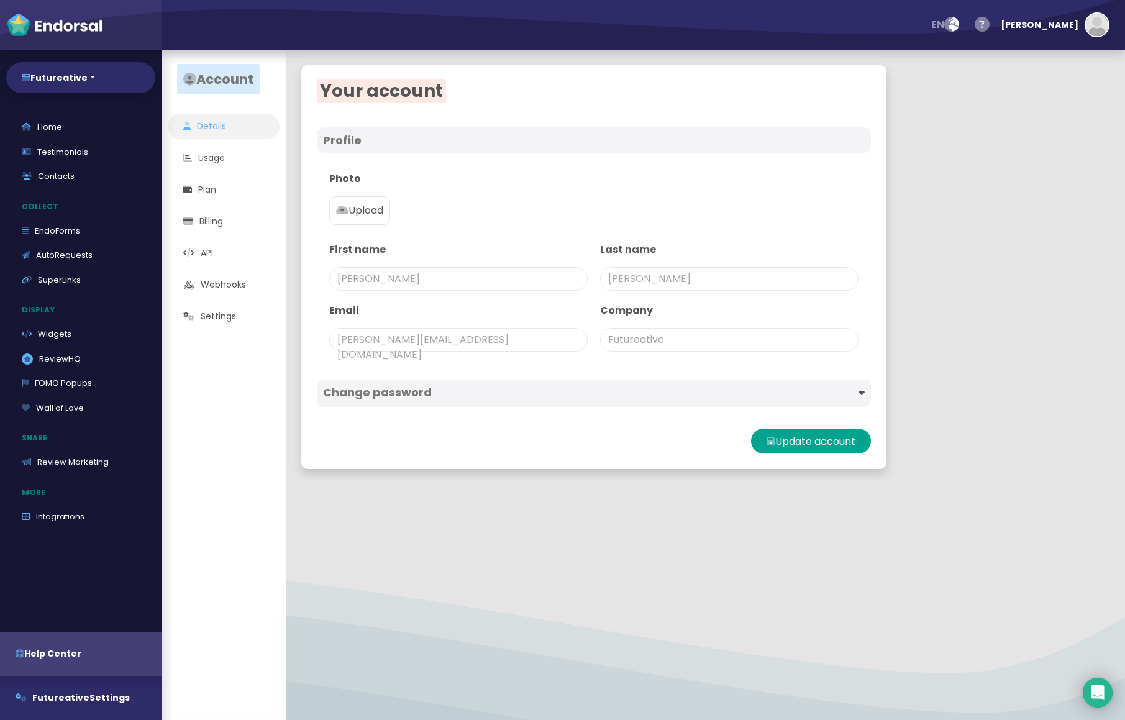
click at [243, 366] on app-account-menu "Account Details Usage Plan Billing API Webhooks Settings" at bounding box center [223, 385] width 124 height 670
click at [843, 14] on img "button" at bounding box center [1097, 25] width 22 height 22
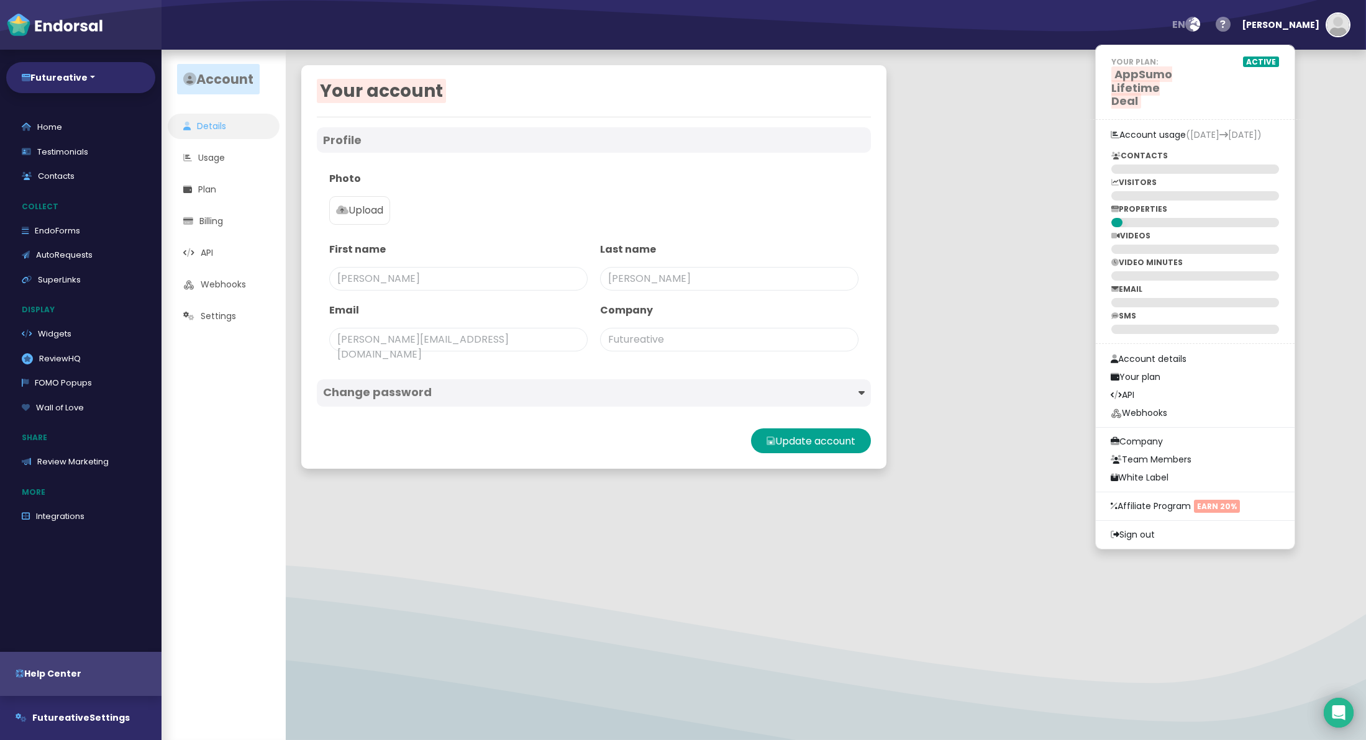
click at [417, 392] on h4 "Change password" at bounding box center [458, 393] width 271 height 14
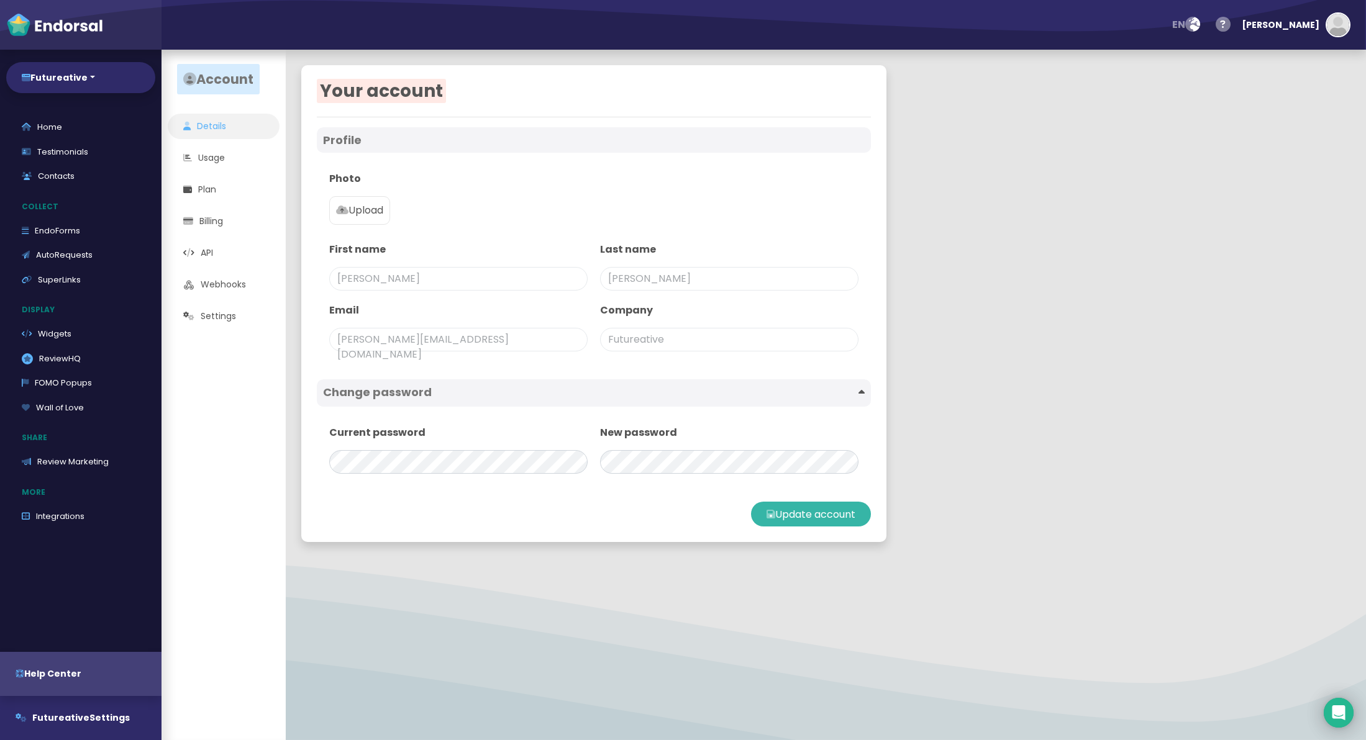
click at [802, 509] on button "Update account" at bounding box center [811, 514] width 120 height 25
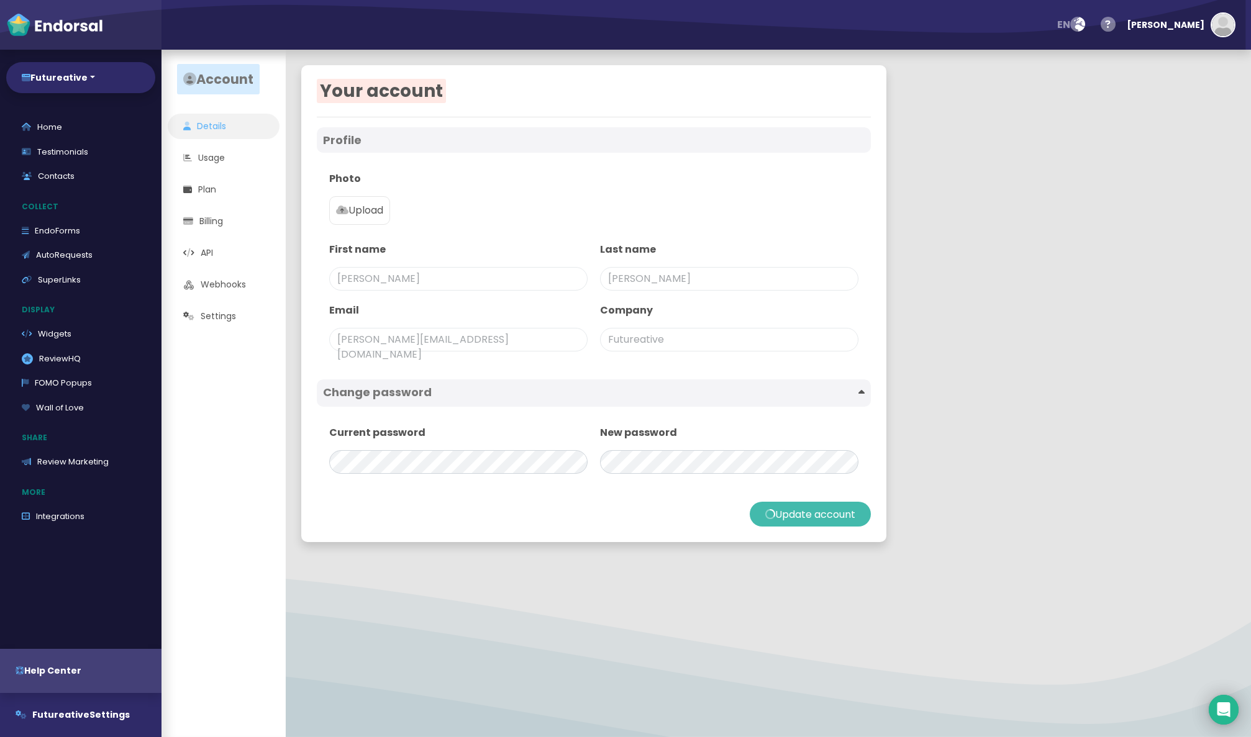
click at [629, 584] on div "Your account Profile Photo Upload First name Steve Last name Palfreyman Email s…" at bounding box center [768, 394] width 965 height 688
click at [602, 539] on div "Your account Profile Photo Upload First name Steve Last name Palfreyman Email s…" at bounding box center [593, 303] width 585 height 477
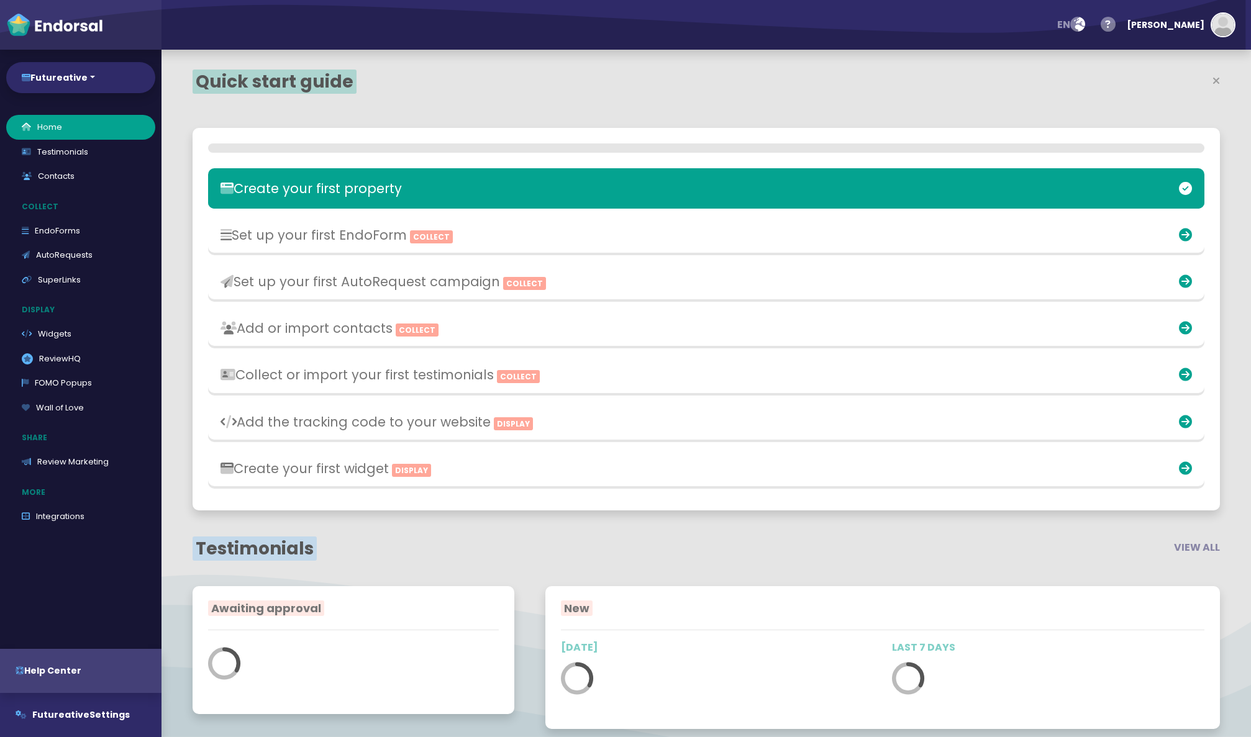
select select "14"
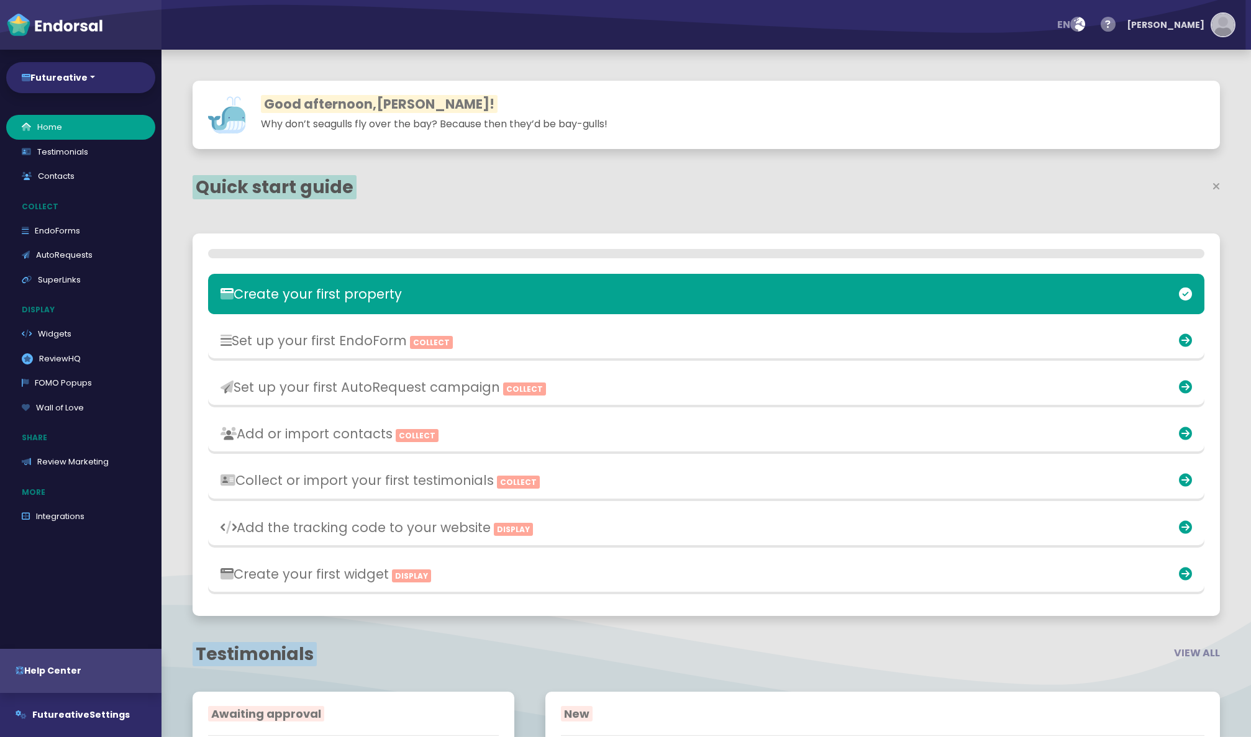
click at [1217, 22] on img "button" at bounding box center [1223, 25] width 22 height 22
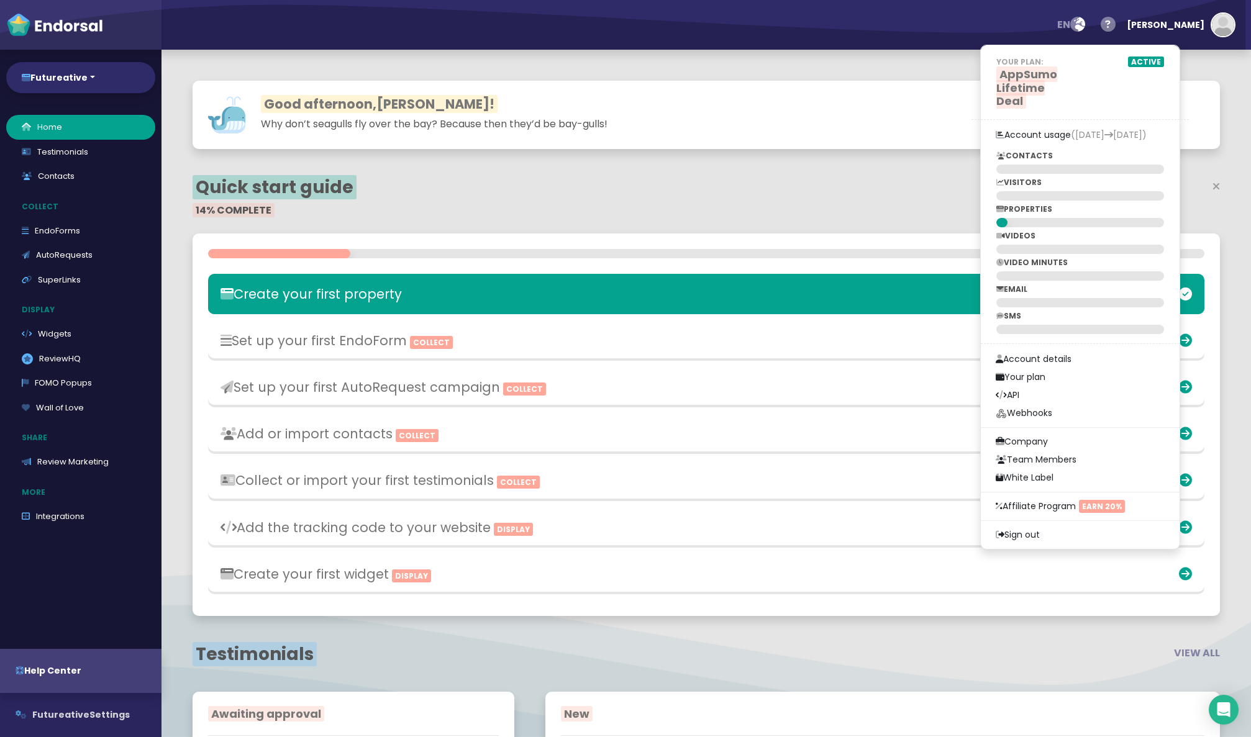
click at [65, 702] on button "Futureative Settings" at bounding box center [80, 715] width 161 height 44
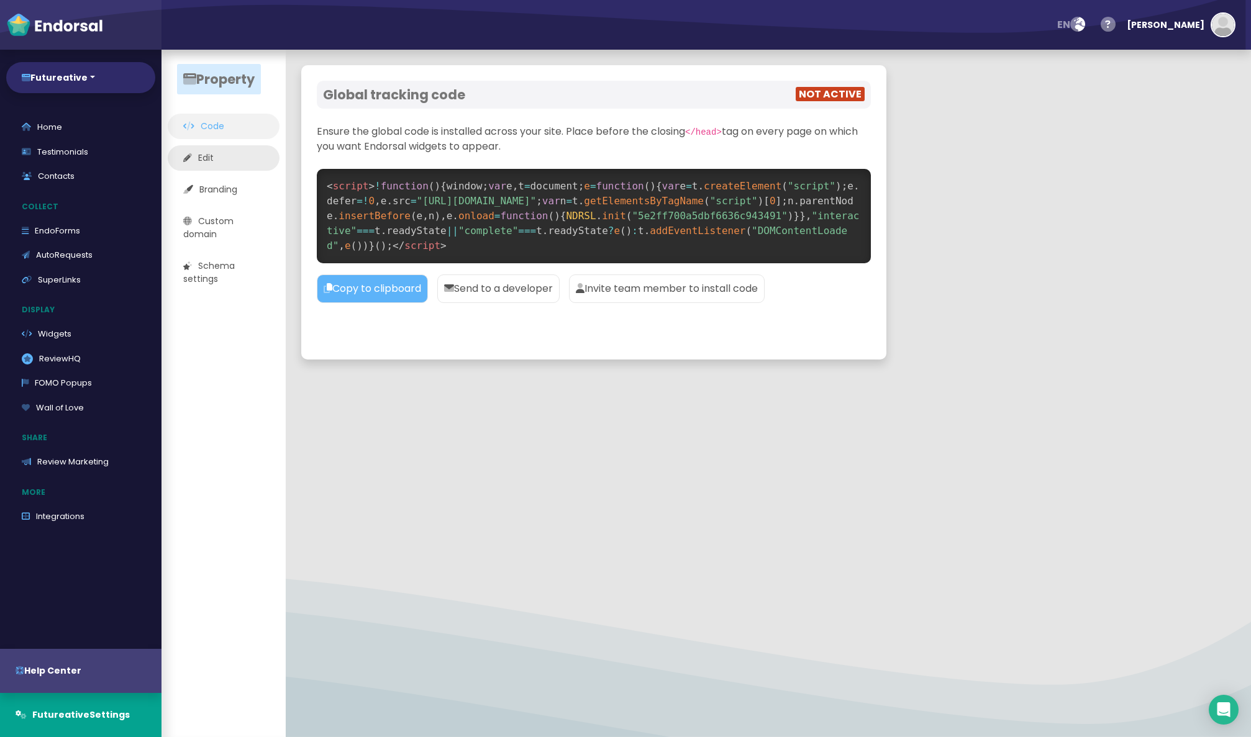
click at [226, 164] on link "Edit" at bounding box center [224, 157] width 112 height 25
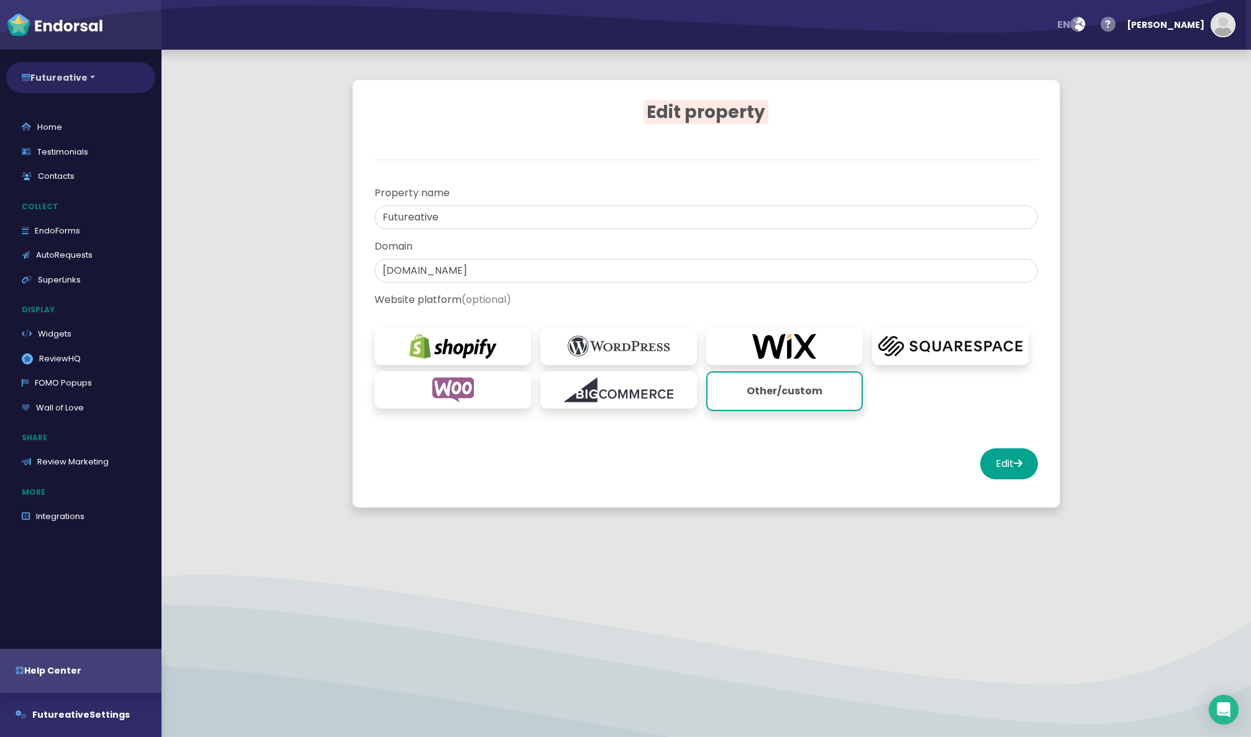
click at [92, 68] on button "Futureative" at bounding box center [80, 77] width 149 height 31
click at [82, 80] on button "Futureative" at bounding box center [80, 77] width 149 height 31
click at [1212, 32] on img "button" at bounding box center [1223, 25] width 22 height 22
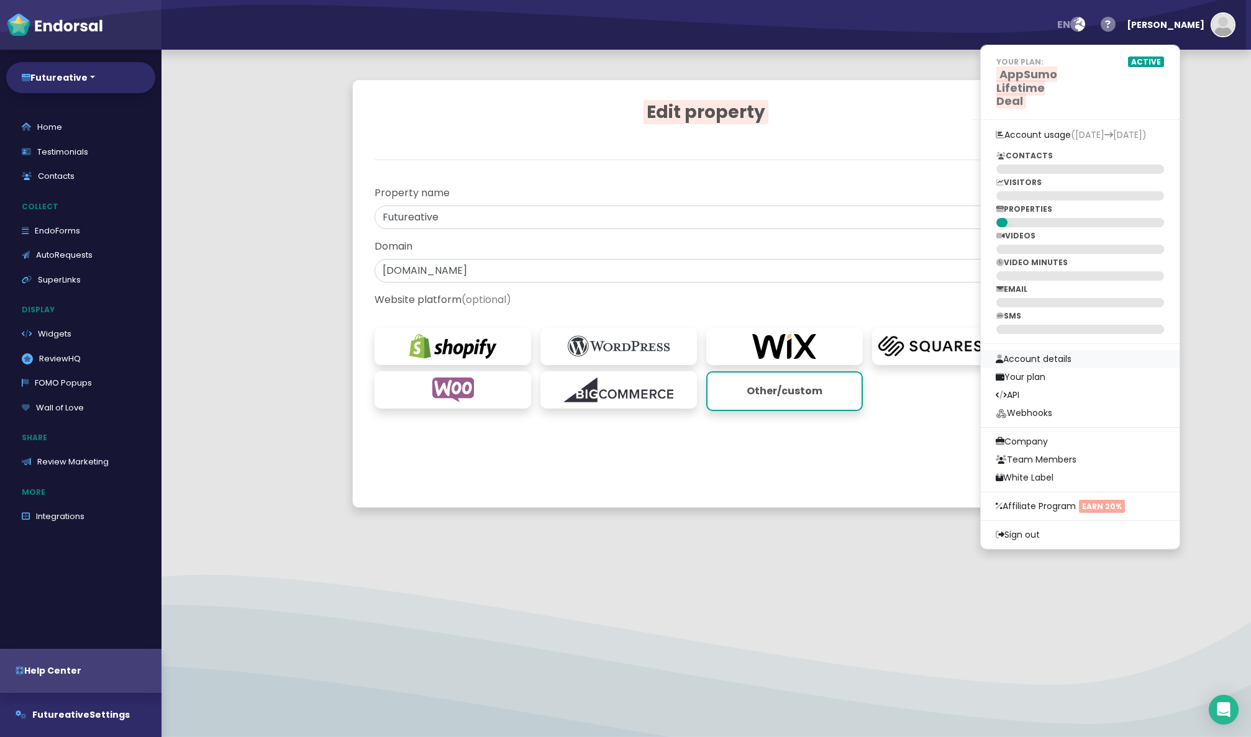
click at [1073, 350] on link "Account details" at bounding box center [1080, 359] width 199 height 18
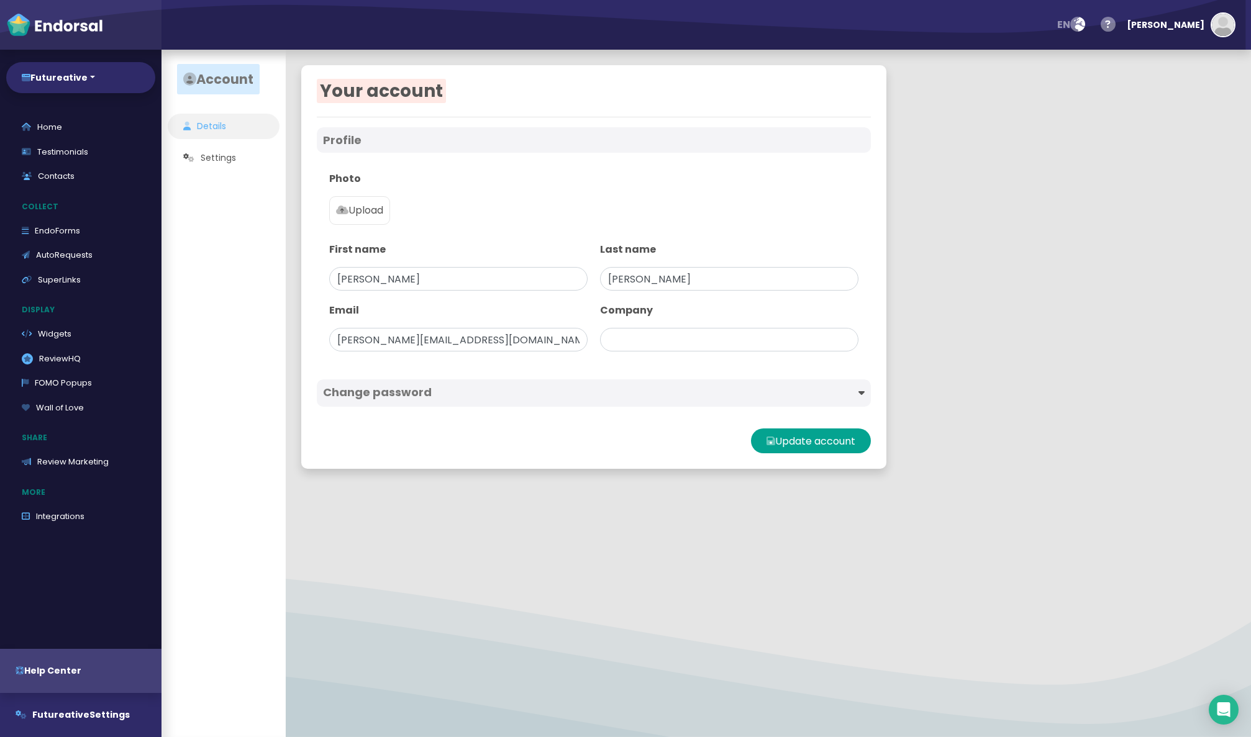
type input "Futureative"
click at [424, 399] on h4 "Change password" at bounding box center [458, 393] width 271 height 14
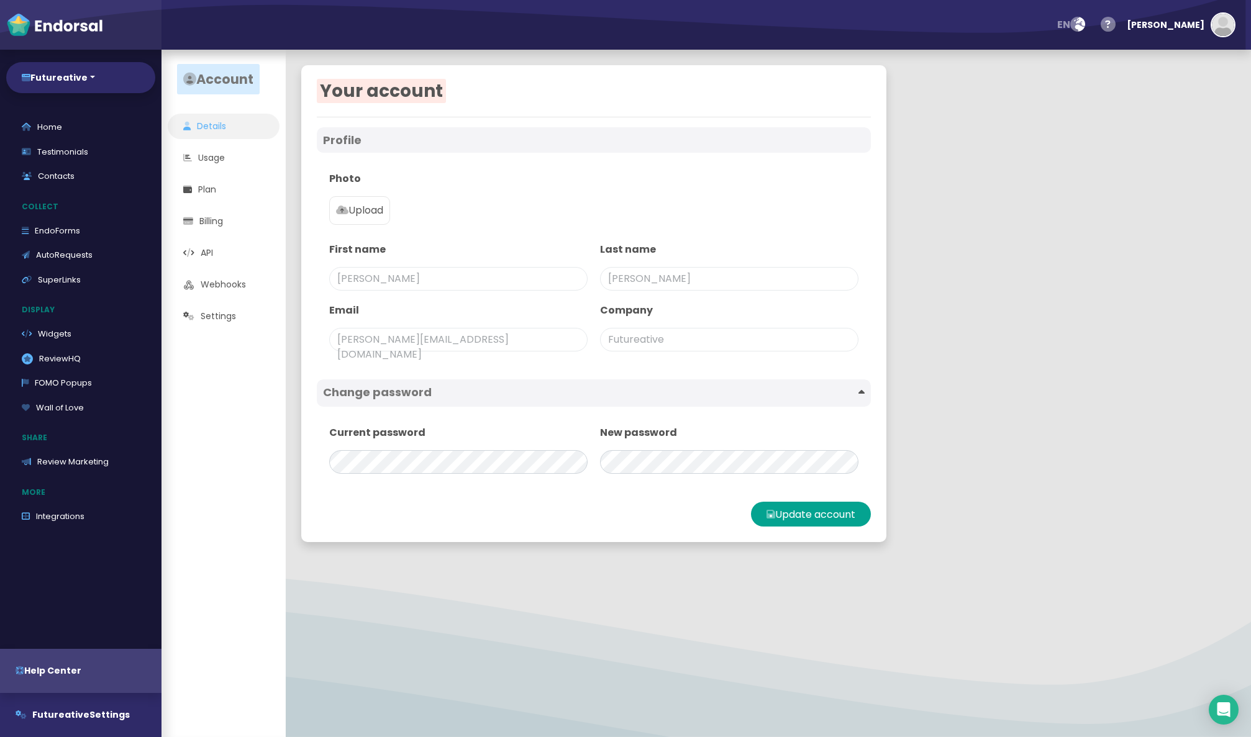
click at [479, 446] on div "Current password" at bounding box center [458, 449] width 271 height 61
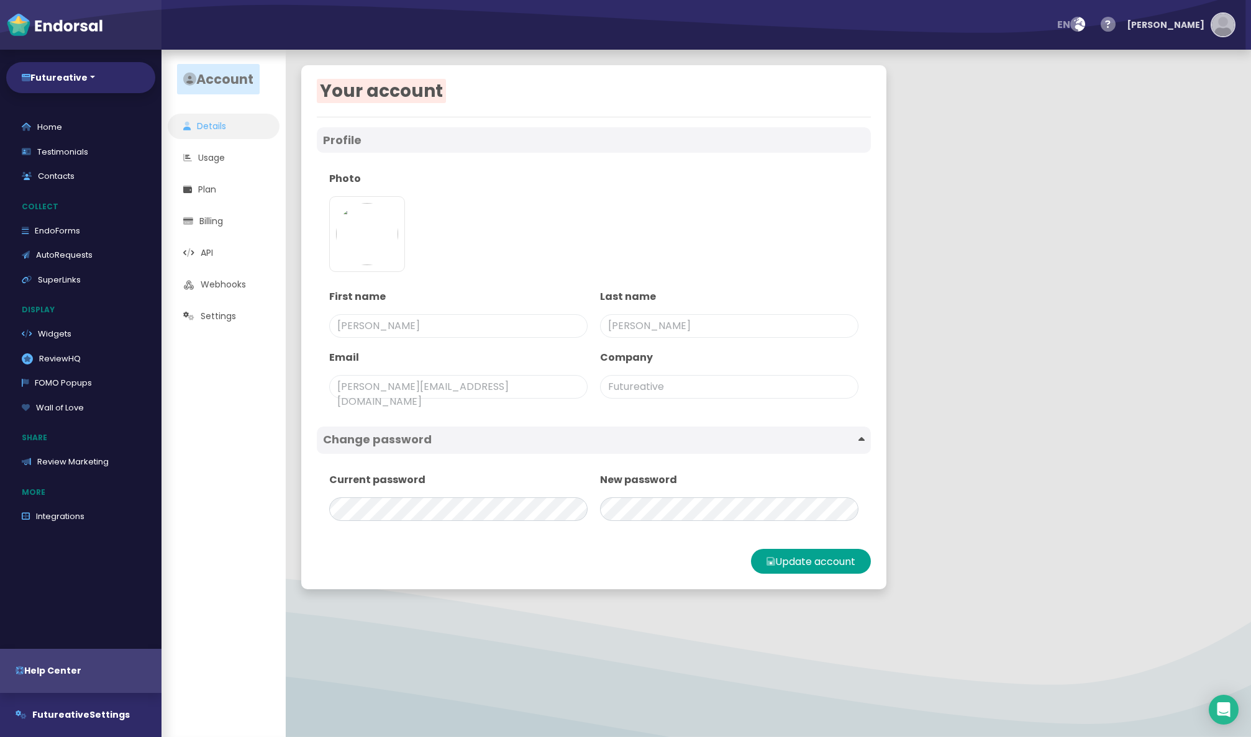
click at [1219, 28] on img "button" at bounding box center [1223, 25] width 22 height 22
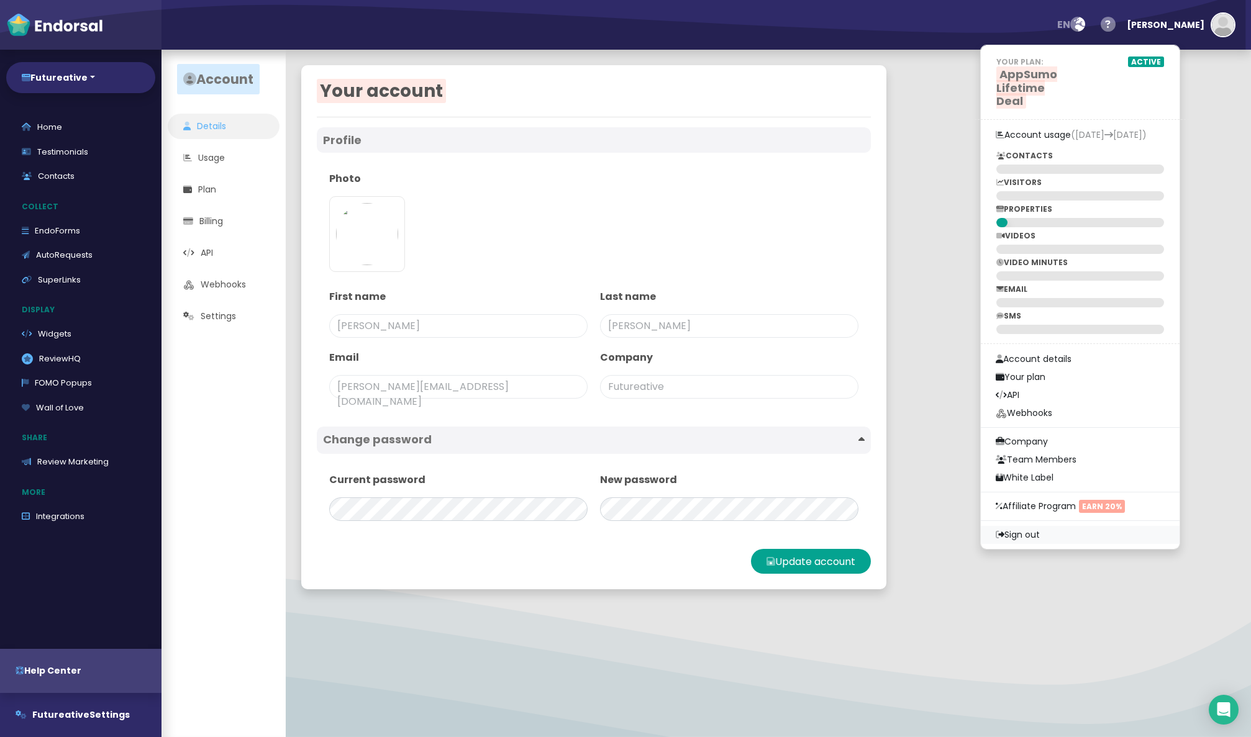
click at [1080, 526] on link "Sign out" at bounding box center [1080, 535] width 199 height 18
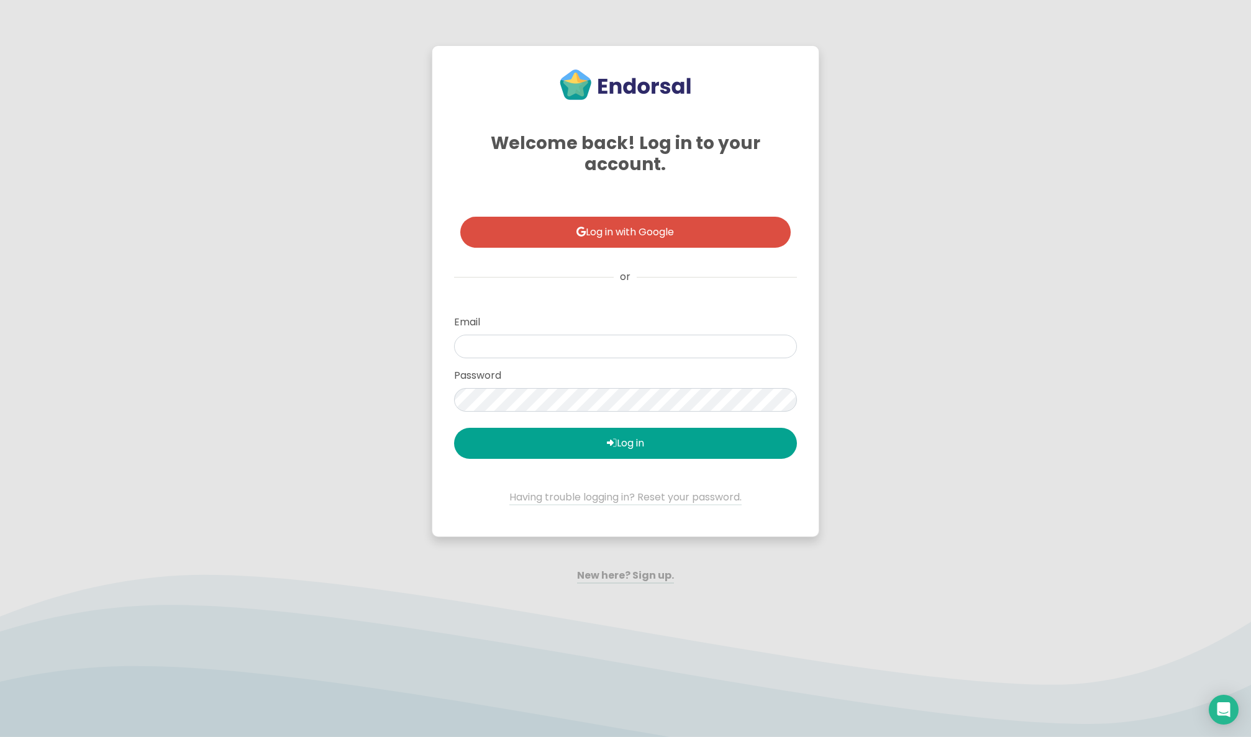
click at [566, 361] on form "Email Password Log in Having trouble logging in? Reset your password." at bounding box center [625, 410] width 343 height 190
click at [543, 351] on input "email" at bounding box center [625, 347] width 343 height 24
type input "steve@futureative.com"
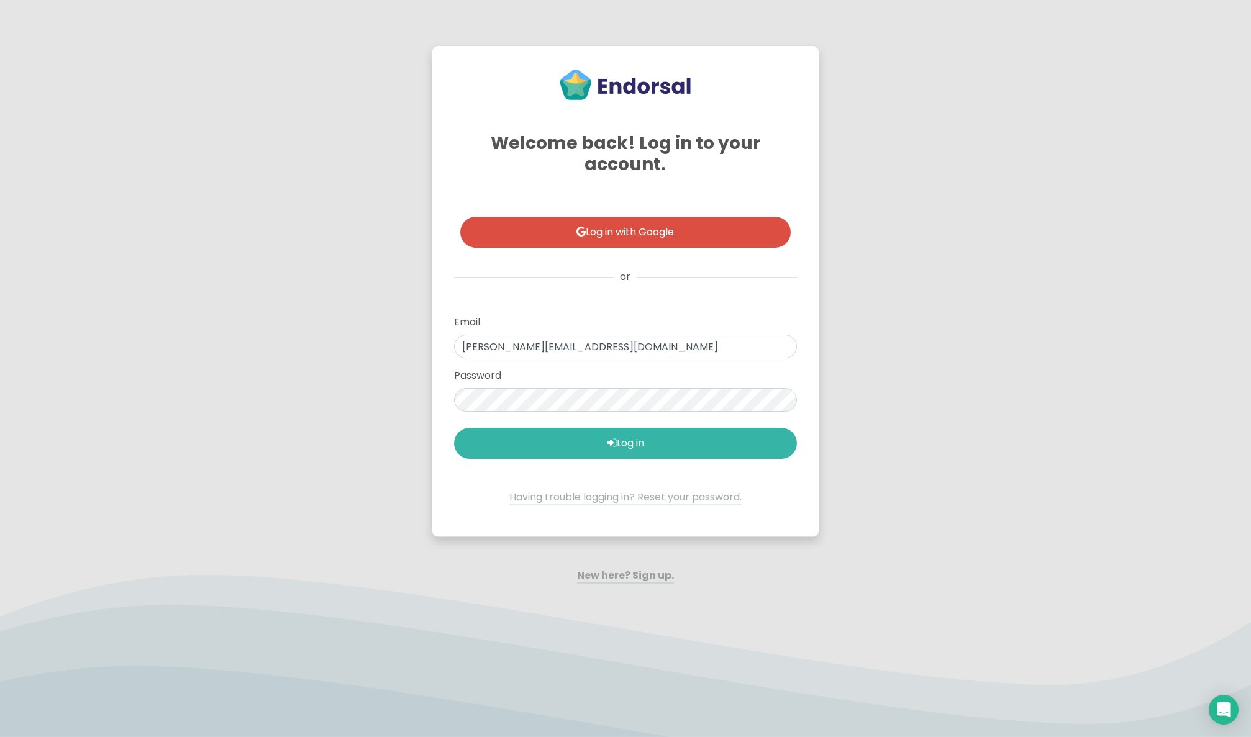
click at [553, 441] on button "Log in" at bounding box center [625, 443] width 343 height 31
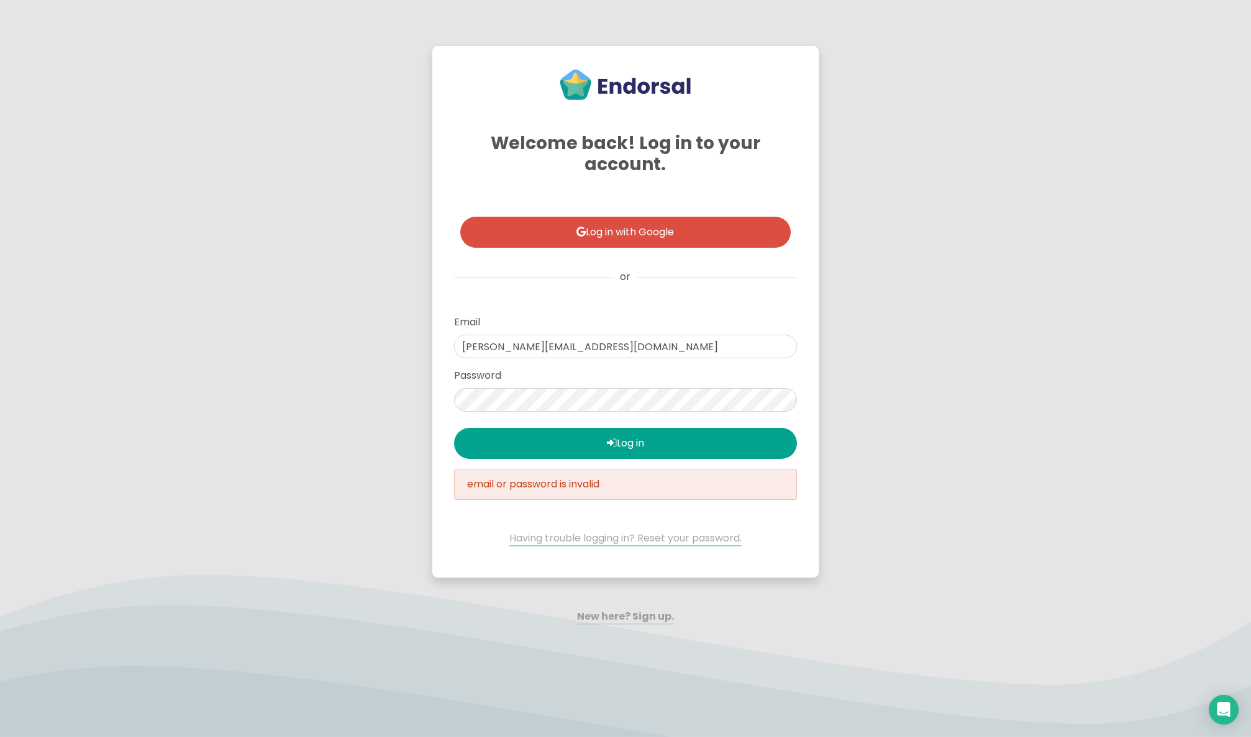
click at [674, 538] on link "Having trouble logging in? Reset your password." at bounding box center [625, 539] width 232 height 16
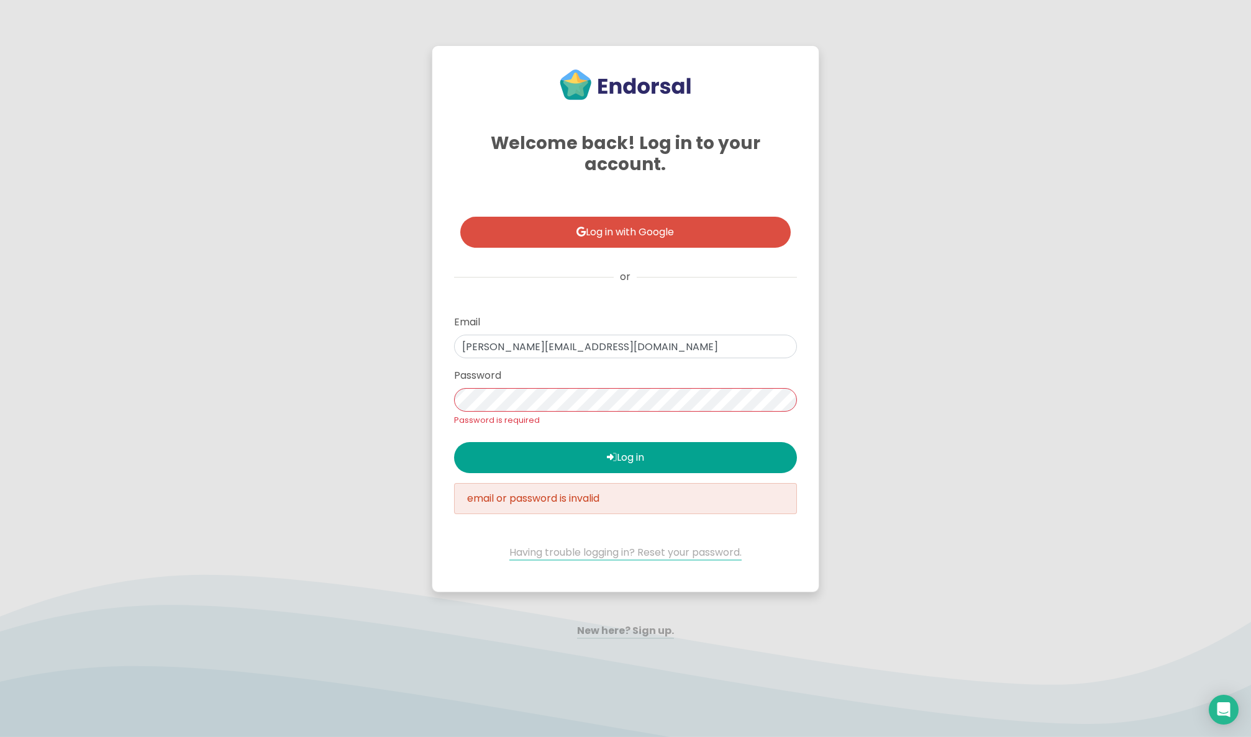
click at [632, 545] on div at bounding box center [625, 538] width 343 height 16
click at [627, 553] on link "Having trouble logging in? Reset your password." at bounding box center [625, 553] width 232 height 16
click at [465, 585] on div "Welcome back! Log in to your account. Log in with Google or Email steve@futurea…" at bounding box center [625, 344] width 375 height 484
click at [897, 394] on ng-component "Welcome back! Log in to your account. Log in with Google or Email steve@futurea…" at bounding box center [626, 341] width 1220 height 593
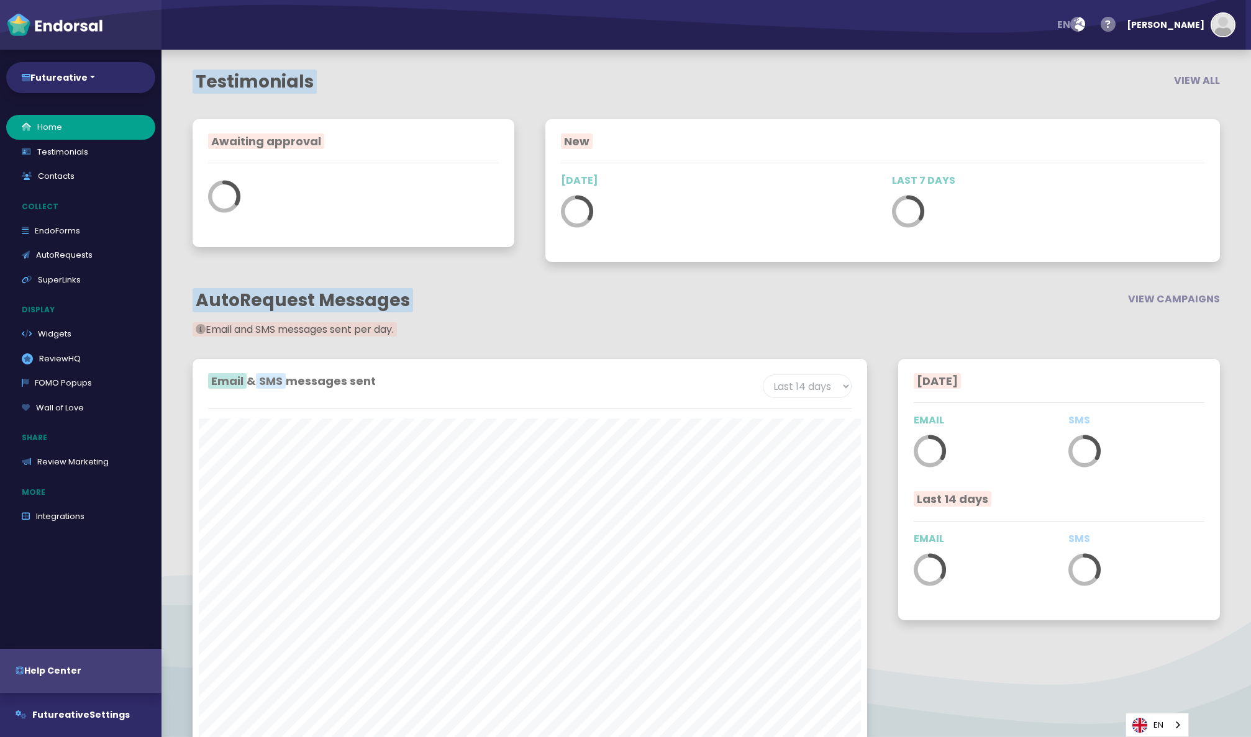
select select "14"
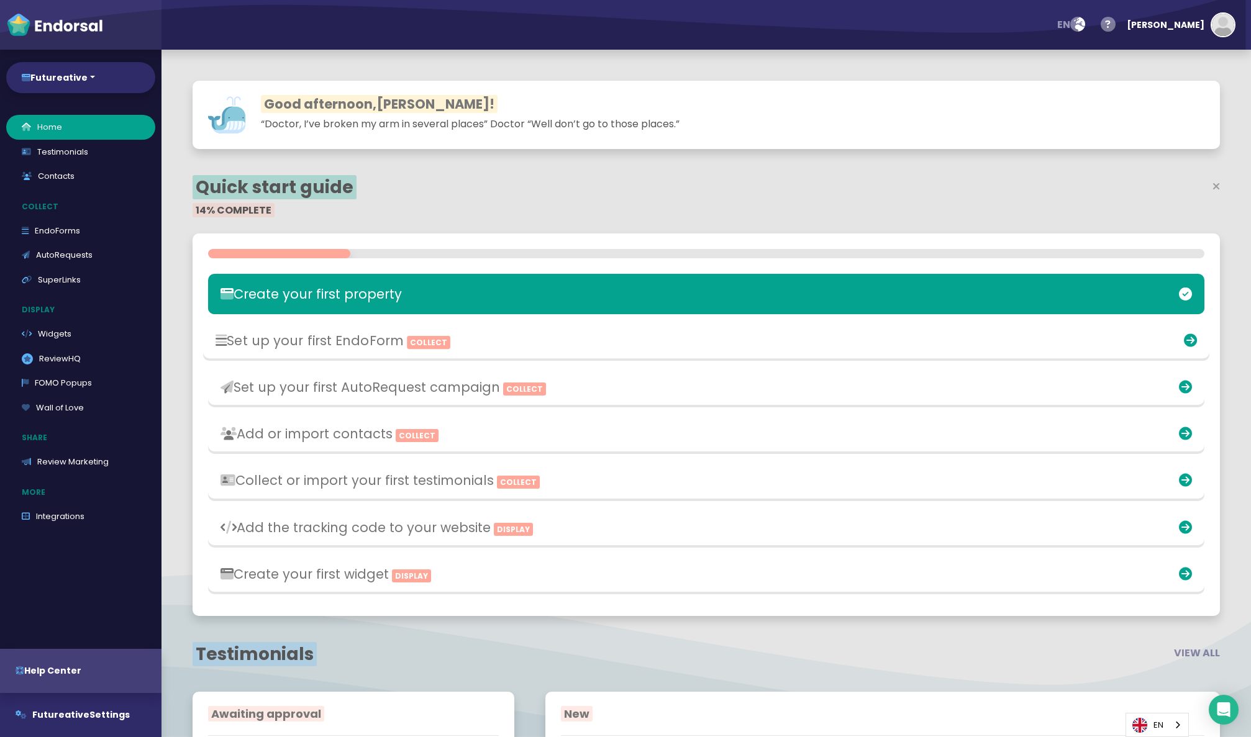
click at [317, 328] on div "Set up your first EndoForm Collect" at bounding box center [540, 341] width 663 height 29
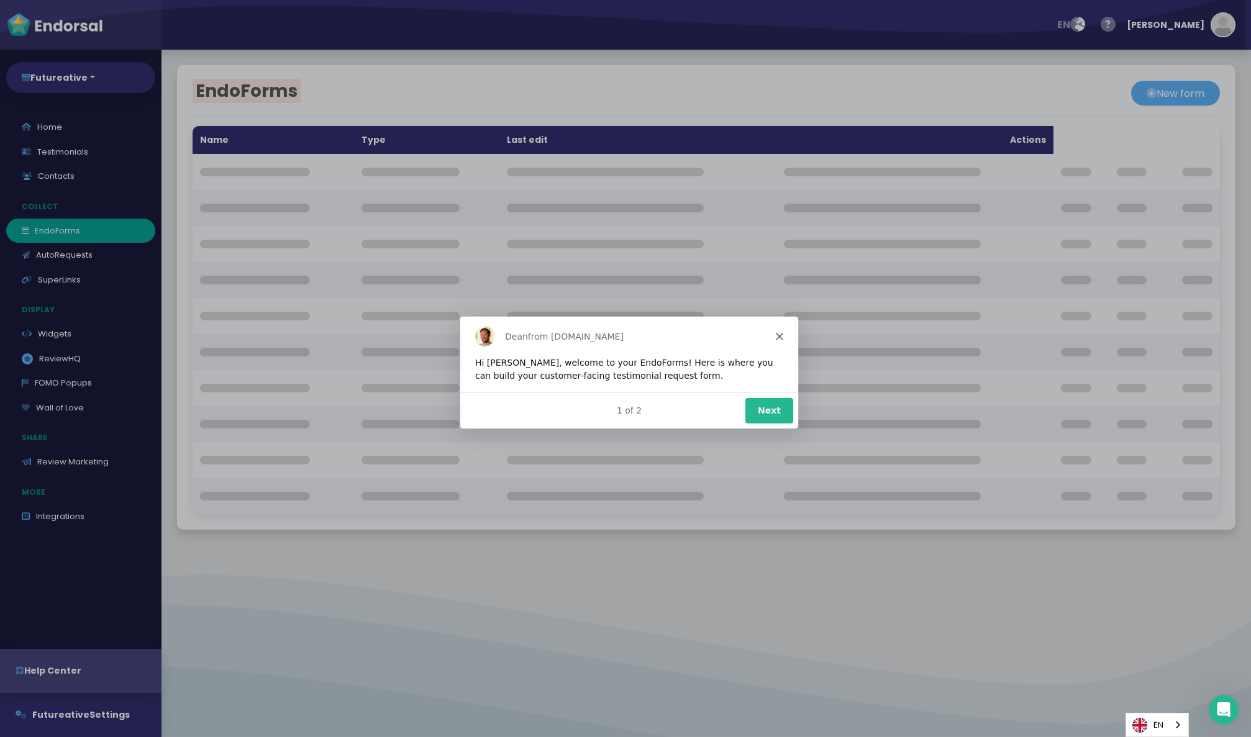
click at [773, 411] on button "Next" at bounding box center [769, 409] width 48 height 25
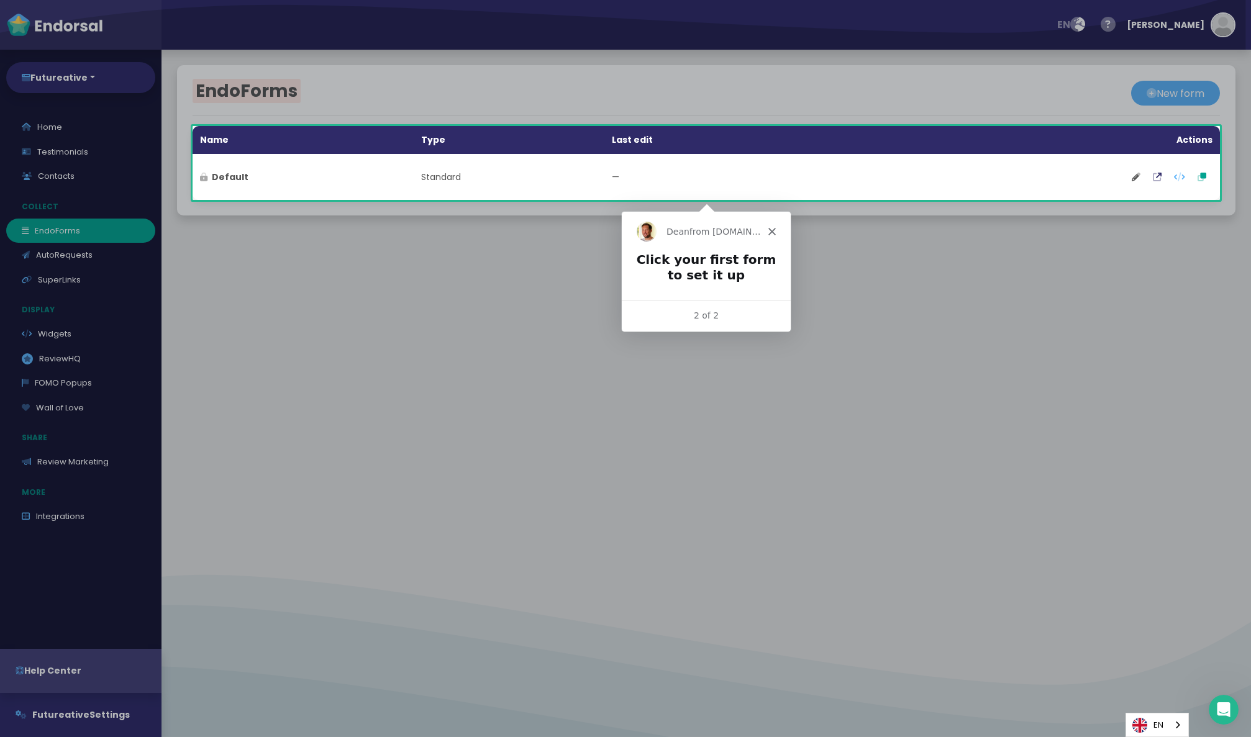
click at [771, 226] on div "Dean from Endorsal.io" at bounding box center [705, 231] width 169 height 40
click at [773, 229] on polygon "Close" at bounding box center [771, 230] width 7 height 7
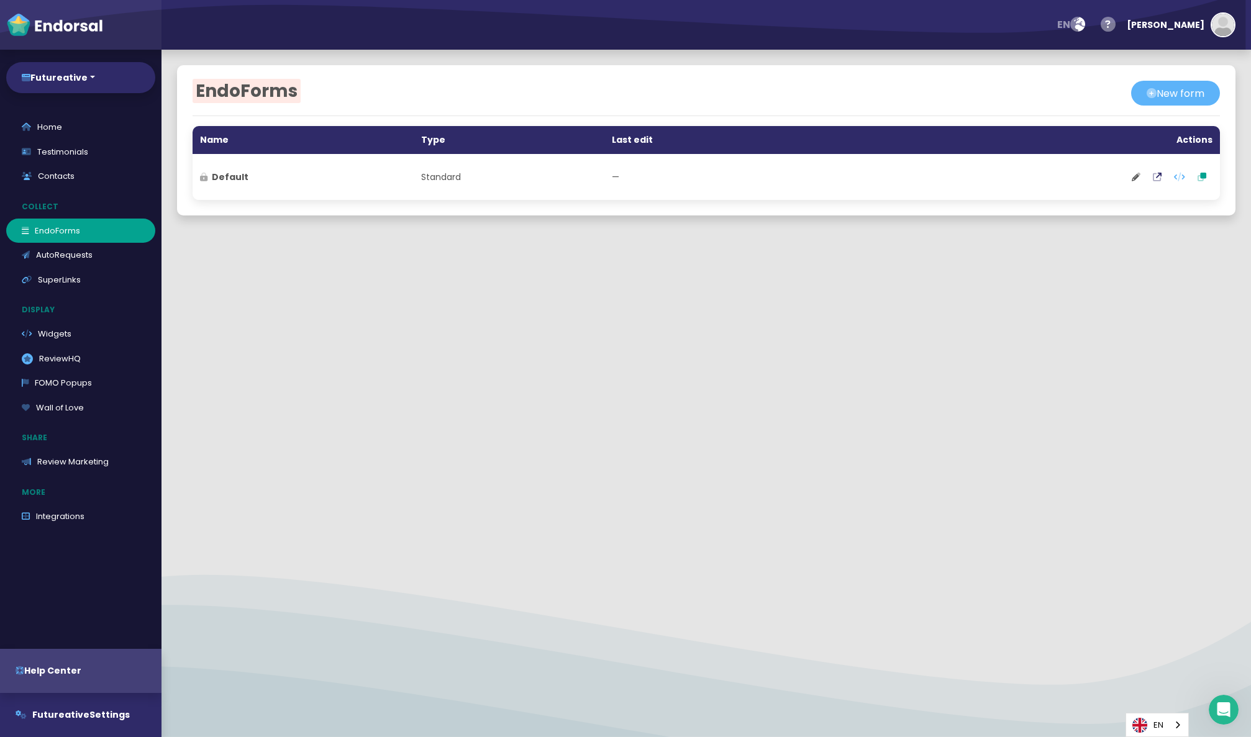
click at [660, 173] on td "—" at bounding box center [734, 177] width 260 height 46
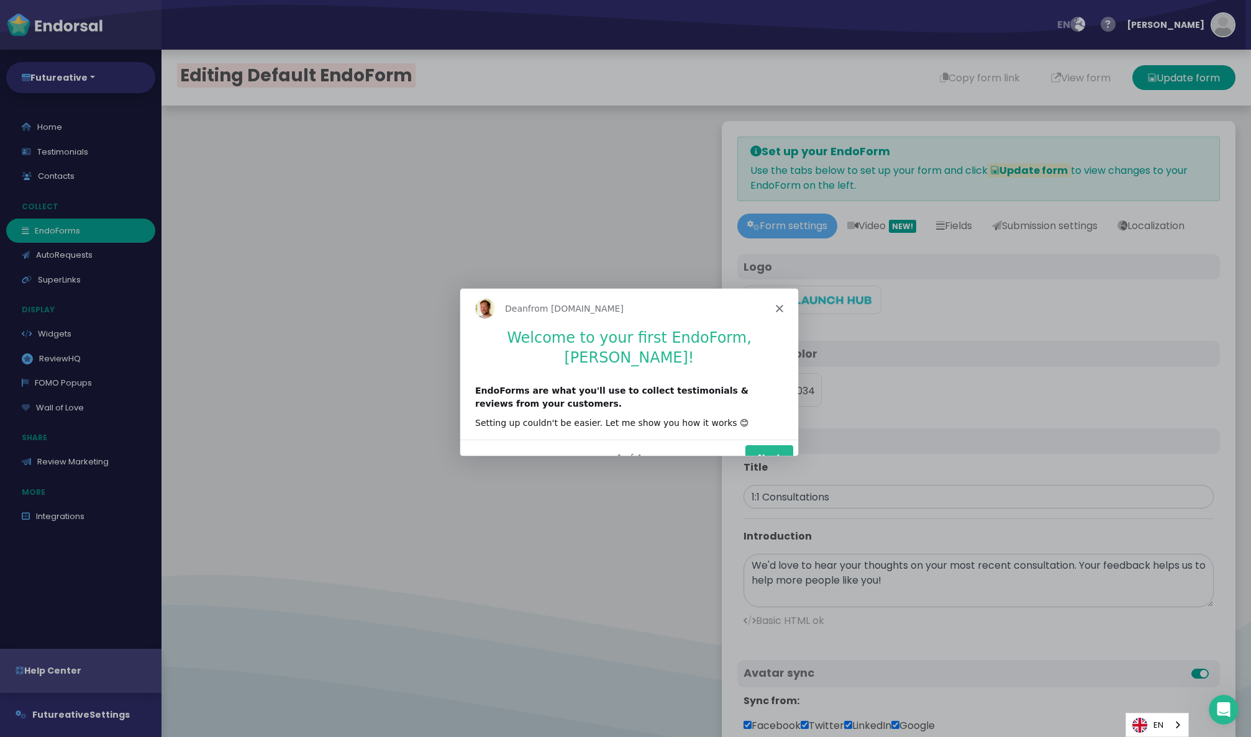
type input "#130034"
click at [770, 445] on button "Next" at bounding box center [769, 457] width 48 height 25
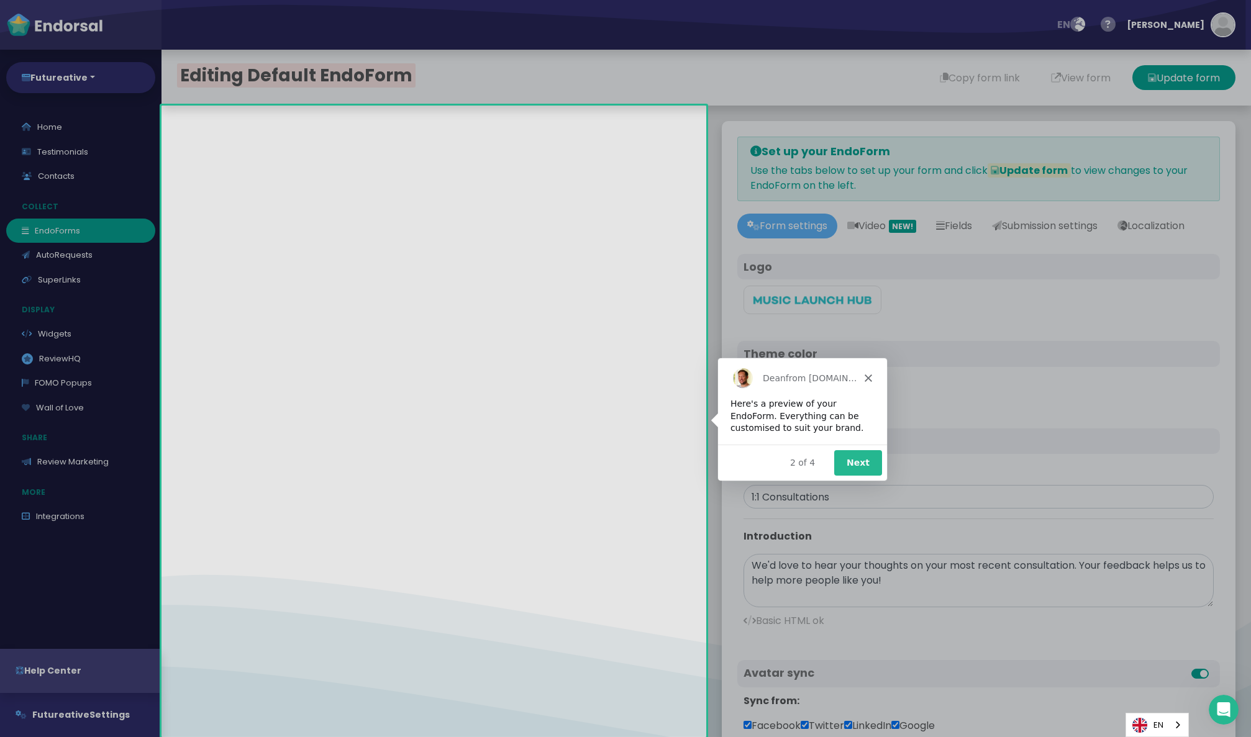
click at [869, 455] on button "Next" at bounding box center [858, 462] width 48 height 25
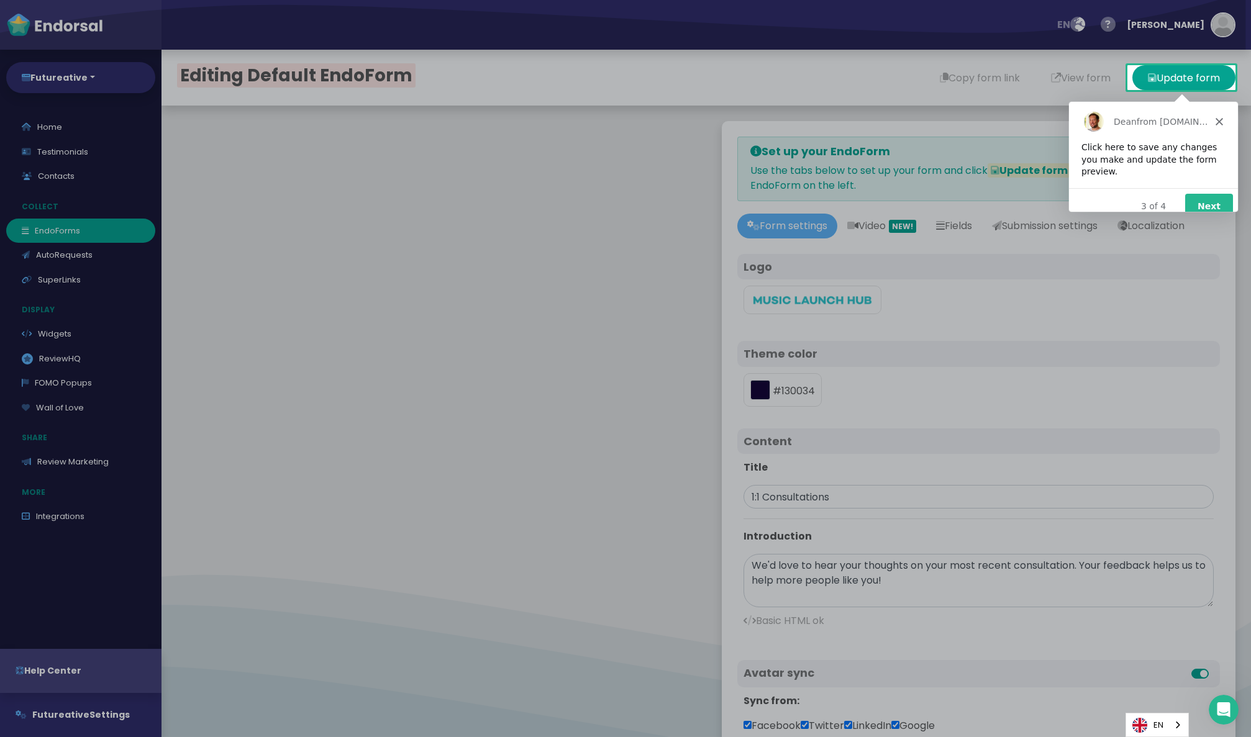
click at [1217, 119] on polygon "Close" at bounding box center [1218, 120] width 7 height 7
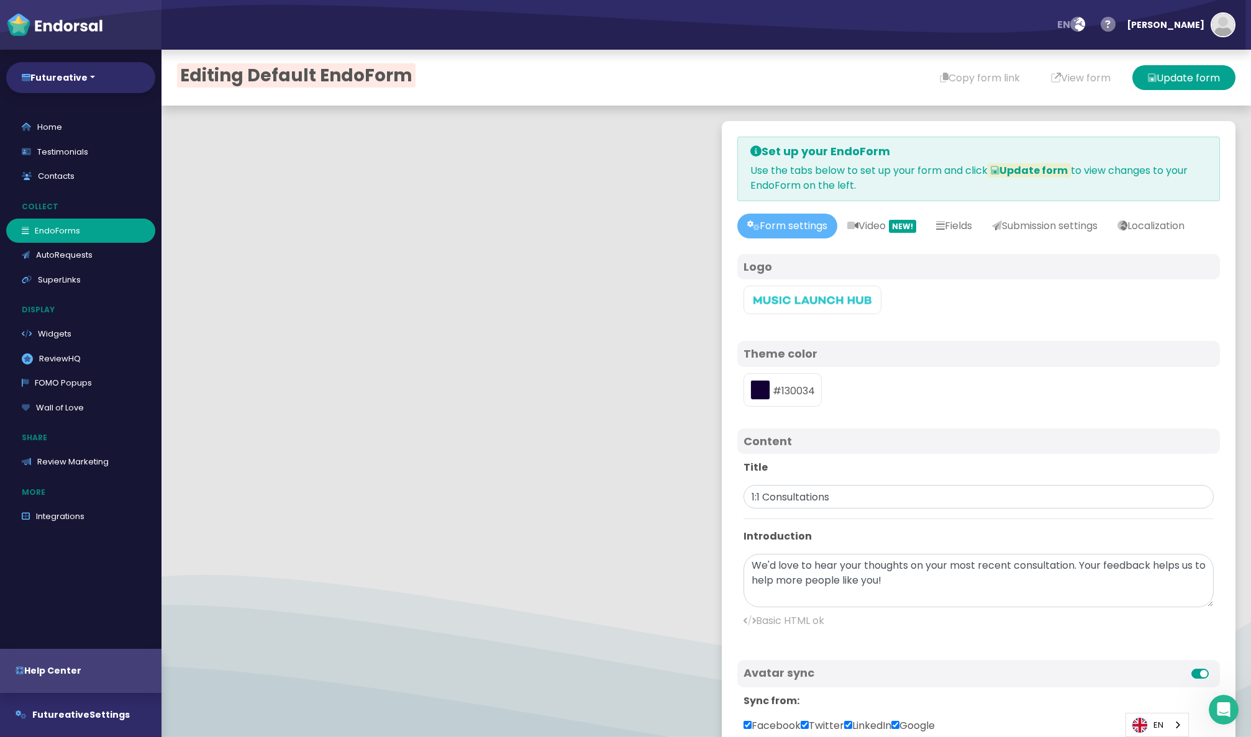
click at [807, 306] on img at bounding box center [812, 300] width 124 height 11
click at [0, 0] on input "file" at bounding box center [0, 0] width 0 height 0
click at [867, 222] on link "Video NEW!" at bounding box center [881, 226] width 89 height 25
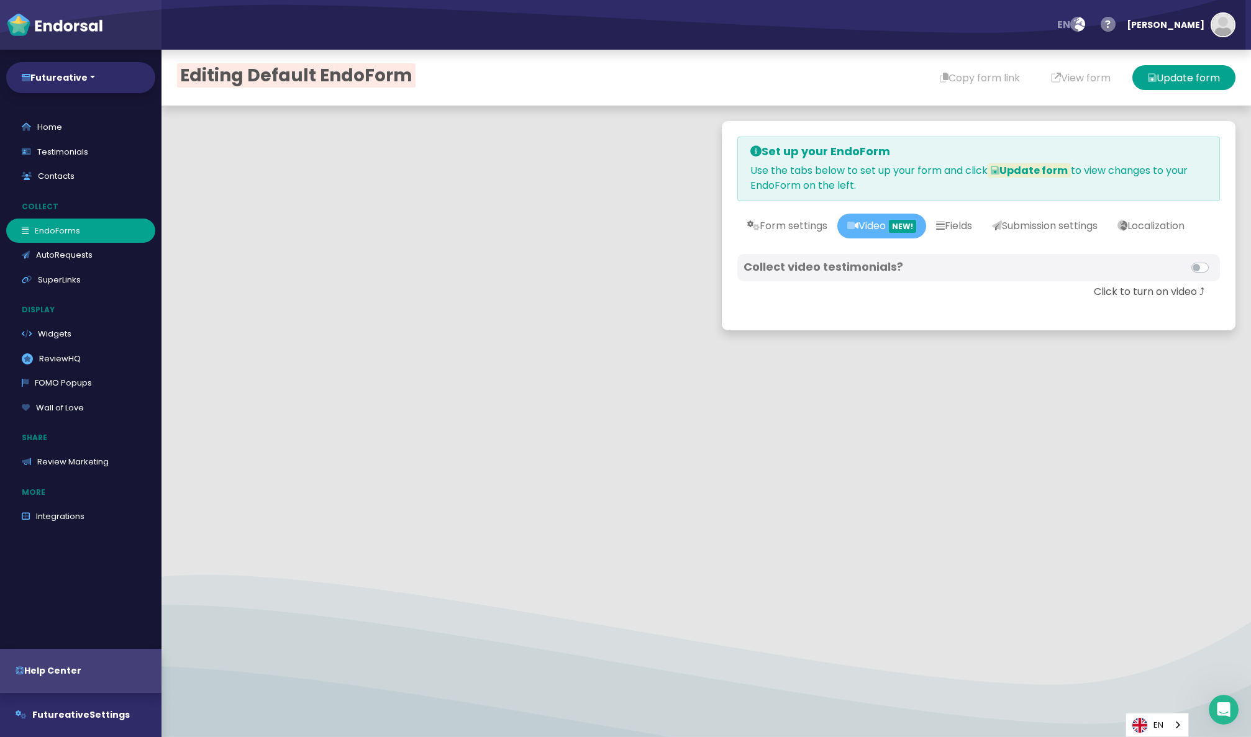
click at [1214, 260] on label at bounding box center [1214, 260] width 0 height 0
click at [0, 0] on input "checkbox" at bounding box center [0, 0] width 0 height 0
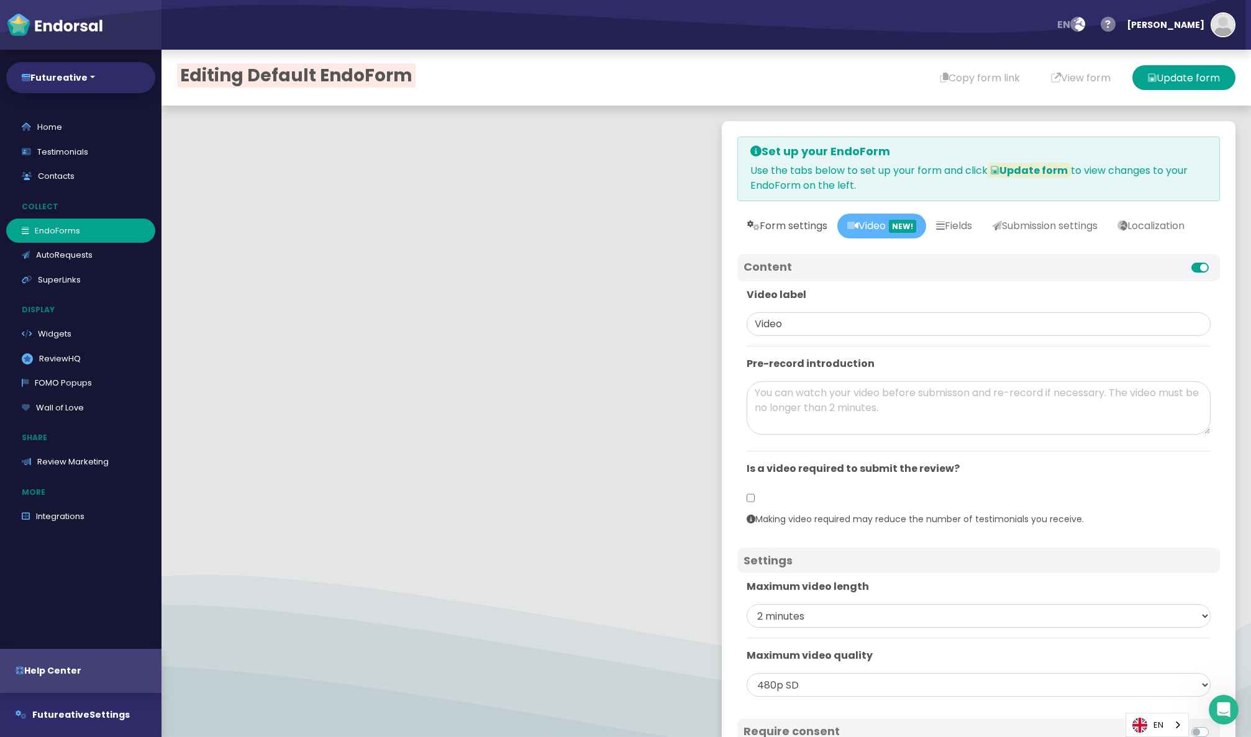
click at [806, 225] on link "Form settings" at bounding box center [787, 226] width 100 height 25
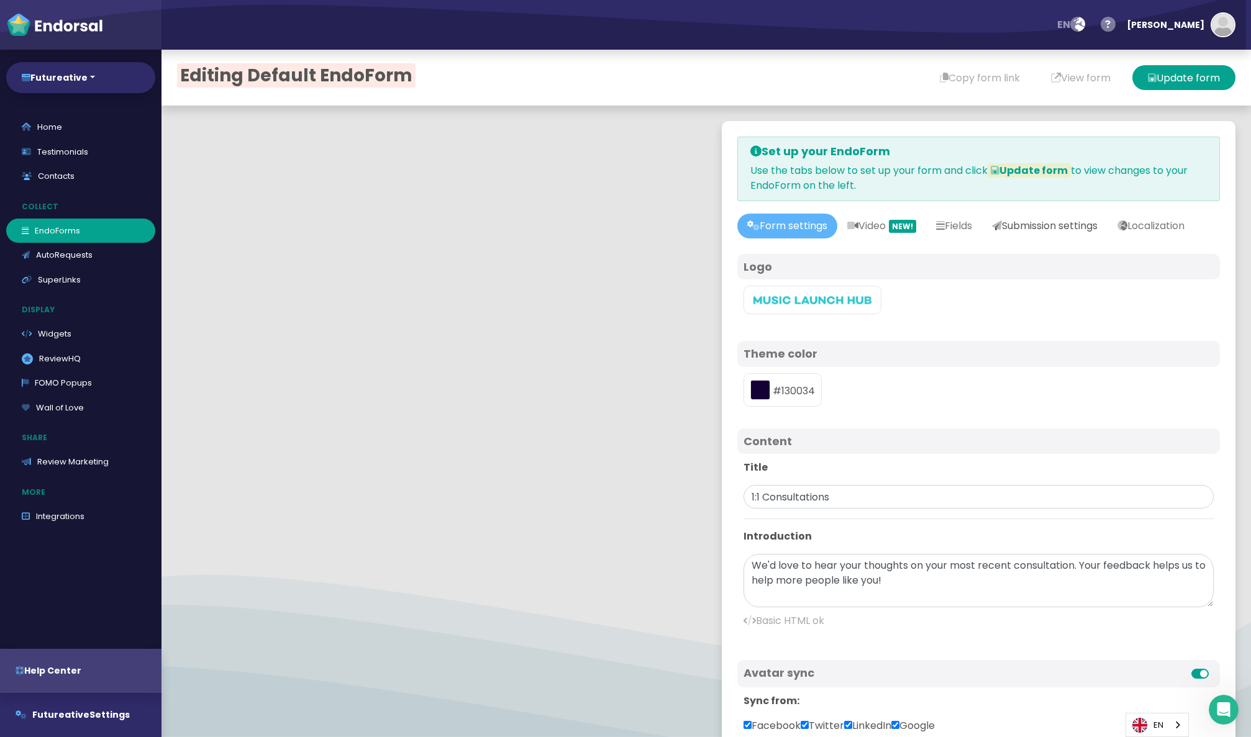
click at [1054, 225] on link "Submission settings" at bounding box center [1044, 226] width 125 height 25
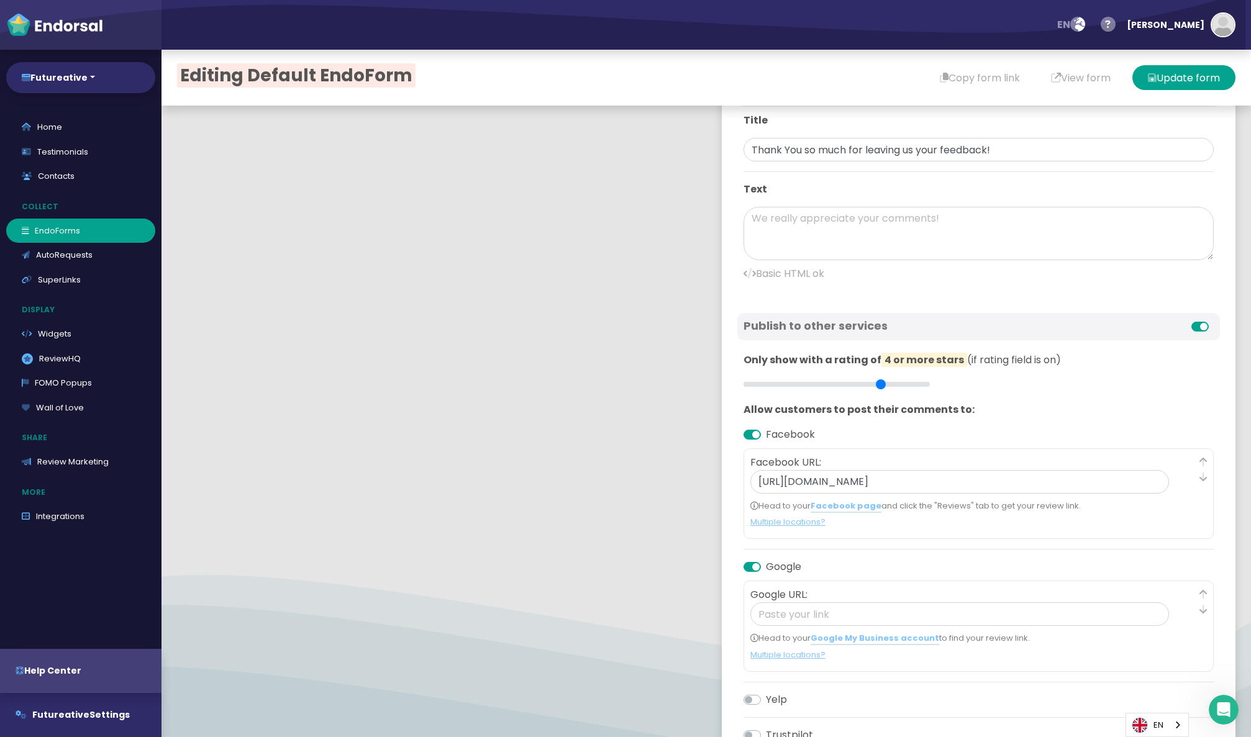
scroll to position [178, 0]
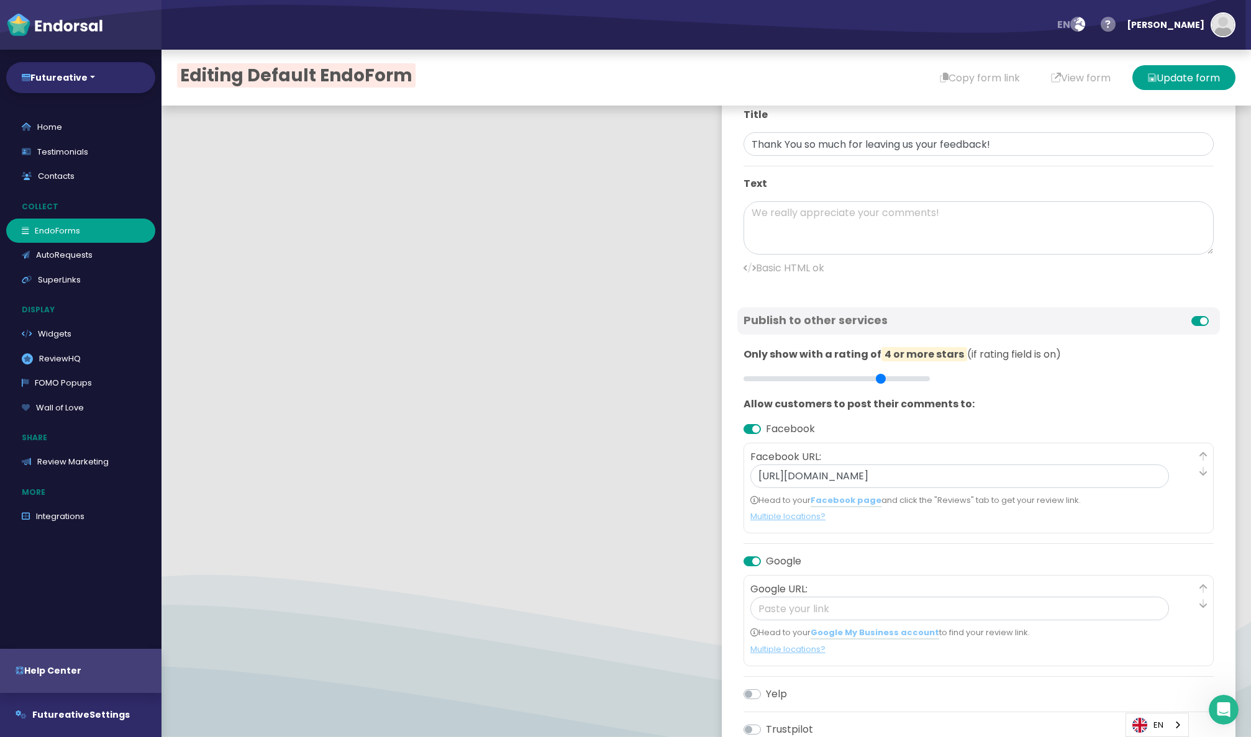
click at [766, 437] on label "Facebook" at bounding box center [790, 429] width 49 height 15
click at [0, 0] on input "Facebook" at bounding box center [0, 0] width 0 height 0
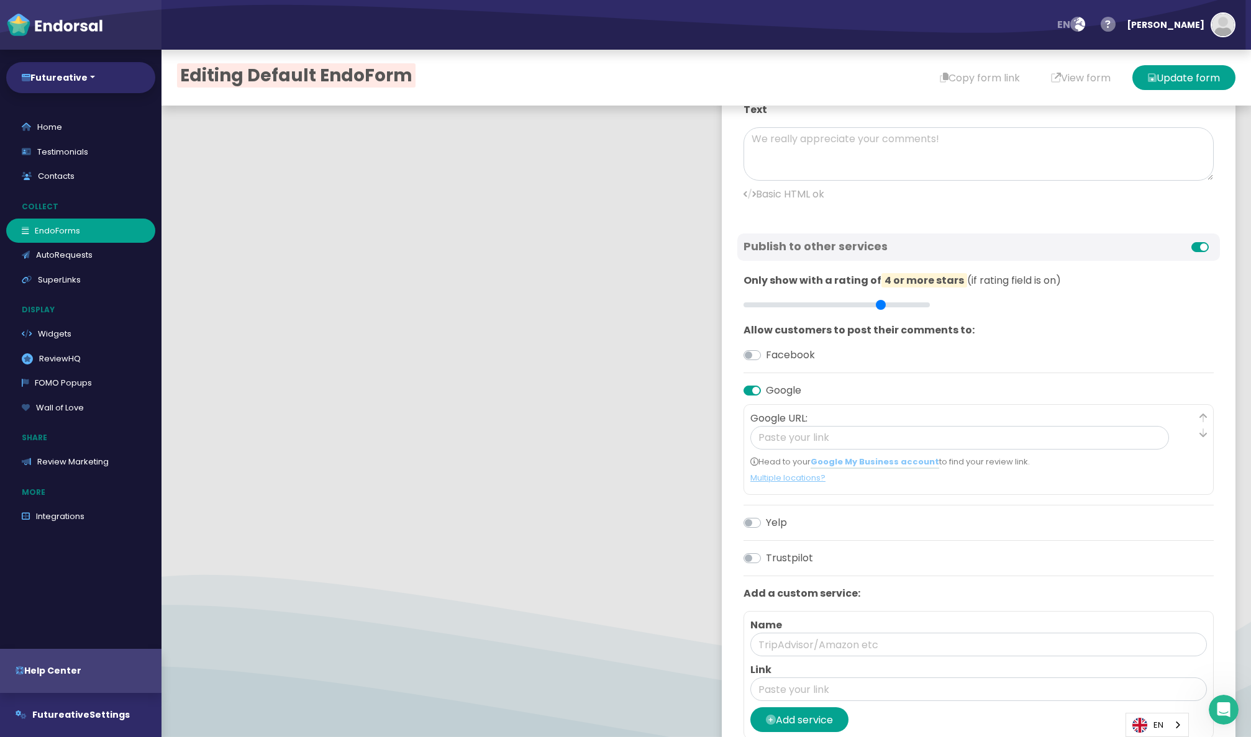
scroll to position [257, 0]
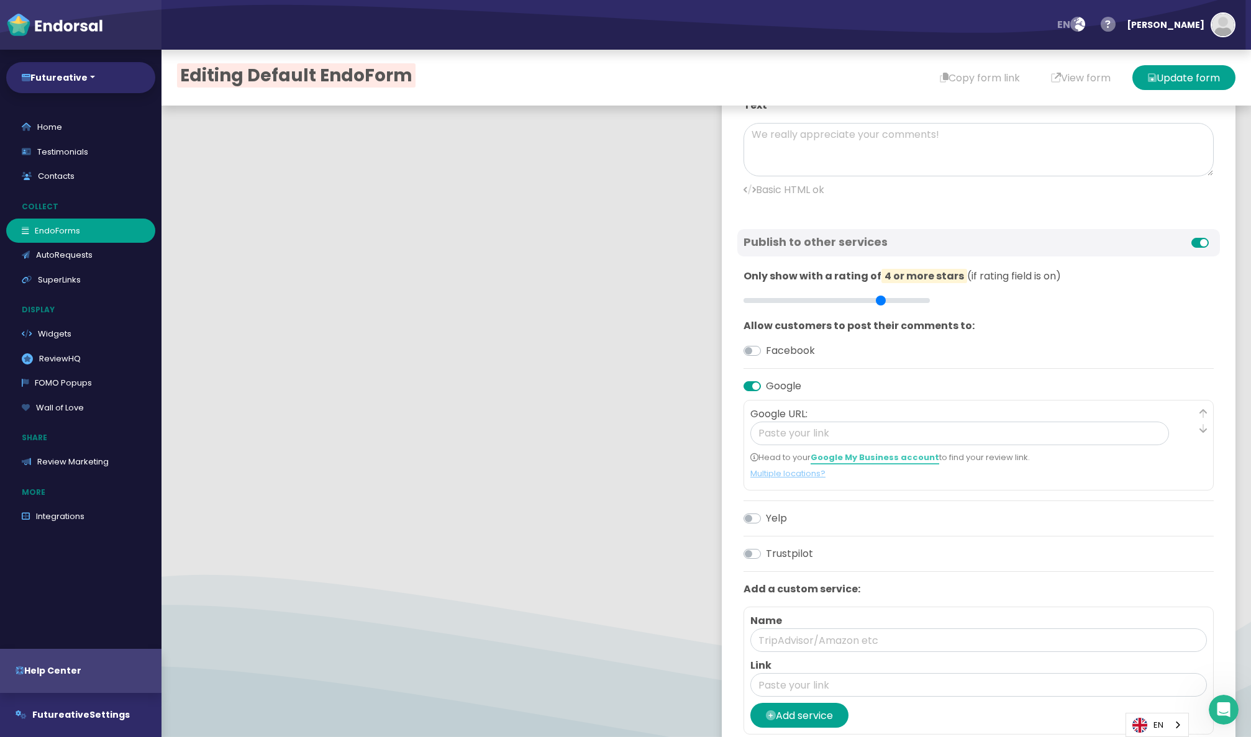
click at [900, 465] on link "Google My Business account" at bounding box center [875, 458] width 129 height 13
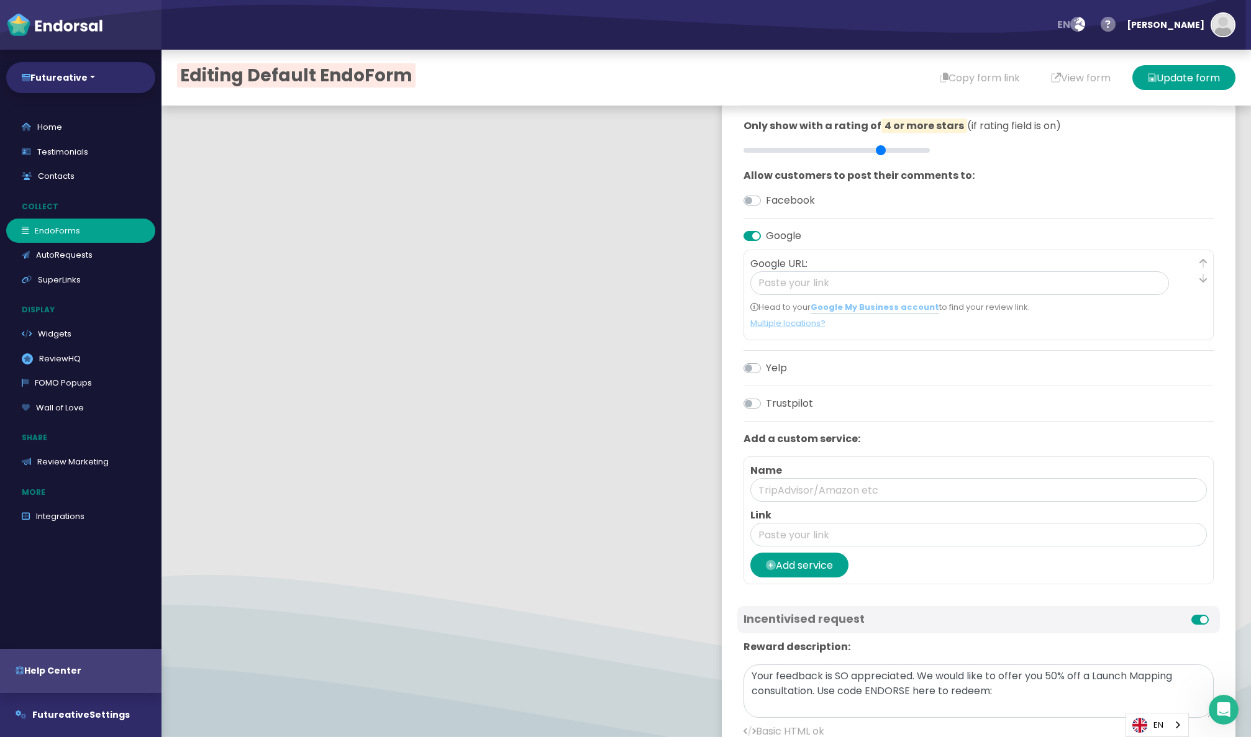
scroll to position [459, 0]
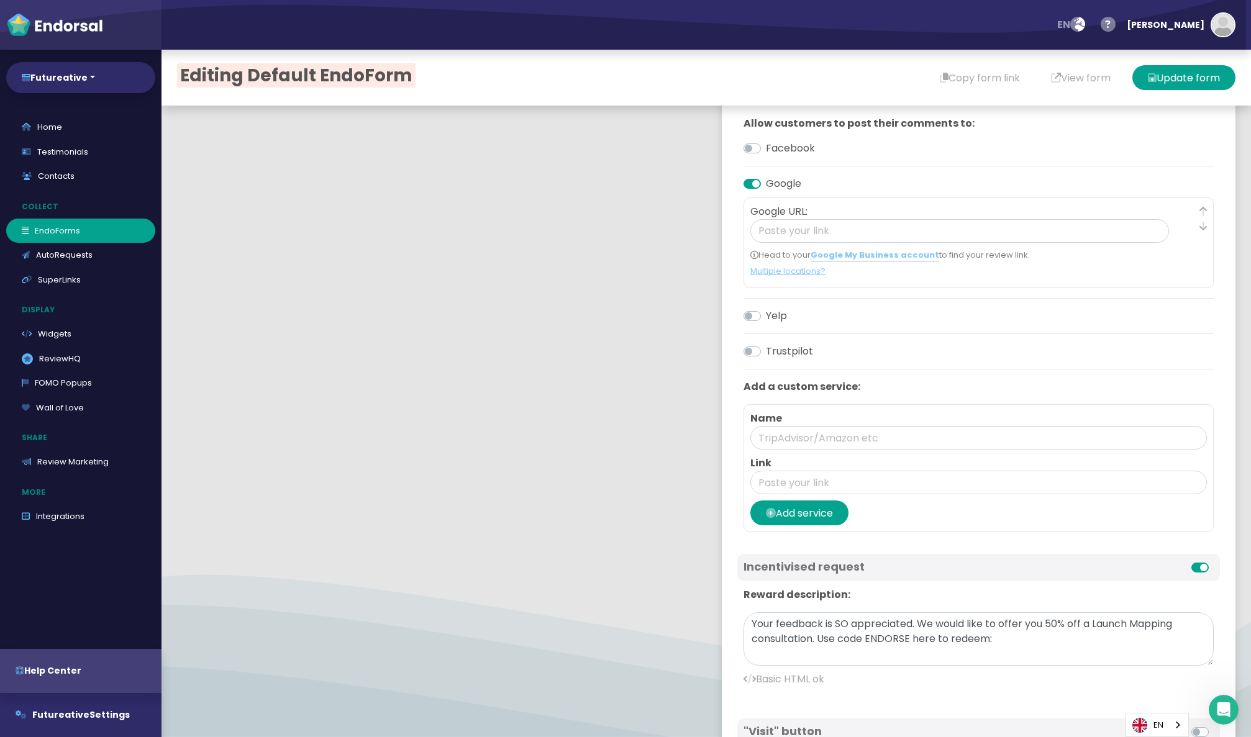
click at [786, 359] on label "Trustpilot" at bounding box center [789, 351] width 47 height 15
click at [0, 0] on input "Trustpilot" at bounding box center [0, 0] width 0 height 0
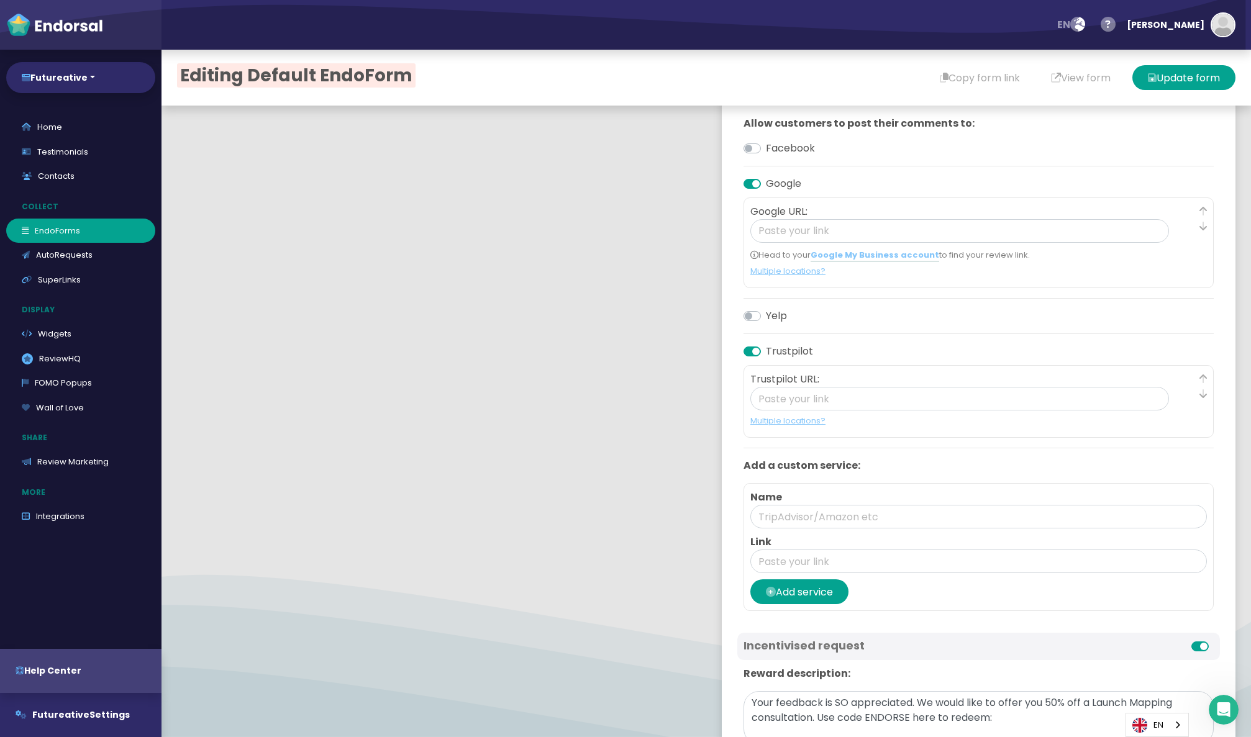
click at [779, 359] on label "Trustpilot" at bounding box center [789, 351] width 47 height 15
click at [0, 0] on input "Trustpilot" at bounding box center [0, 0] width 0 height 0
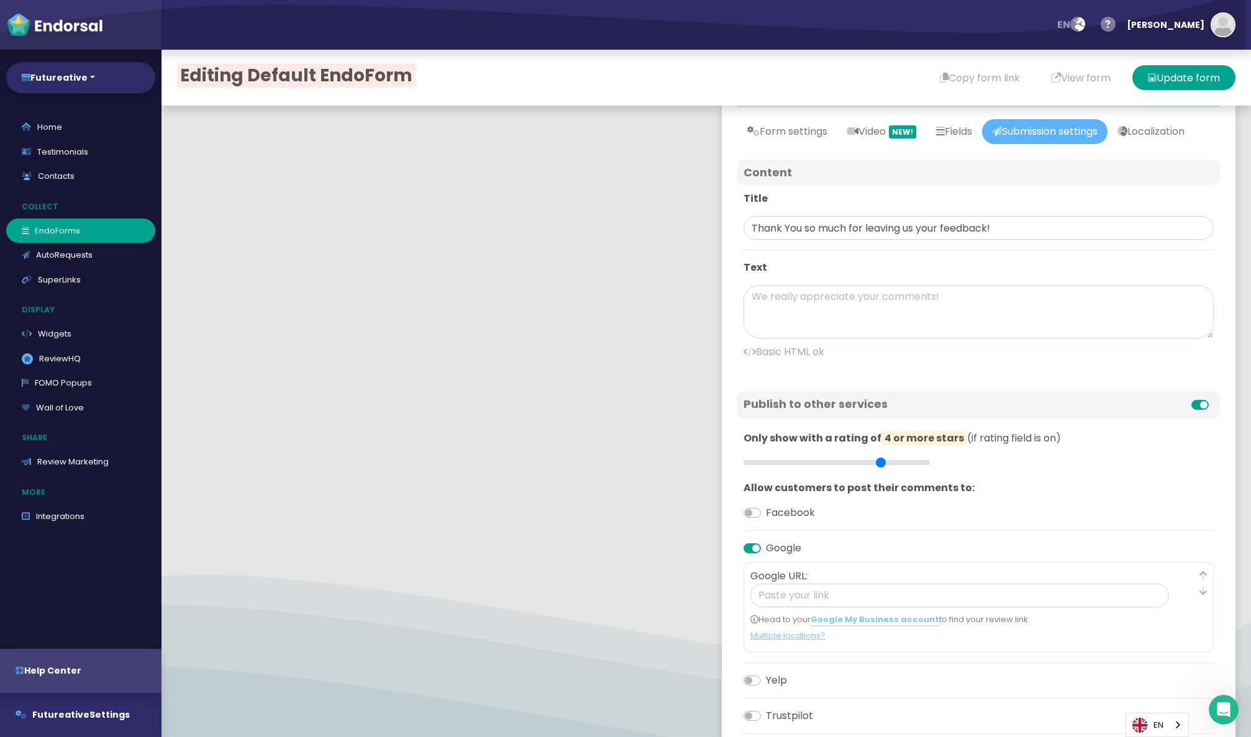
scroll to position [0, 0]
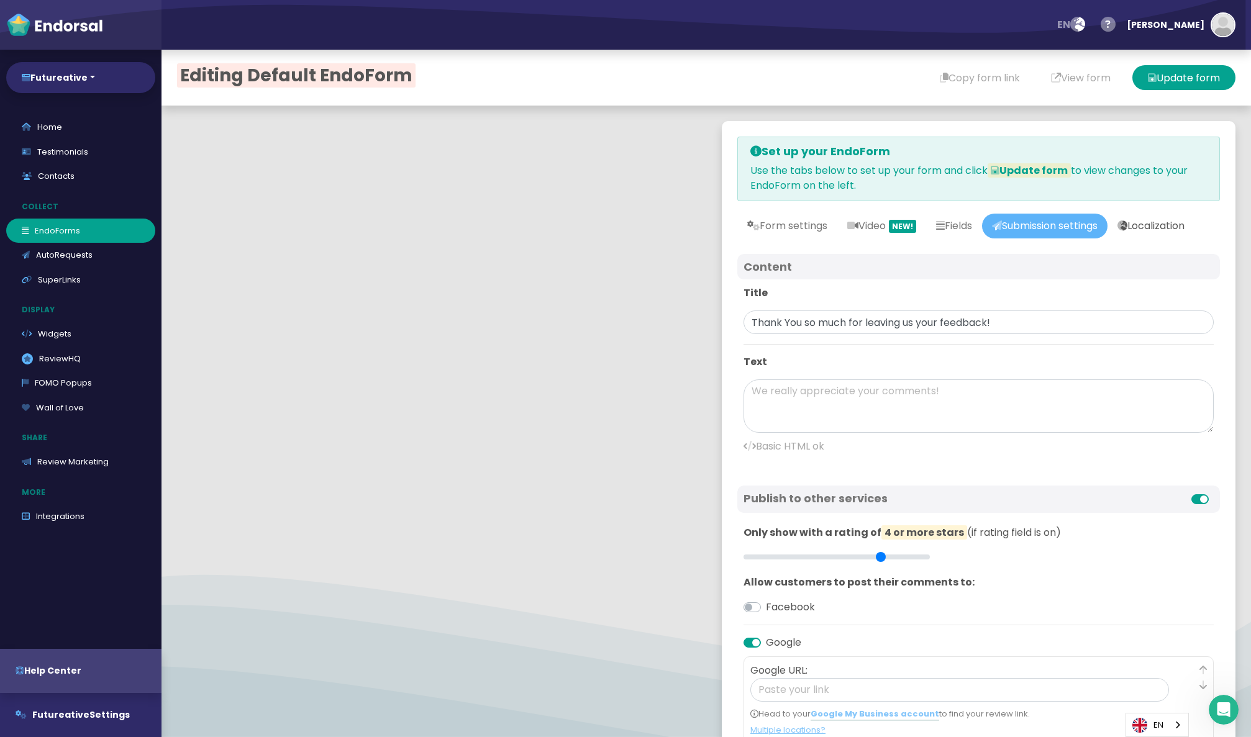
click at [1107, 239] on link "Localization" at bounding box center [1150, 226] width 87 height 25
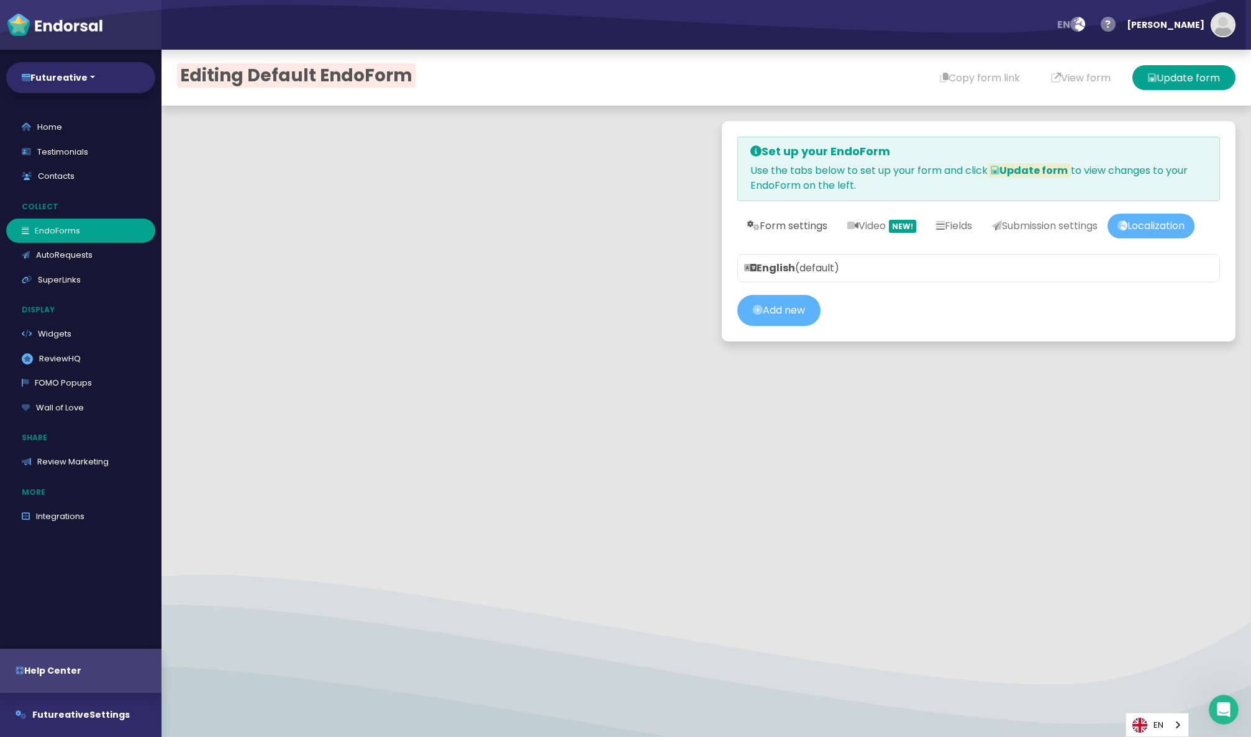
click at [788, 228] on link "Form settings" at bounding box center [787, 226] width 100 height 25
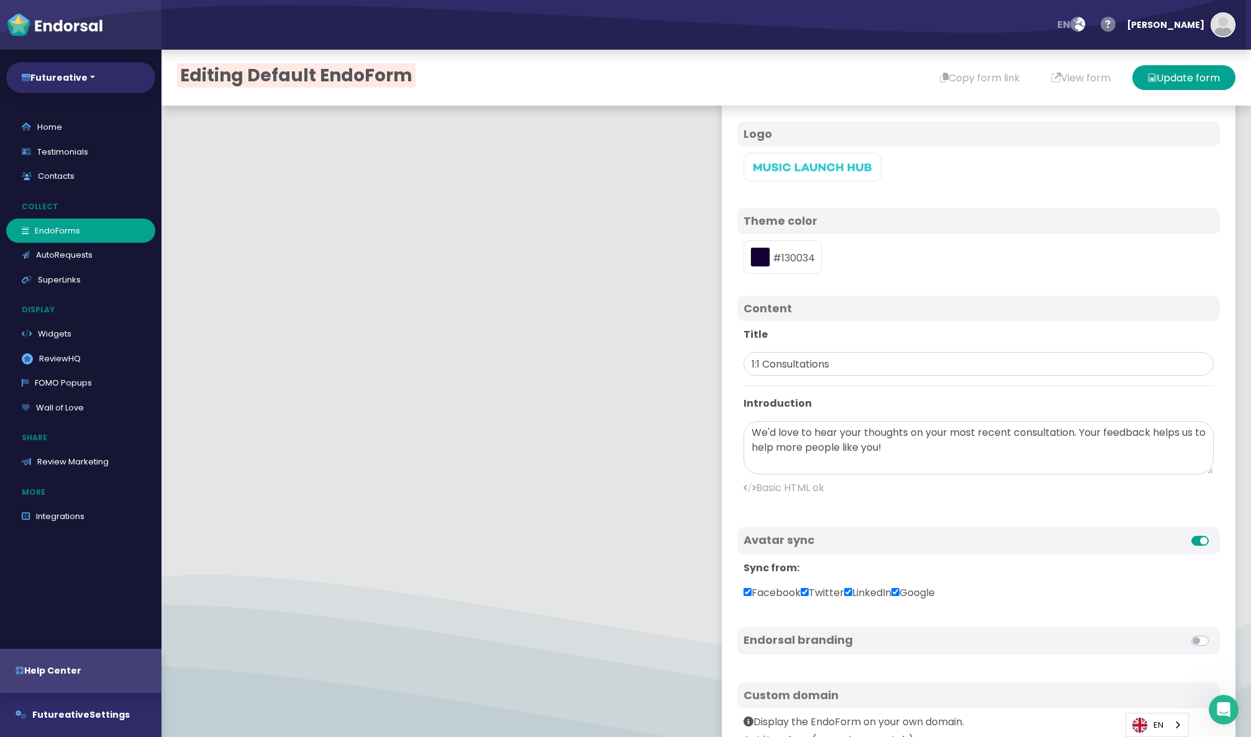
scroll to position [153, 0]
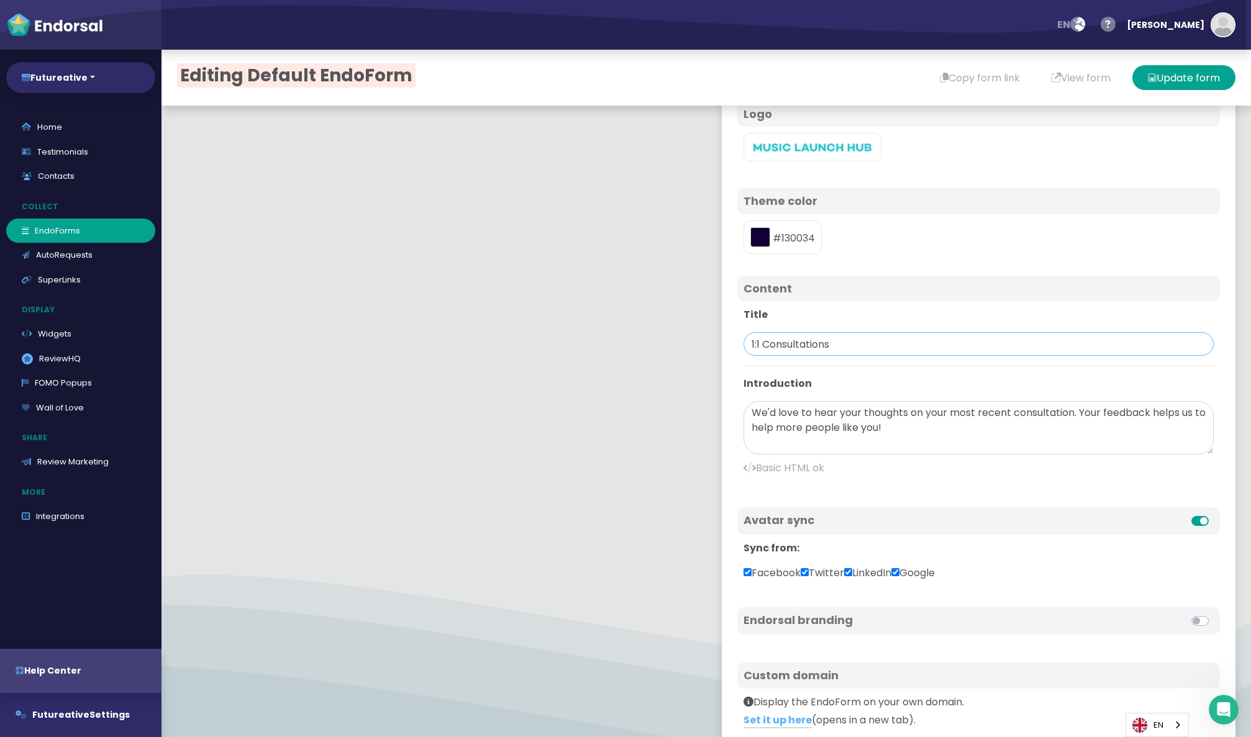
click at [786, 356] on input "1:1 Consultations" at bounding box center [978, 344] width 470 height 24
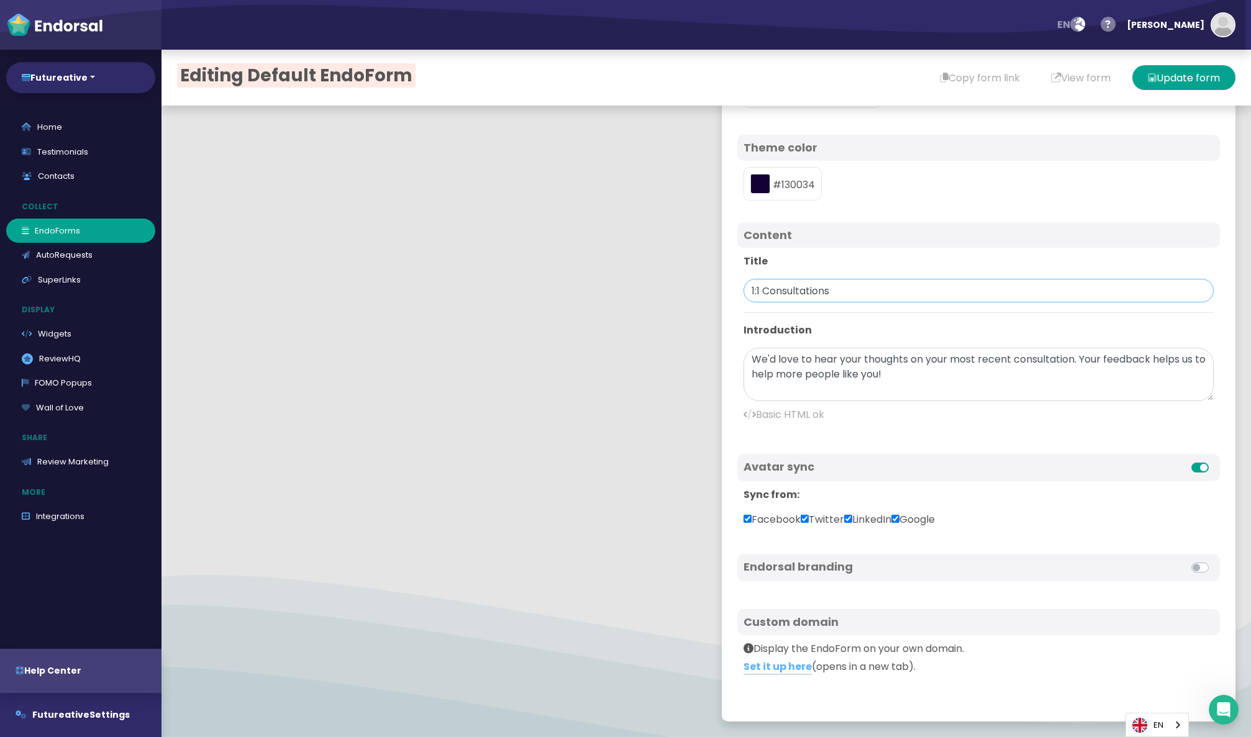
click at [781, 294] on input "1:1 Consultations" at bounding box center [978, 291] width 470 height 24
type input "T"
type input "Thanks, Steve 🙌"
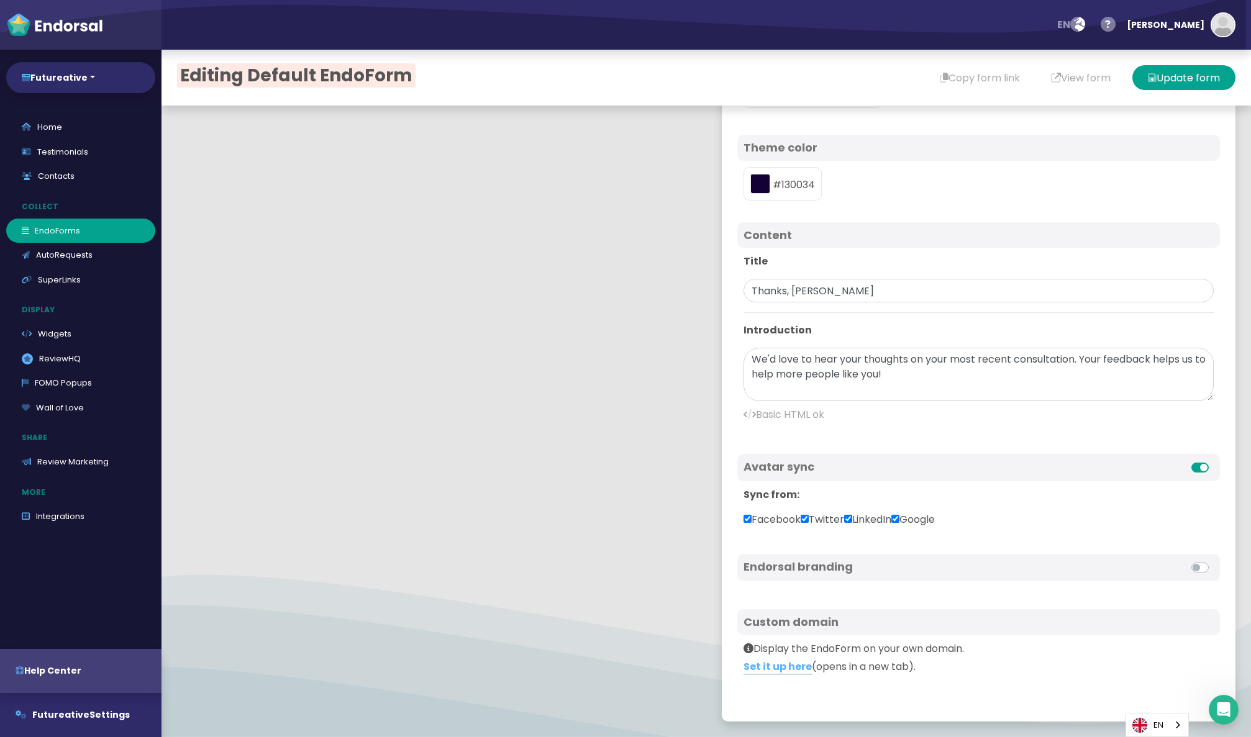
click at [847, 324] on div "Title Thanks, Steve 🙌 Introduction We'd love to hear your thoughts on your most…" at bounding box center [978, 343] width 483 height 191
click at [771, 519] on label "Facebook" at bounding box center [771, 519] width 57 height 15
click at [752, 519] on input "Facebook" at bounding box center [747, 519] width 8 height 8
checkbox input "false"
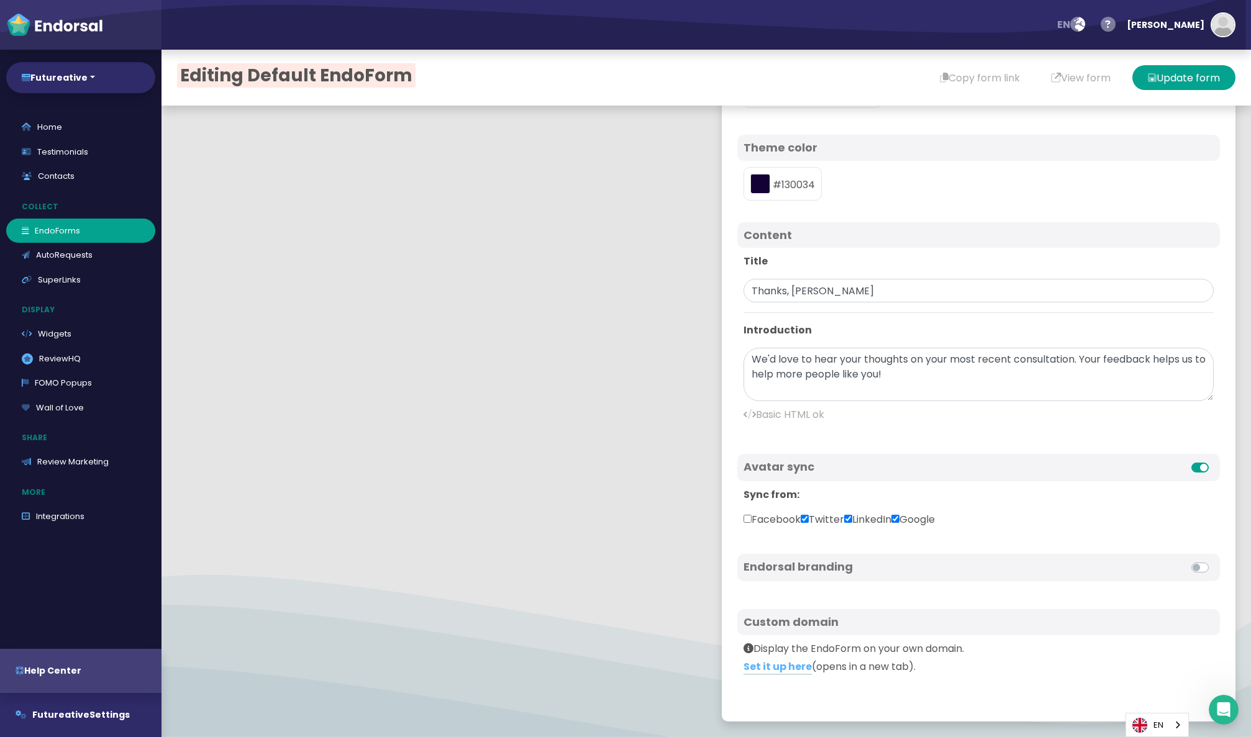
click at [826, 519] on label "Twitter" at bounding box center [822, 519] width 43 height 15
click at [809, 519] on input "Twitter" at bounding box center [805, 519] width 8 height 8
click at [826, 519] on label "Twitter" at bounding box center [822, 519] width 43 height 15
click at [809, 519] on input "Twitter" at bounding box center [805, 519] width 8 height 8
checkbox input "true"
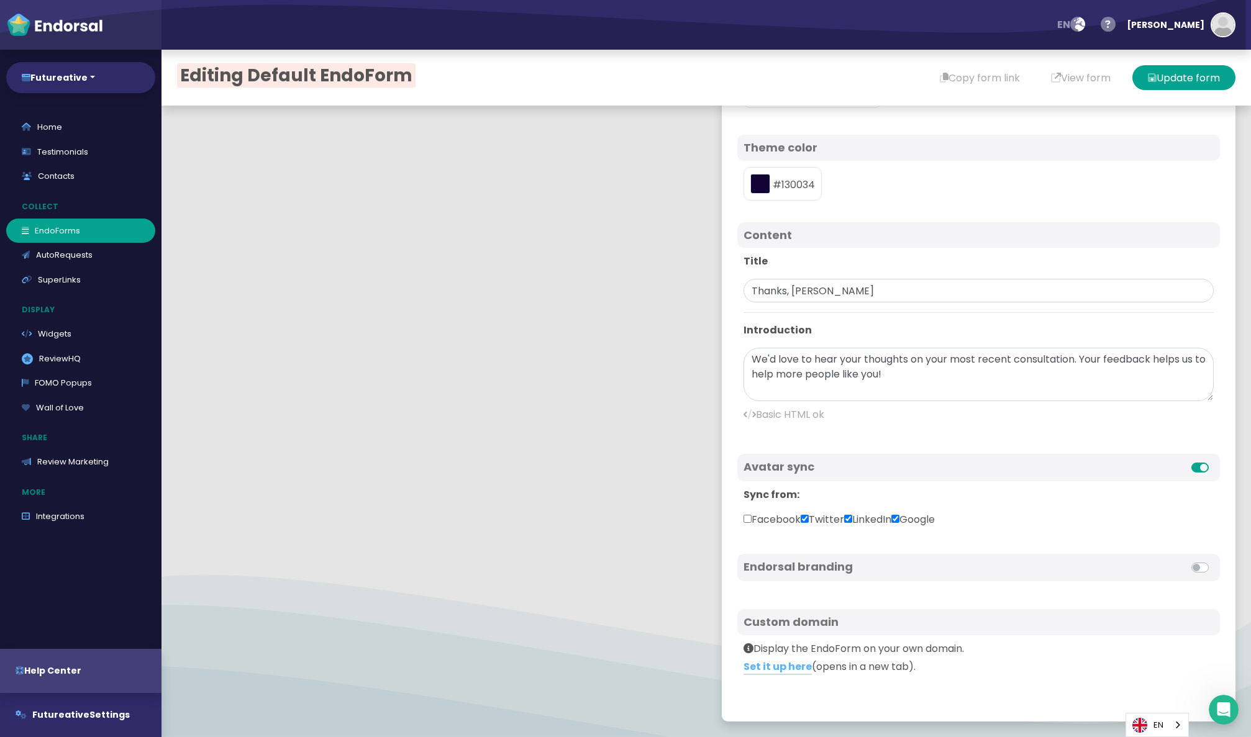
click at [763, 517] on label "Facebook" at bounding box center [771, 519] width 57 height 15
click at [752, 517] on input "Facebook" at bounding box center [747, 519] width 8 height 8
checkbox input "true"
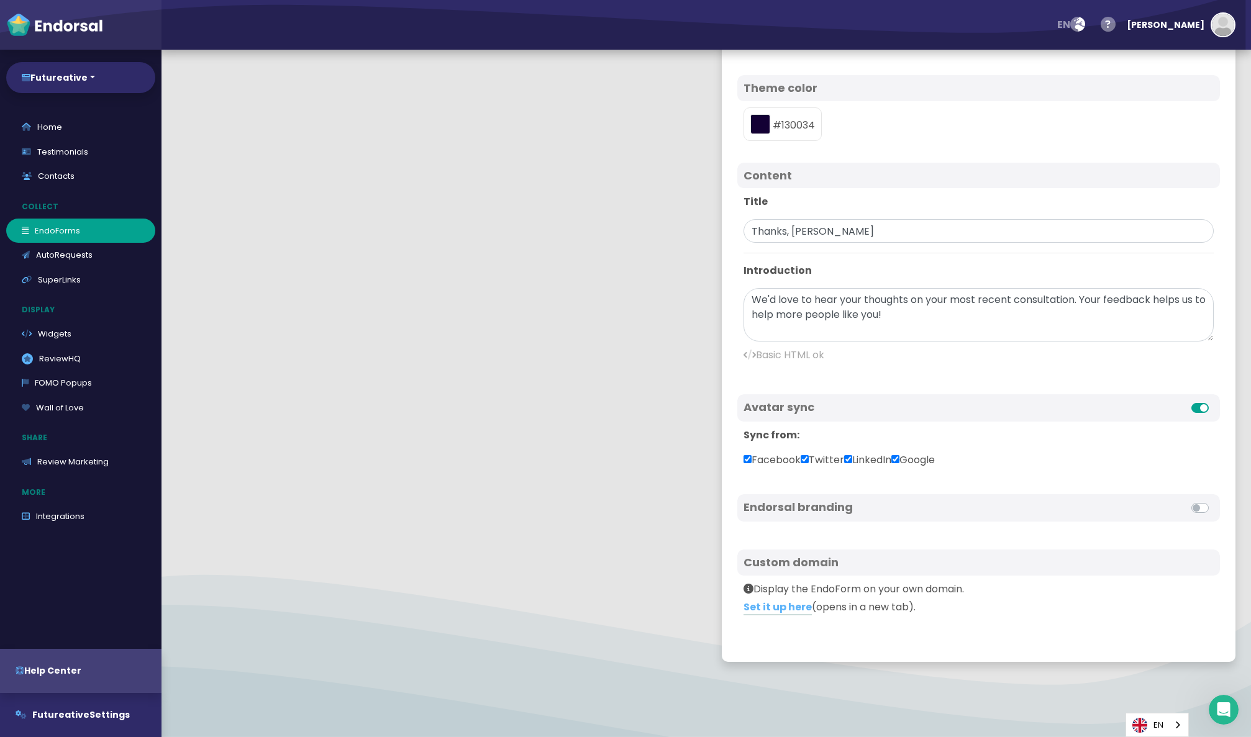
scroll to position [62, 0]
click at [1214, 498] on label at bounding box center [1214, 498] width 0 height 0
click at [0, 0] on input "checkbox" at bounding box center [0, 0] width 0 height 0
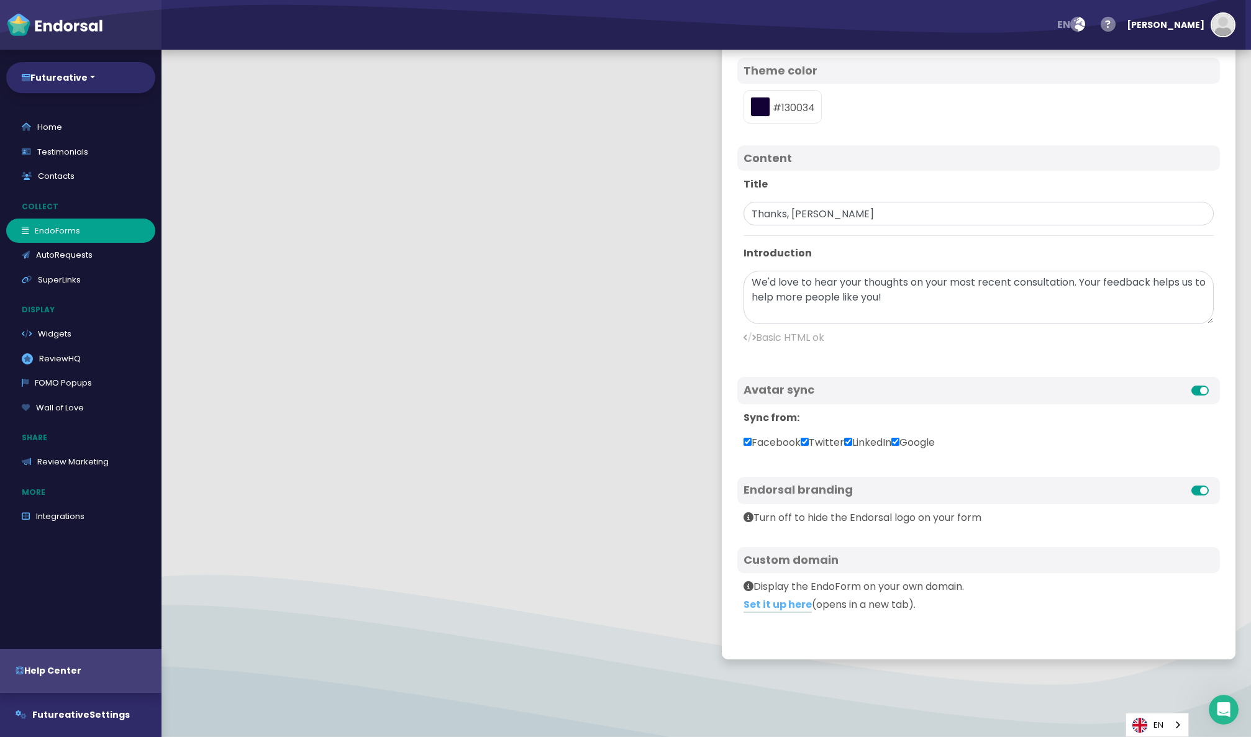
click at [1214, 483] on label at bounding box center [1214, 483] width 0 height 0
click at [0, 0] on input "checkbox" at bounding box center [0, 0] width 0 height 0
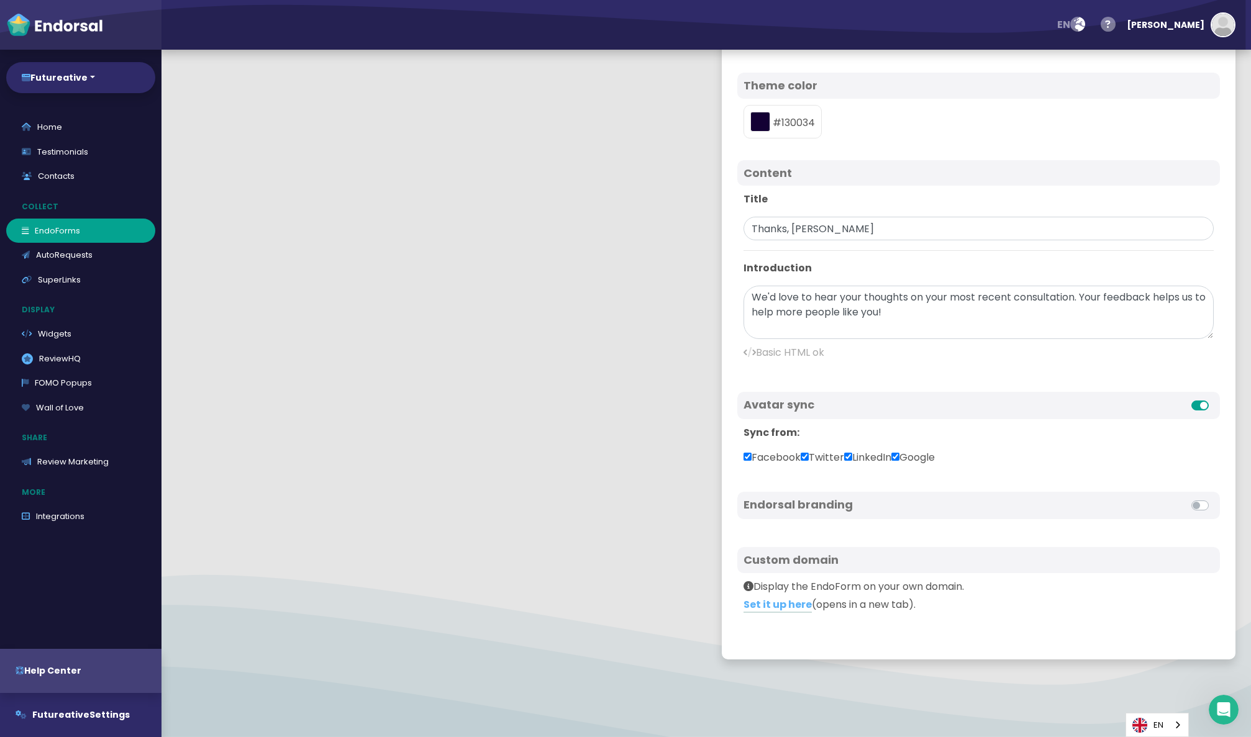
click at [1214, 498] on label at bounding box center [1214, 498] width 0 height 0
click at [0, 0] on input "checkbox" at bounding box center [0, 0] width 0 height 0
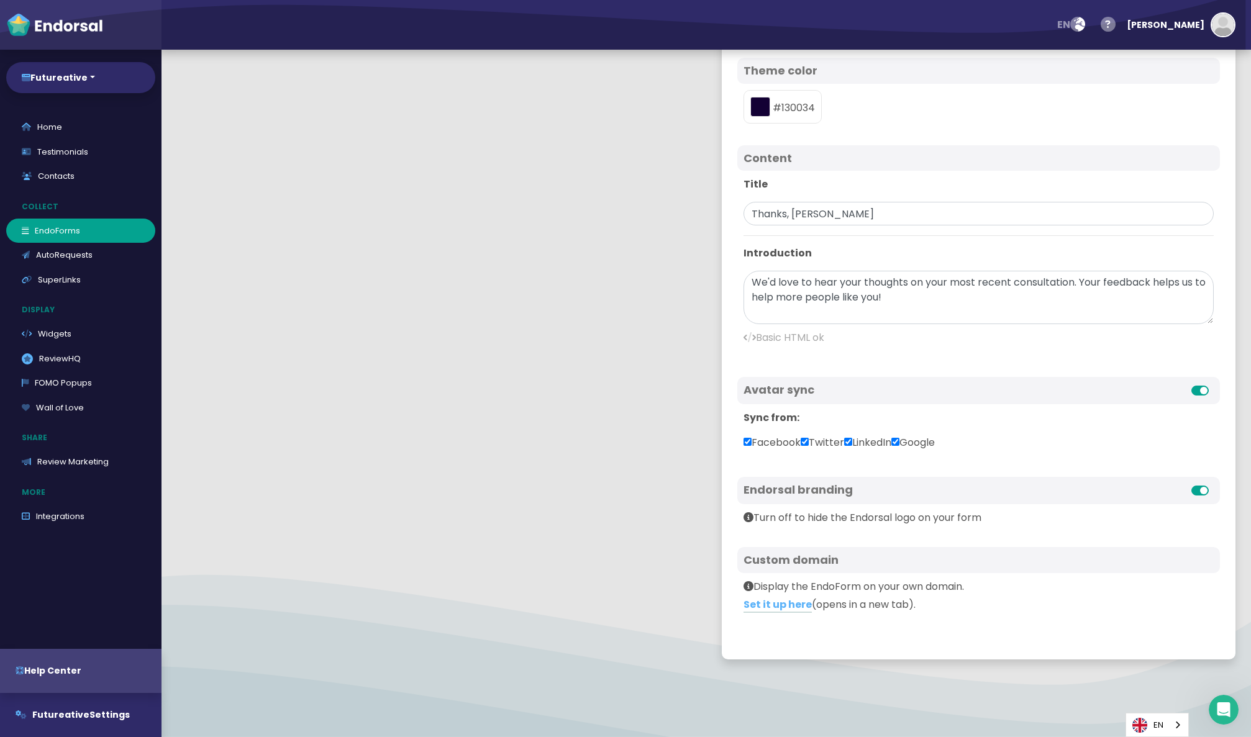
click at [1214, 483] on label at bounding box center [1214, 483] width 0 height 0
click at [0, 0] on input "checkbox" at bounding box center [0, 0] width 0 height 0
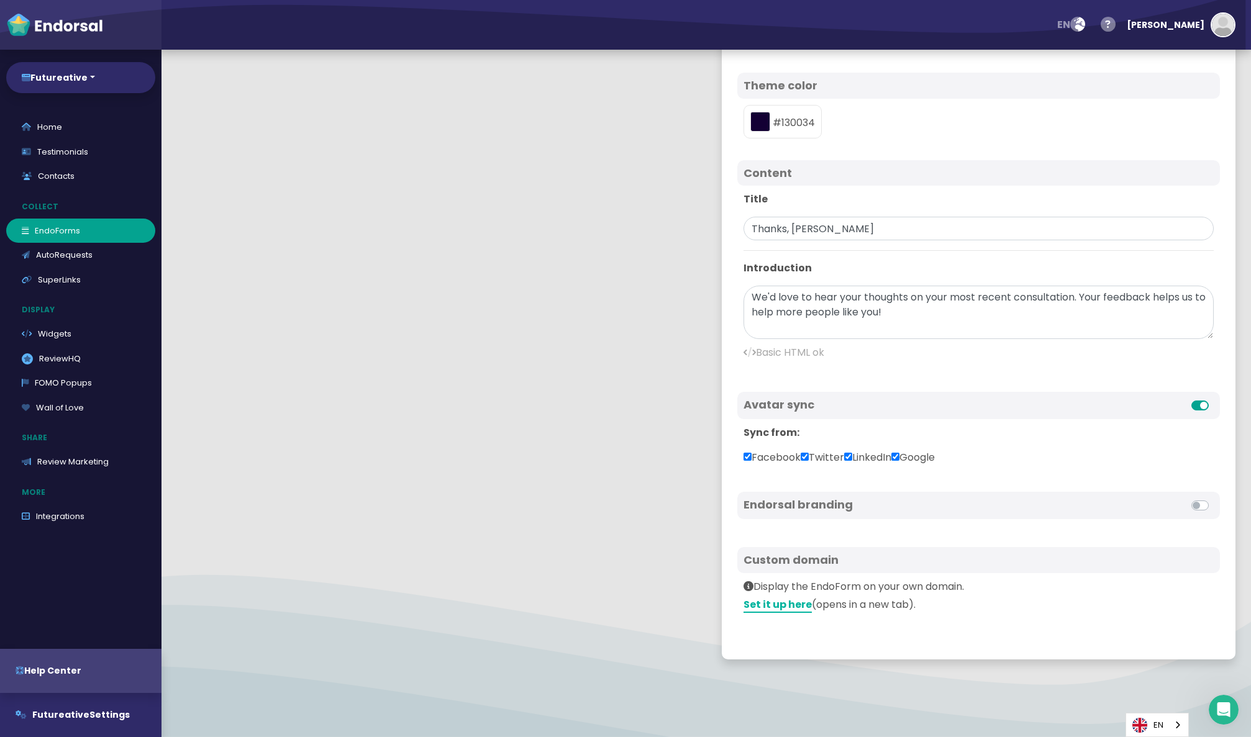
click at [773, 602] on link "Set it up here" at bounding box center [777, 605] width 68 height 16
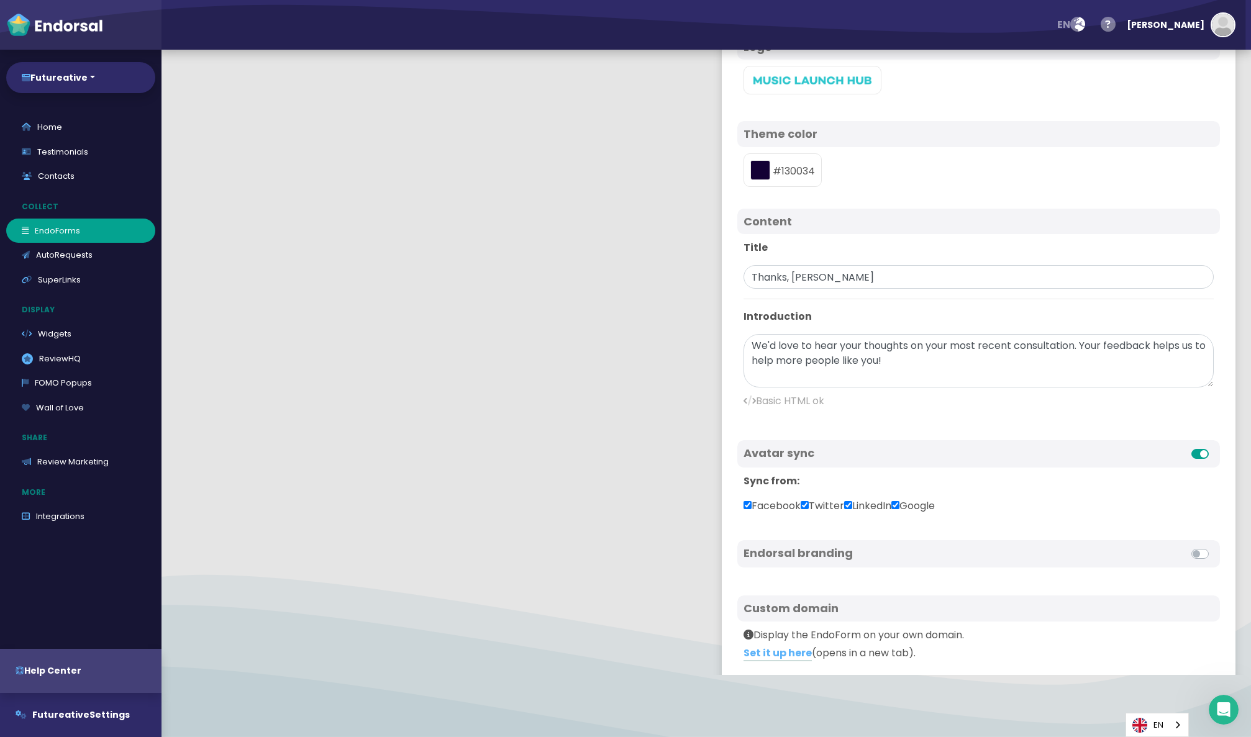
scroll to position [0, 0]
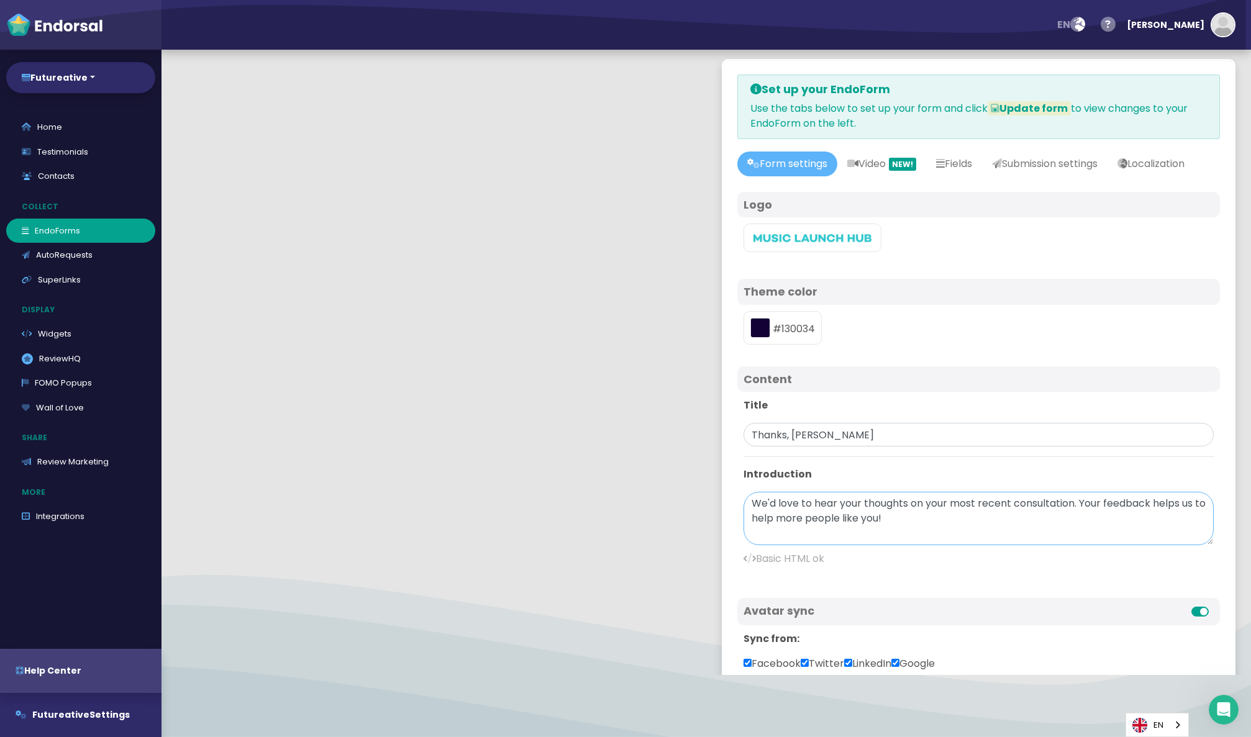
click at [836, 528] on textarea "We'd love to hear your thoughts on your most recent consultation. Your feedback…" at bounding box center [978, 518] width 470 height 53
drag, startPoint x: 911, startPoint y: 545, endPoint x: 729, endPoint y: 527, distance: 182.9
click at [729, 527] on div "Set up your EndoForm Use the tabs below to set up your form and click Update fo…" at bounding box center [979, 462] width 514 height 807
drag, startPoint x: 956, startPoint y: 529, endPoint x: 1110, endPoint y: 524, distance: 153.5
click at [1110, 525] on textarea "Thanks for an amazing collaboration! What was it like collaborating?" at bounding box center [978, 518] width 470 height 53
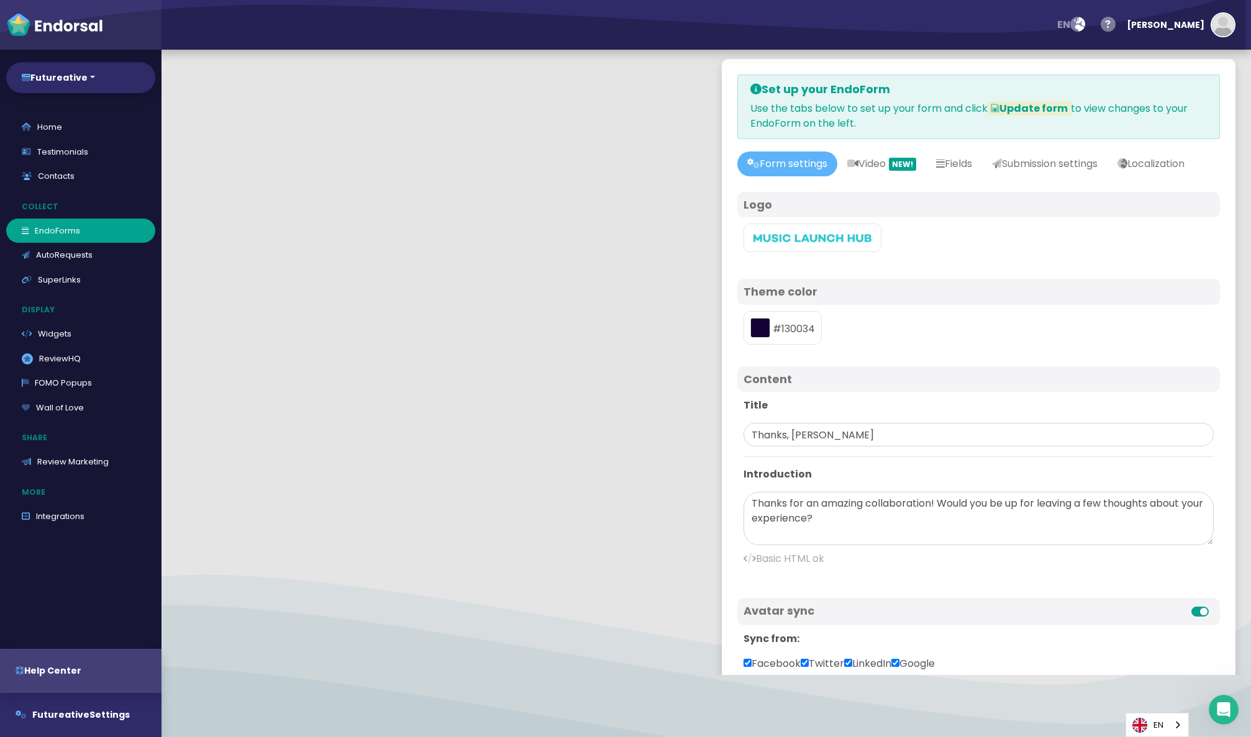
drag, startPoint x: 1028, startPoint y: 368, endPoint x: 1009, endPoint y: 364, distance: 19.6
click at [1029, 351] on div "#130034" at bounding box center [978, 328] width 483 height 46
click at [816, 243] on img at bounding box center [812, 238] width 124 height 11
click at [0, 0] on input "file" at bounding box center [0, 0] width 0 height 0
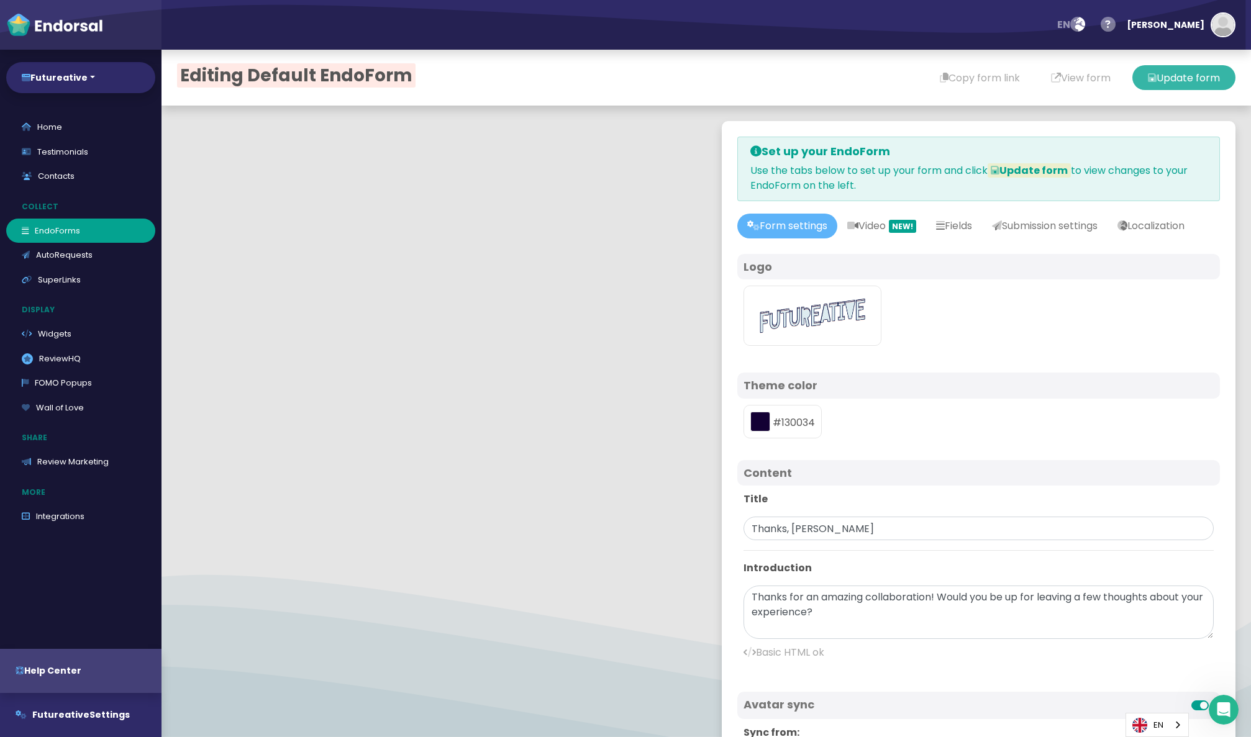
click at [1195, 82] on button "Update form" at bounding box center [1183, 77] width 103 height 25
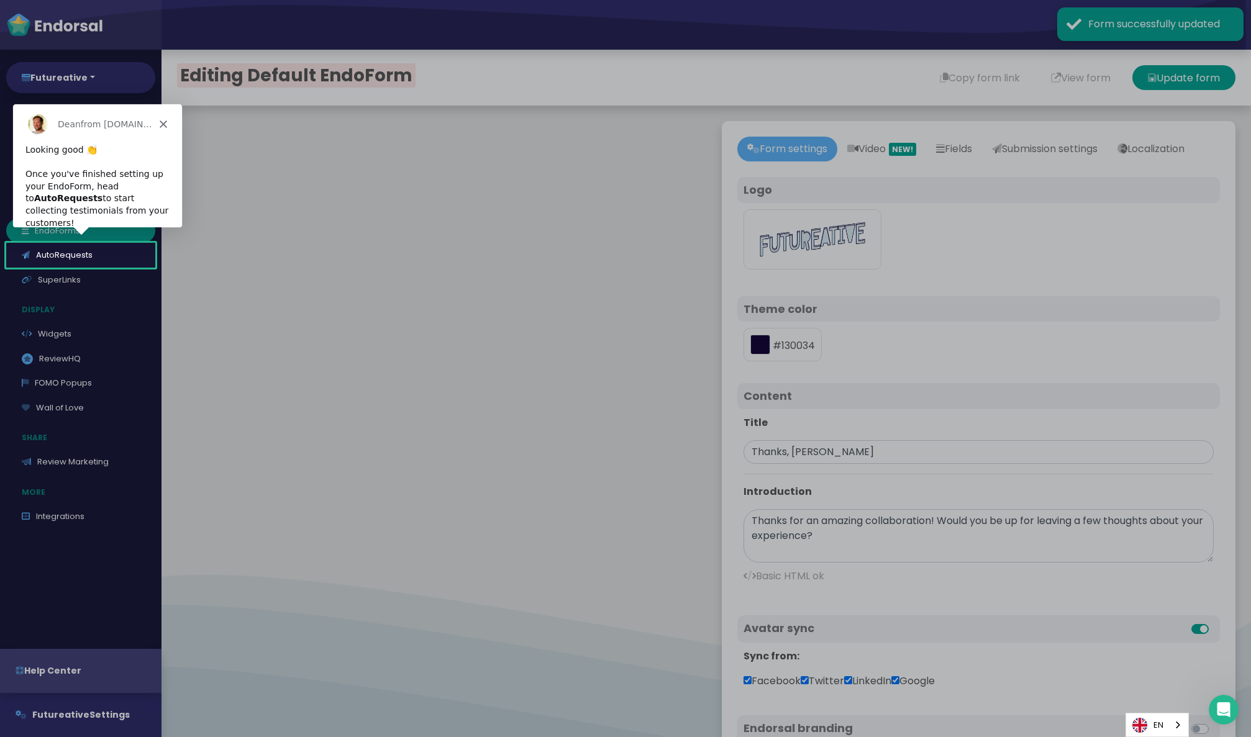
click at [165, 120] on polygon "Close" at bounding box center [162, 123] width 7 height 7
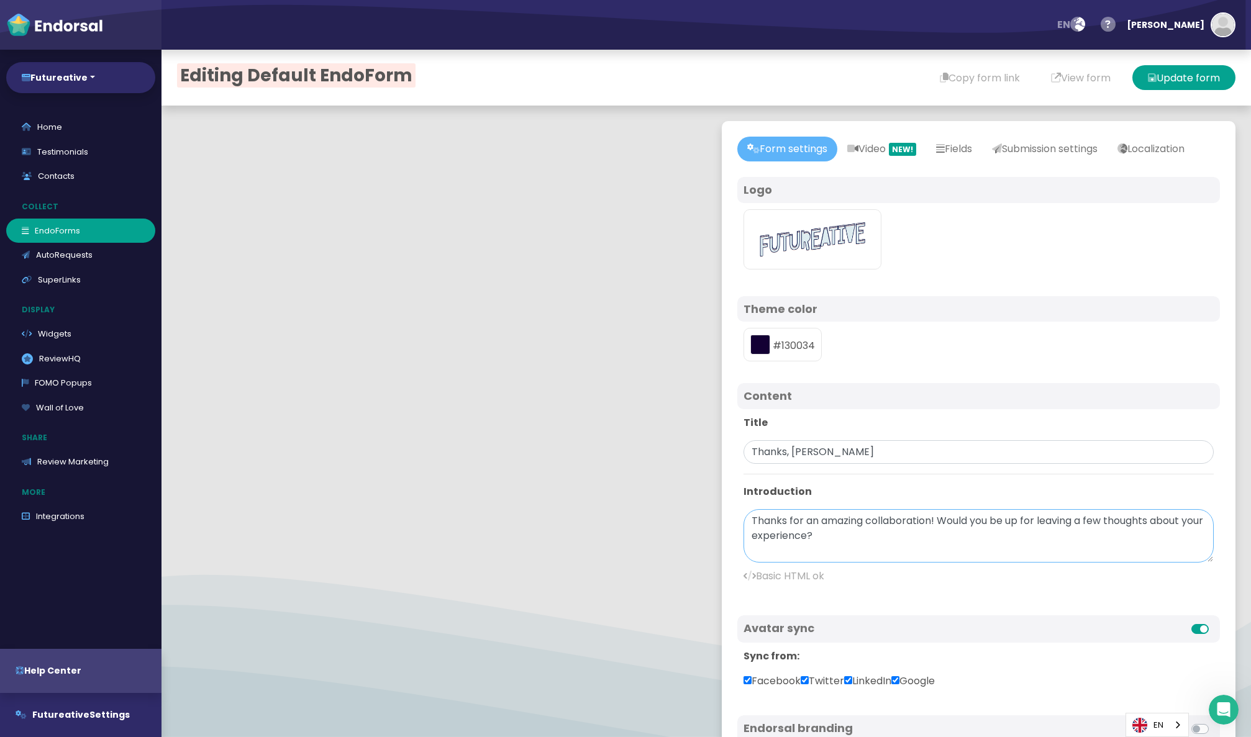
click at [860, 563] on textarea "Thanks for an amazing collaboration! Would you be up for leaving a few thoughts…" at bounding box center [978, 535] width 470 height 53
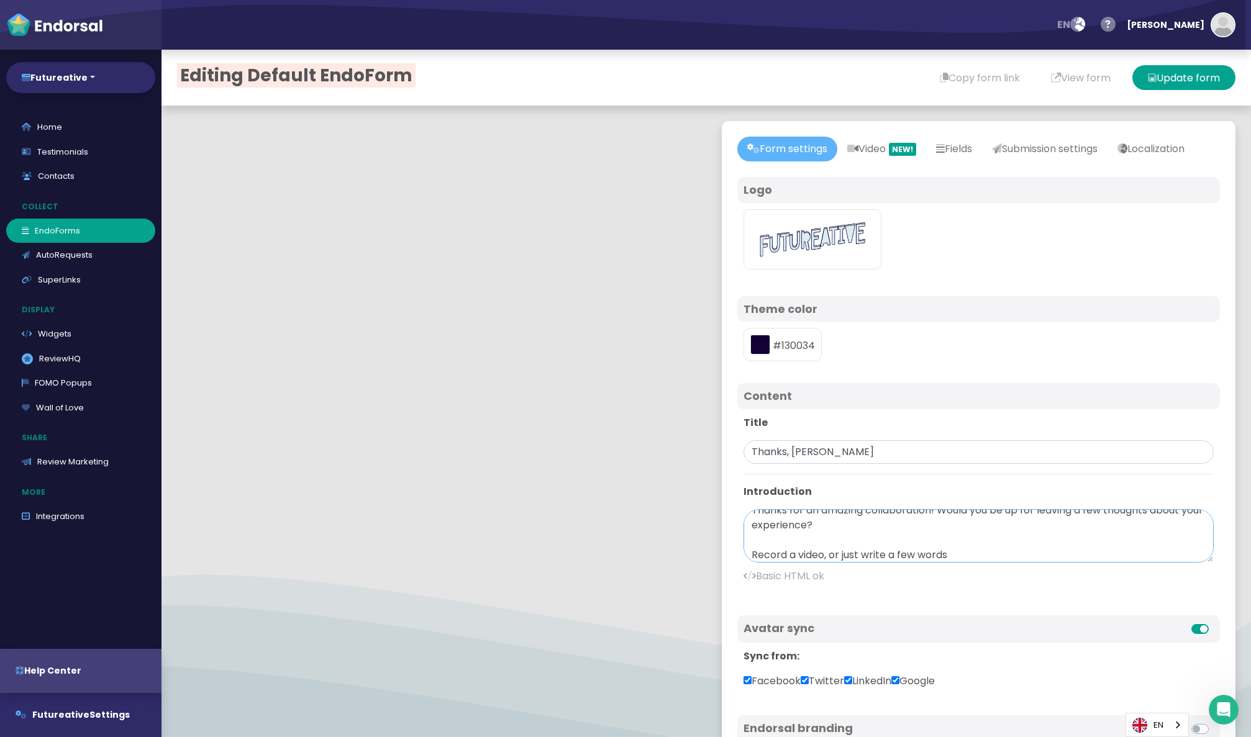
click at [938, 563] on textarea "Thanks for an amazing collaboration! Would you be up for leaving a few thoughts…" at bounding box center [978, 535] width 470 height 53
click at [993, 563] on textarea "Thanks for an amazing collaboration! Would you be up for leaving a few thoughts…" at bounding box center [978, 535] width 470 height 53
click at [936, 563] on textarea "Thanks for an amazing collaboration! Would you be up for leaving a few thoughts…" at bounding box center [978, 535] width 470 height 53
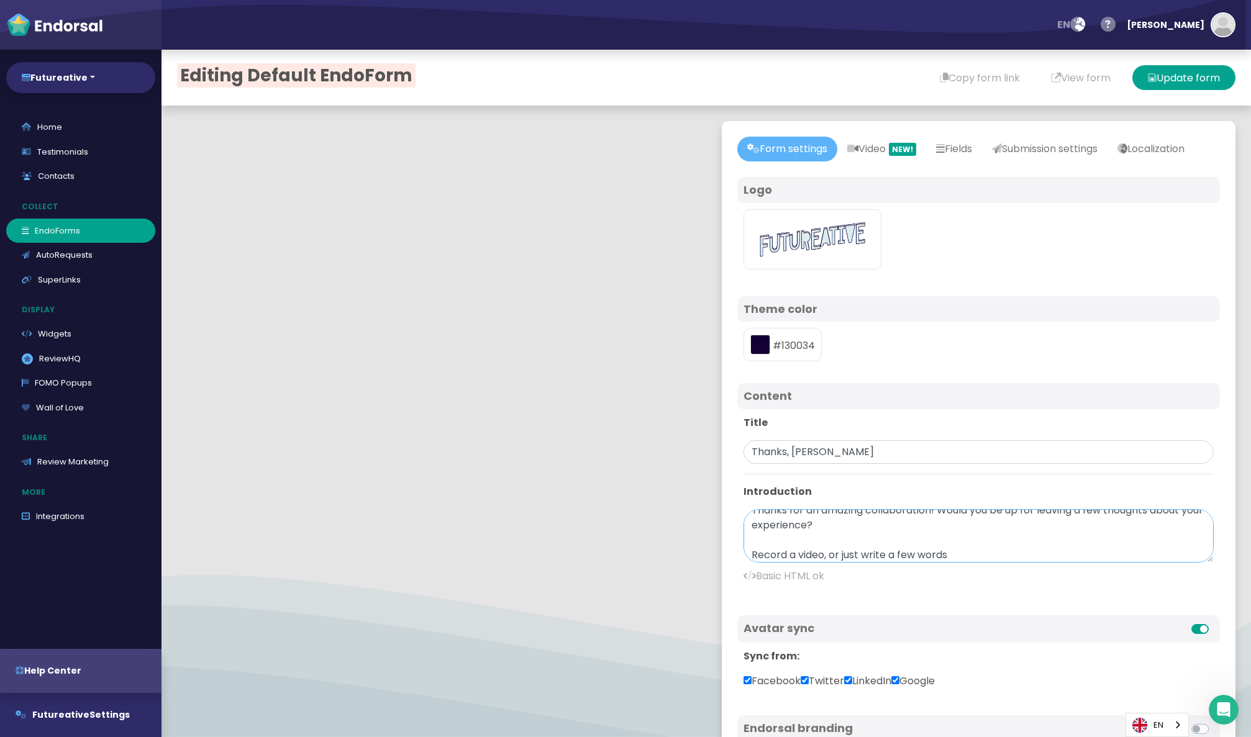
type textarea "Thanks for an amazing collaboration! Would you be up for leaving a few thoughts…"
click at [786, 464] on input "Thanks, Steve 🙌" at bounding box center [978, 452] width 470 height 24
click at [785, 464] on input "Thanks, Steve 🙌" at bounding box center [978, 452] width 470 height 24
click at [786, 464] on input "Thanks, Steve 🙌" at bounding box center [978, 452] width 470 height 24
paste input "Share Your Experience"
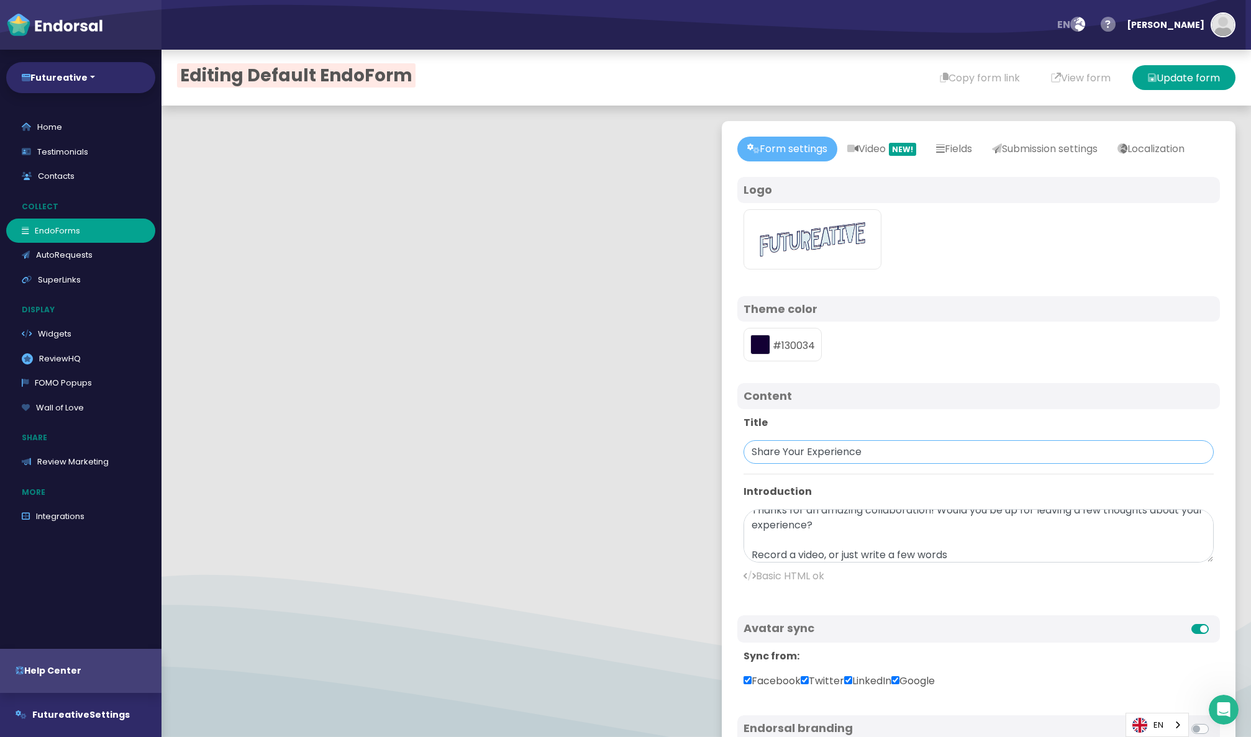
type input "Share Your Experience"
click at [797, 547] on textarea "Thanks for an amazing collaboration! Would you be up for leaving a few thoughts…" at bounding box center [978, 535] width 470 height 53
click at [796, 547] on textarea "Thanks for an amazing collaboration! Would you be up for leaving a few thoughts…" at bounding box center [978, 535] width 470 height 53
paste textarea "working together? How to share: Record a quick video or write a few words about…"
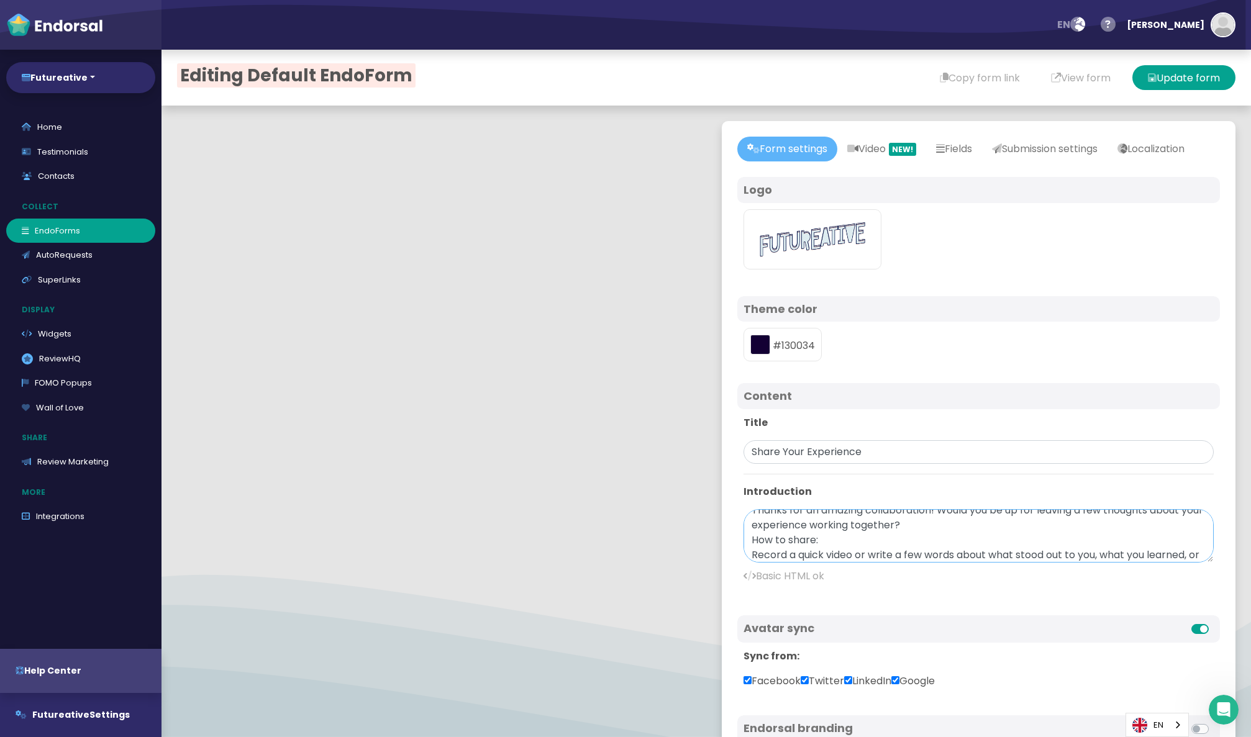
scroll to position [25, 0]
click at [752, 550] on textarea "Thanks for an amazing collaboration! Would you be up for leaving a few thoughts…" at bounding box center [978, 535] width 470 height 53
click at [791, 558] on textarea "Thanks for an amazing collaboration! Would you be up for leaving a few thoughts…" at bounding box center [978, 535] width 470 height 53
click at [790, 558] on textarea "Thanks for an amazing collaboration! Would you be up for leaving a few thoughts…" at bounding box center [978, 535] width 470 height 53
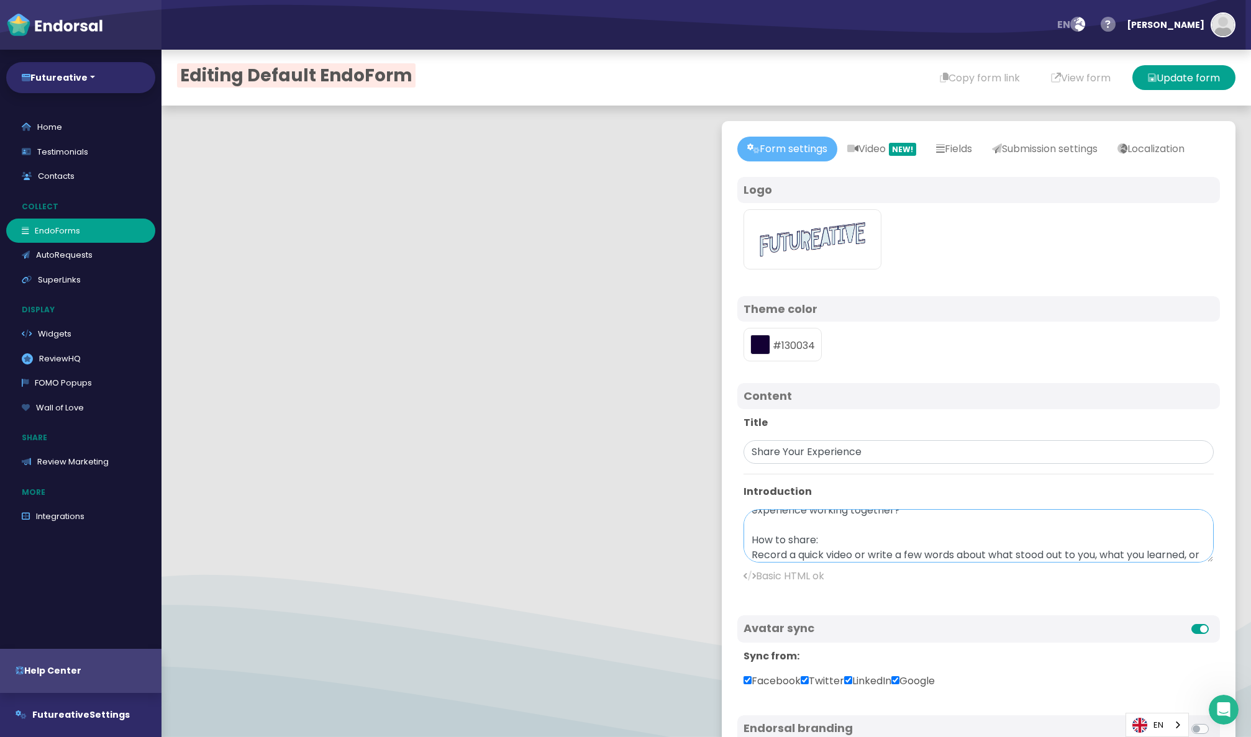
click at [791, 560] on textarea "Thanks for an amazing collaboration! Would you be up for leaving a few thoughts…" at bounding box center [978, 535] width 470 height 53
click at [747, 563] on textarea "Thanks for an amazing collaboration! Would you be up for leaving a few thoughts…" at bounding box center [978, 535] width 470 height 53
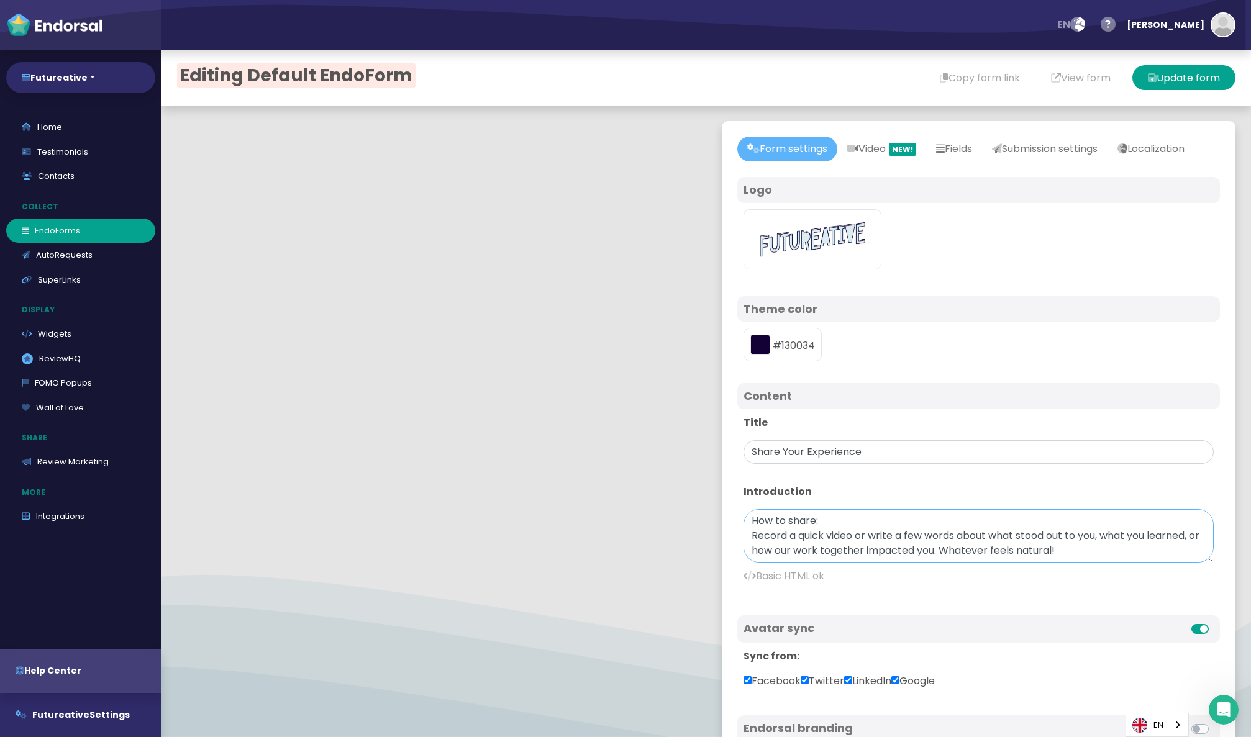
drag, startPoint x: 752, startPoint y: 564, endPoint x: 988, endPoint y: 588, distance: 237.3
click at [987, 588] on div "Title Share Your Experience Introduction Thanks for an amazing collaboration! W…" at bounding box center [978, 504] width 483 height 191
paste textarea "<h3>How to share:</h3> <p>Record a quick video or write a few words about what …"
click at [1171, 82] on button "Update form" at bounding box center [1183, 77] width 103 height 25
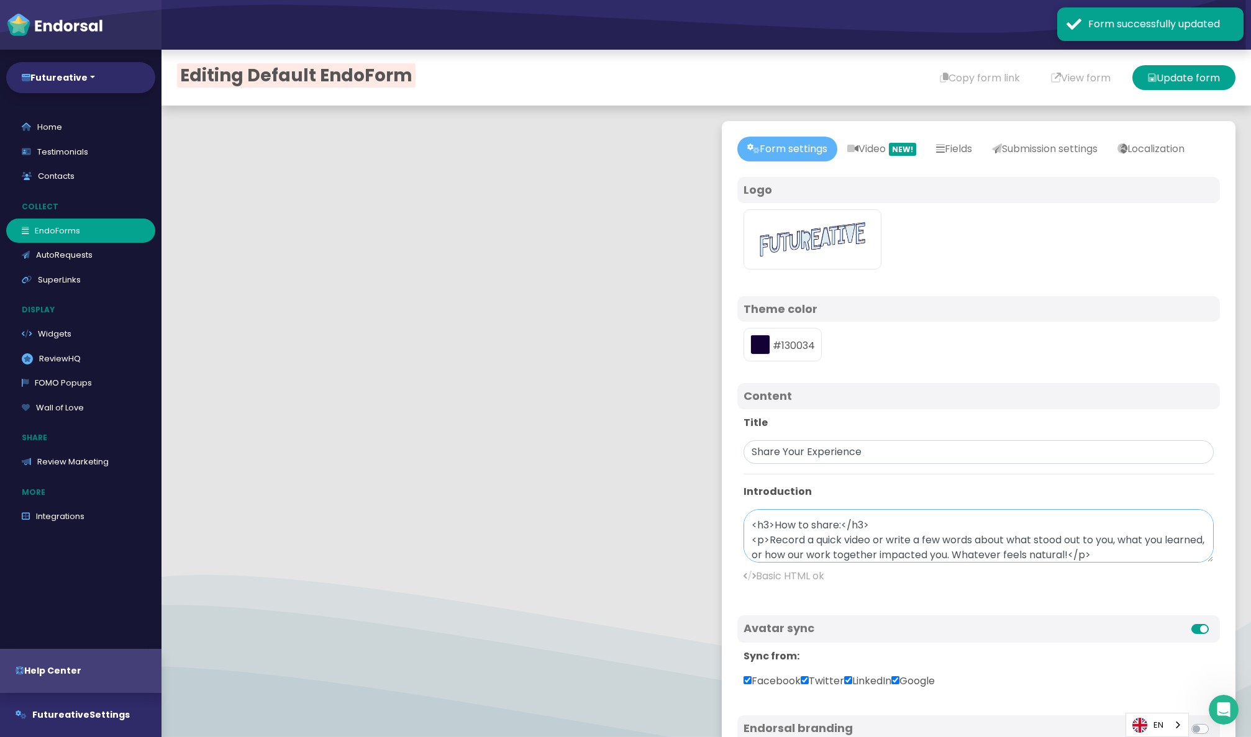
click at [820, 559] on textarea "Thanks for an amazing collaboration! Would you be up for leaving a few thoughts…" at bounding box center [978, 535] width 470 height 53
click at [768, 550] on textarea "Thanks for an amazing collaboration! Would you be up for leaving a few thoughts…" at bounding box center [978, 535] width 470 height 53
click at [861, 553] on textarea "Thanks for an amazing collaboration! Would you be up for leaving a few thoughts…" at bounding box center [978, 535] width 470 height 53
click at [1170, 81] on button "Update form" at bounding box center [1183, 77] width 103 height 25
click at [769, 551] on textarea "Thanks for an amazing collaboration! Would you be up for leaving a few thoughts…" at bounding box center [978, 535] width 470 height 53
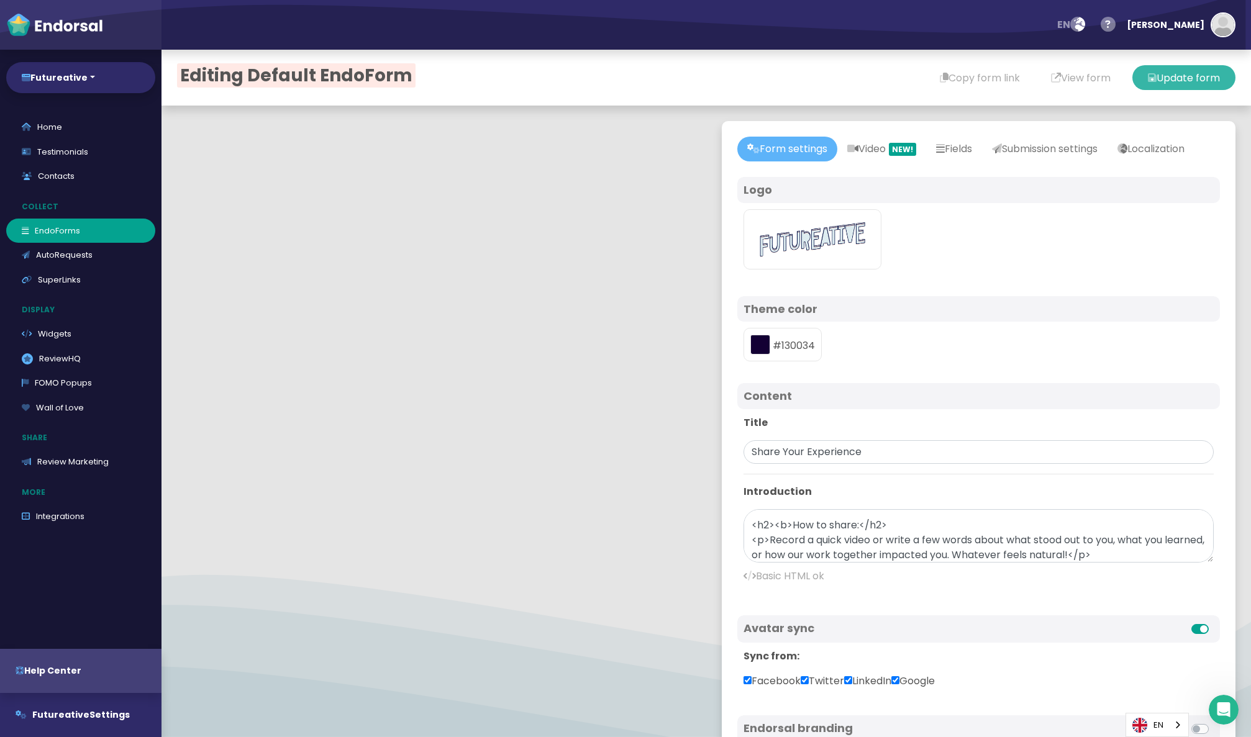
click at [1181, 75] on button "Update form" at bounding box center [1183, 77] width 103 height 25
click at [779, 553] on textarea "Thanks for an amazing collaboration! Would you be up for leaving a few thoughts…" at bounding box center [978, 535] width 470 height 53
paste textarea "```html <p><strong>Share Your Experience</strong></p> <p>Thanks for an amazing …"
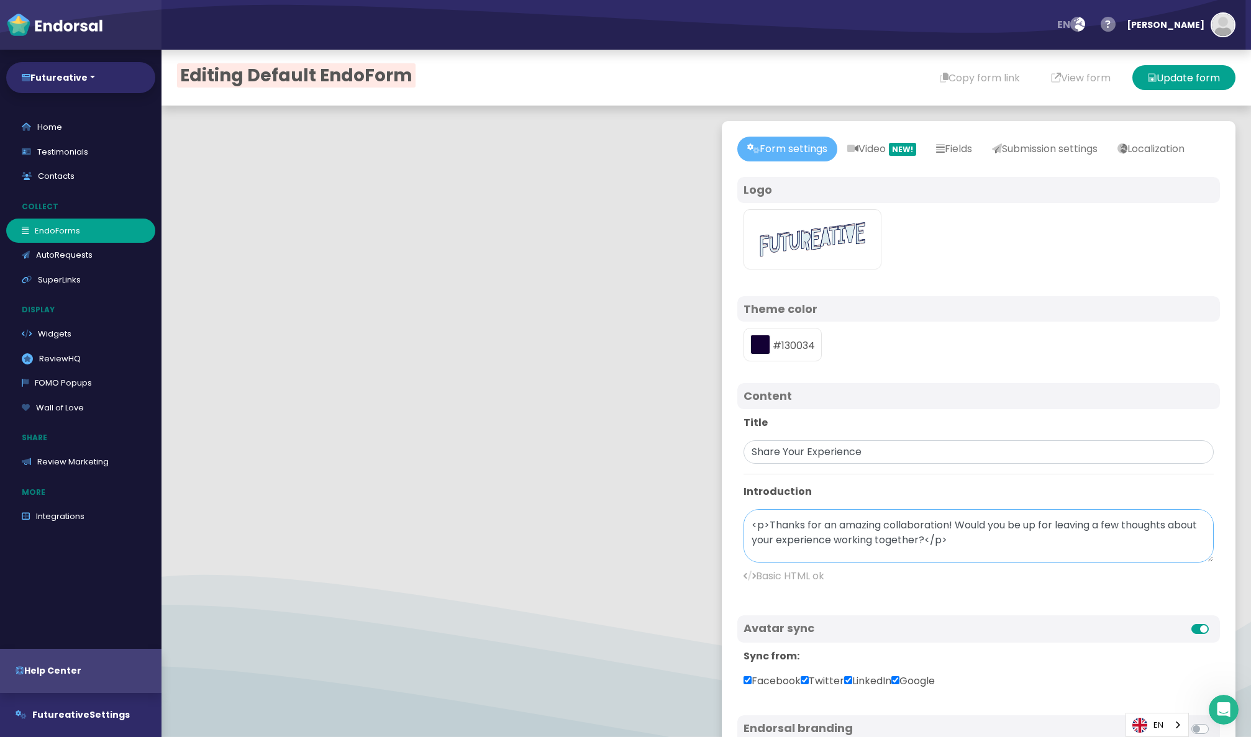
scroll to position [100, 0]
click at [1214, 84] on button "Update form" at bounding box center [1183, 77] width 103 height 25
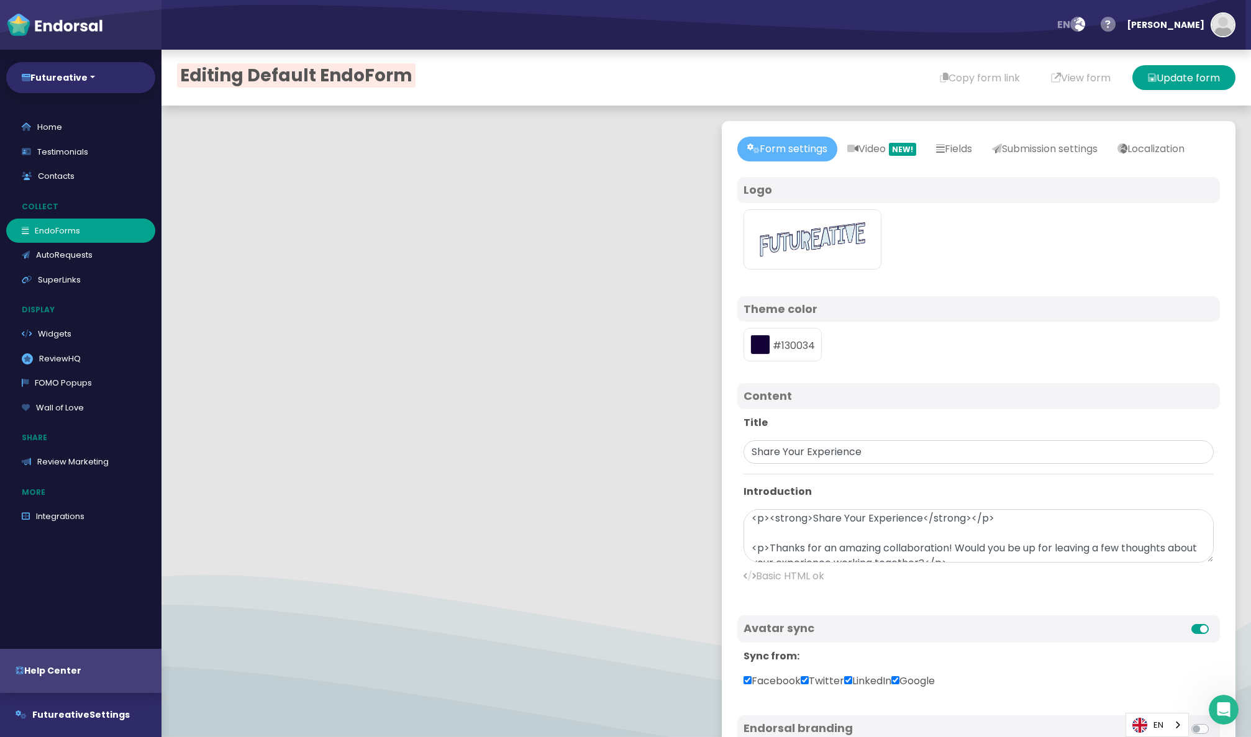
scroll to position [0, 0]
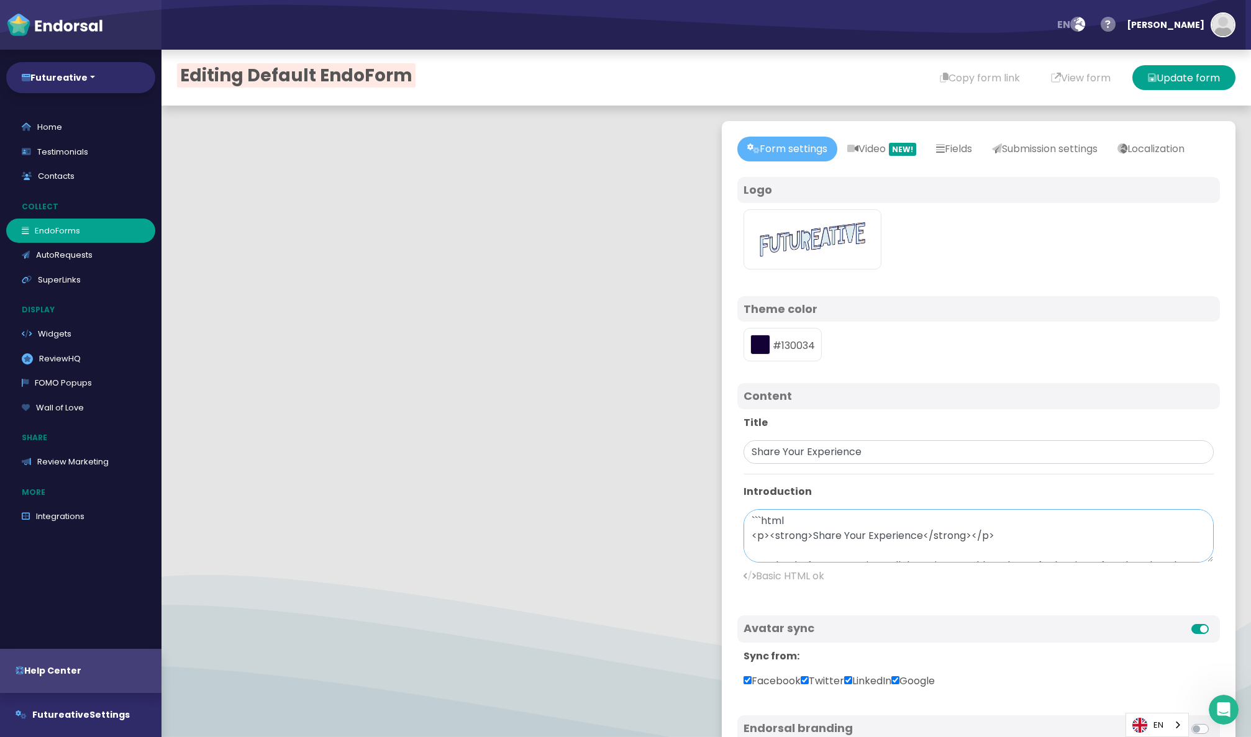
drag, startPoint x: 756, startPoint y: 545, endPoint x: 1012, endPoint y: 560, distance: 256.4
click at [1012, 560] on textarea "```html <p><strong>Share Your Experience</strong></p> <p>Thanks for an amazing …" at bounding box center [978, 535] width 470 height 53
click at [788, 563] on textarea "<p>Thanks for an amazing collaboration! Would you be up for leaving a few thoug…" at bounding box center [978, 535] width 470 height 53
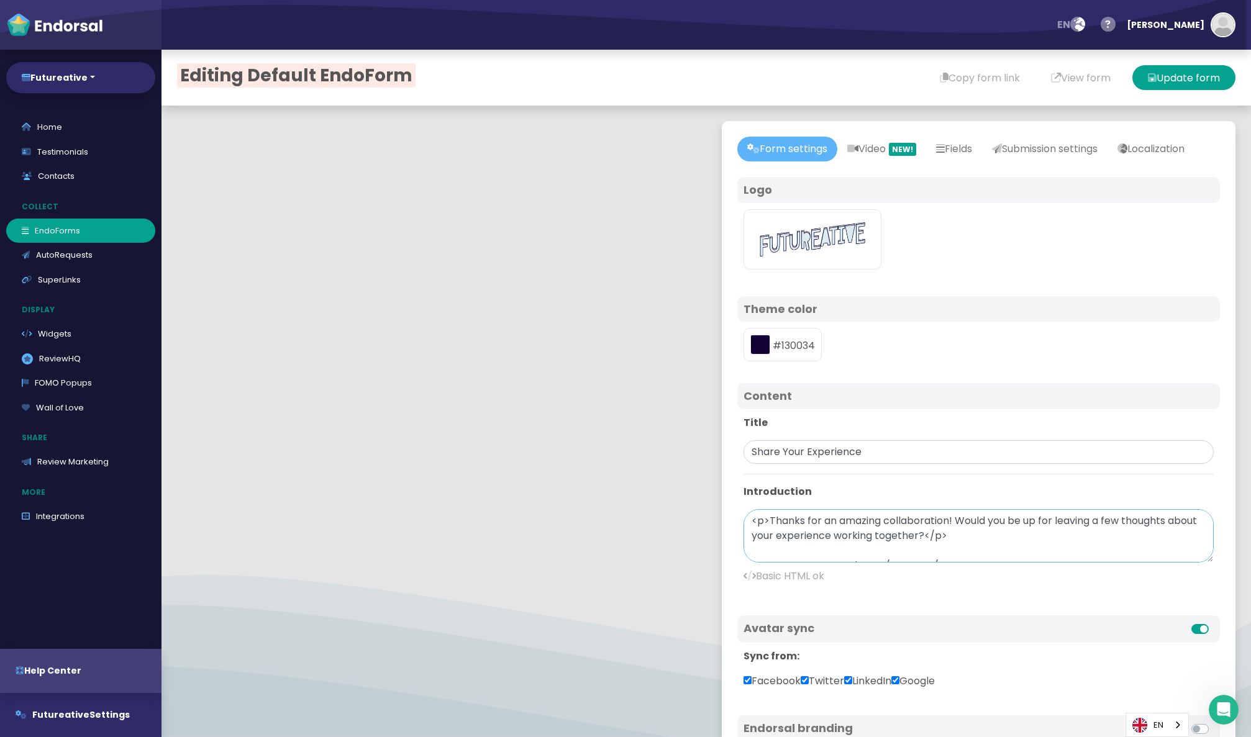
click at [797, 557] on textarea "<p>Thanks for an amazing collaboration! Would you be up for leaving a few thoug…" at bounding box center [978, 535] width 470 height 53
drag, startPoint x: 752, startPoint y: 573, endPoint x: 748, endPoint y: 525, distance: 48.0
click at [748, 525] on div "Title Share Your Experience Introduction <p>Thanks for an amazing collaboration…" at bounding box center [978, 504] width 483 height 191
drag, startPoint x: 783, startPoint y: 573, endPoint x: 716, endPoint y: 573, distance: 67.7
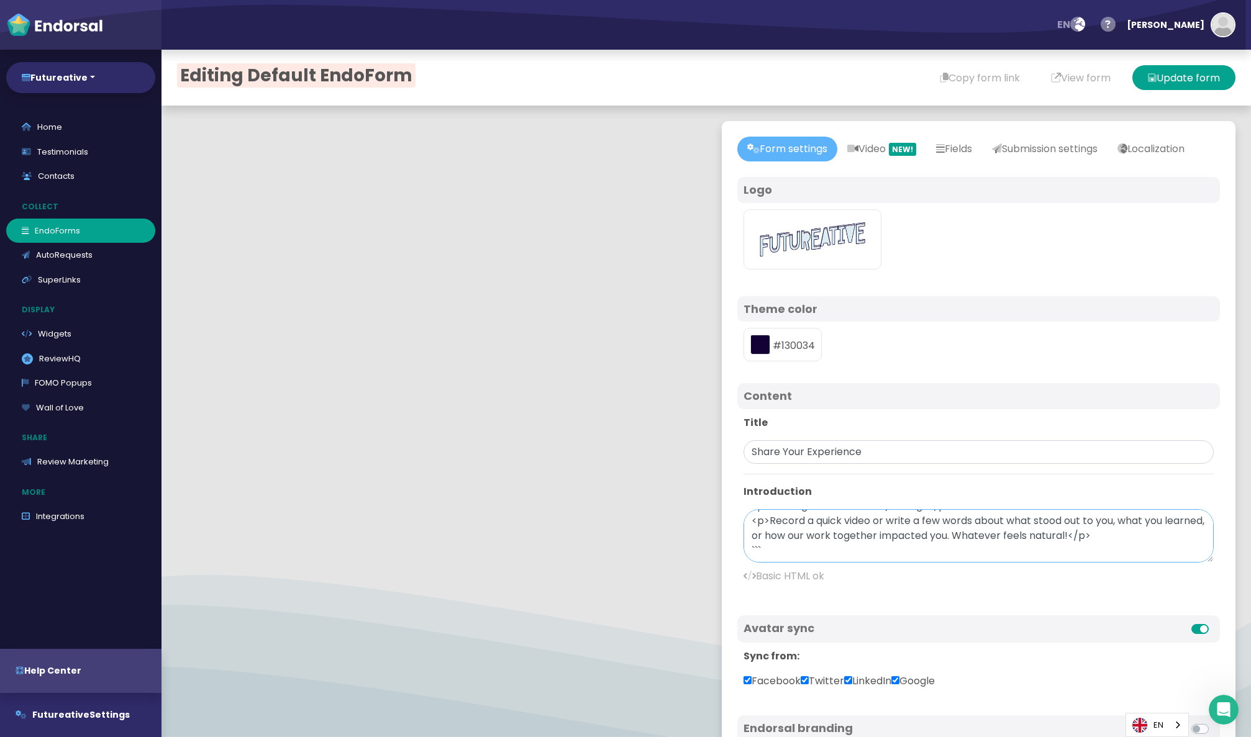
click at [716, 573] on div "Form settings Video NEW! Fields Submission settings Localization Avatar Field l…" at bounding box center [978, 502] width 545 height 793
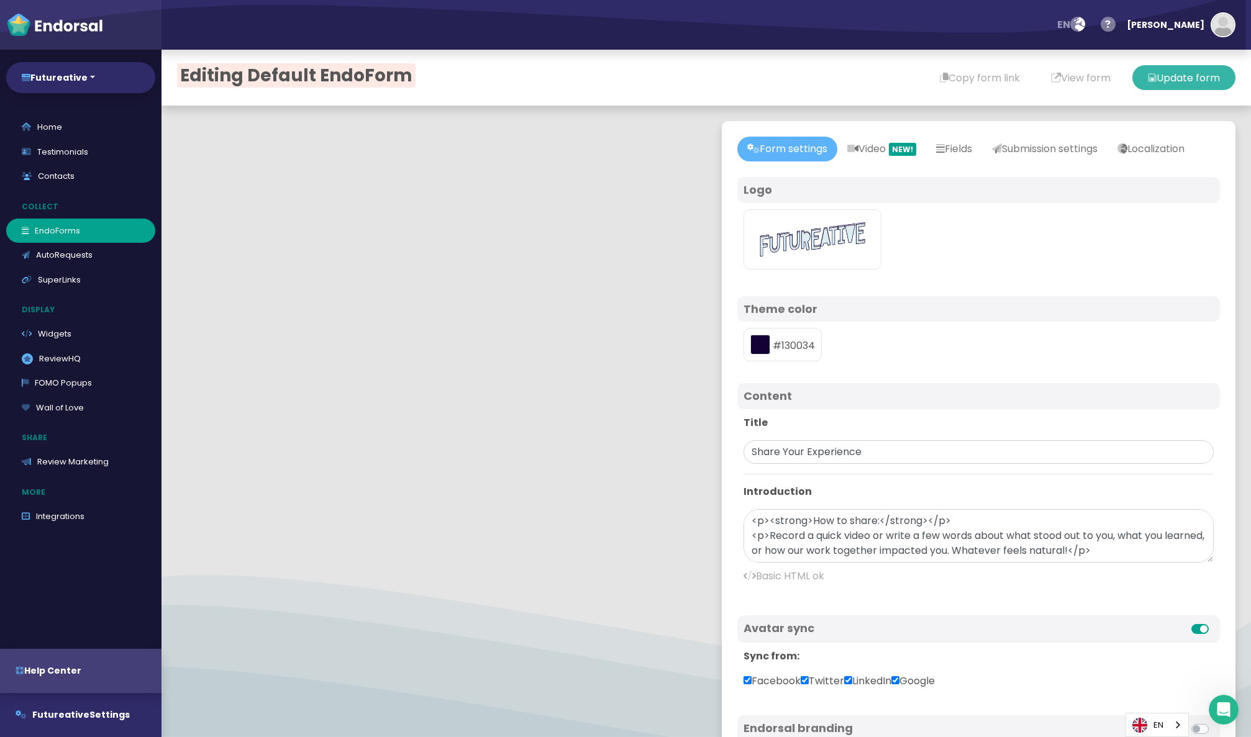
click at [1164, 78] on button "Update form" at bounding box center [1183, 77] width 103 height 25
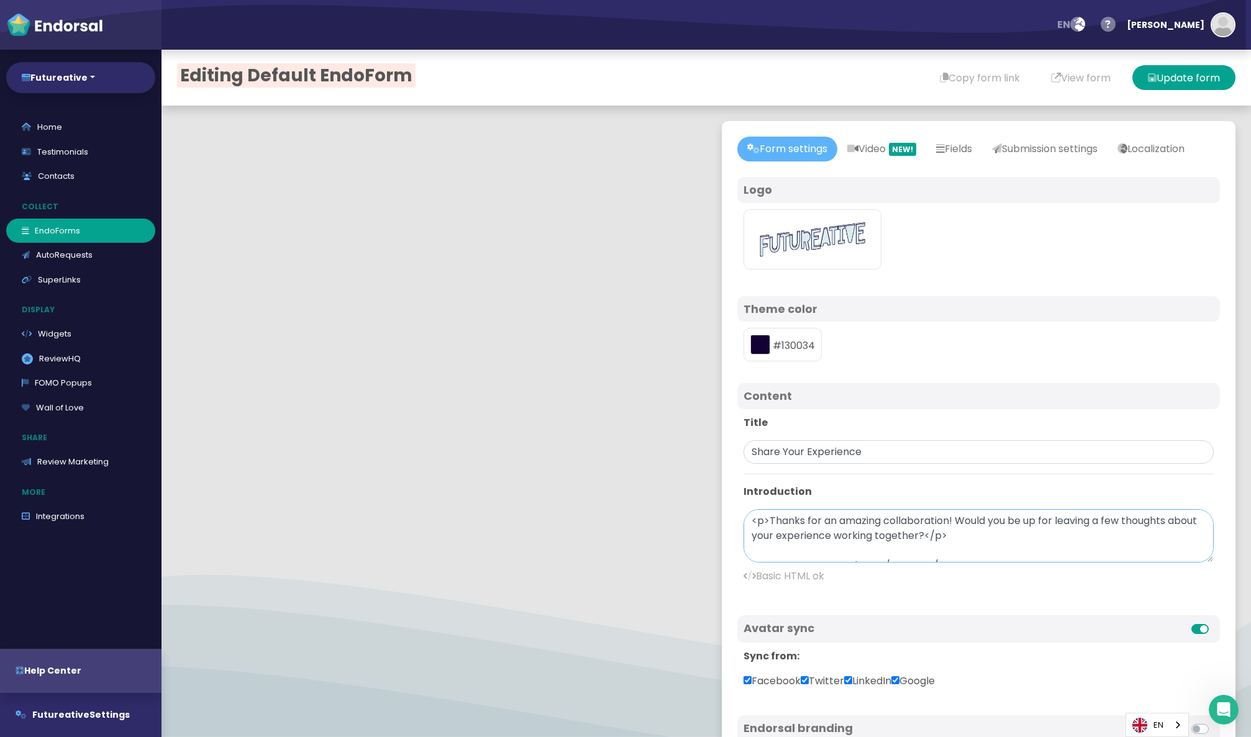
click at [847, 543] on textarea "<p>Thanks for an amazing collaboration! Would you be up for leaving a few thoug…" at bounding box center [978, 535] width 470 height 53
click at [1067, 544] on textarea "<p>Thanks for a fun collaboration! Would you be up for leaving a few thoughts a…" at bounding box center [978, 535] width 470 height 53
click at [975, 561] on textarea "<p>Thanks for a fun collaboration! Would you be up for leaving a few thoughts a…" at bounding box center [978, 535] width 470 height 53
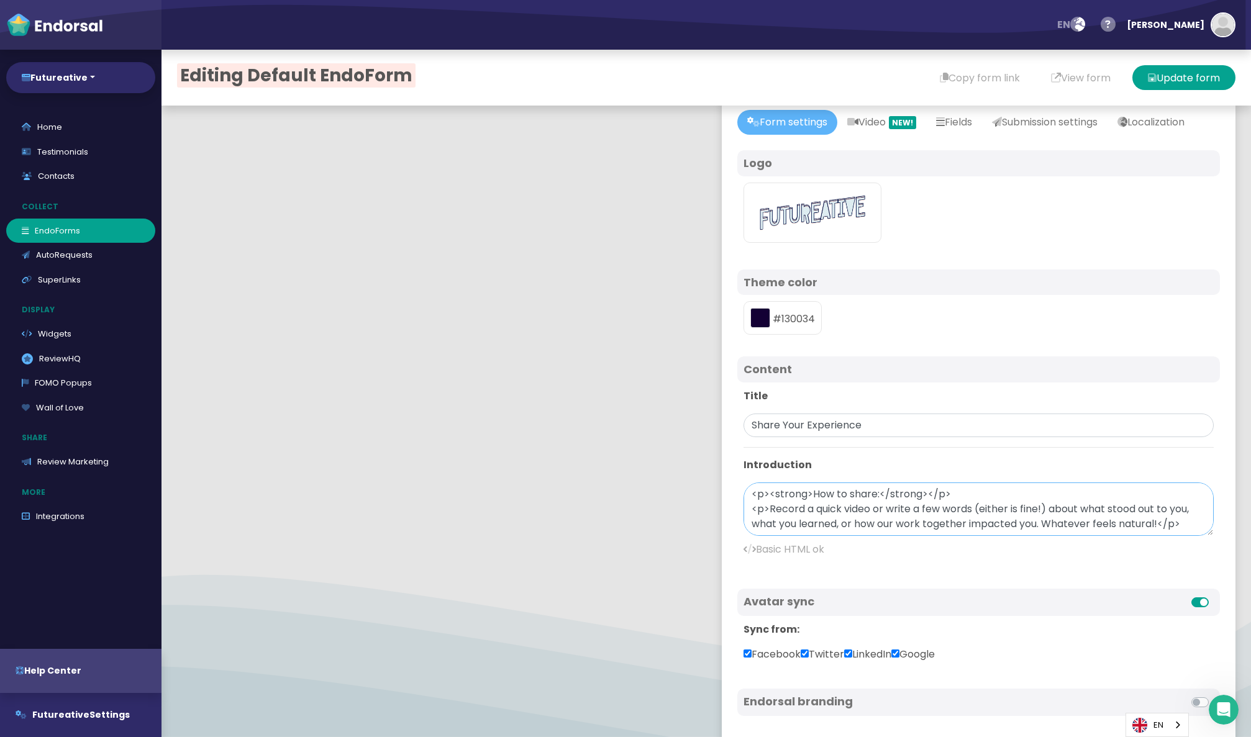
scroll to position [28, 0]
click at [911, 535] on textarea "<p>Thanks for a fun collaboration! Would you be up for leaving a few thoughts a…" at bounding box center [978, 507] width 470 height 53
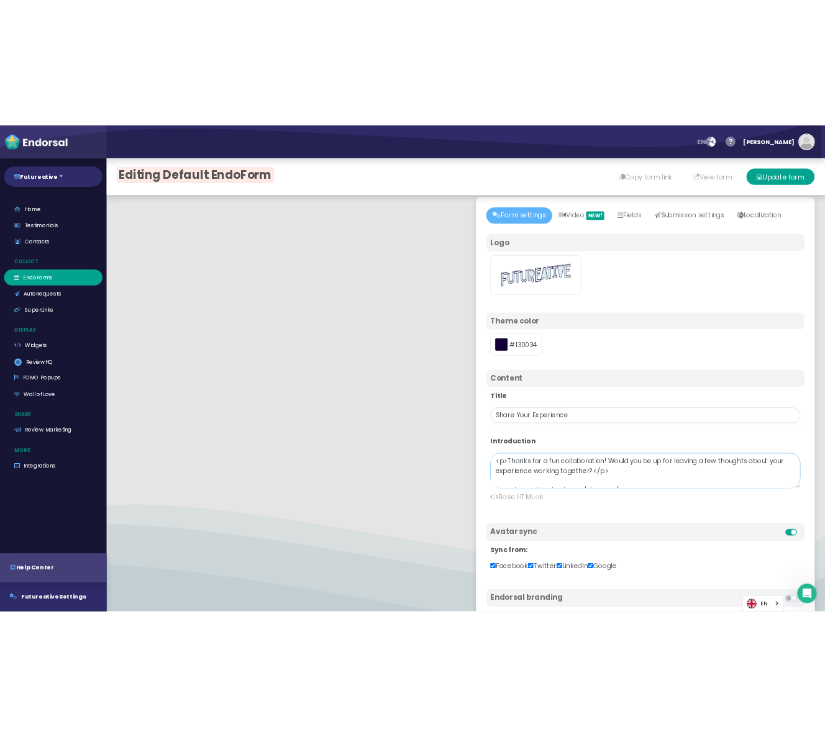
scroll to position [5, 0]
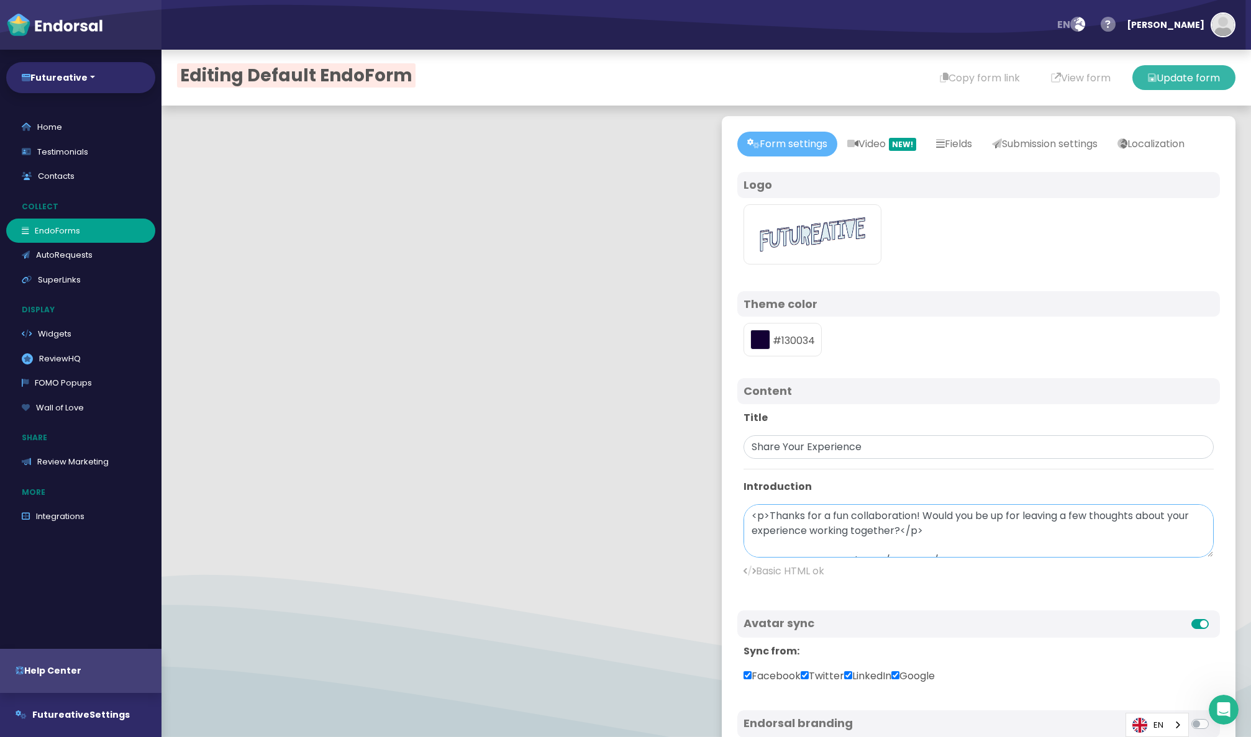
type textarea "<p>Thanks for a fun collaboration! Would you be up for leaving a few thoughts a…"
click at [1193, 84] on button "Update form" at bounding box center [1183, 77] width 103 height 25
click at [800, 357] on div "#130034" at bounding box center [782, 340] width 78 height 34
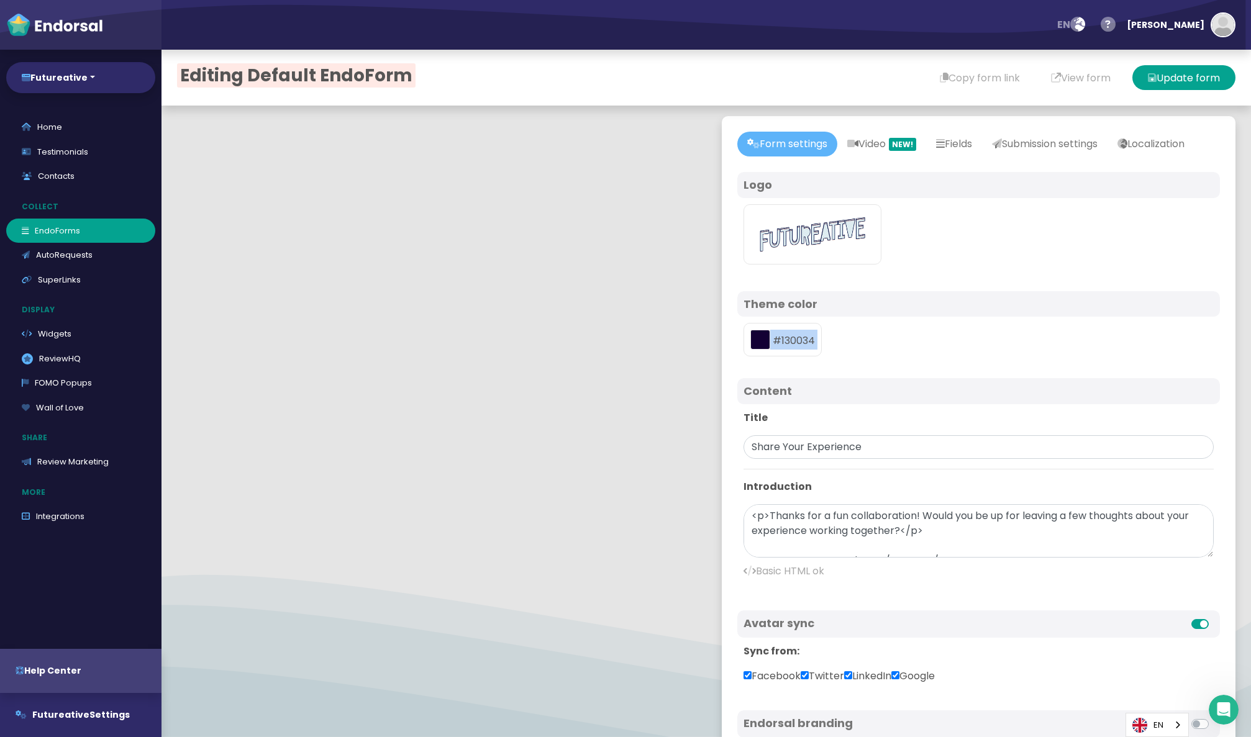
drag, startPoint x: 853, startPoint y: 375, endPoint x: 814, endPoint y: 368, distance: 39.6
click at [852, 363] on div "#130034" at bounding box center [978, 340] width 483 height 46
click at [801, 357] on div "#130034" at bounding box center [782, 340] width 78 height 34
click at [800, 357] on div "#130034" at bounding box center [782, 340] width 78 height 34
click at [799, 357] on div "#130034" at bounding box center [782, 340] width 78 height 34
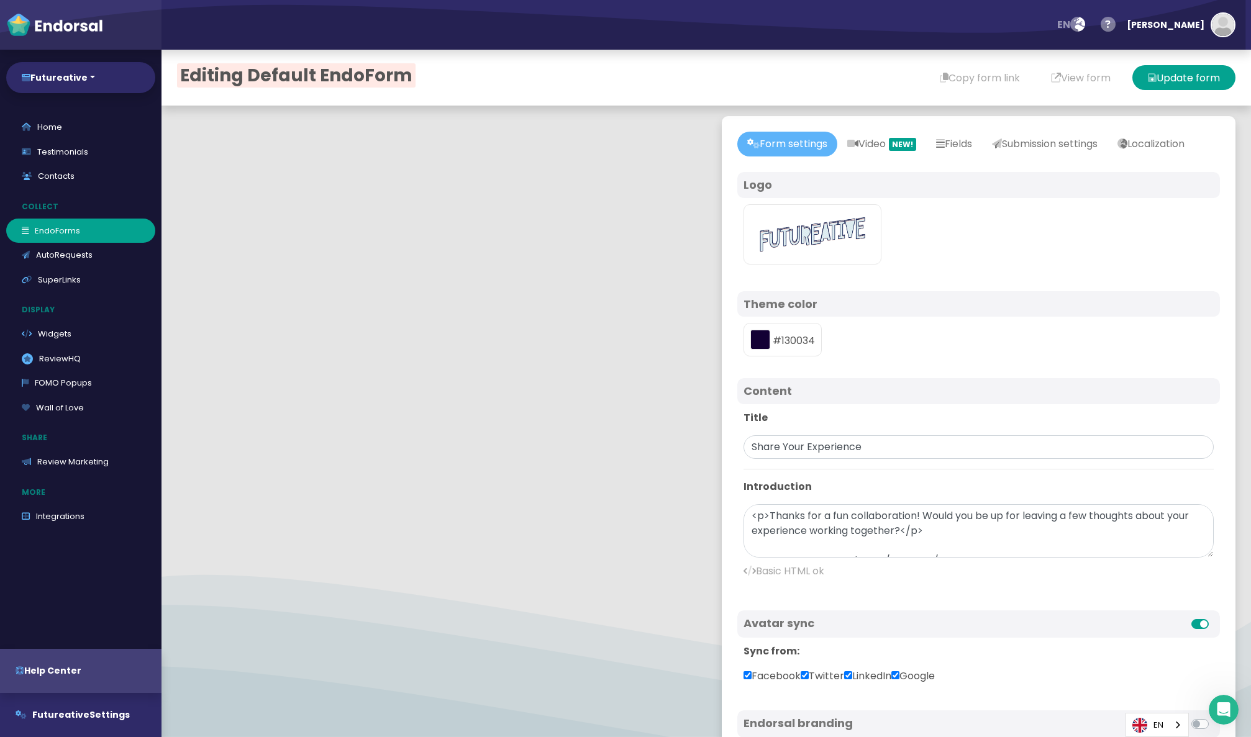
click at [794, 357] on div "#130034" at bounding box center [782, 340] width 78 height 34
click at [793, 357] on div "#130034" at bounding box center [782, 340] width 78 height 34
click at [904, 362] on div "#130034" at bounding box center [978, 340] width 483 height 46
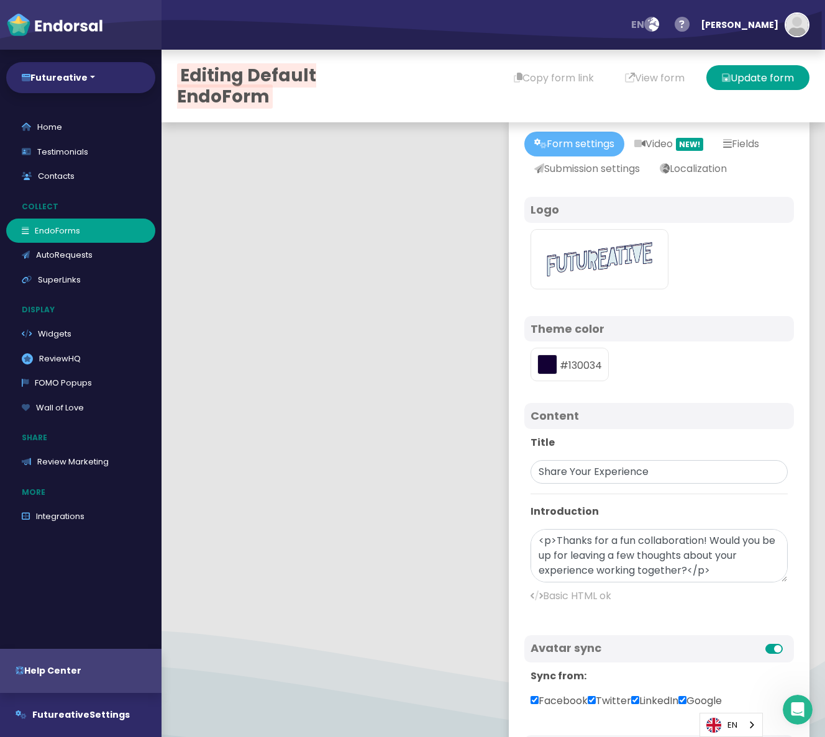
click at [586, 366] on div "#130034" at bounding box center [569, 365] width 78 height 34
click at [581, 363] on div "#130034" at bounding box center [569, 365] width 78 height 34
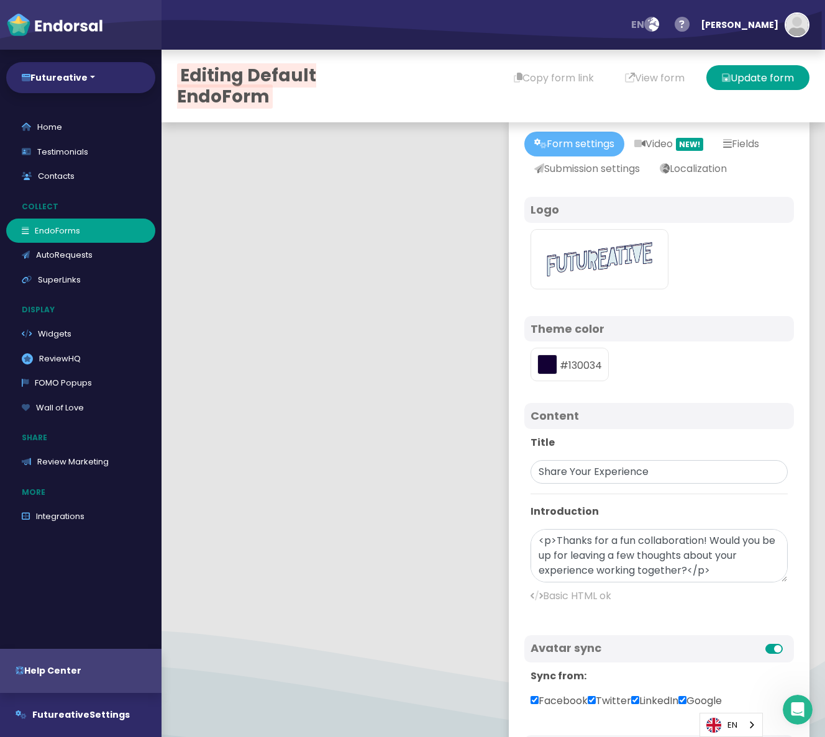
click at [646, 373] on div "#130034" at bounding box center [659, 365] width 270 height 46
click at [546, 366] on button "toggle color picker dialog" at bounding box center [547, 365] width 20 height 20
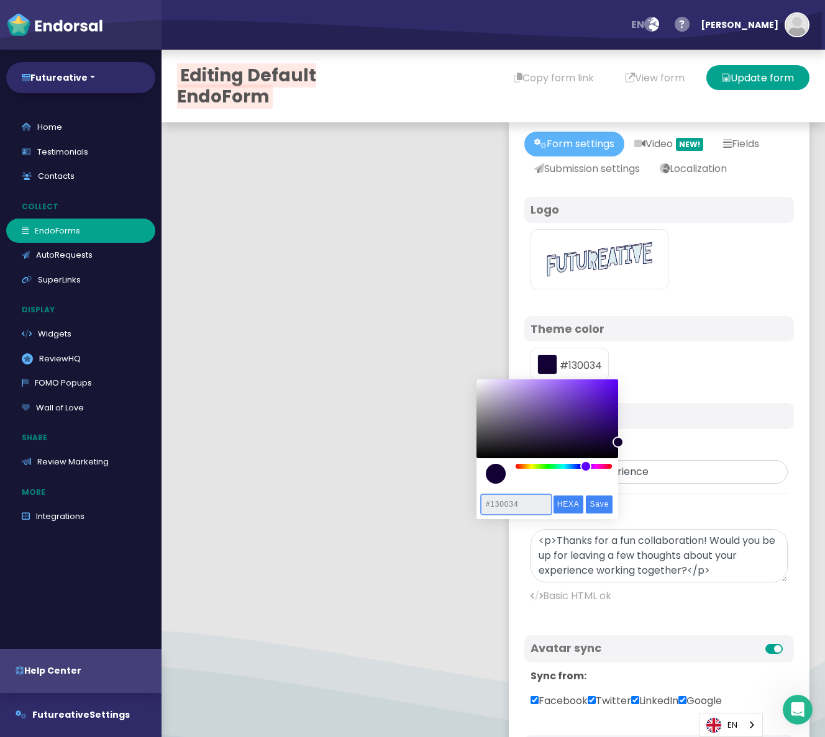
click at [512, 502] on input "#130034" at bounding box center [516, 505] width 68 height 18
paste input "051133"
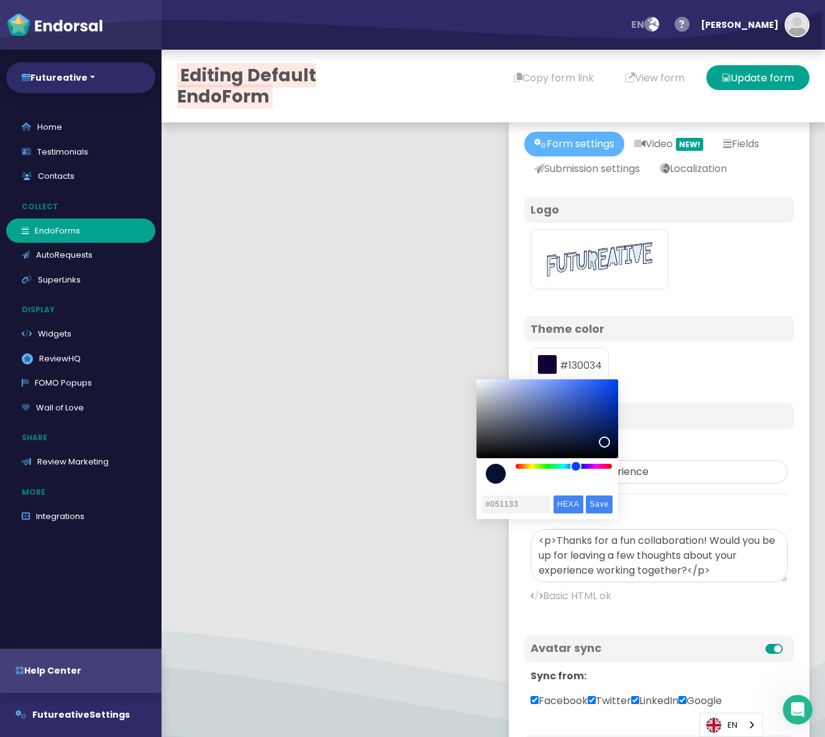
click at [681, 379] on div "#130034" at bounding box center [659, 365] width 270 height 46
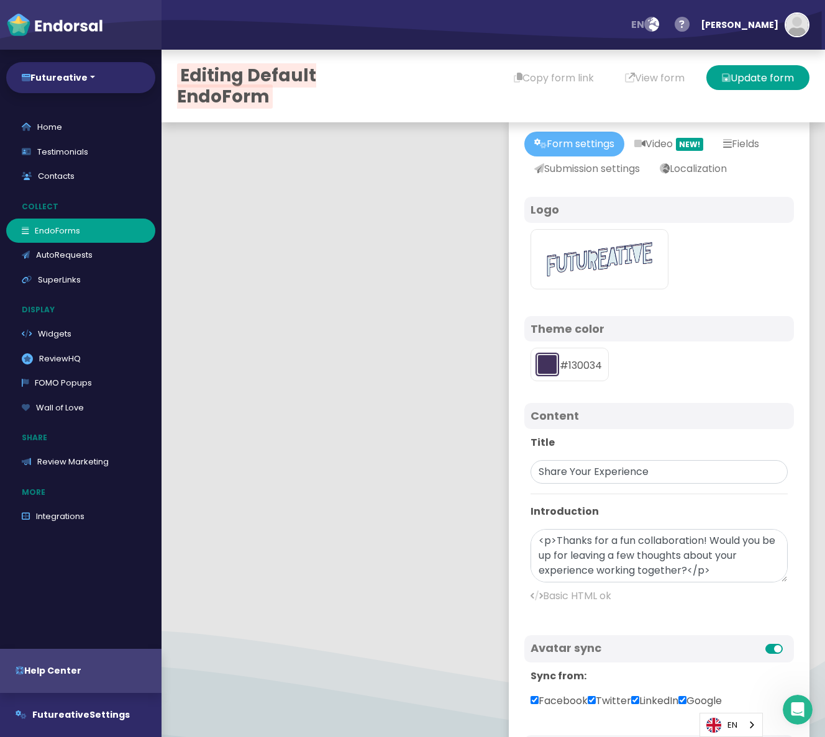
click at [553, 363] on button "toggle color picker dialog" at bounding box center [547, 365] width 20 height 20
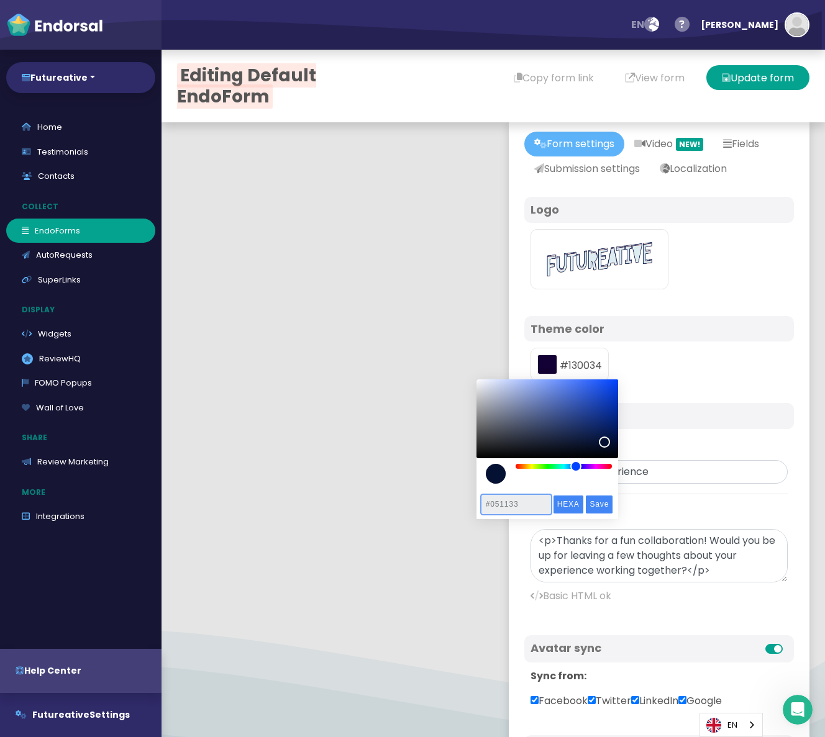
click at [507, 503] on input "#051133" at bounding box center [516, 505] width 68 height 18
type input "#6C79A0"
drag, startPoint x: 548, startPoint y: 424, endPoint x: 526, endPoint y: 412, distance: 25.3
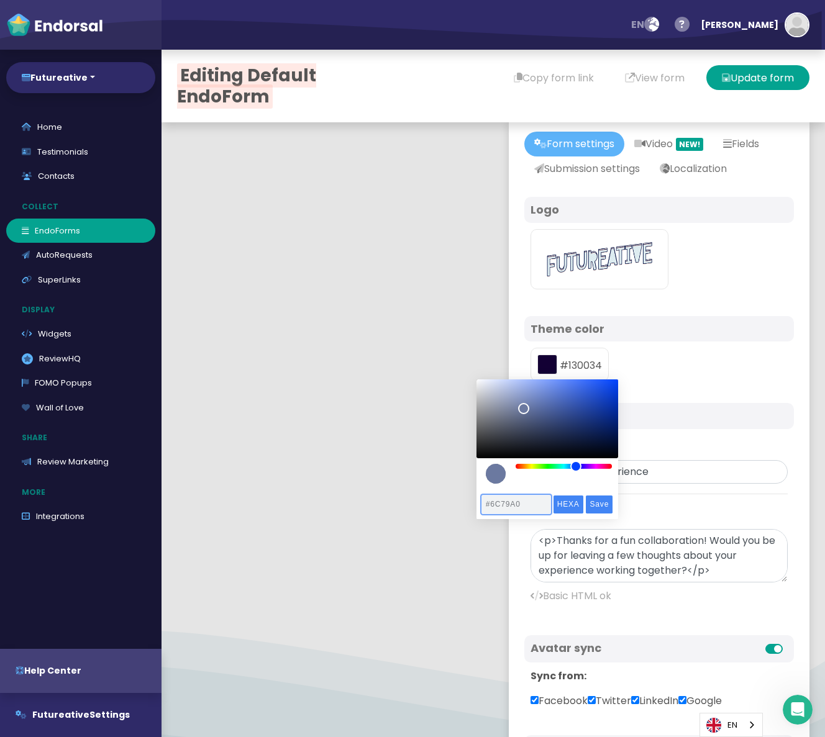
click at [523, 409] on div "color picker dialog" at bounding box center [547, 418] width 142 height 78
click at [669, 394] on div "Logo Theme color #130034 Content Title Share Your Experience Introduction <p>Th…" at bounding box center [659, 534] width 270 height 675
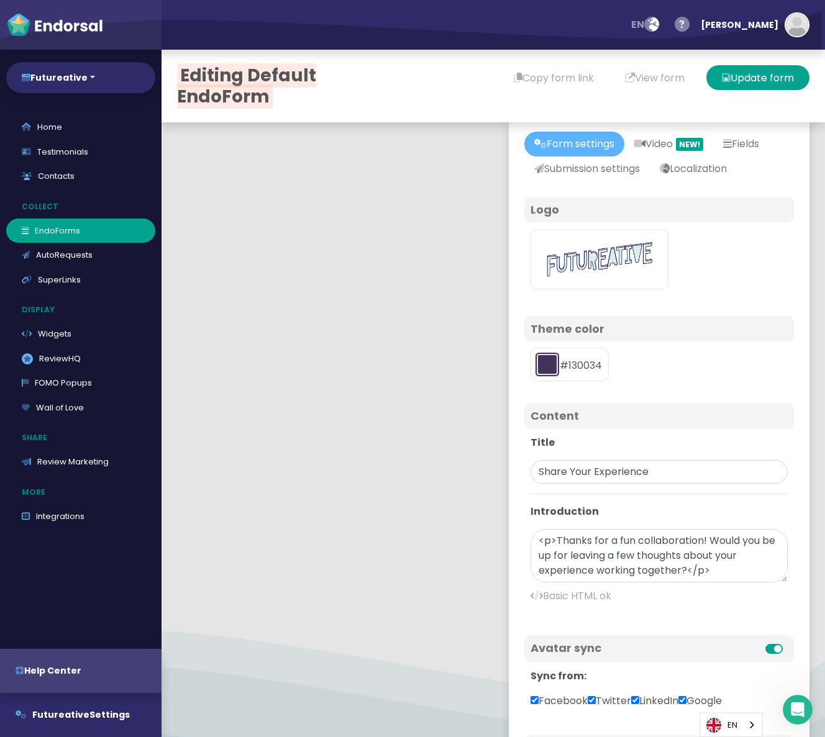
click at [550, 365] on button "toggle color picker dialog" at bounding box center [547, 365] width 20 height 20
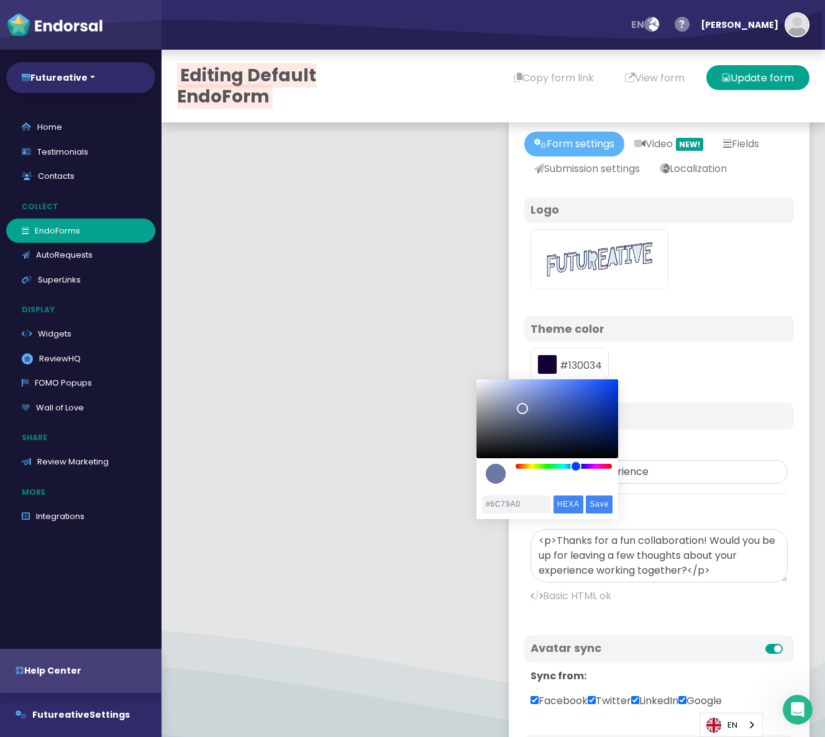
click at [496, 466] on div "color picker dialog" at bounding box center [496, 474] width 20 height 20
click at [657, 393] on div "Logo Theme color #130034 Content Title Share Your Experience Introduction <p>Th…" at bounding box center [659, 534] width 270 height 675
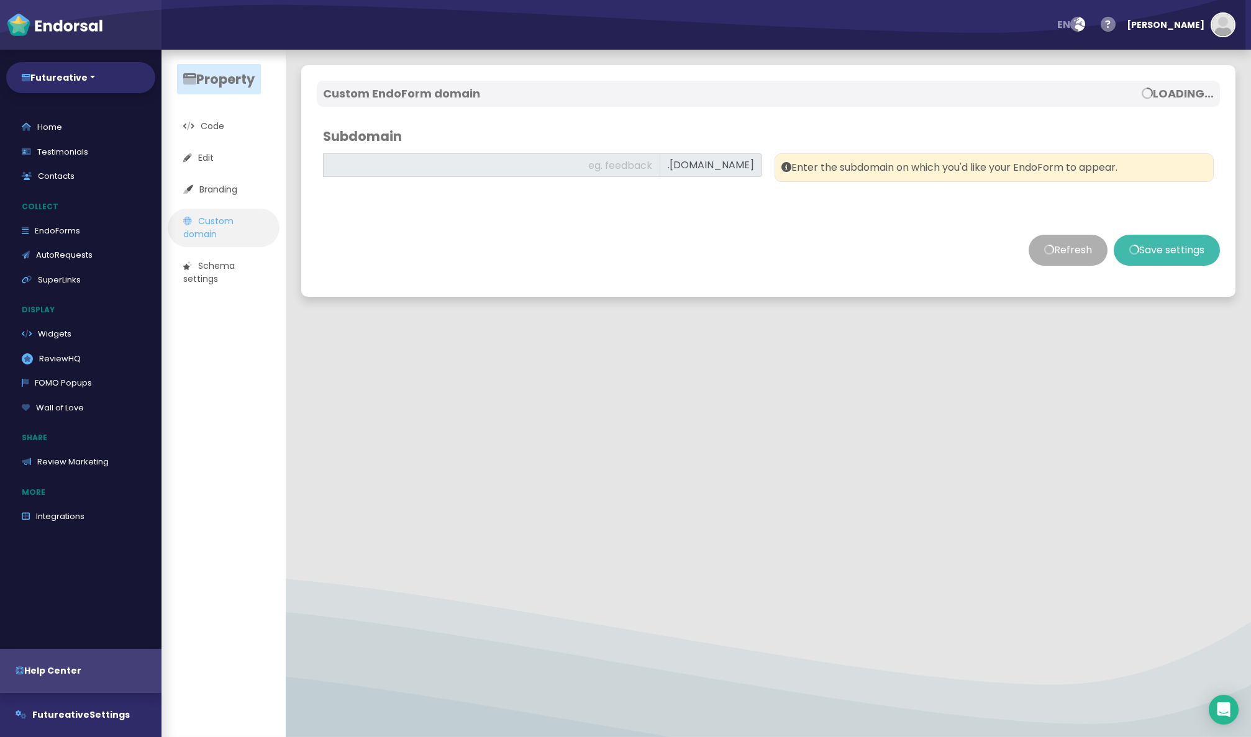
type input "thanks"
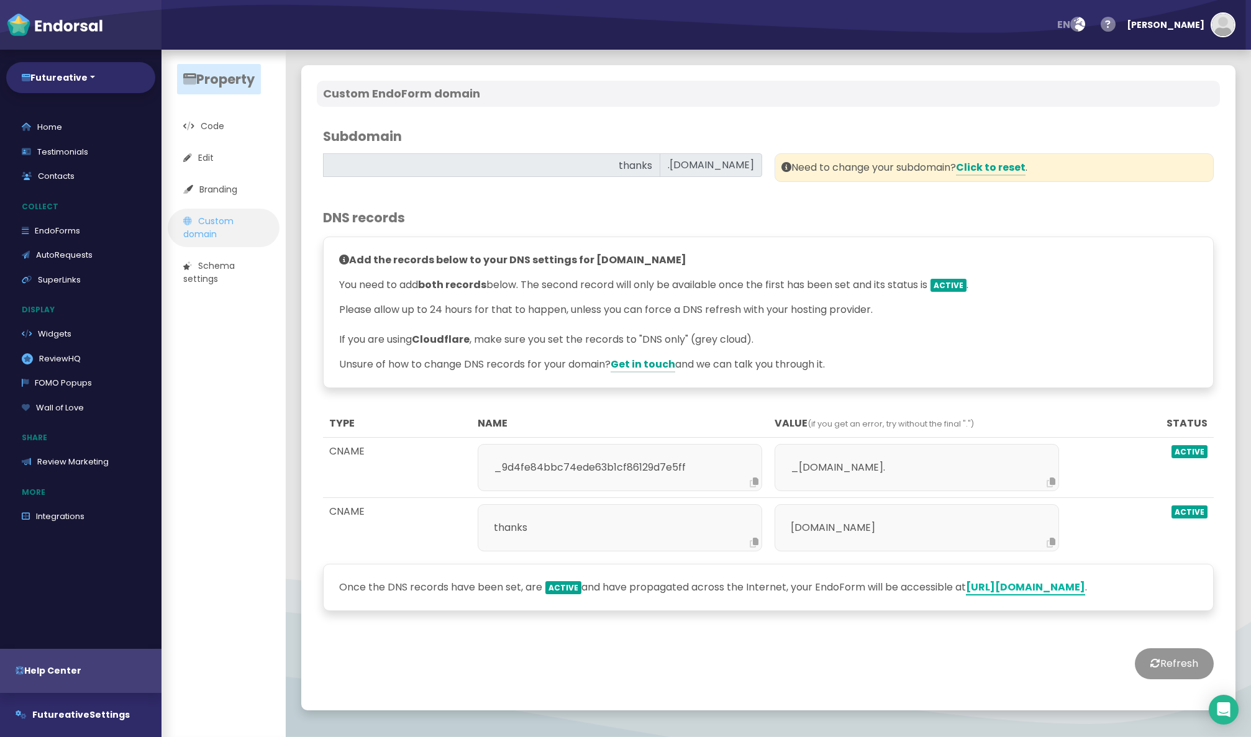
click at [1031, 596] on link "[URL][DOMAIN_NAME]" at bounding box center [1025, 588] width 119 height 16
click at [1006, 596] on link "[URL][DOMAIN_NAME]" at bounding box center [1025, 588] width 119 height 16
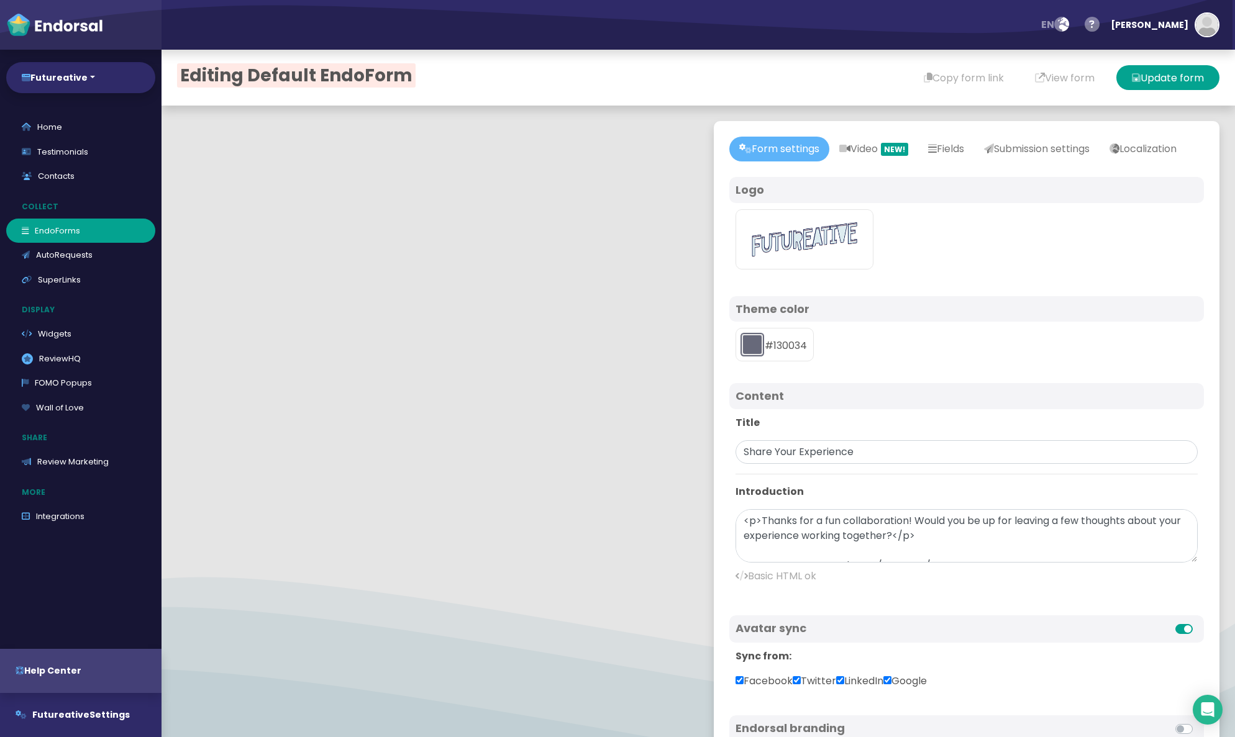
click at [745, 355] on button "toggle color picker dialog" at bounding box center [752, 345] width 20 height 20
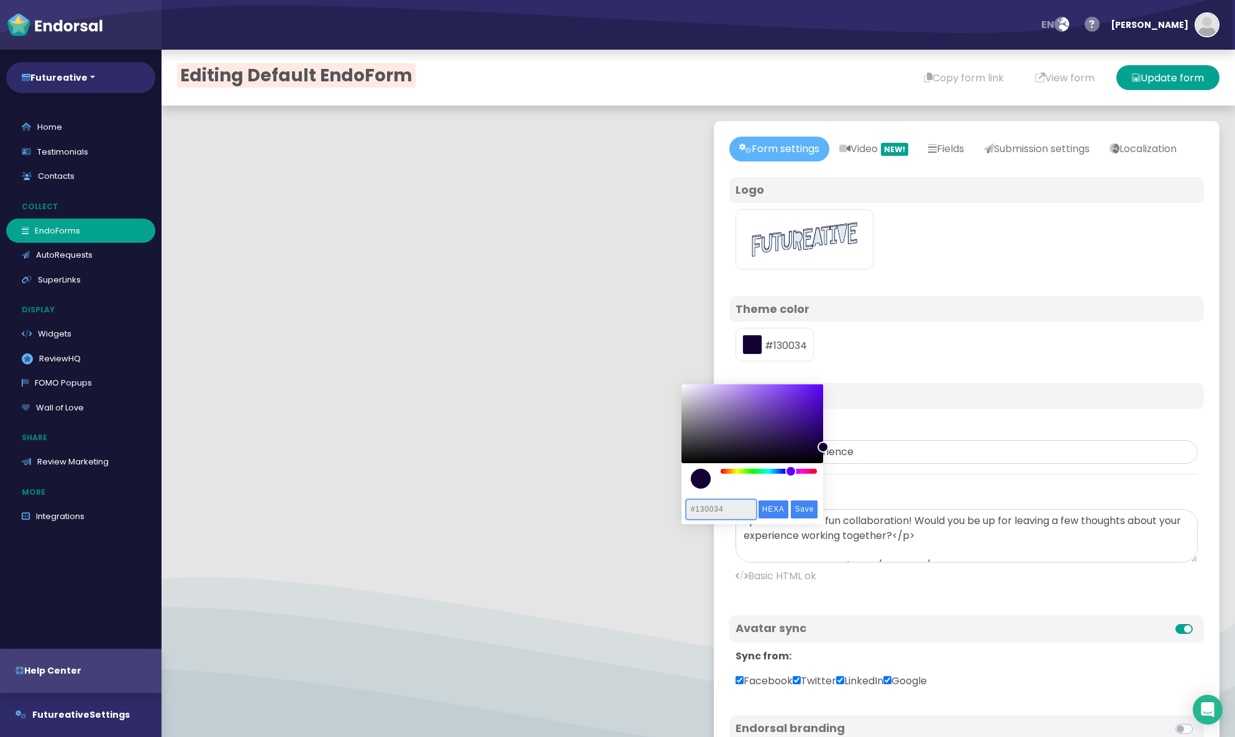
click at [711, 508] on input "#130034" at bounding box center [721, 510] width 68 height 18
paste input "051133"
type input "#051133"
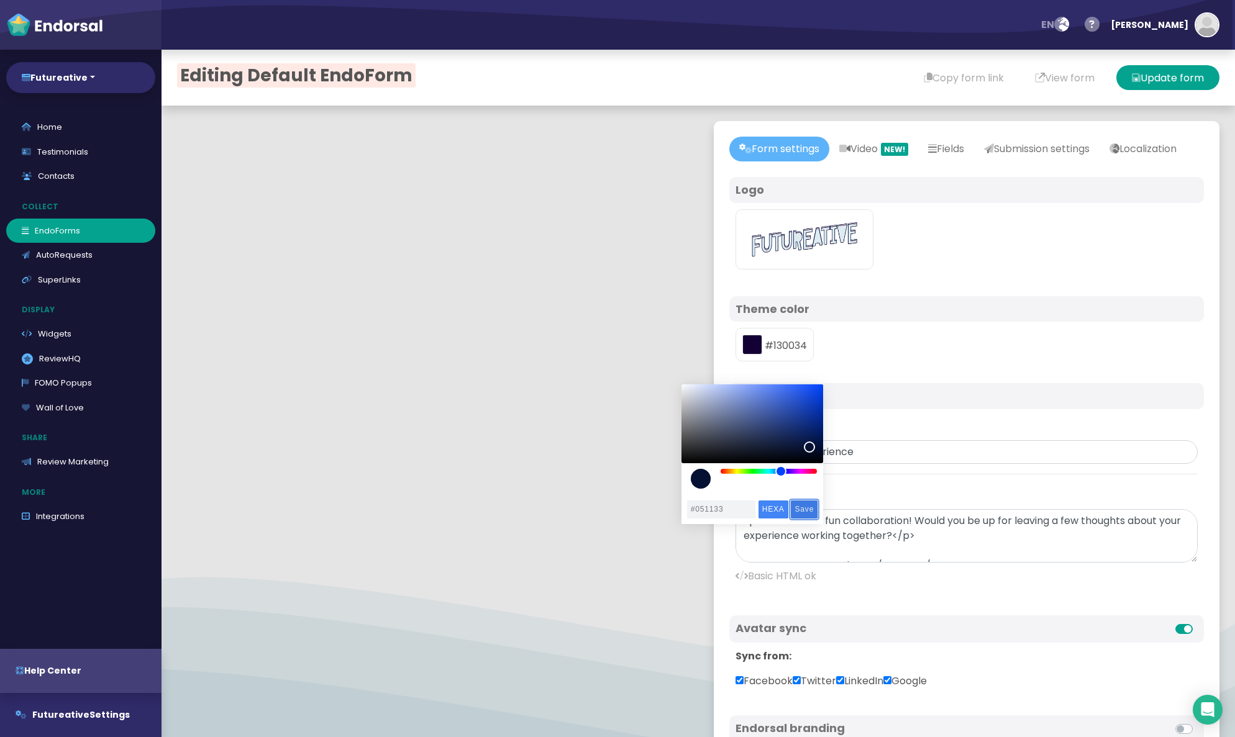
click at [799, 507] on input "Save" at bounding box center [804, 510] width 27 height 18
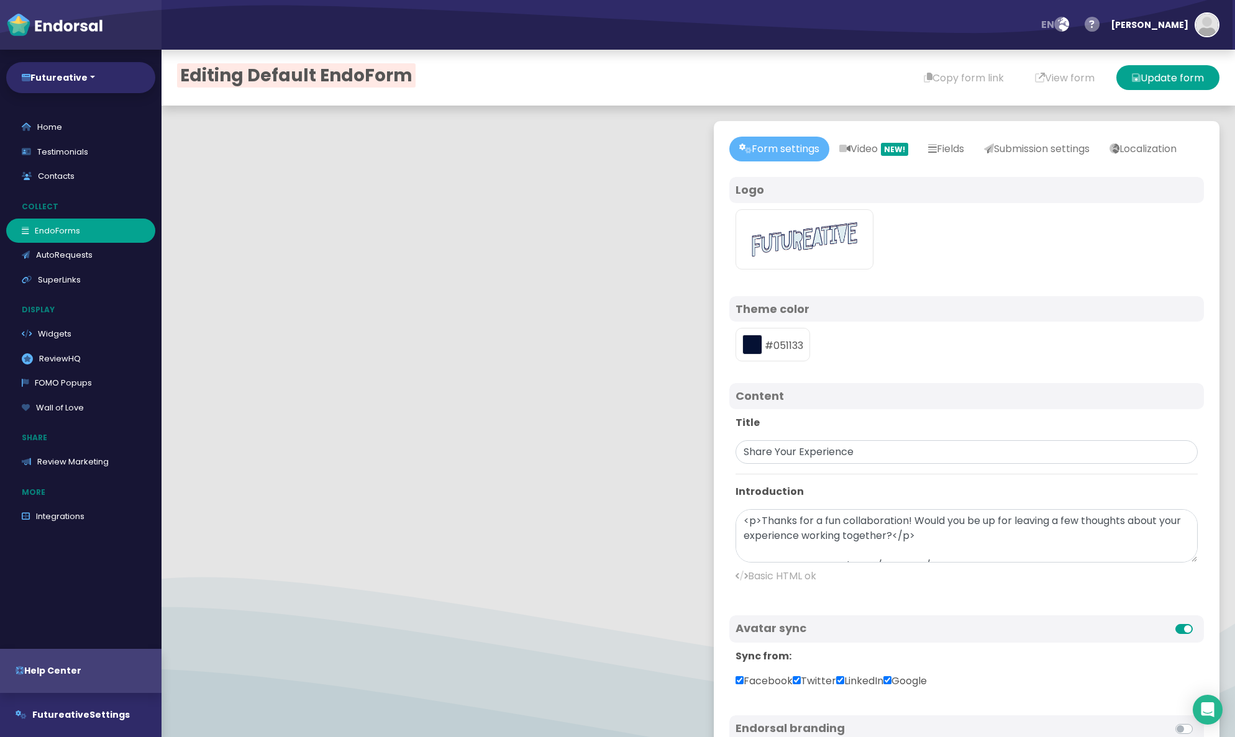
click at [824, 368] on div "#051133" at bounding box center [966, 345] width 475 height 46
click at [824, 83] on button "Update form" at bounding box center [1167, 77] width 103 height 25
click at [824, 151] on link "Fields" at bounding box center [946, 149] width 56 height 25
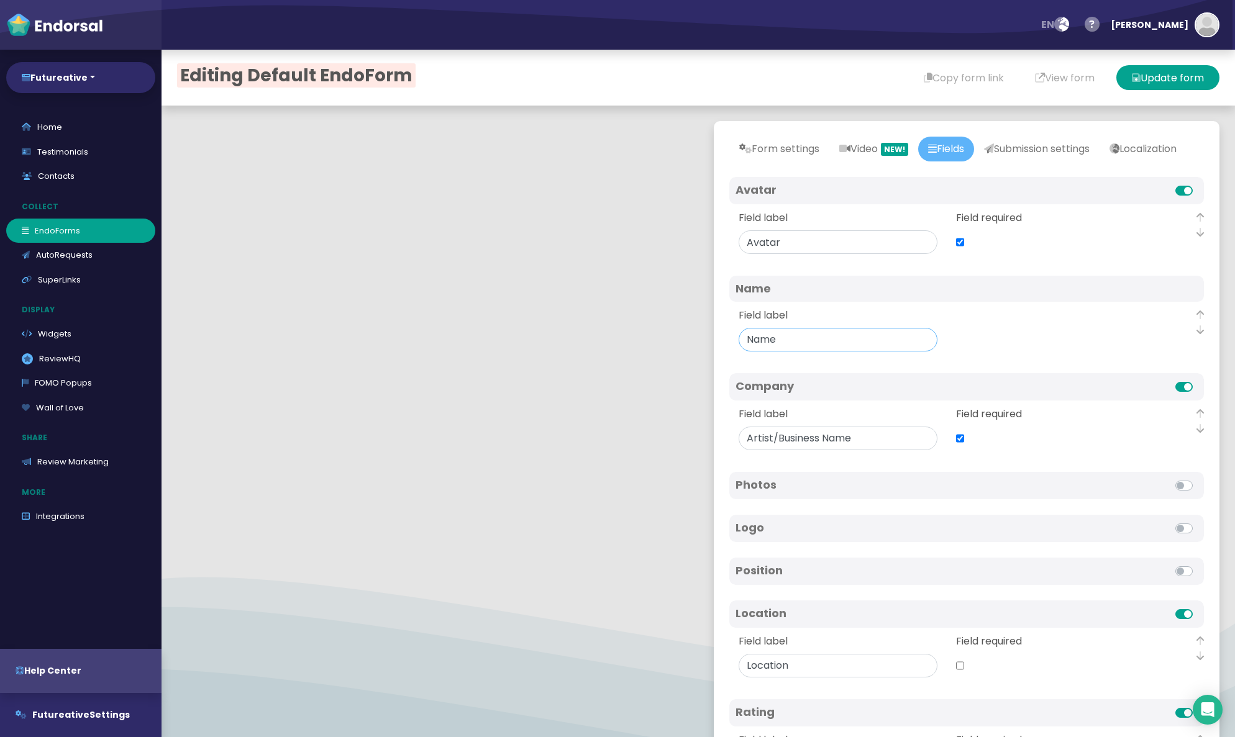
click at [750, 352] on input "Field label" at bounding box center [837, 340] width 199 height 24
type input "Your Name"
click at [824, 450] on Name "checkbox" at bounding box center [960, 439] width 8 height 24
checkbox Name "false"
click at [824, 450] on input "Field label" at bounding box center [837, 439] width 199 height 24
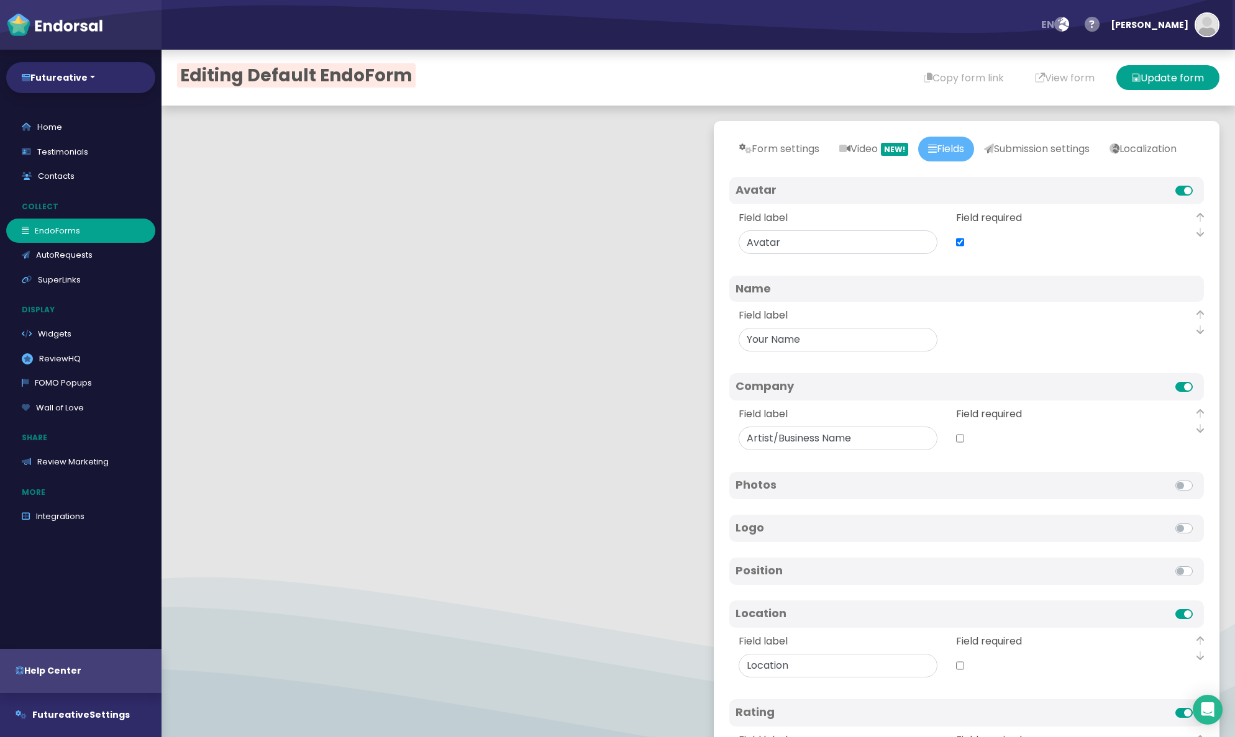
click at [824, 486] on div "Avatar Field label Field required Video Field label Field required Name Field l…" at bounding box center [966, 528] width 475 height 702
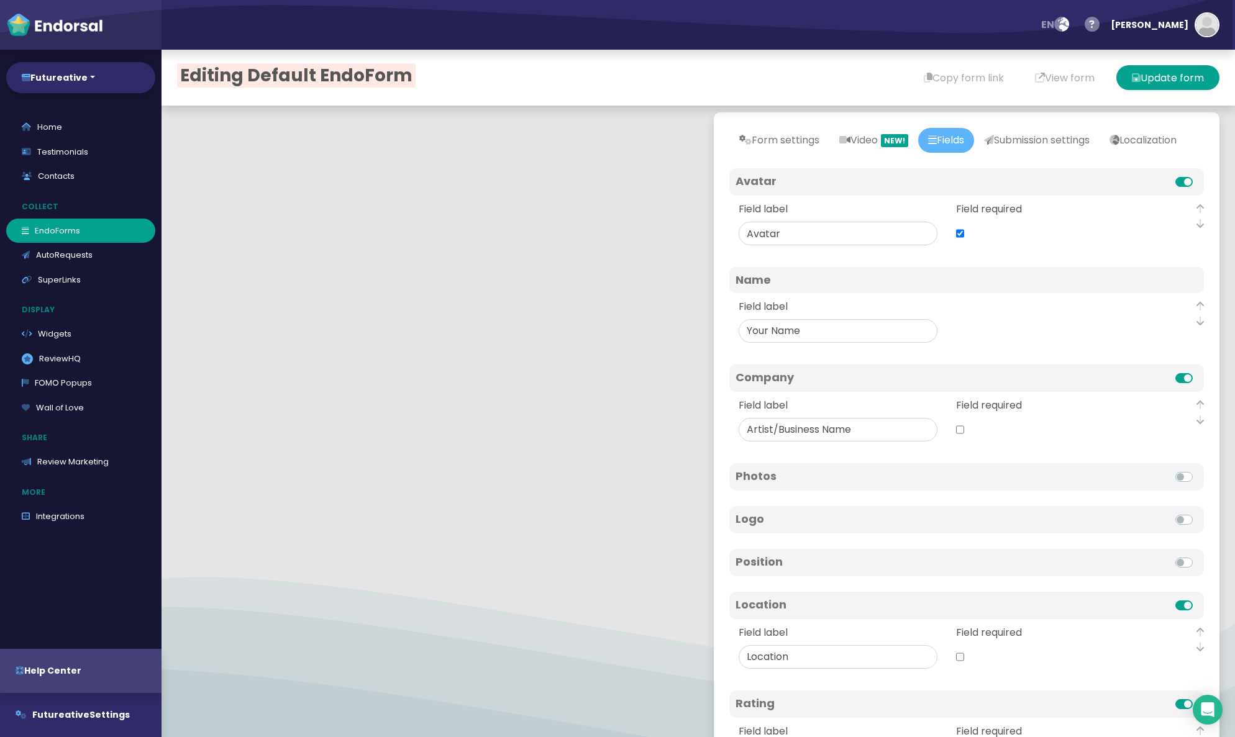
click at [824, 470] on label at bounding box center [1197, 470] width 0 height 0
click at [0, 0] on input "checkbox" at bounding box center [0, 0] width 0 height 0
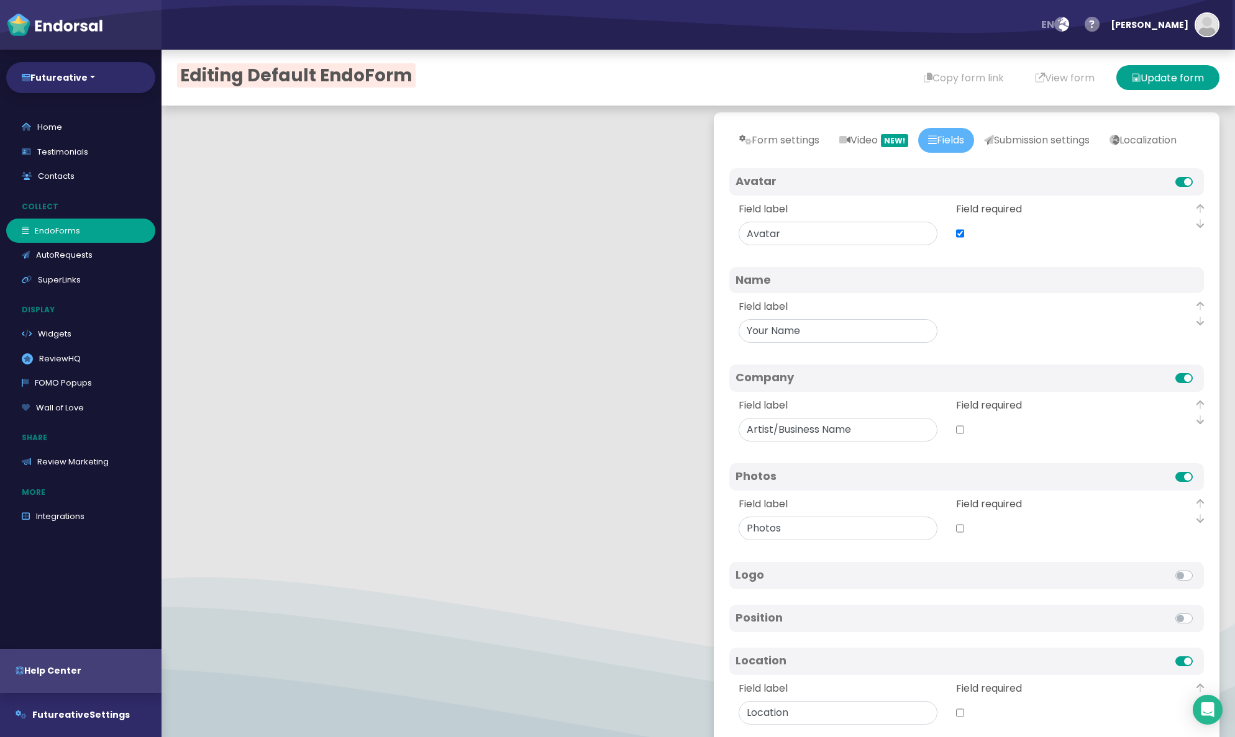
click at [824, 470] on label at bounding box center [1197, 470] width 0 height 0
click at [0, 0] on input "checkbox" at bounding box center [0, 0] width 0 height 0
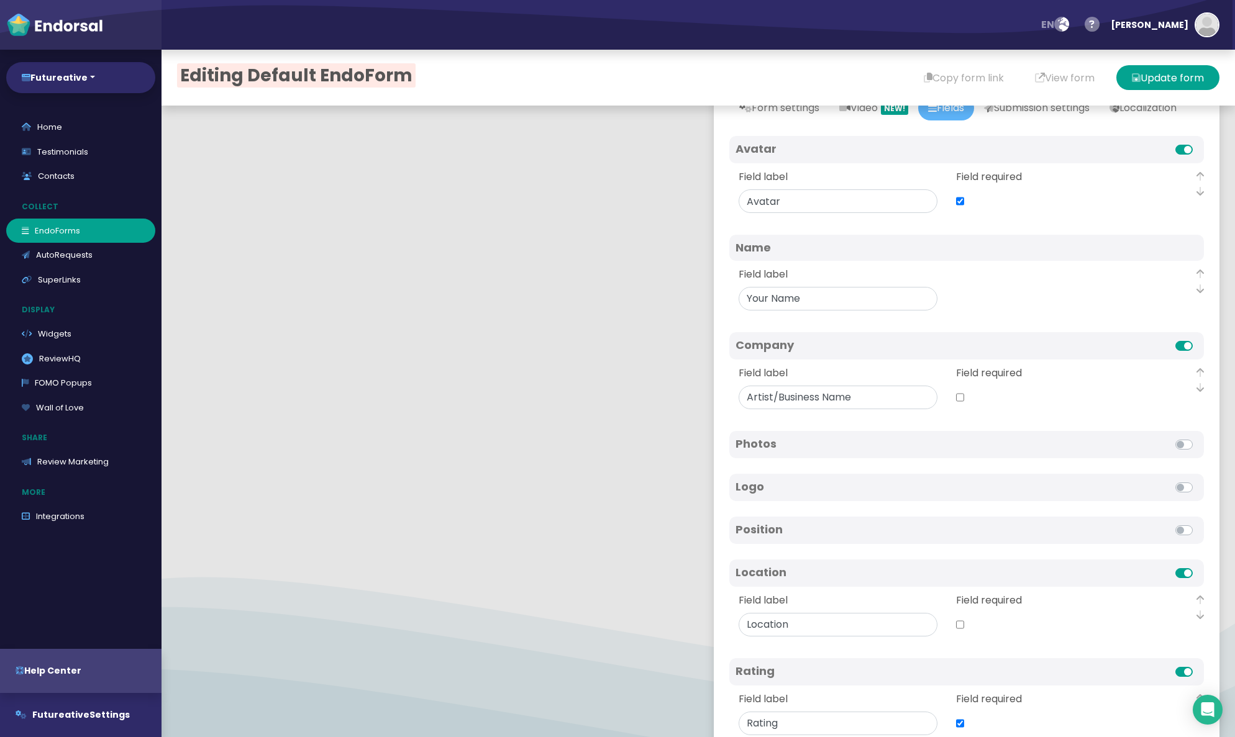
scroll to position [42, 0]
click at [824, 479] on label at bounding box center [1197, 479] width 0 height 0
click at [0, 0] on input "checkbox" at bounding box center [0, 0] width 0 height 0
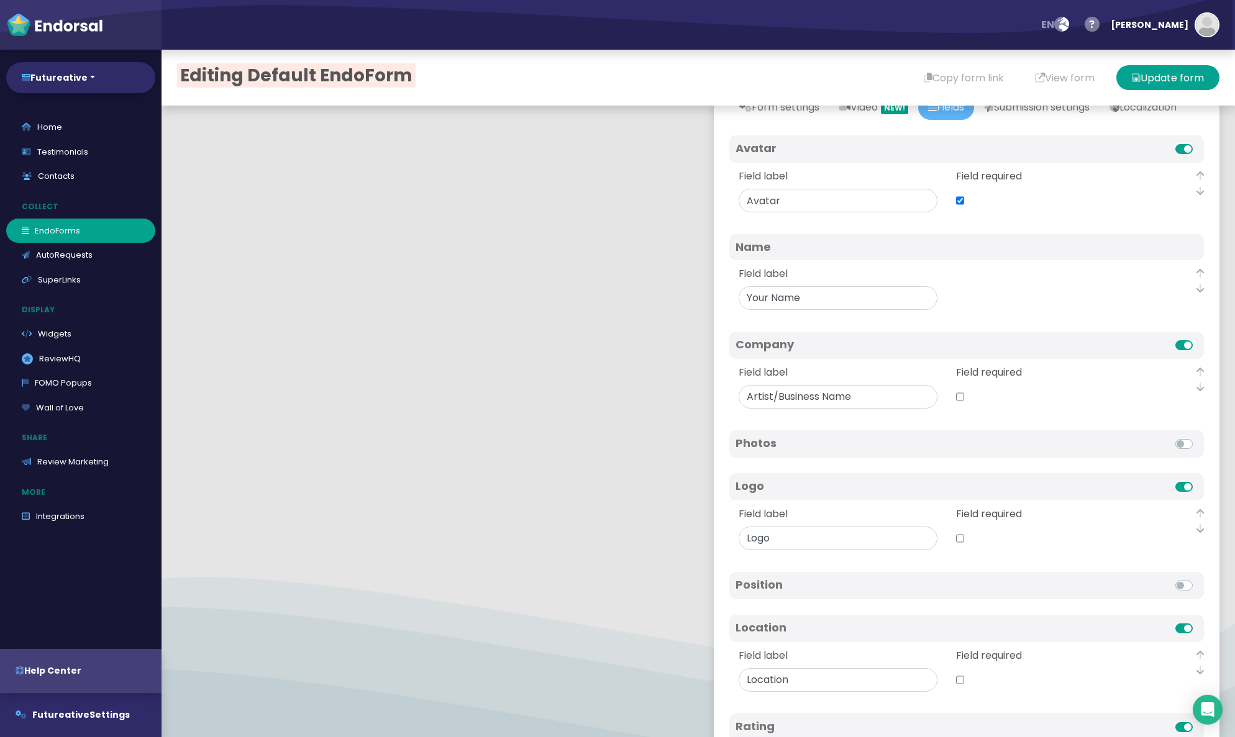
click at [824, 479] on label at bounding box center [1197, 479] width 0 height 0
click at [0, 0] on input "checkbox" at bounding box center [0, 0] width 0 height 0
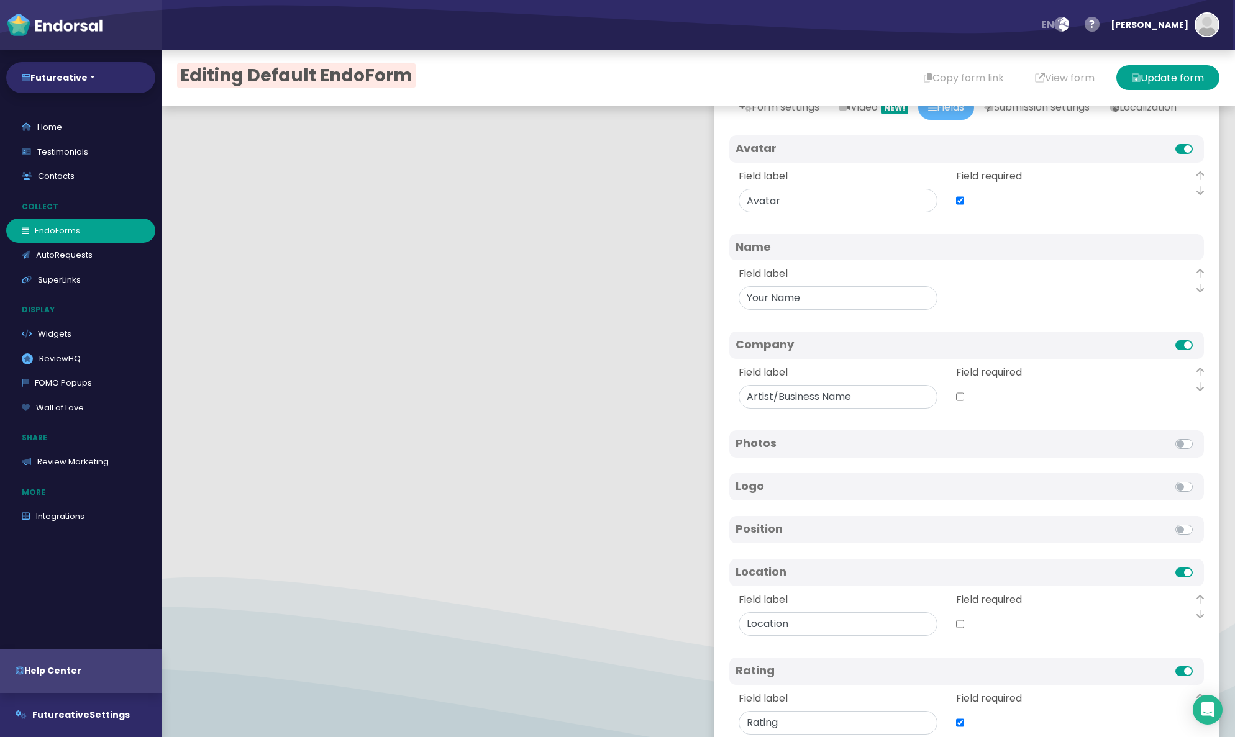
click at [824, 479] on label at bounding box center [1197, 479] width 0 height 0
click at [0, 0] on input "checkbox" at bounding box center [0, 0] width 0 height 0
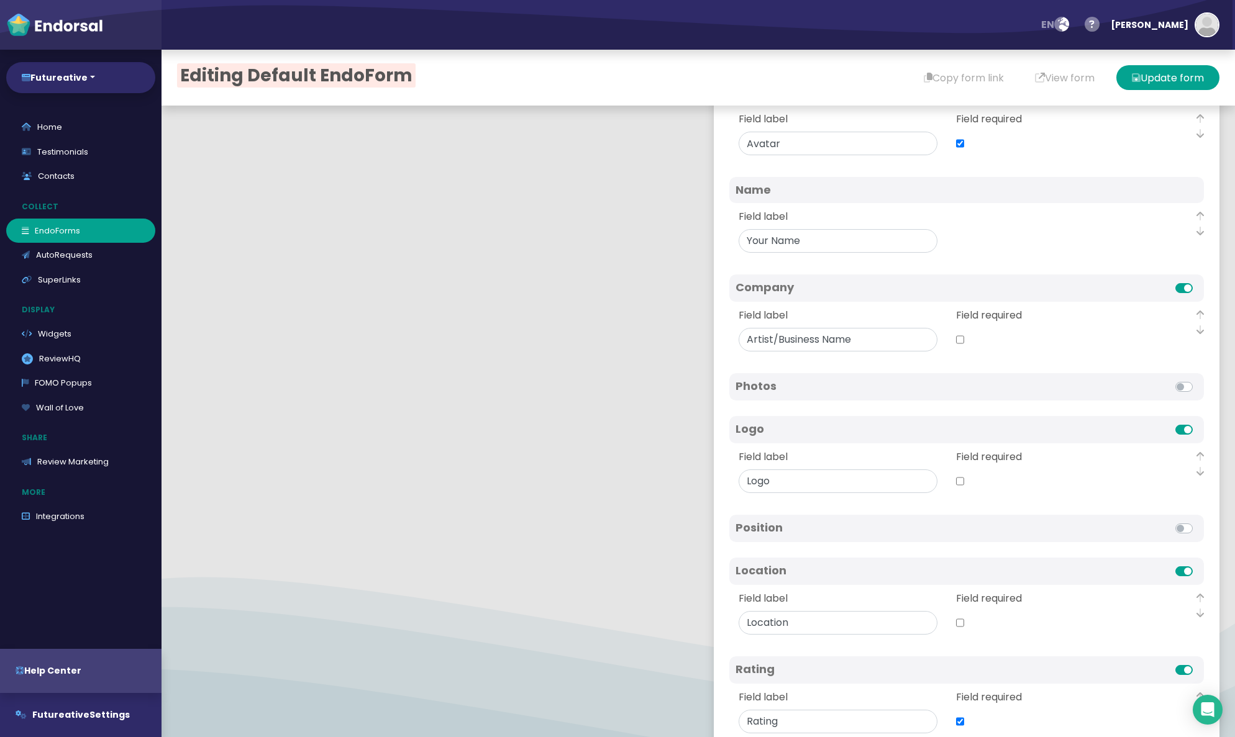
scroll to position [102, 0]
click at [813, 489] on input "Field label" at bounding box center [837, 478] width 199 height 24
type input "Logo (optional)"
drag, startPoint x: 833, startPoint y: 531, endPoint x: 822, endPoint y: 545, distance: 17.7
click at [824, 531] on div "Avatar Field label Field required Video Field label Field required Name Field l…" at bounding box center [966, 454] width 475 height 758
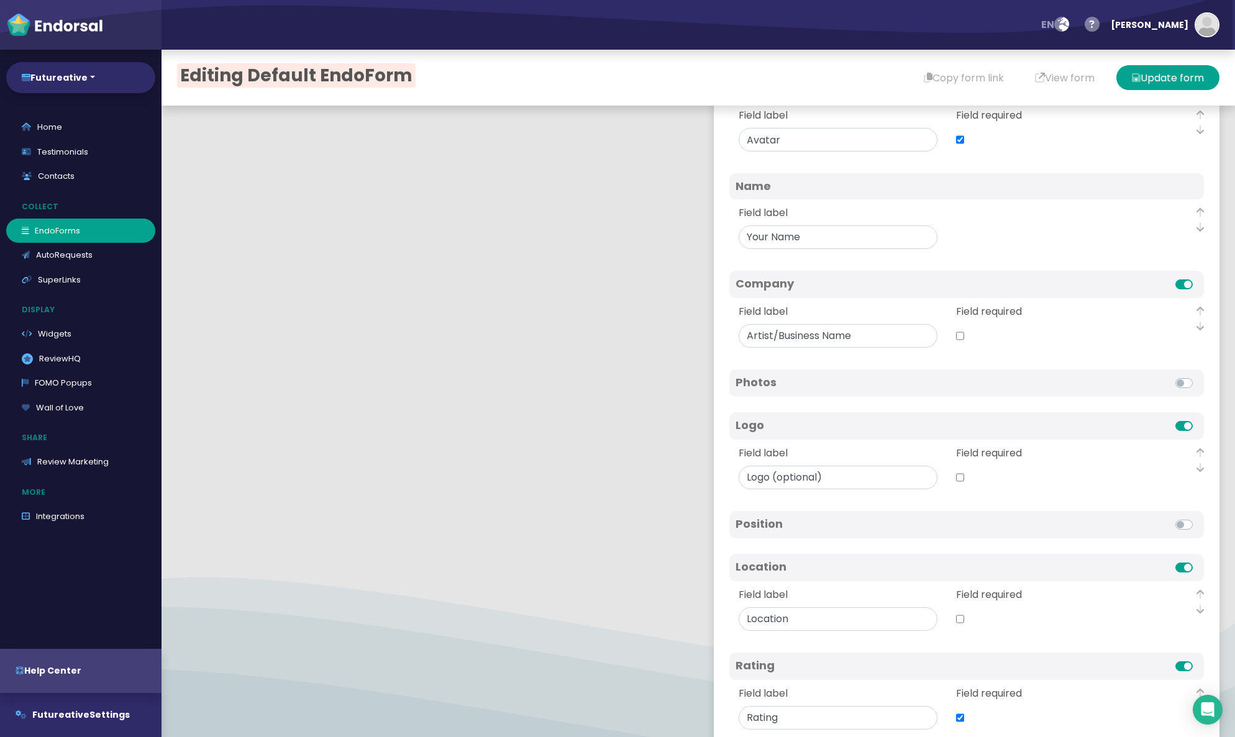
click at [819, 531] on h4 "Position" at bounding box center [850, 524] width 231 height 14
click at [824, 517] on label at bounding box center [1197, 517] width 0 height 0
click at [0, 0] on input "checkbox" at bounding box center [0, 0] width 0 height 0
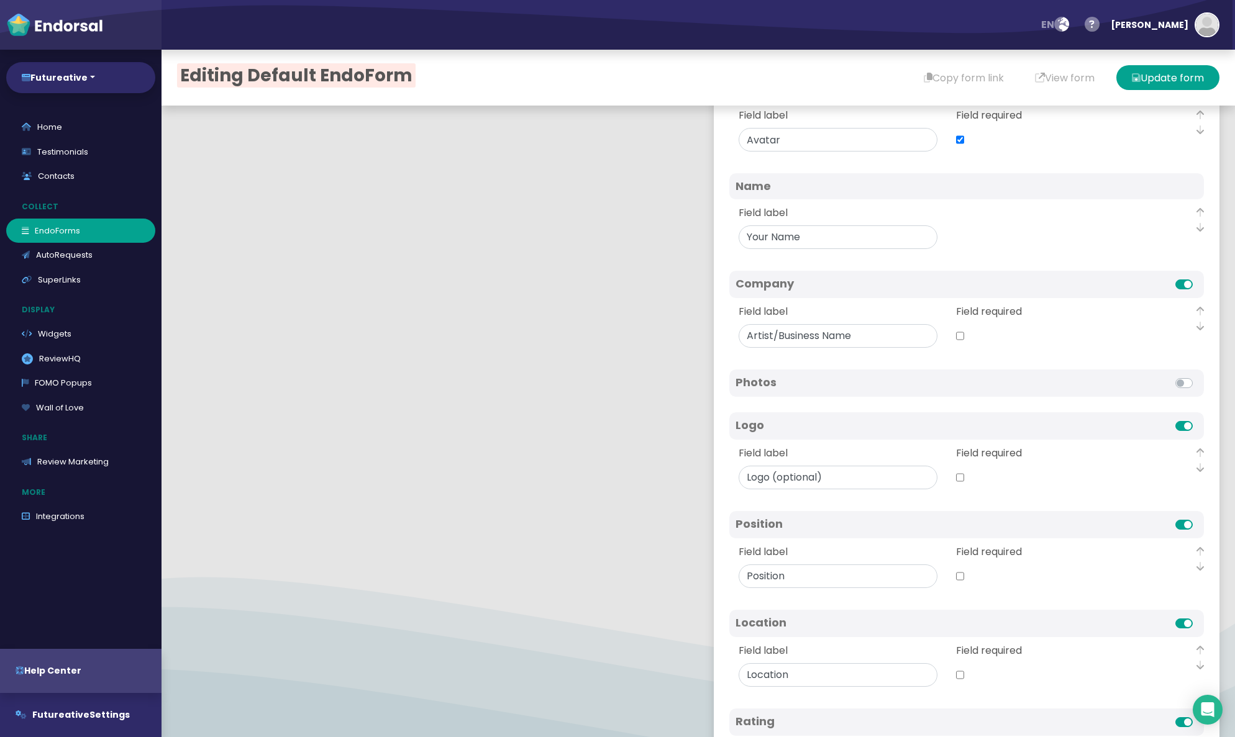
click at [824, 517] on label at bounding box center [1197, 517] width 0 height 0
click at [0, 0] on input "checkbox" at bounding box center [0, 0] width 0 height 0
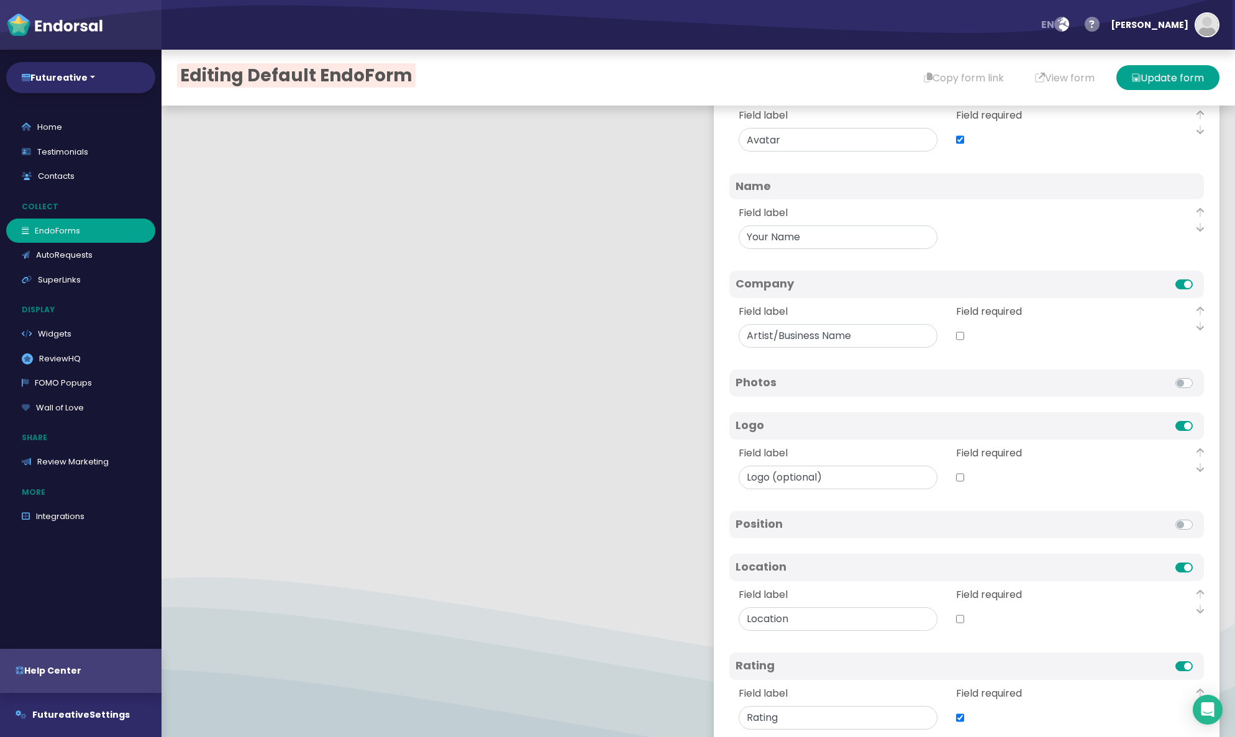
click at [824, 517] on label at bounding box center [1197, 517] width 0 height 0
click at [0, 0] on input "checkbox" at bounding box center [0, 0] width 0 height 0
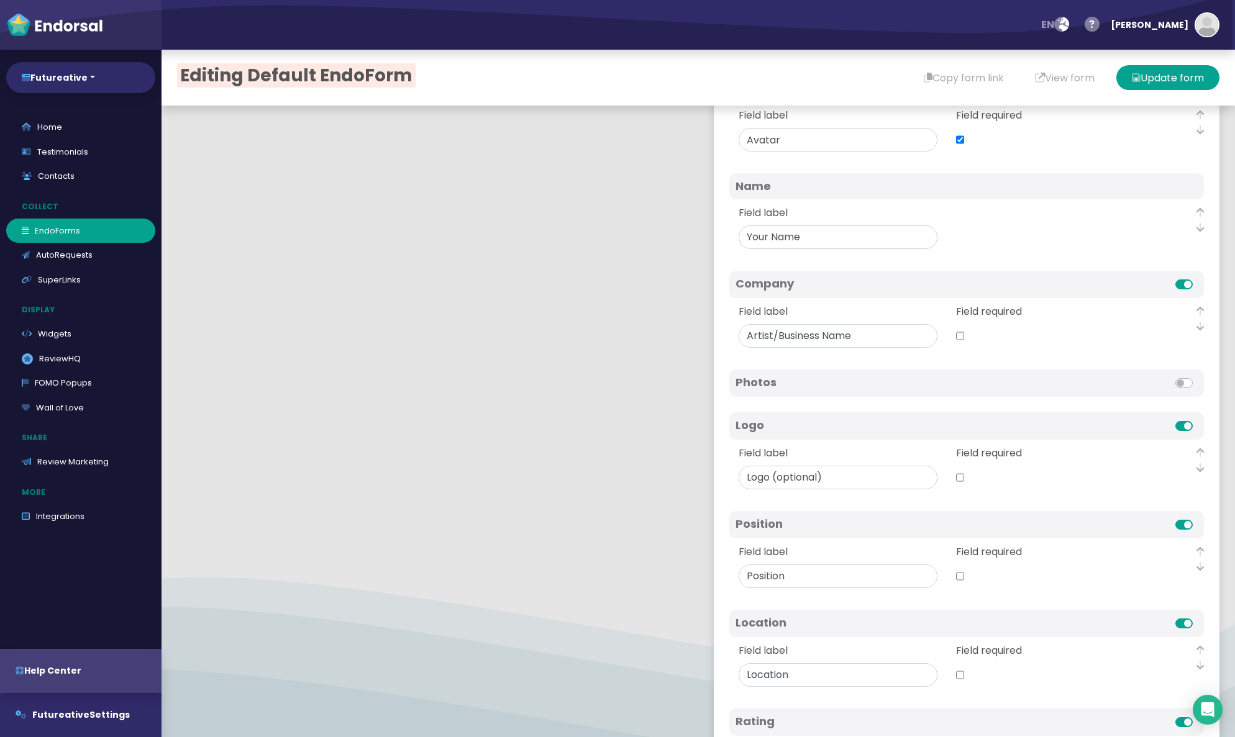
click at [824, 517] on label at bounding box center [1197, 517] width 0 height 0
click at [0, 0] on input "checkbox" at bounding box center [0, 0] width 0 height 0
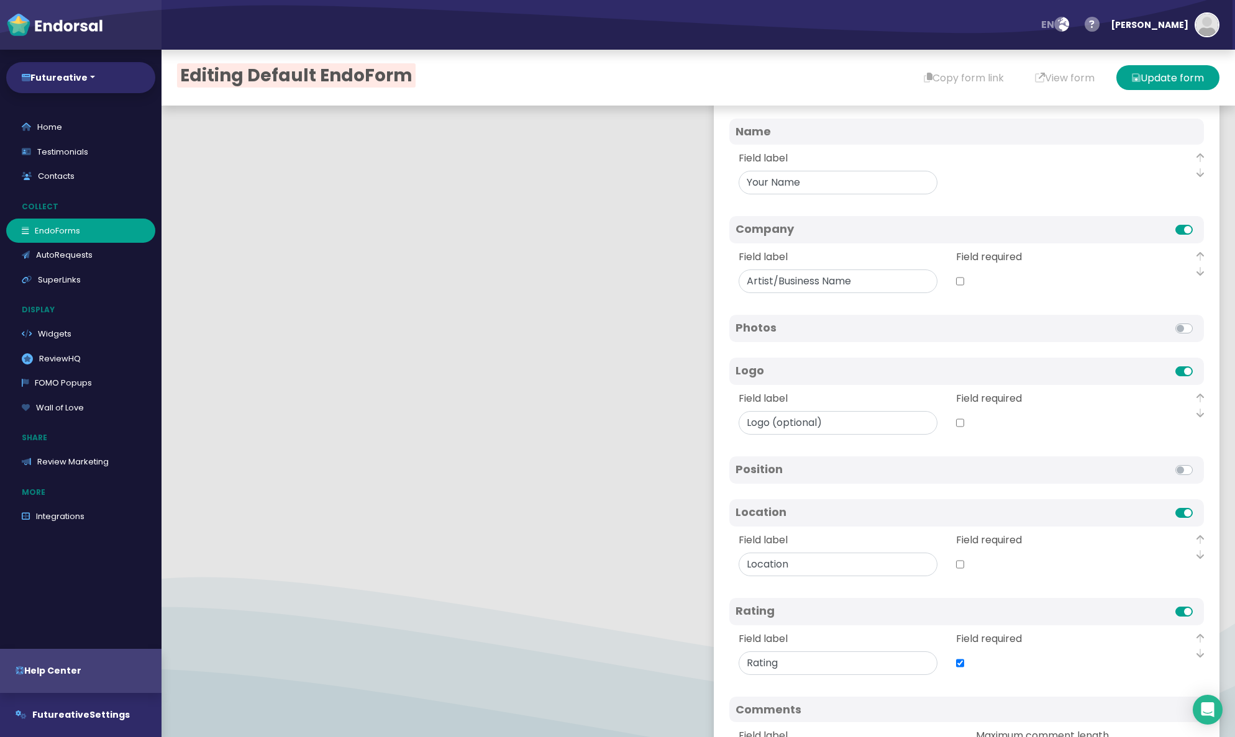
scroll to position [162, 0]
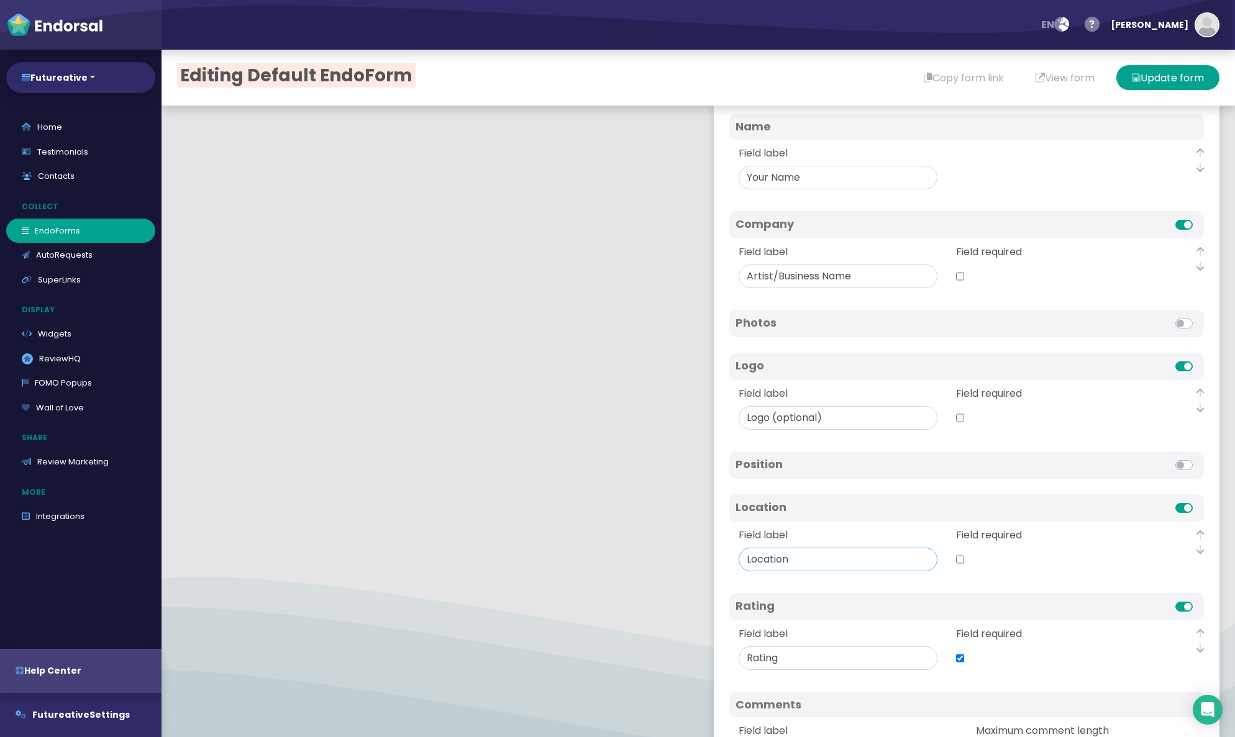
drag, startPoint x: 781, startPoint y: 584, endPoint x: 772, endPoint y: 584, distance: 9.3
click at [781, 571] on input "Field label" at bounding box center [837, 560] width 199 height 24
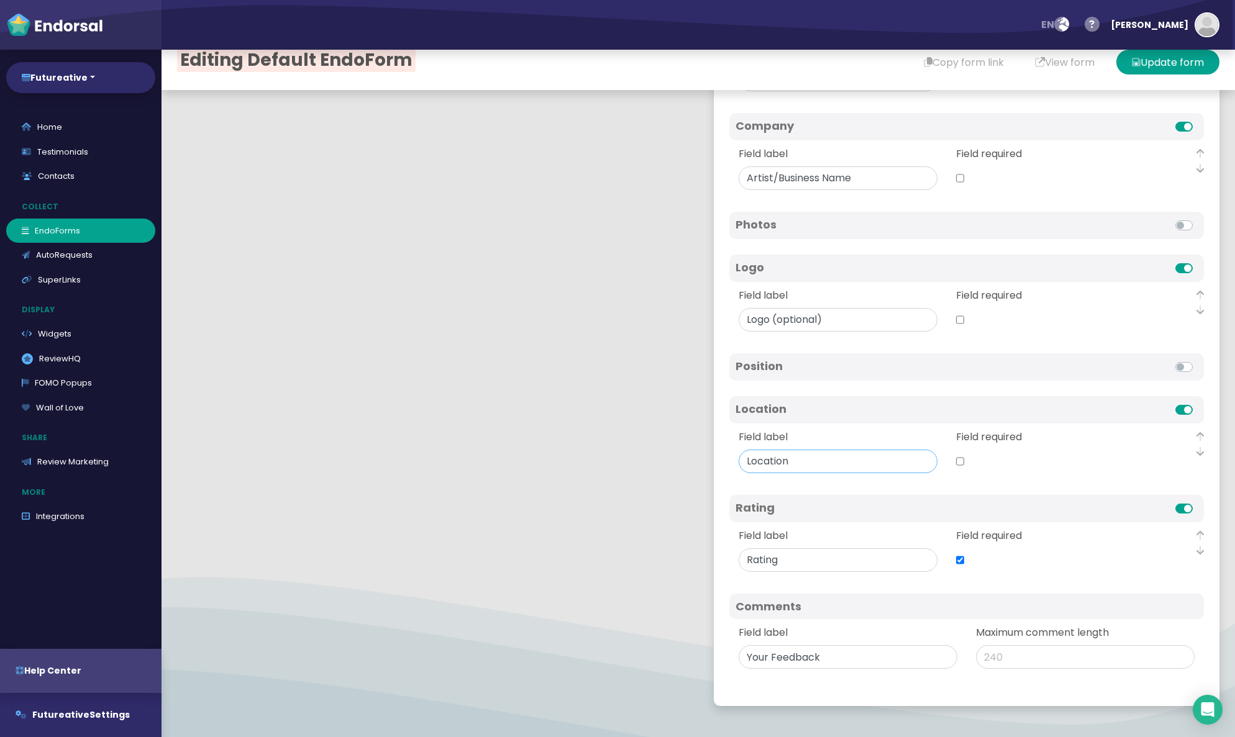
scroll to position [18, 0]
click at [784, 655] on input "Field label" at bounding box center [847, 655] width 219 height 24
click at [797, 653] on input "Field label" at bounding box center [847, 655] width 219 height 24
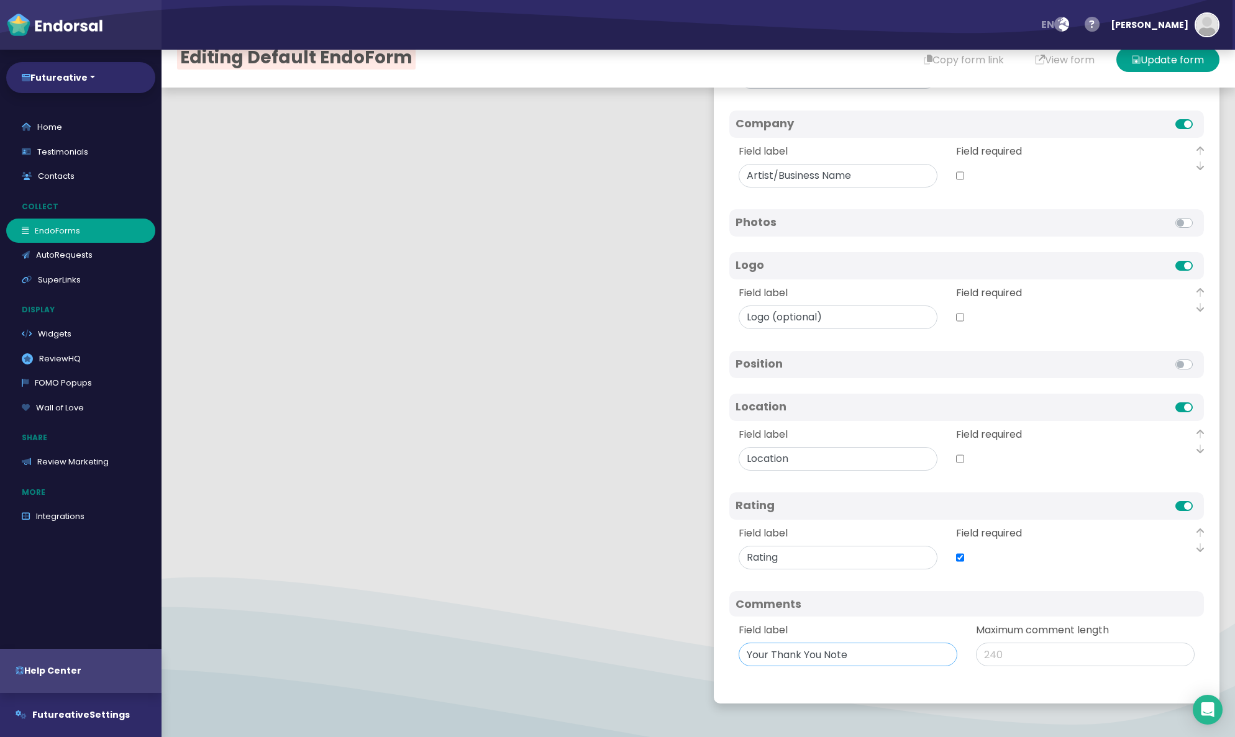
type input "Your Thank You Note"
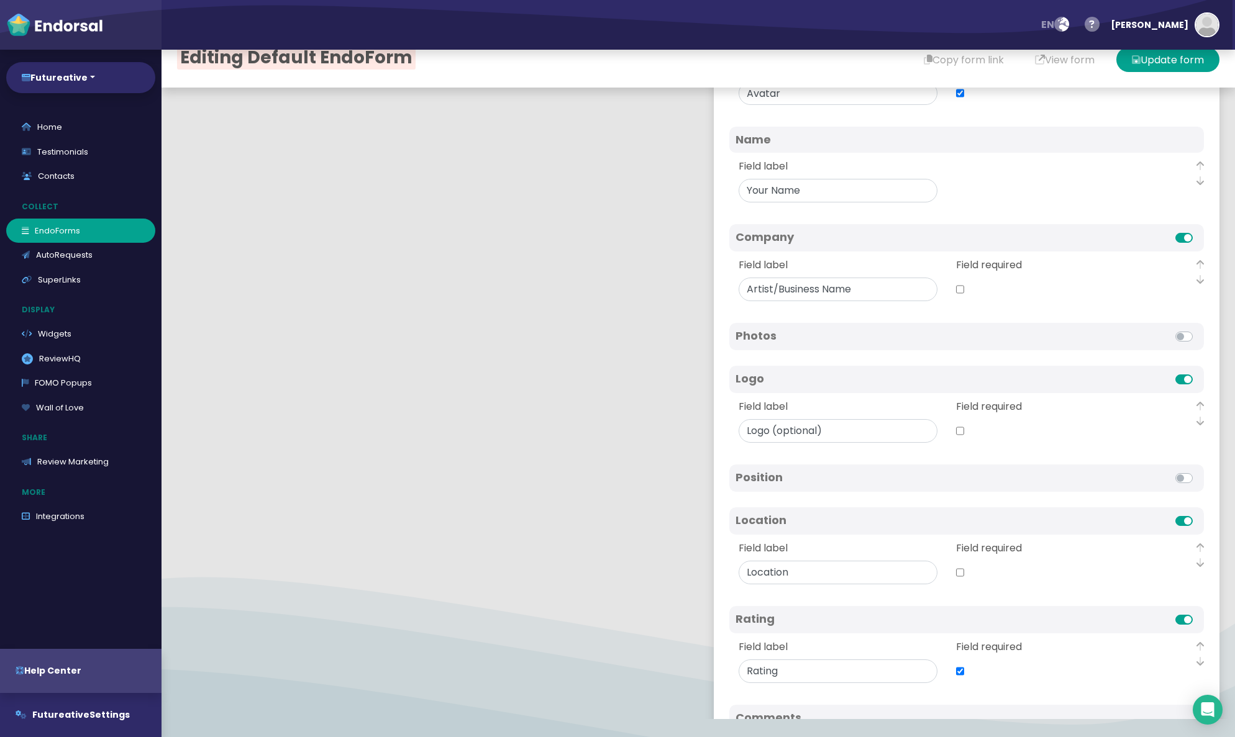
scroll to position [0, 0]
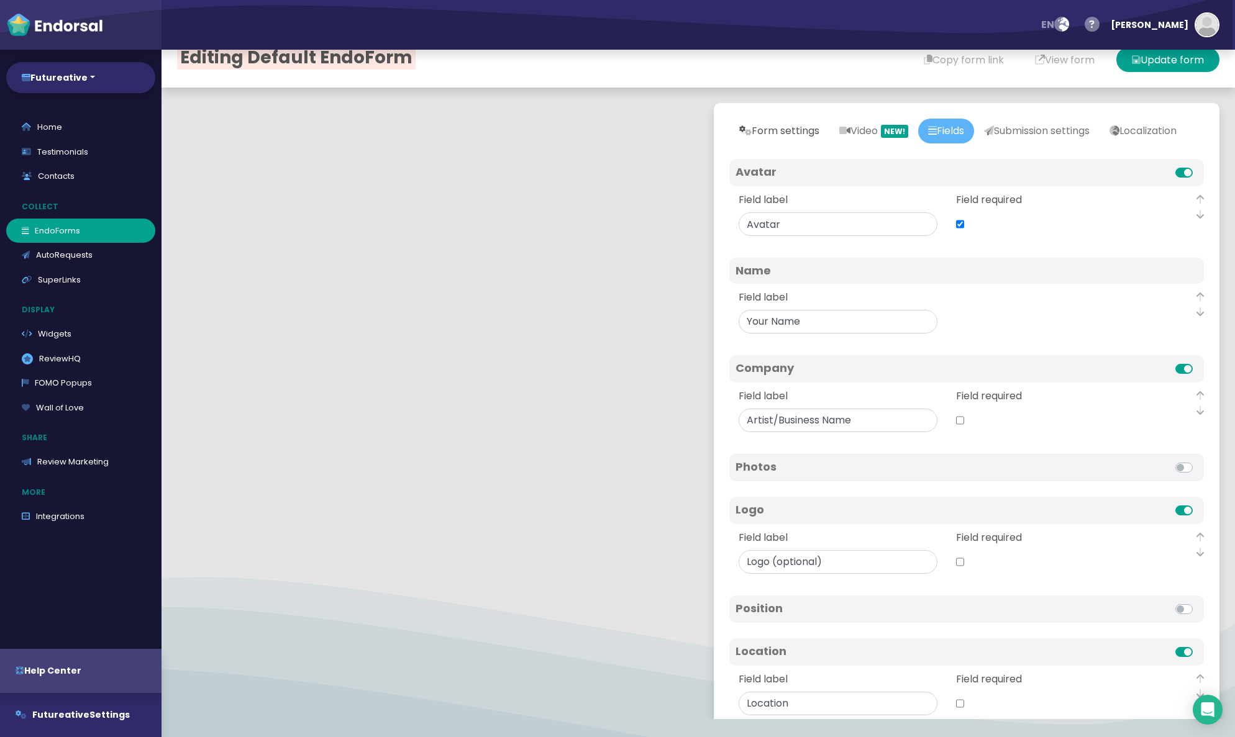
click at [814, 130] on link "Form settings" at bounding box center [779, 131] width 100 height 25
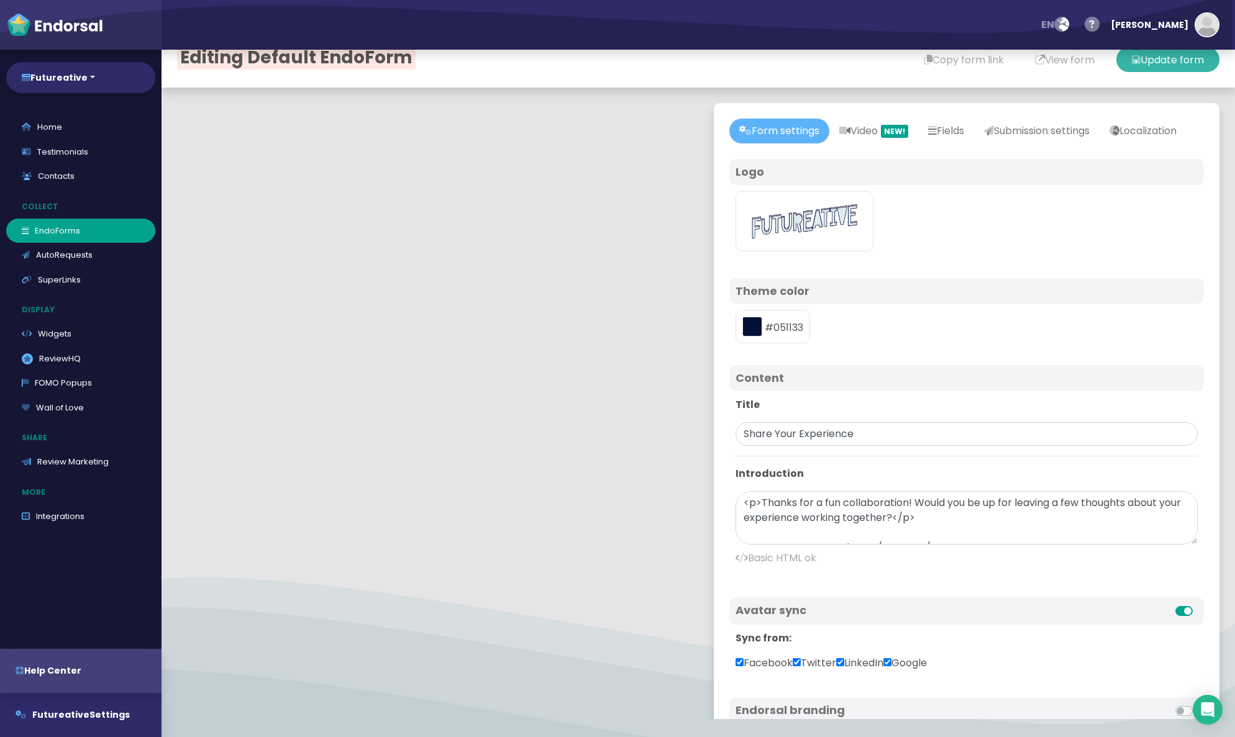
click at [824, 64] on button "Update form" at bounding box center [1167, 59] width 103 height 25
click at [782, 532] on textarea "<p>Thanks for a fun collaboration! Would you be up for leaving a few thoughts a…" at bounding box center [966, 517] width 462 height 53
paste textarea "```html <p><strong>A Quick Thank You Note?</strong></p> <p>I'm collecting notes…"
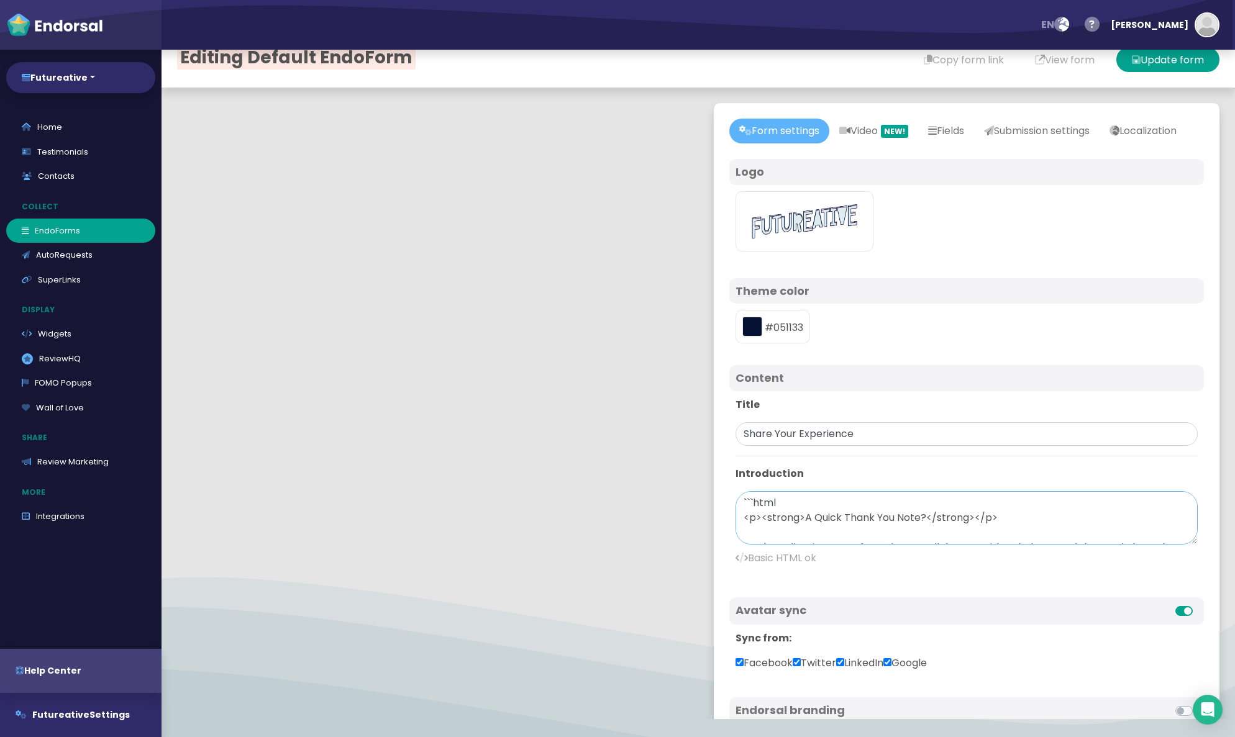
drag, startPoint x: 741, startPoint y: 537, endPoint x: 737, endPoint y: 517, distance: 20.3
click at [737, 517] on div "Title Share Your Experience Introduction ```html <p><strong>A Quick Thank You N…" at bounding box center [966, 486] width 475 height 191
drag, startPoint x: 806, startPoint y: 527, endPoint x: 924, endPoint y: 526, distance: 118.0
click at [824, 526] on textarea "<p><strong>A Quick Thank You Note?</strong></p> <p>I'm collecting notes from th…" at bounding box center [966, 517] width 462 height 53
type textarea "<p><strong>A Quick Thank You Note?</strong></p> <p>I'm collecting notes from th…"
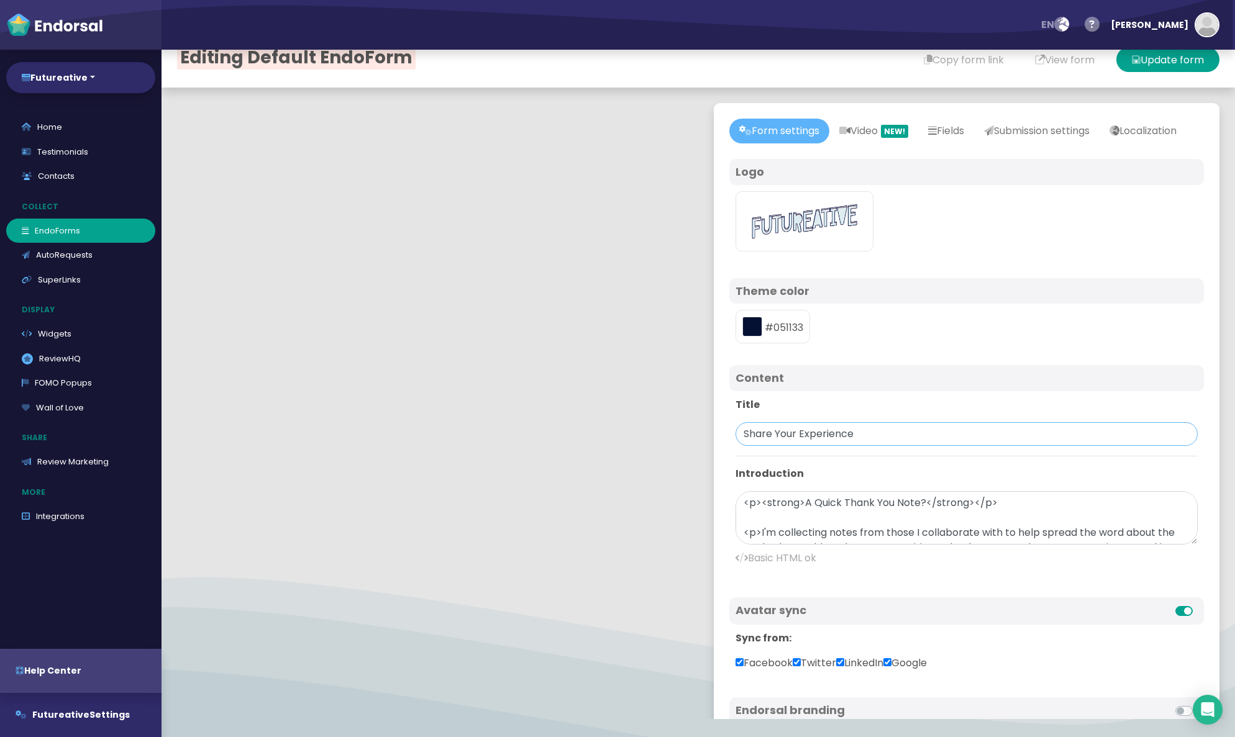
click at [785, 446] on input "Share Your Experience" at bounding box center [966, 434] width 462 height 24
paste input "A Quick Thank You Note?"
type input "A Quick Thank You Note?"
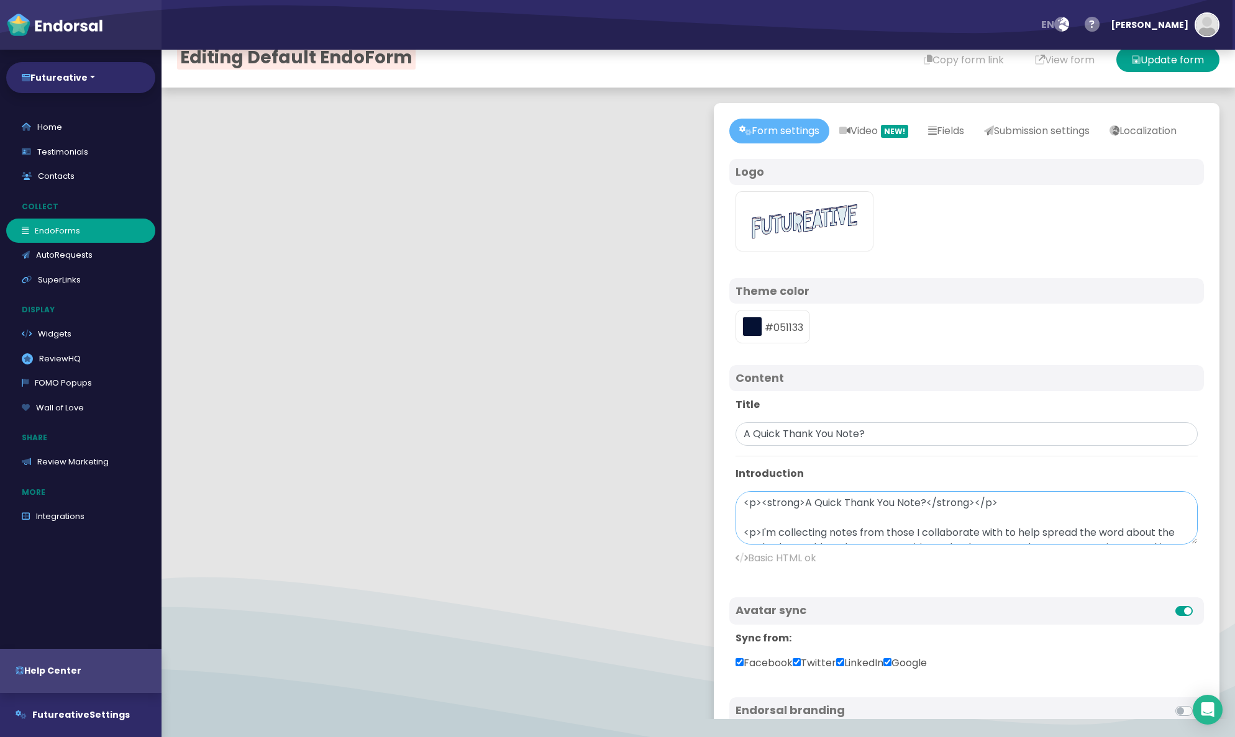
click at [824, 526] on textarea "<p><strong>A Quick Thank You Note?</strong></p> <p>I'm collecting notes from th…" at bounding box center [966, 517] width 462 height 53
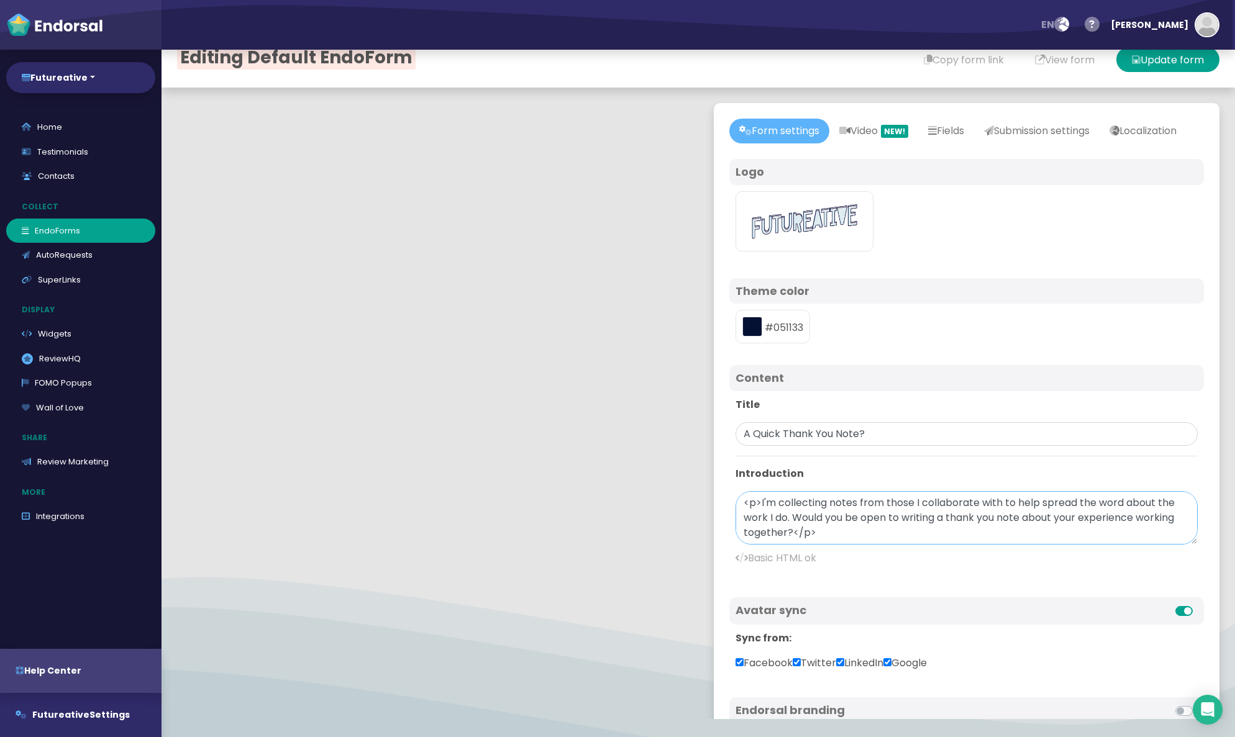
click at [745, 543] on textarea "<p>I'm collecting notes from those I collaborate with to help spread the word a…" at bounding box center [966, 517] width 462 height 53
click at [824, 63] on button "Update form" at bounding box center [1167, 59] width 103 height 25
click at [824, 545] on textarea "<p>I'm collecting notes from those I collaborate with to help spread the word a…" at bounding box center [966, 517] width 462 height 53
drag, startPoint x: 1130, startPoint y: 556, endPoint x: 1110, endPoint y: 555, distance: 19.9
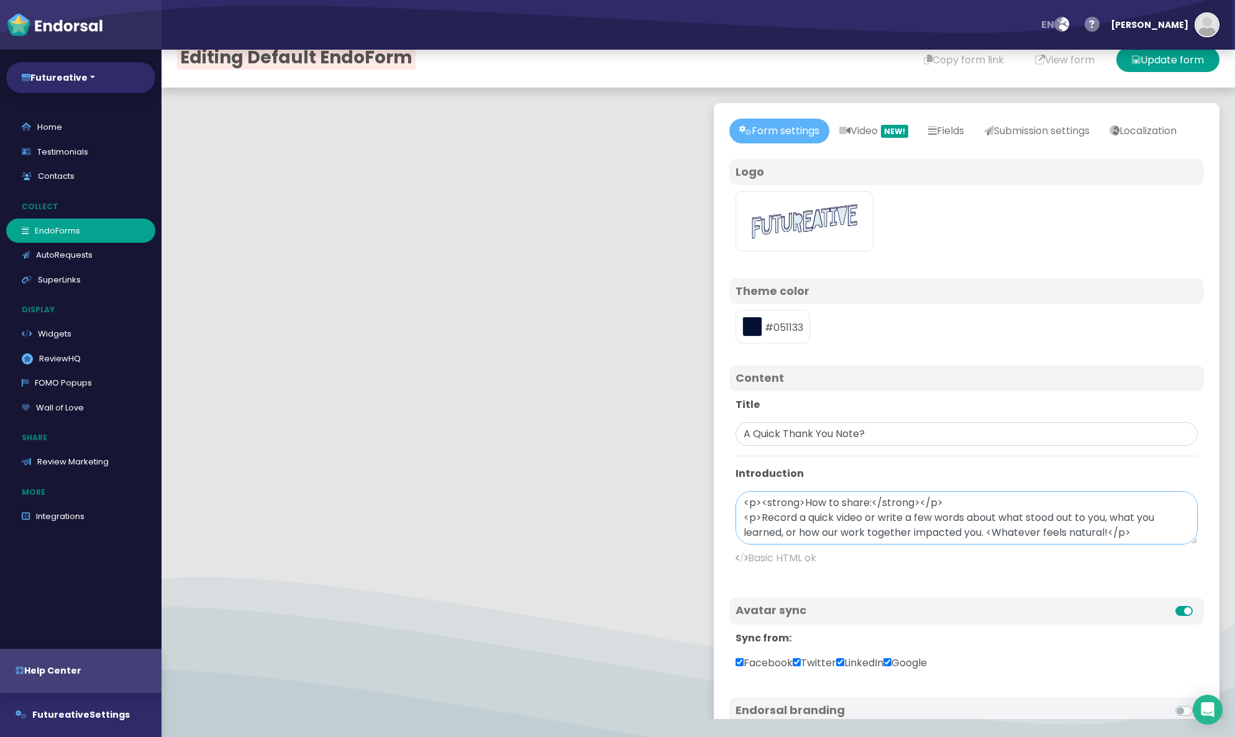
click at [824, 545] on textarea "<p>I'm collecting notes from those I collaborate with to help spread the word a…" at bounding box center [966, 517] width 462 height 53
paste textarea "</p>"
click at [758, 540] on textarea "<p>I'm collecting notes from those I collaborate with to help spread the word a…" at bounding box center [966, 517] width 462 height 53
drag, startPoint x: 758, startPoint y: 540, endPoint x: 738, endPoint y: 538, distance: 20.0
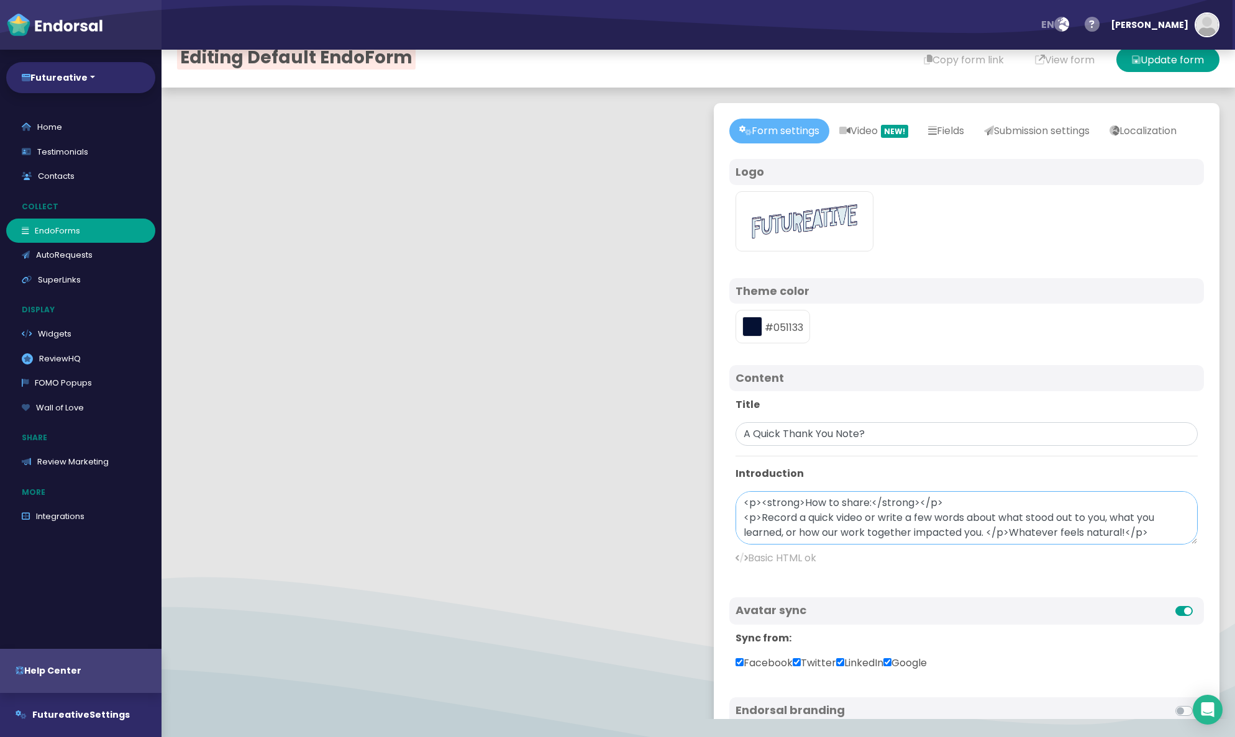
click at [738, 538] on textarea "<p>I'm collecting notes from those I collaborate with to help spread the word a…" at bounding box center [966, 517] width 462 height 53
click at [824, 545] on textarea "<p>I'm collecting notes from those I collaborate with to help spread the word a…" at bounding box center [966, 517] width 462 height 53
paste textarea "<p>"
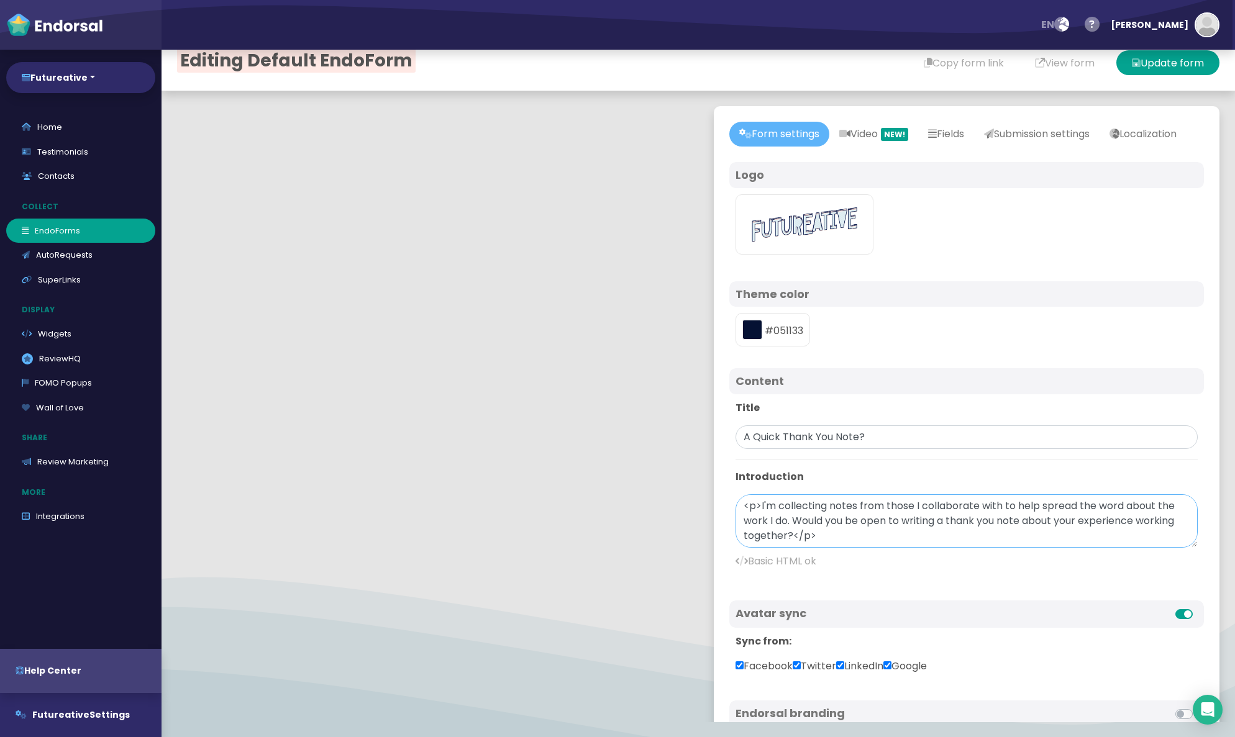
click at [824, 547] on textarea "<p>I'm collecting notes from those I collaborate with to help spread the word a…" at bounding box center [966, 520] width 462 height 53
click at [824, 545] on textarea "<p>I'm collecting notes from those I collaborate with to help spread the word a…" at bounding box center [966, 520] width 462 height 53
click at [824, 546] on textarea "<p>I'm collecting notes from those I collaborate with to help spread the word a…" at bounding box center [966, 520] width 462 height 53
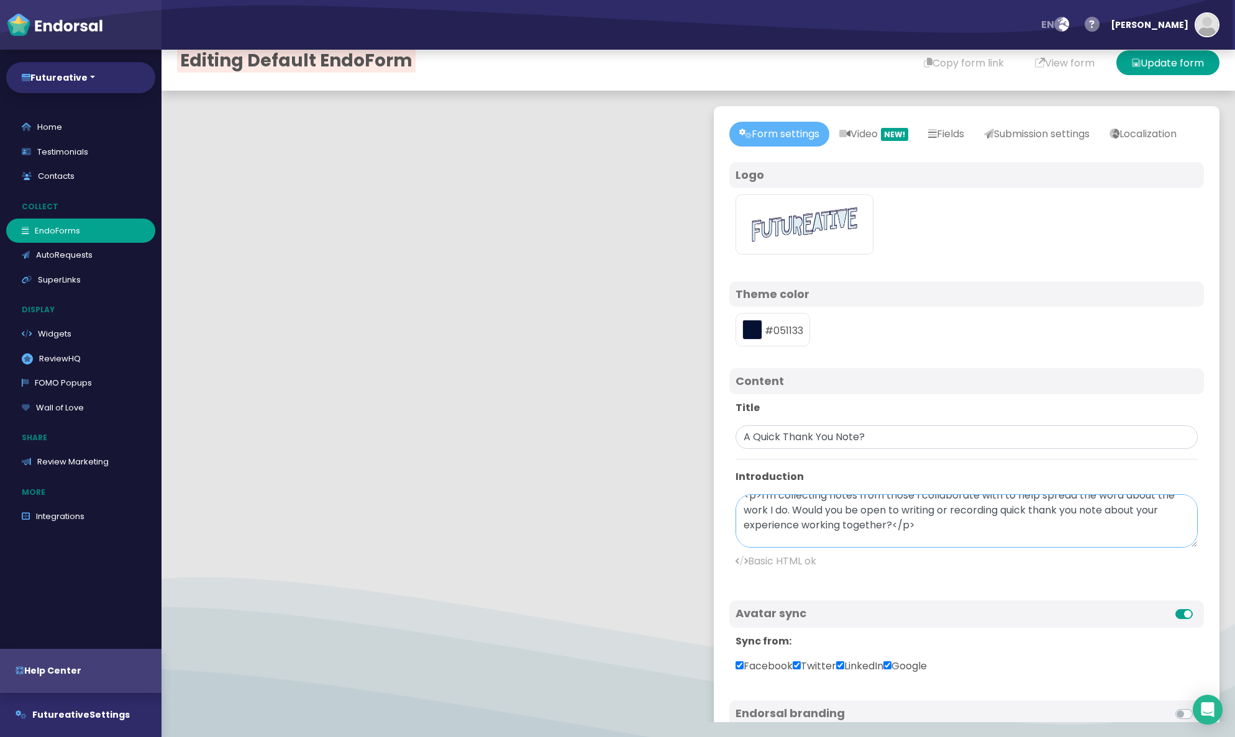
click at [824, 548] on textarea "<p>I'm collecting notes from those I collaborate with to help spread the word a…" at bounding box center [966, 520] width 462 height 53
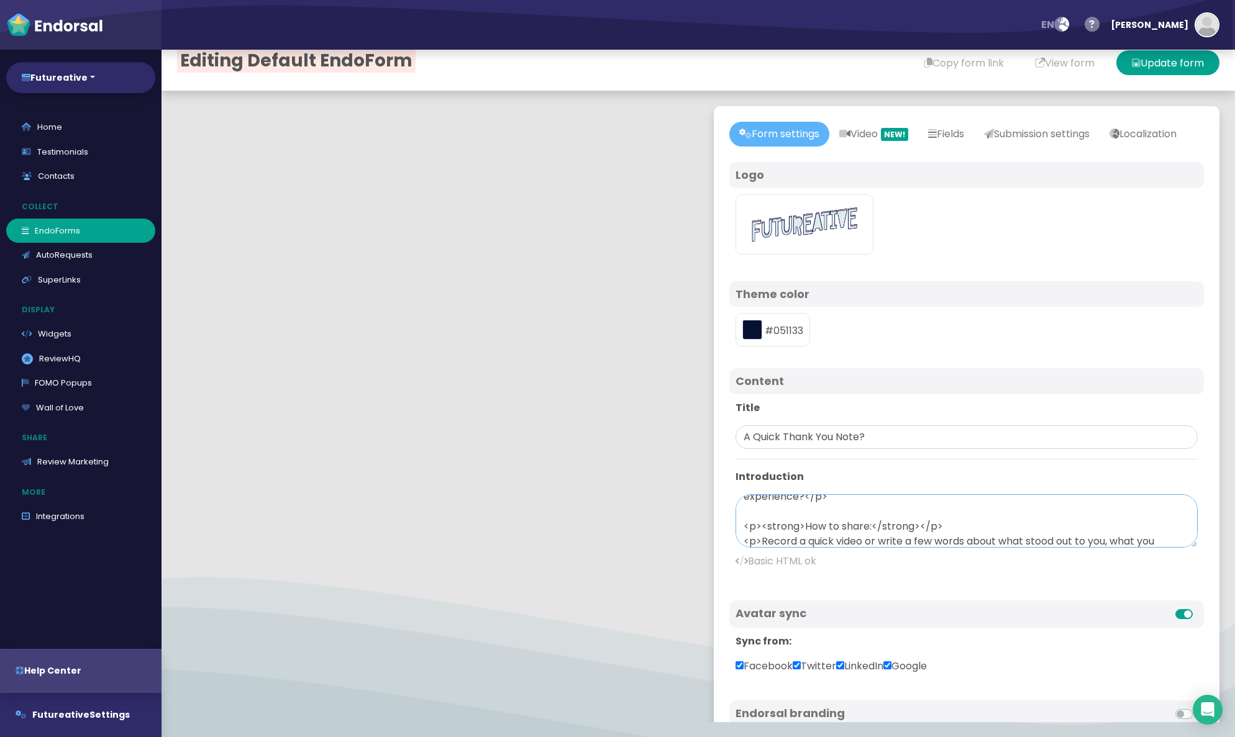
scroll to position [186, 0]
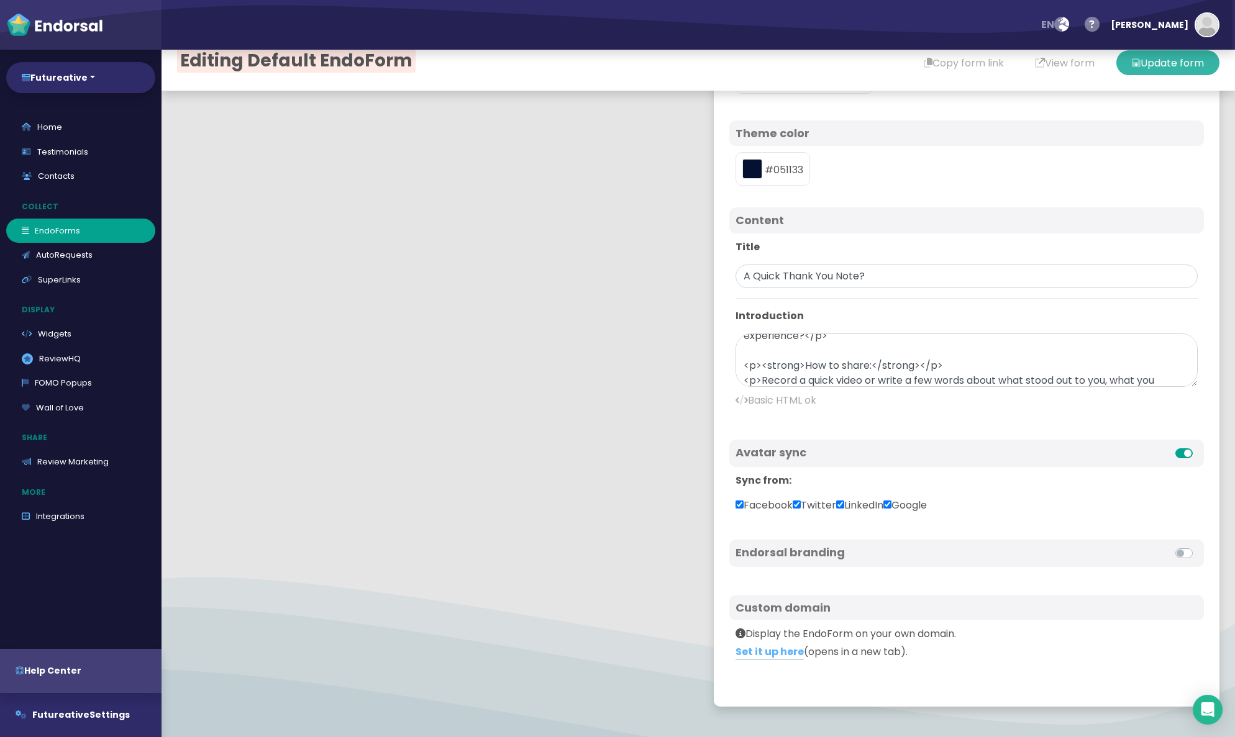
click at [824, 66] on button "Update form" at bounding box center [1167, 62] width 103 height 25
click at [824, 61] on button "Update form" at bounding box center [1167, 62] width 103 height 25
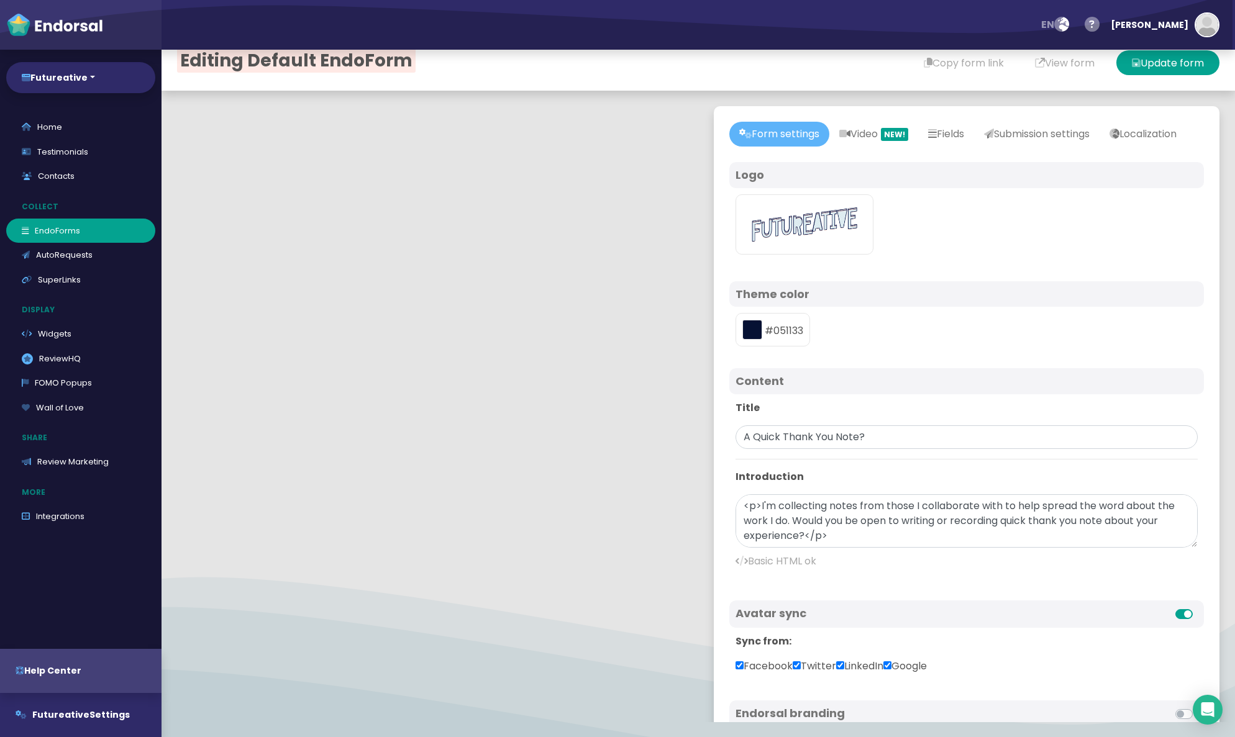
scroll to position [89, 0]
click at [753, 548] on textarea "<p>I'm collecting notes from those I collaborate with to help spread the word a…" at bounding box center [966, 520] width 462 height 53
click at [824, 416] on p "Title" at bounding box center [966, 408] width 462 height 15
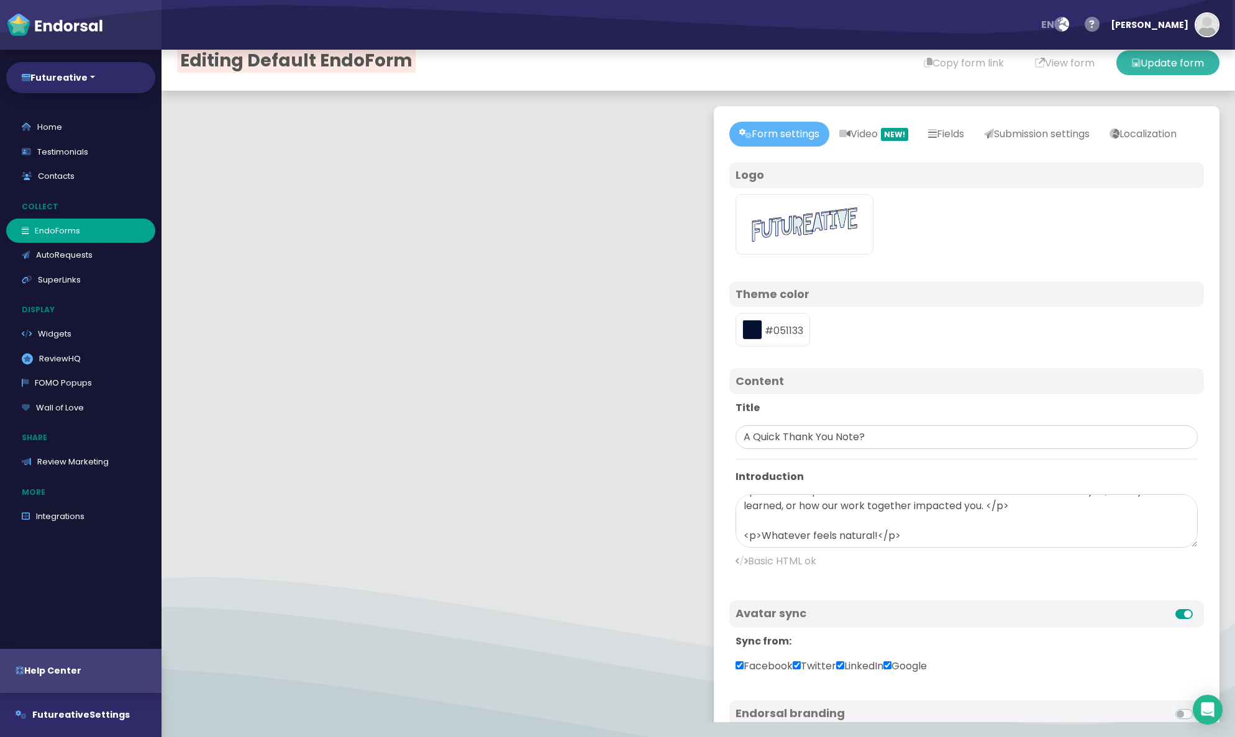
click at [824, 65] on button "Update form" at bounding box center [1167, 62] width 103 height 25
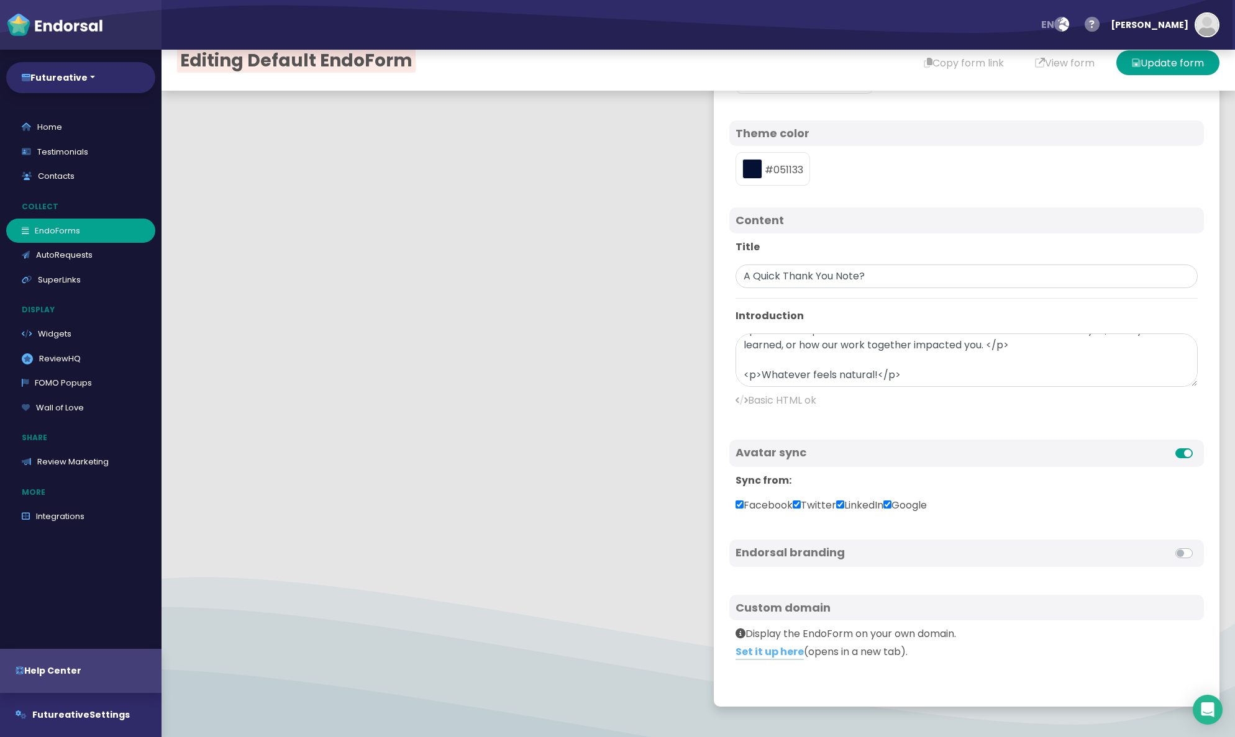
scroll to position [0, 0]
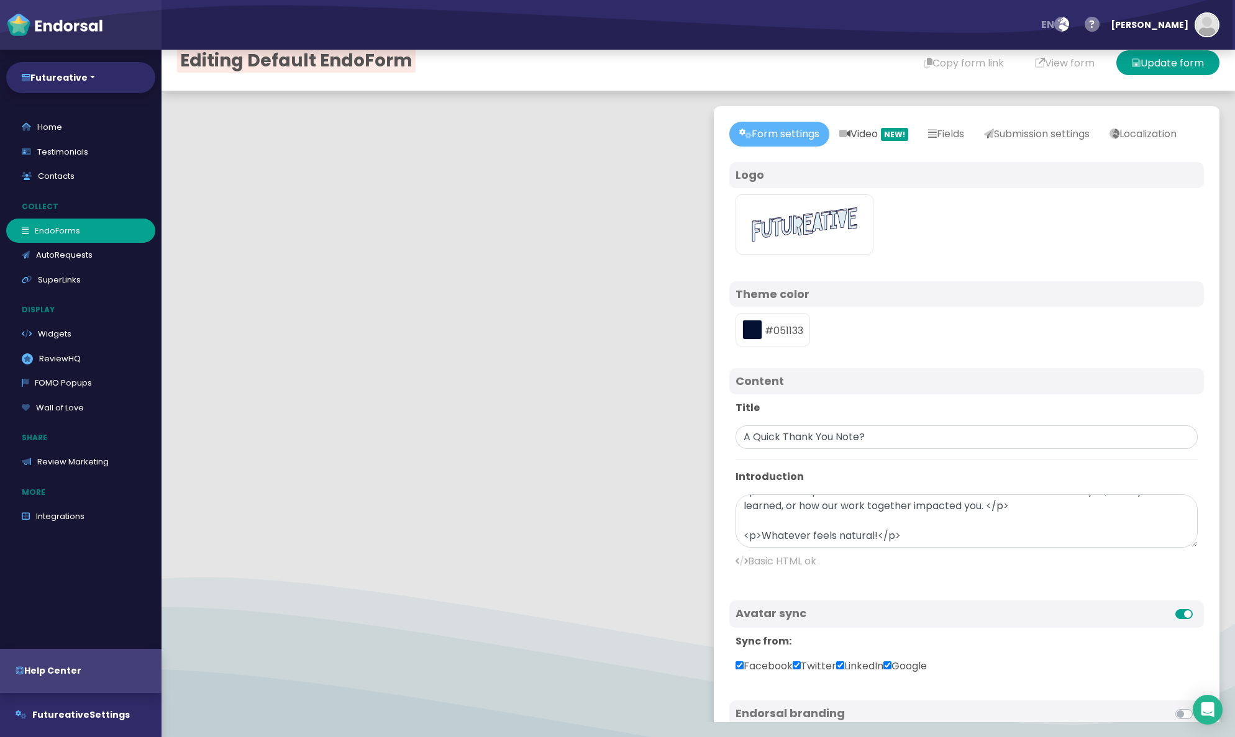
click at [824, 139] on link "Video NEW!" at bounding box center [873, 134] width 89 height 25
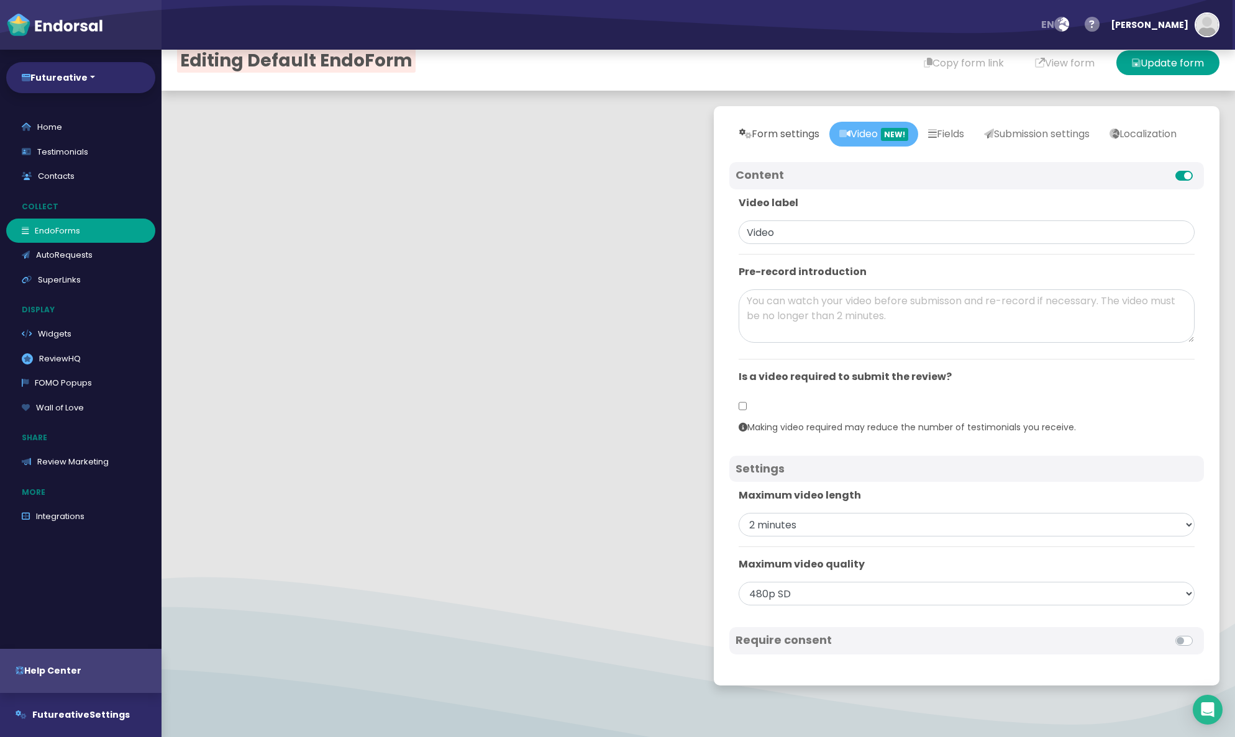
click at [759, 137] on link "Form settings" at bounding box center [779, 134] width 100 height 25
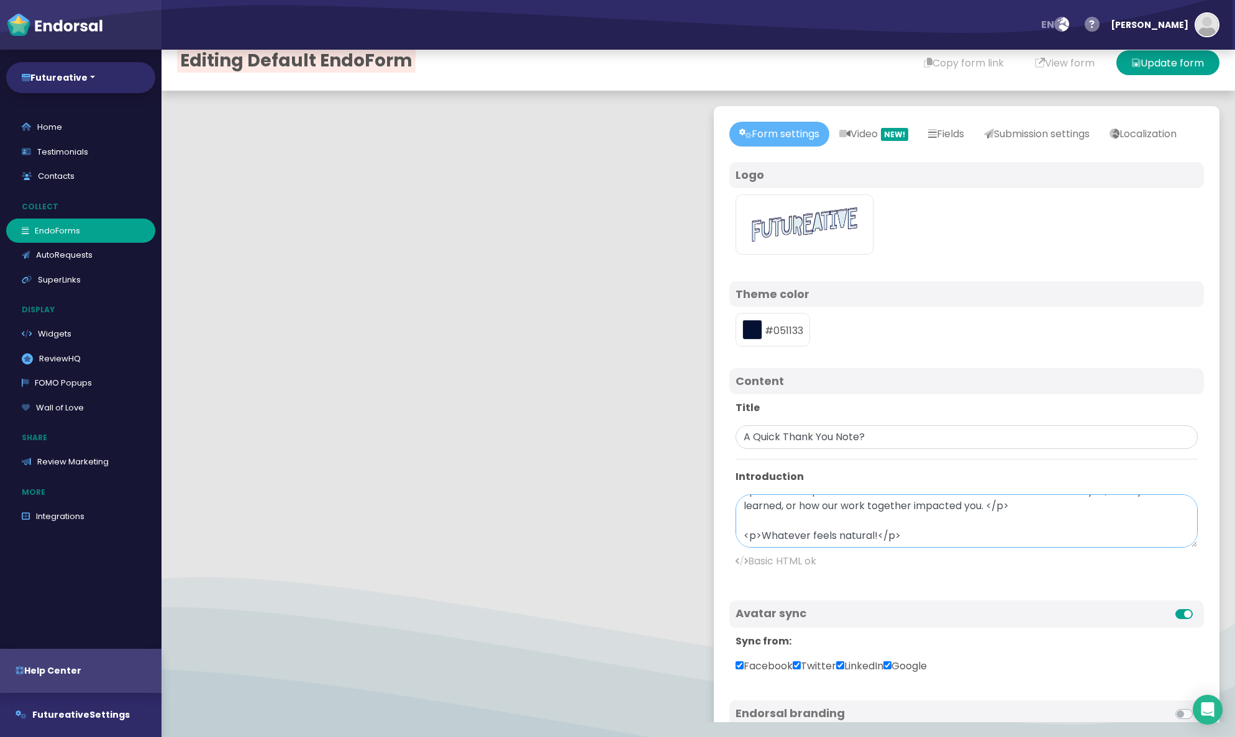
drag, startPoint x: 748, startPoint y: 563, endPoint x: 709, endPoint y: 560, distance: 39.9
click at [709, 560] on div "Form settings Video NEW! Fields Submission settings Localization Avatar Field l…" at bounding box center [966, 487] width 537 height 793
type textarea "<p>I'm collecting notes from those I collaborate with to help spread the word a…"
click at [824, 64] on button "Update form" at bounding box center [1167, 62] width 103 height 25
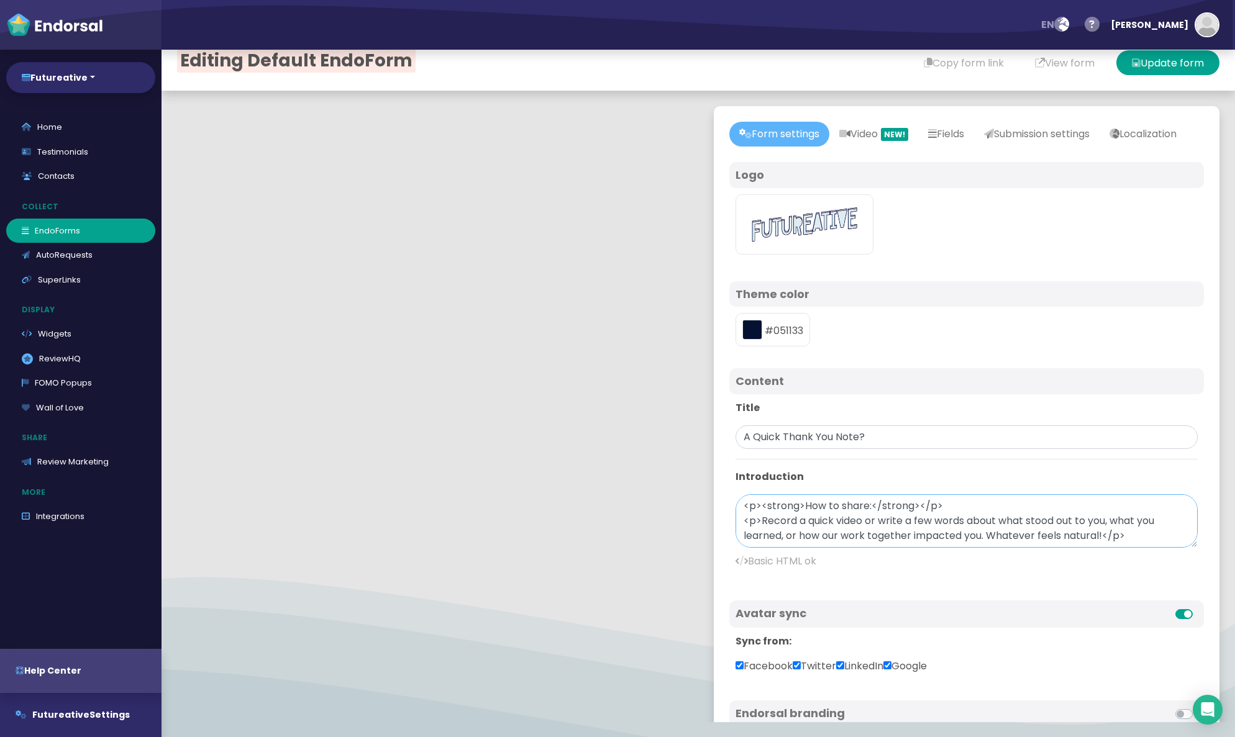
click at [824, 536] on textarea "<p>I'm collecting notes from those I collaborate with to help spread the word a…" at bounding box center [966, 520] width 462 height 53
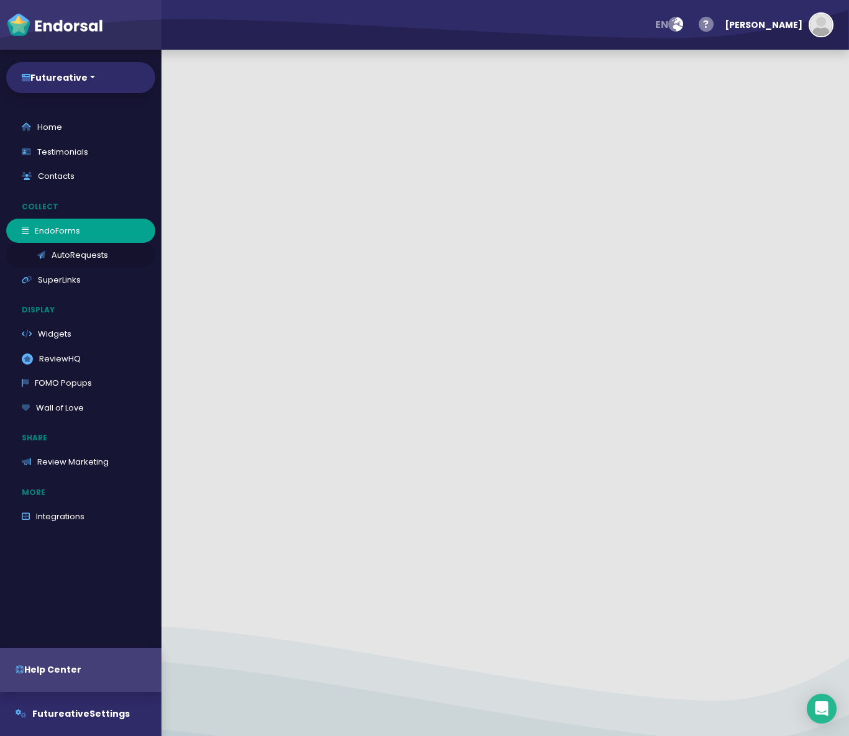
click at [76, 258] on link "AutoRequests" at bounding box center [80, 255] width 149 height 25
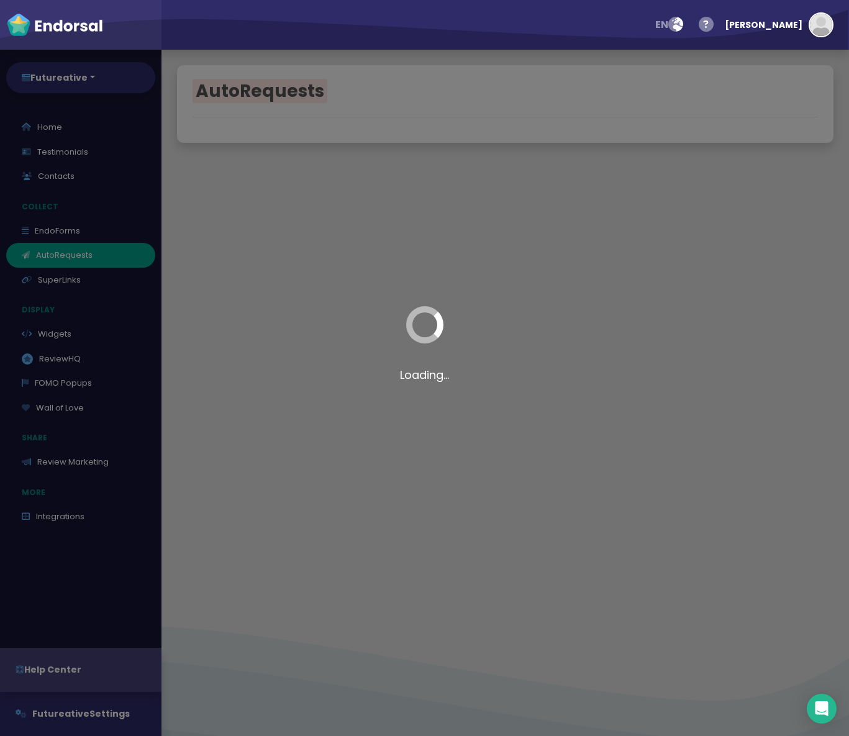
click at [642, 483] on div "Loading..." at bounding box center [424, 368] width 849 height 736
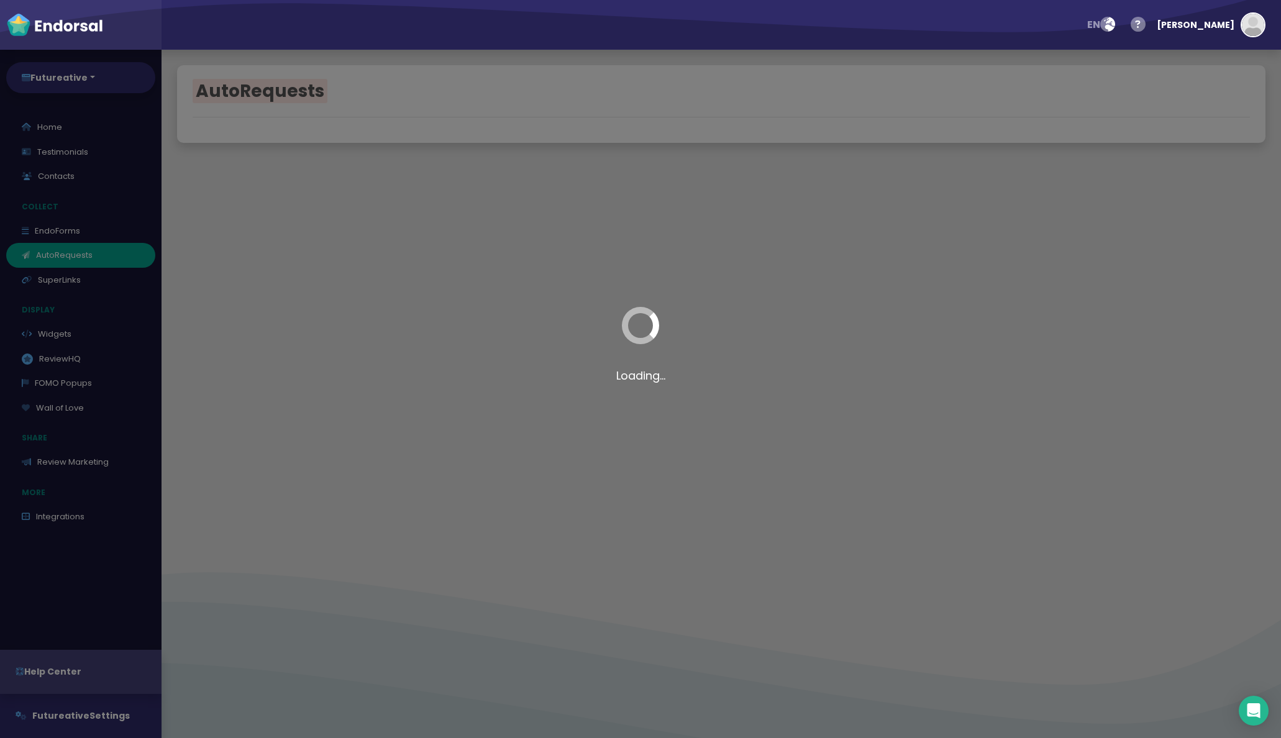
click at [42, 334] on div "Loading..." at bounding box center [640, 369] width 1281 height 738
click at [58, 150] on div "Loading..." at bounding box center [640, 369] width 1281 height 738
click at [468, 414] on div "Loading..." at bounding box center [640, 369] width 1281 height 738
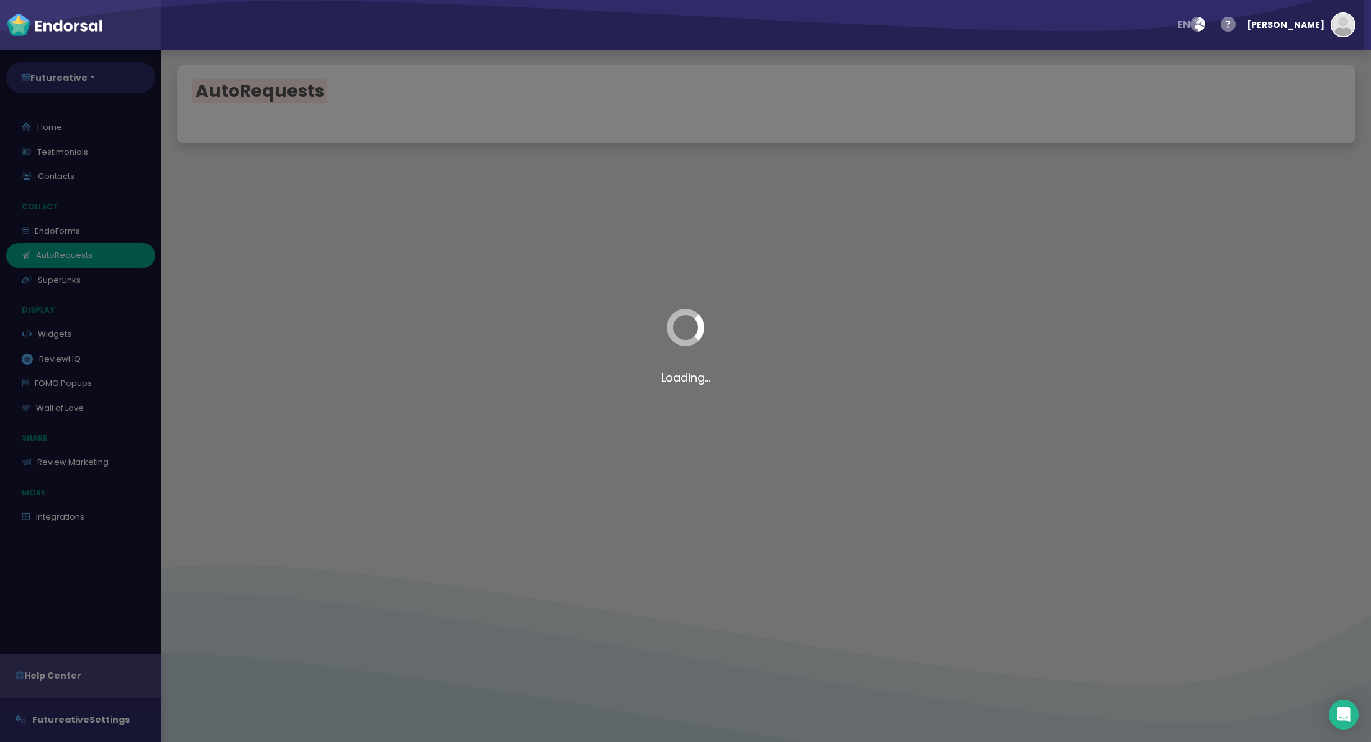
click at [326, 395] on div "Loading..." at bounding box center [685, 371] width 1371 height 742
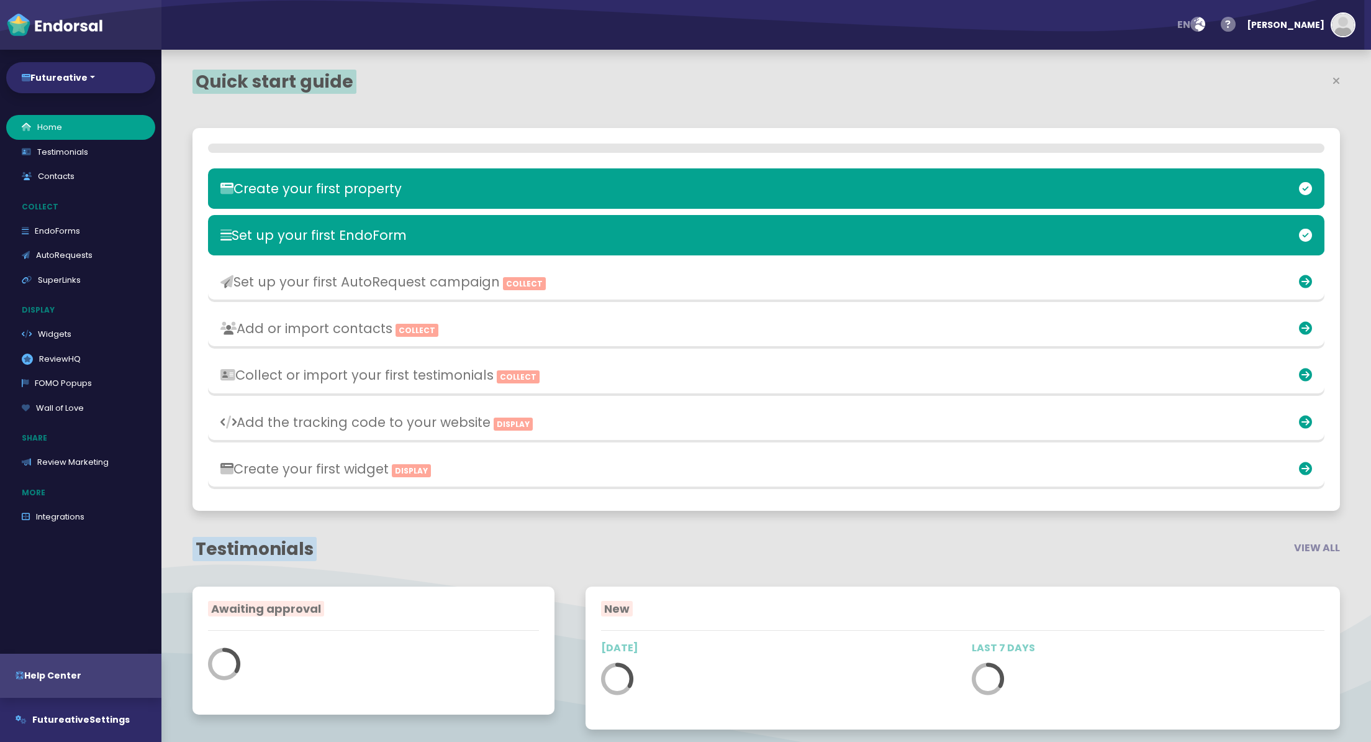
select select "14"
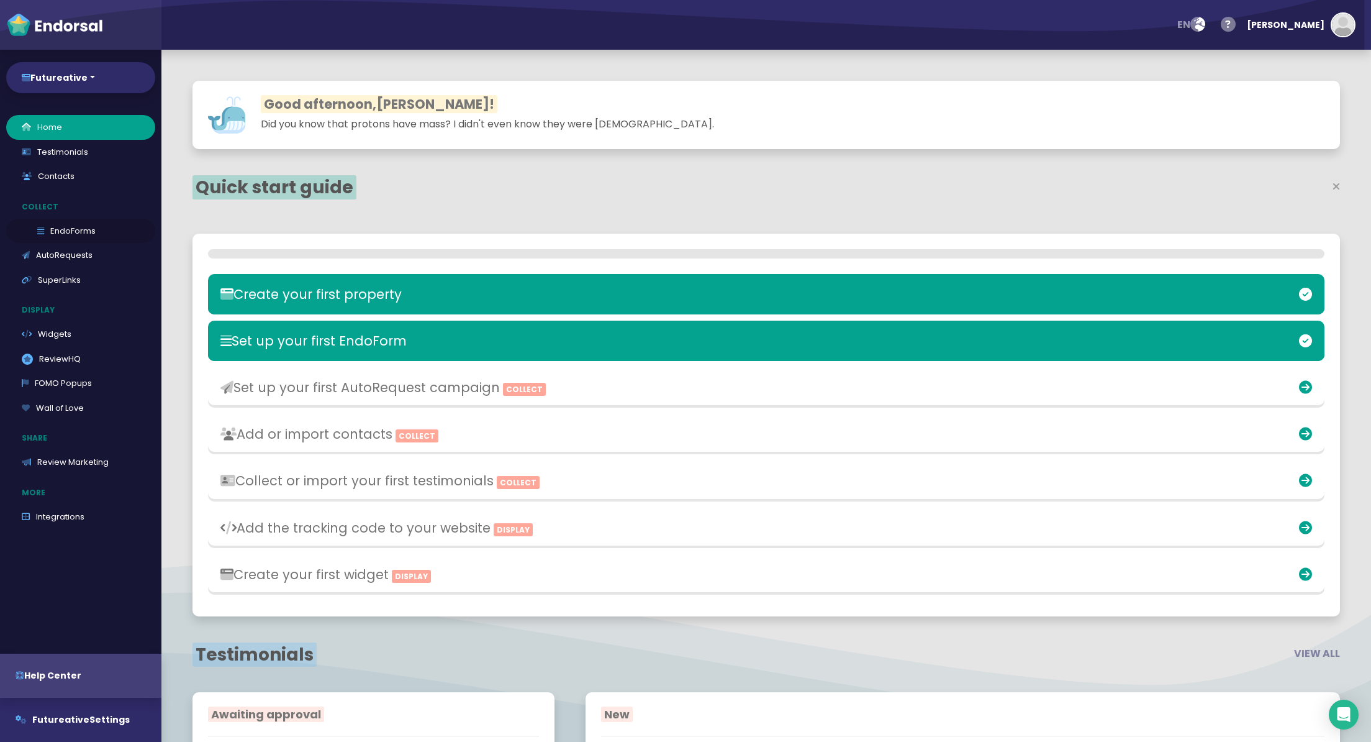
click at [66, 236] on link "EndoForms" at bounding box center [80, 231] width 149 height 25
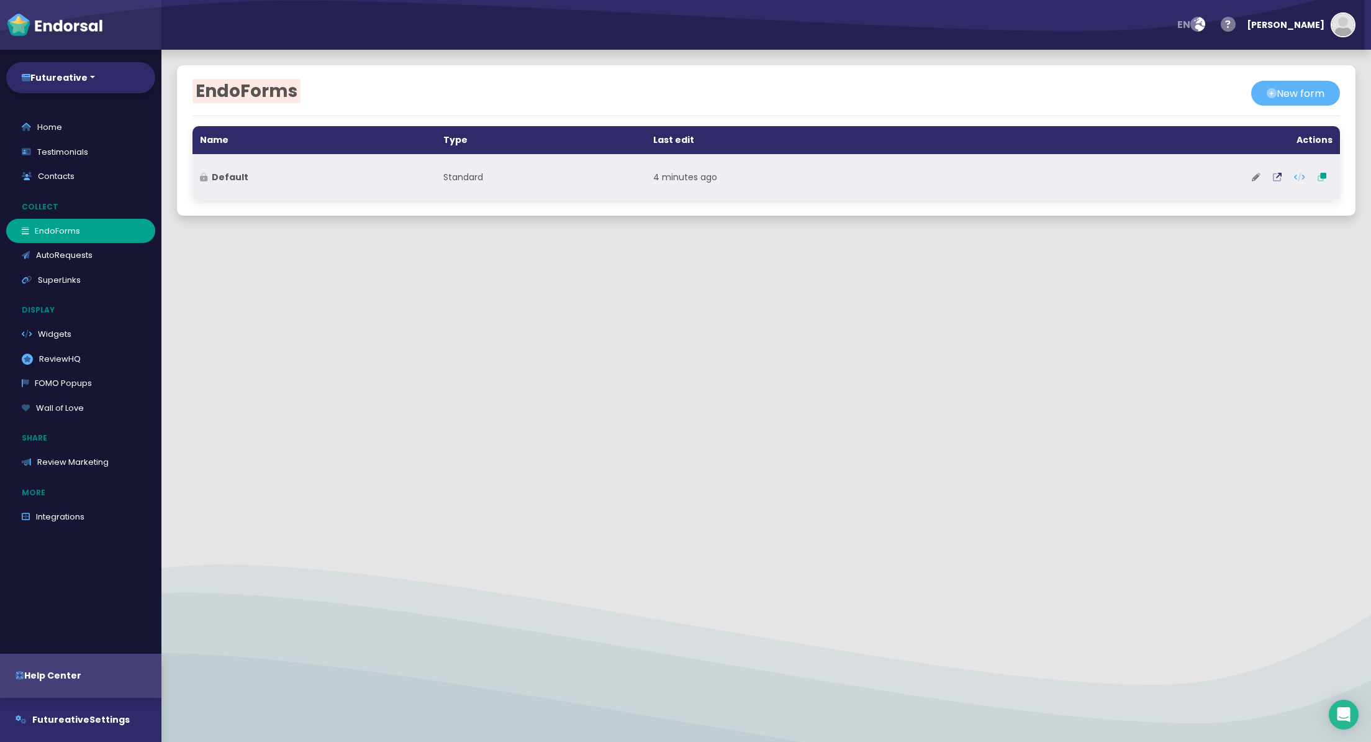
click at [1256, 178] on icon at bounding box center [1256, 177] width 9 height 9
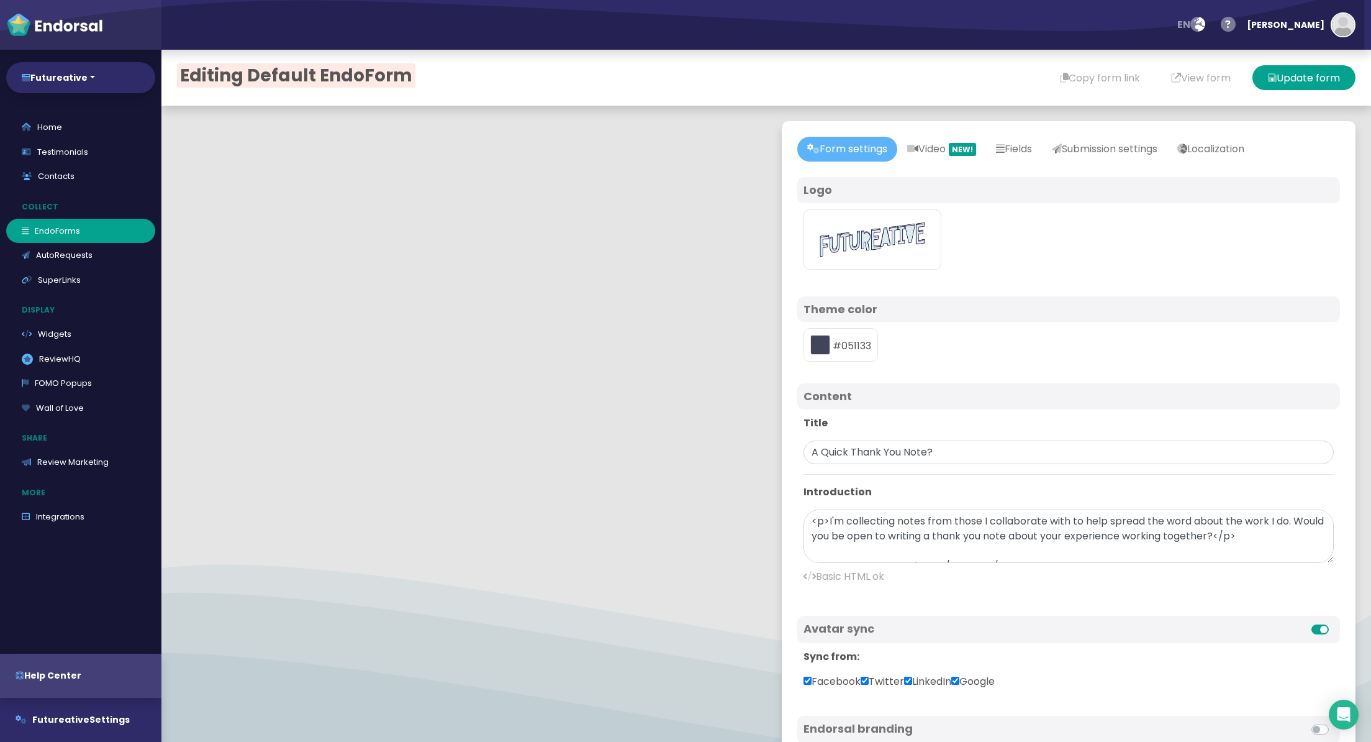
type input "#051133"
click at [862, 533] on textarea "<p>I'm collecting notes from those I collaborate with to help spread the word a…" at bounding box center [1069, 535] width 530 height 53
paste textarea "or recording quick thank you note about your experience"
click at [976, 549] on textarea "<p>I'm collecting notes from those I collaborate with to help spread the word a…" at bounding box center [1069, 535] width 530 height 53
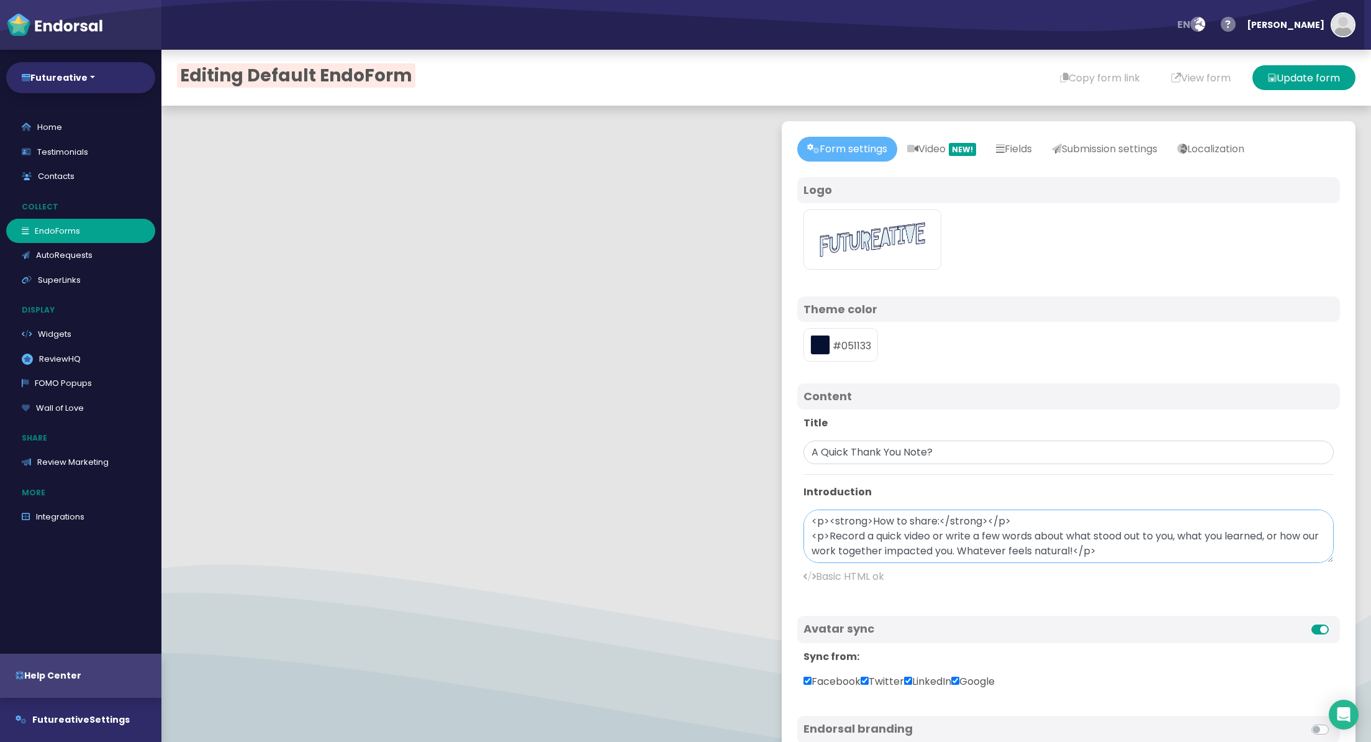
drag, startPoint x: 830, startPoint y: 522, endPoint x: 813, endPoint y: 521, distance: 16.8
click at [814, 521] on textarea "<p>I'm collecting notes from those I collaborate with to help spread the word a…" at bounding box center [1069, 535] width 530 height 53
click at [978, 551] on textarea "<p>I'm collecting notes from those I collaborate with to help spread the word a…" at bounding box center [1069, 535] width 530 height 53
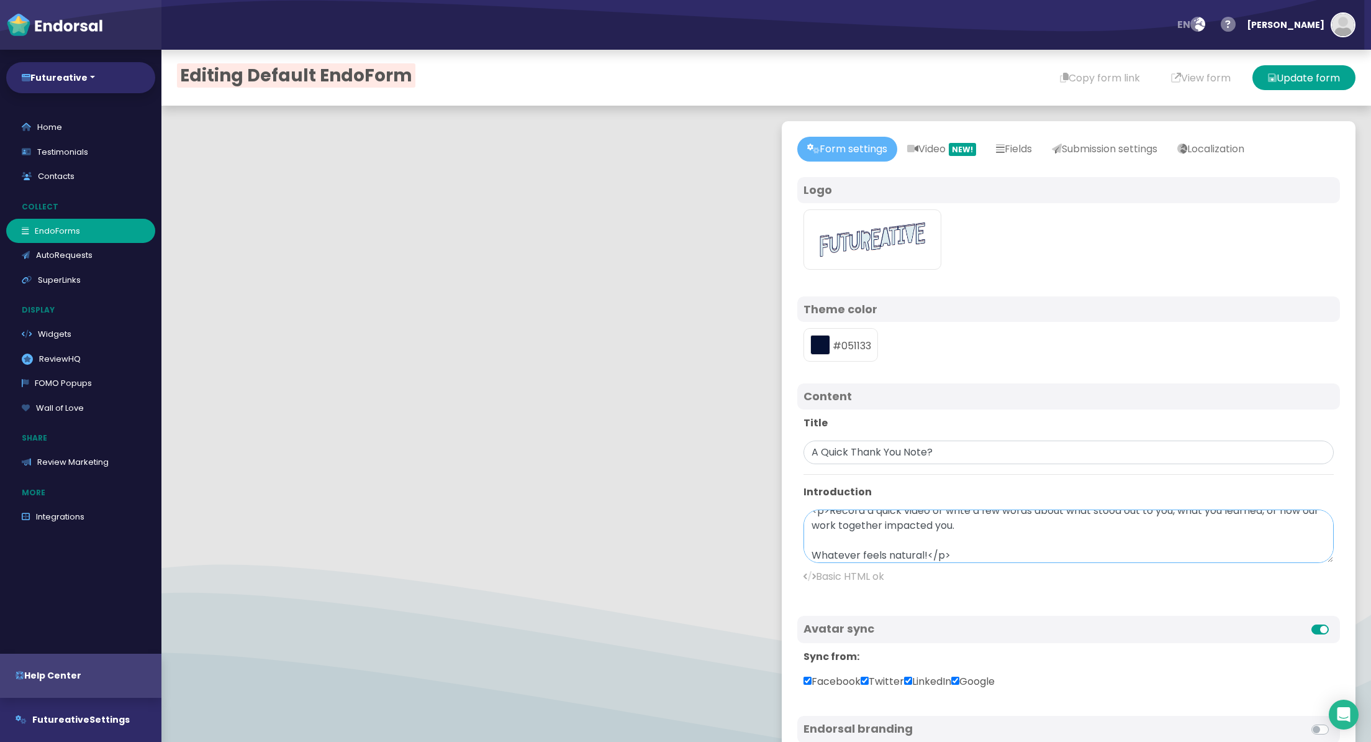
paste textarea "<p>"
drag, startPoint x: 952, startPoint y: 553, endPoint x: 1000, endPoint y: 553, distance: 47.8
click at [999, 553] on textarea "<p>I'm collecting notes from those I collaborate with to help spread the word a…" at bounding box center [1069, 535] width 530 height 53
click at [1003, 529] on textarea "<p>I'm collecting notes from those I collaborate with to help spread the word a…" at bounding box center [1069, 535] width 530 height 53
paste textarea "</p>"
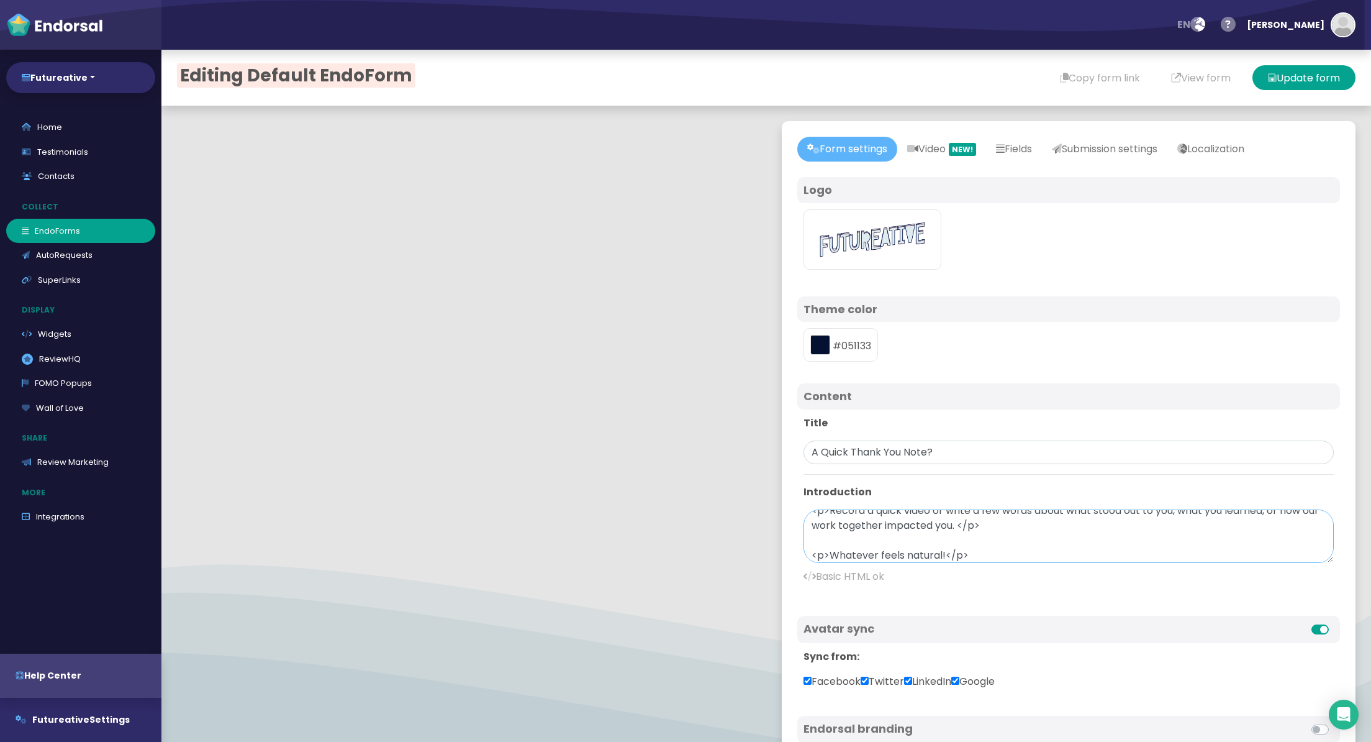
click at [977, 523] on textarea "<p>I'm collecting notes from those I collaborate with to help spread the word a…" at bounding box center [1069, 535] width 530 height 53
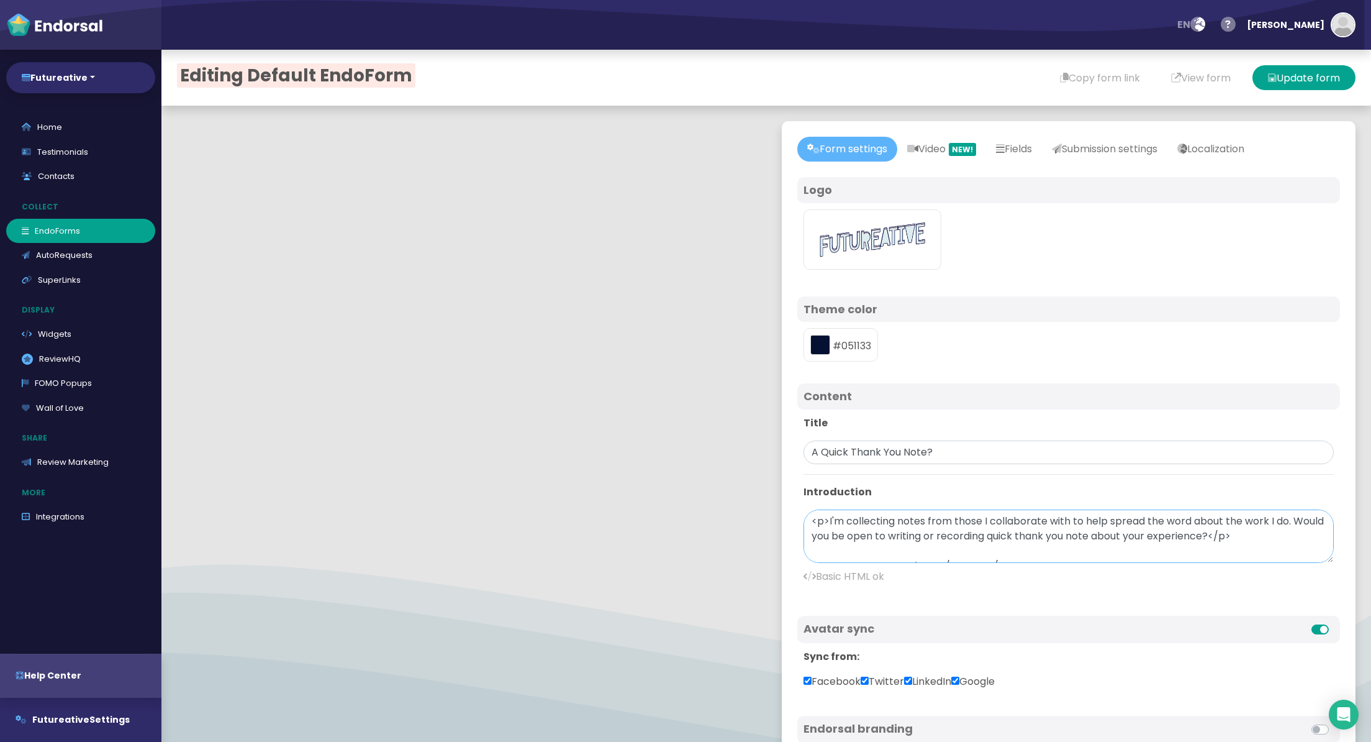
click at [987, 521] on textarea "<p>I'm collecting notes from those I collaborate with to help spread the word a…" at bounding box center [1069, 535] width 530 height 53
click at [863, 537] on textarea "<p>I'm collecting notes from those I've collaborated with to help spread the wo…" at bounding box center [1069, 535] width 530 height 53
click at [1024, 537] on textarea "<p>I'm collecting notes from those I've collaborated with to help spread the wo…" at bounding box center [1069, 535] width 530 height 53
click at [1112, 537] on textarea "<p>I'm collecting notes from those I've collaborated with to help spread the wo…" at bounding box center [1069, 535] width 530 height 53
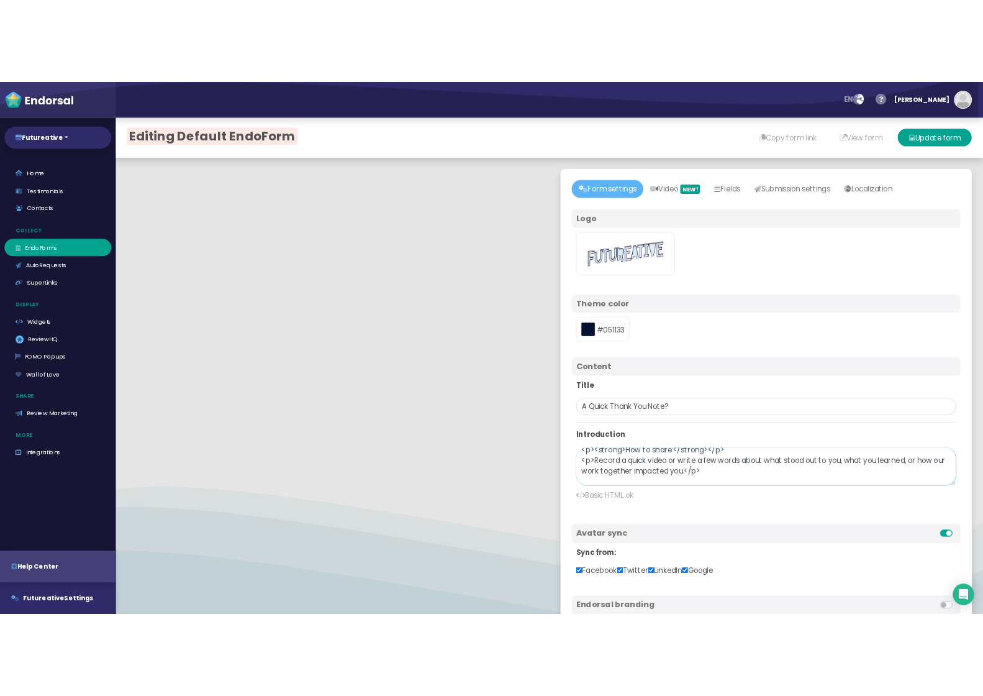
scroll to position [54, 0]
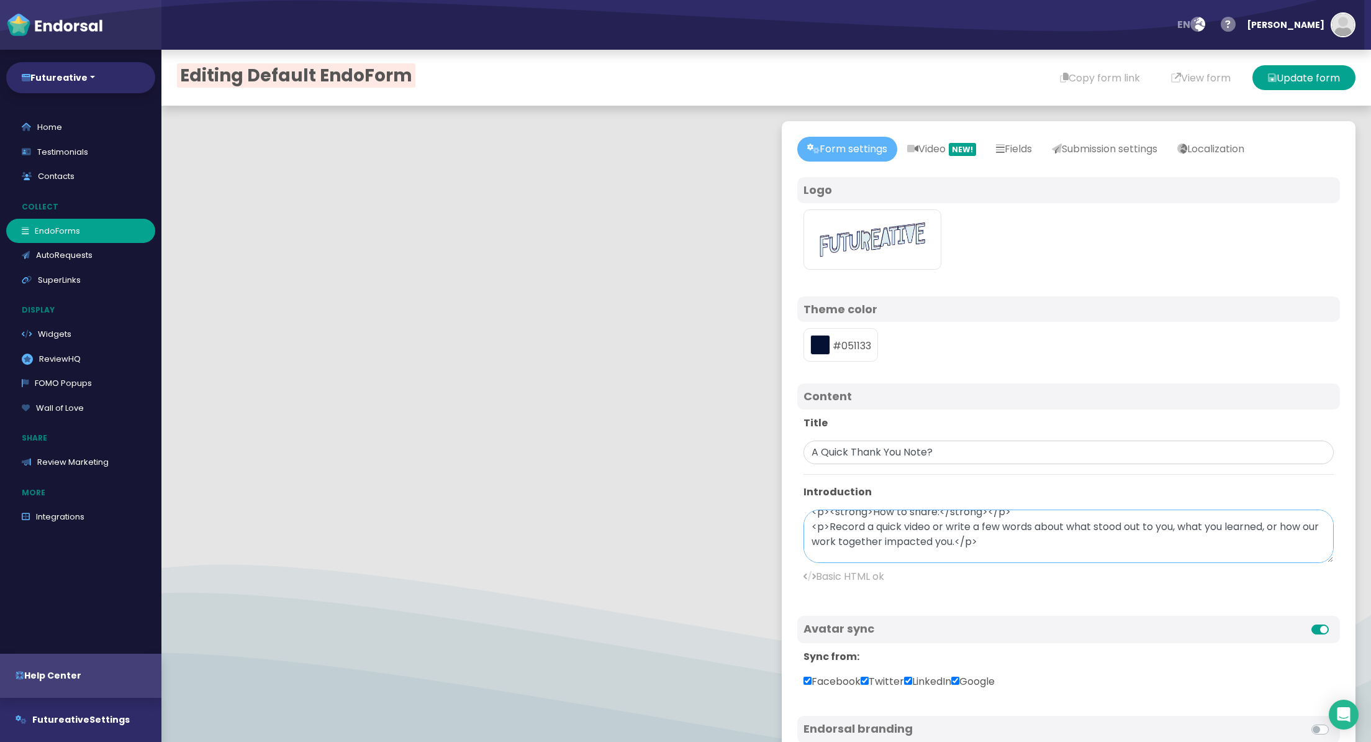
click at [937, 527] on textarea "<p>I'm collecting notes from those I've collaborated with to help spread the wo…" at bounding box center [1069, 535] width 530 height 53
click at [1039, 527] on textarea "<p>I'm collecting notes from those I've collaborated with to help spread the wo…" at bounding box center [1069, 535] width 530 height 53
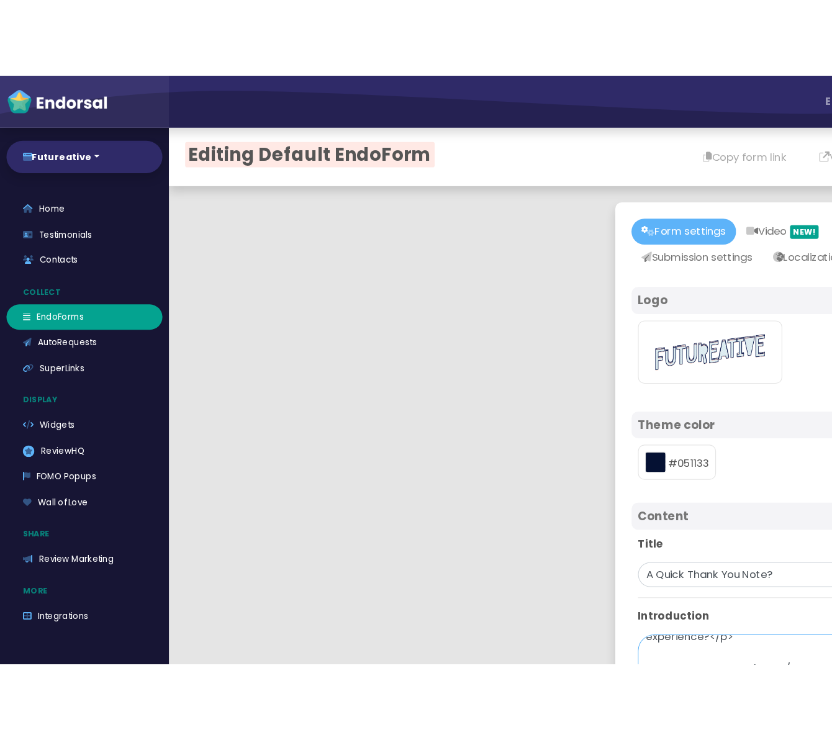
scroll to position [99, 0]
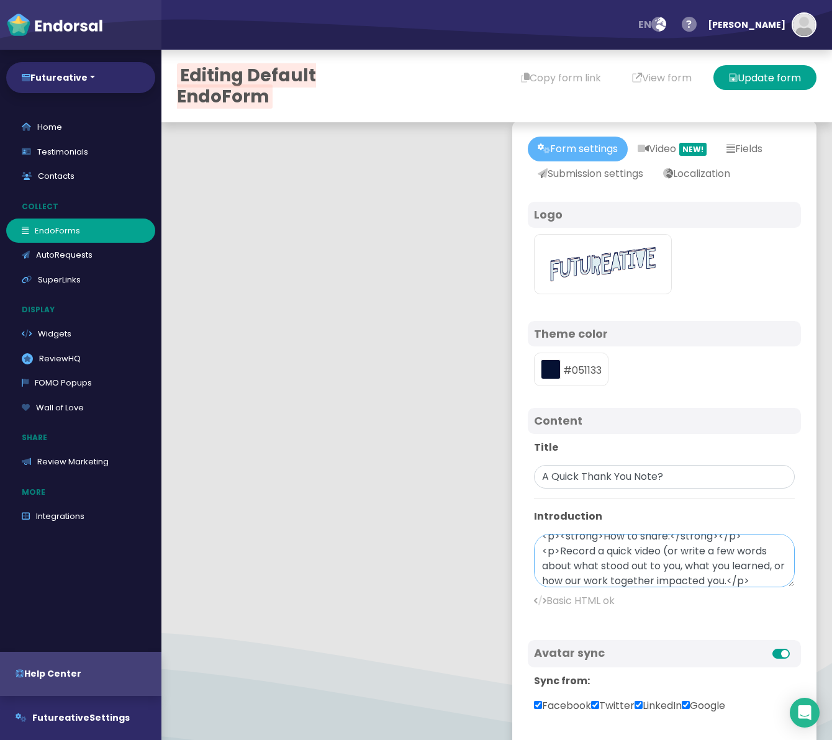
click at [612, 560] on textarea "<p>I'm collecting notes from those I've collaborated with to help spread the wo…" at bounding box center [664, 560] width 261 height 53
drag, startPoint x: 586, startPoint y: 550, endPoint x: 565, endPoint y: 549, distance: 21.8
click at [586, 550] on textarea "<p>I'm collecting notes from those I've collaborated with to help spread the wo…" at bounding box center [664, 560] width 261 height 53
drag, startPoint x: 570, startPoint y: 553, endPoint x: 767, endPoint y: 551, distance: 196.9
click at [767, 551] on textarea "<p>I'm collecting notes from those I've collaborated with to help spread the wo…" at bounding box center [664, 560] width 261 height 53
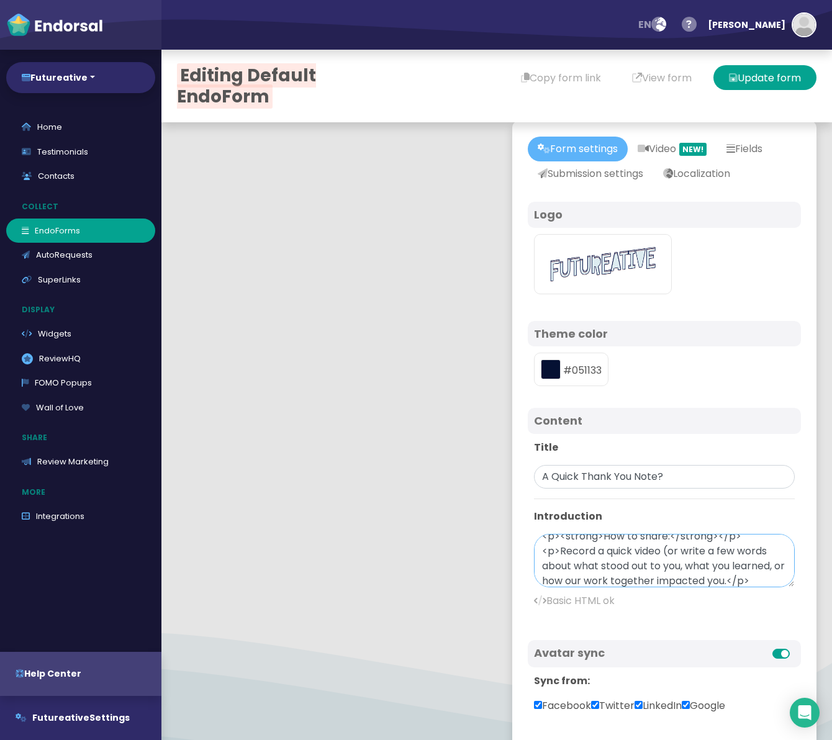
paste textarea "— either is fine)"
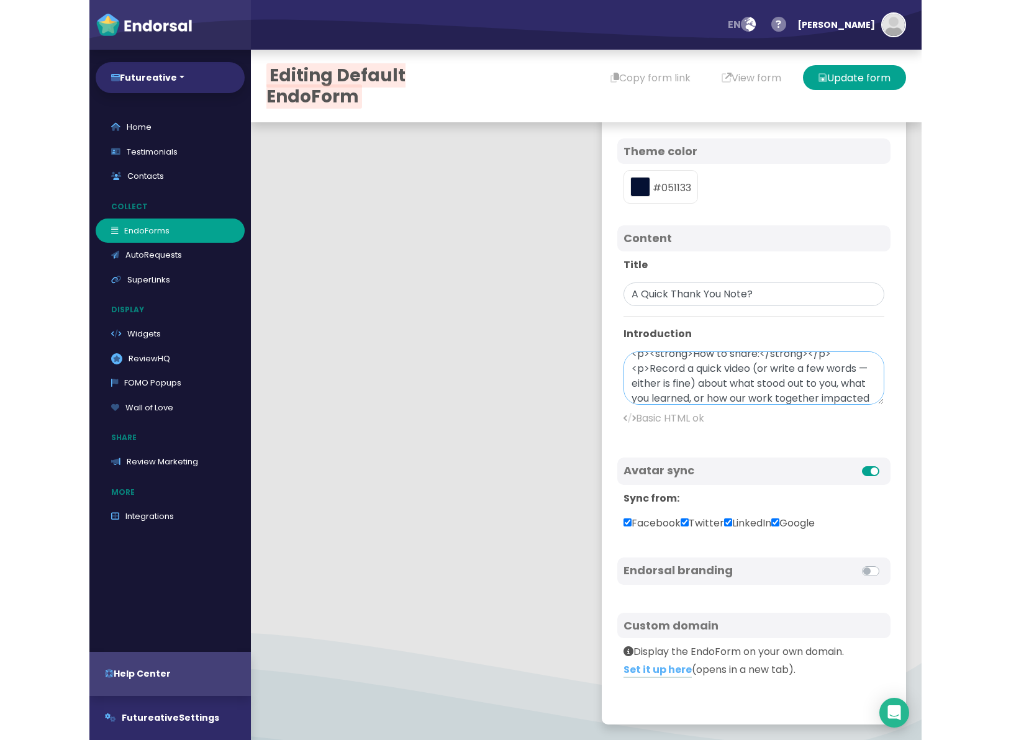
scroll to position [0, 0]
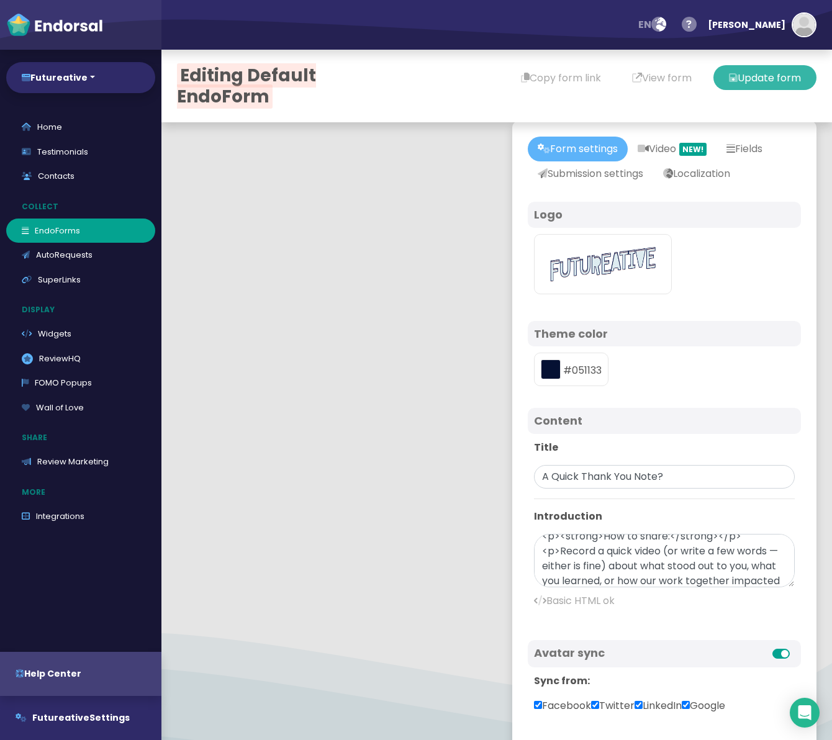
click at [767, 80] on button "Update form" at bounding box center [765, 77] width 103 height 25
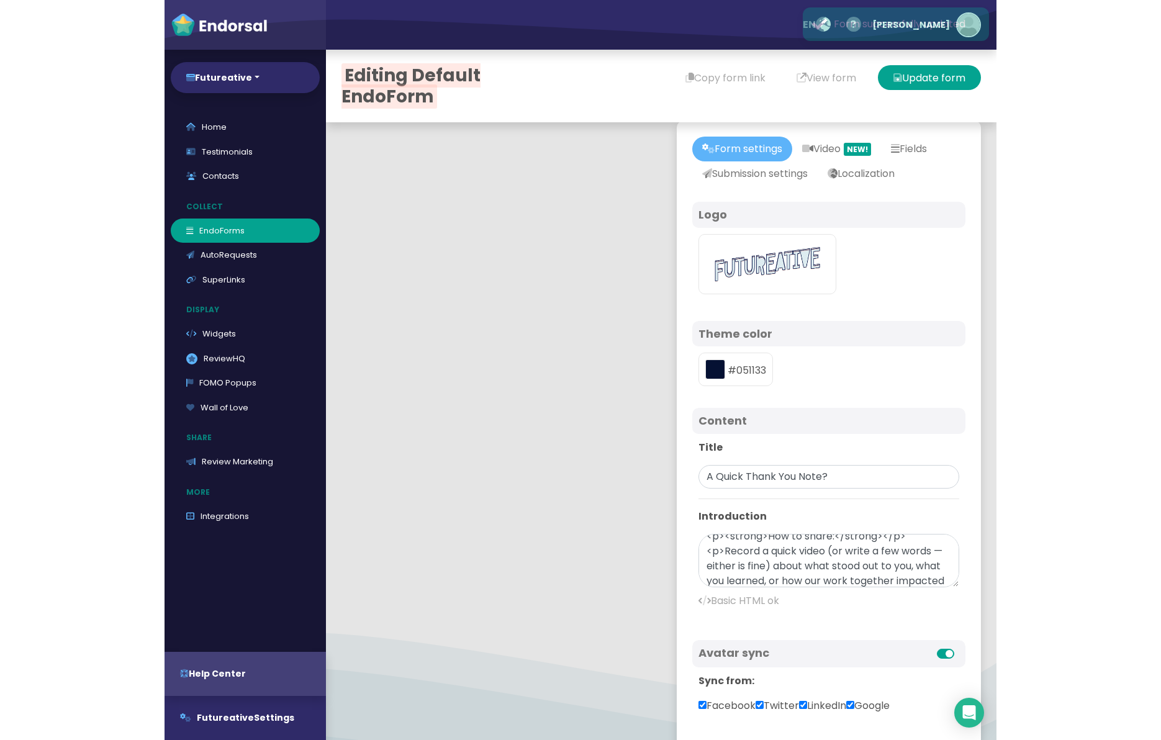
scroll to position [69, 0]
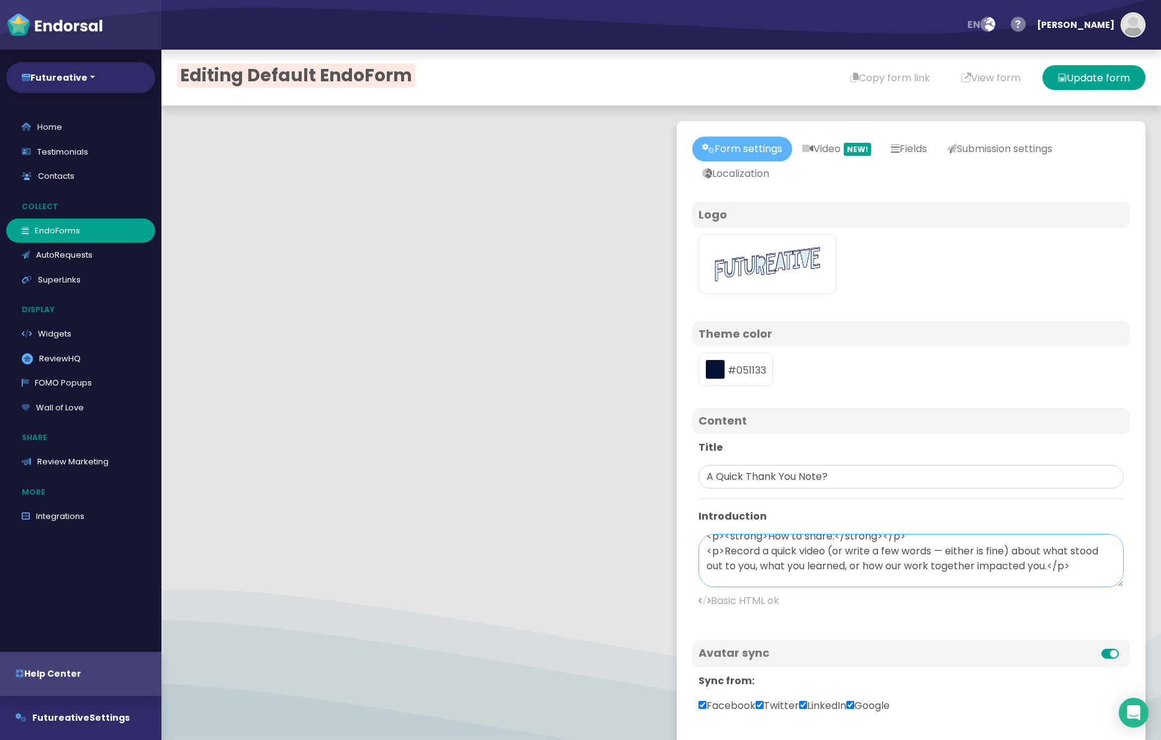
click at [944, 553] on textarea "<p>I'm collecting notes from those I've collaborated with to help spread the wo…" at bounding box center [911, 560] width 425 height 53
click at [1088, 78] on button "Update form" at bounding box center [1094, 77] width 103 height 25
drag, startPoint x: 991, startPoint y: 552, endPoint x: 954, endPoint y: 558, distance: 37.7
click at [932, 551] on textarea "<p>I'm collecting notes from those I've collaborated with to help spread the wo…" at bounding box center [911, 560] width 425 height 53
click at [1083, 83] on button "Update form" at bounding box center [1094, 77] width 103 height 25
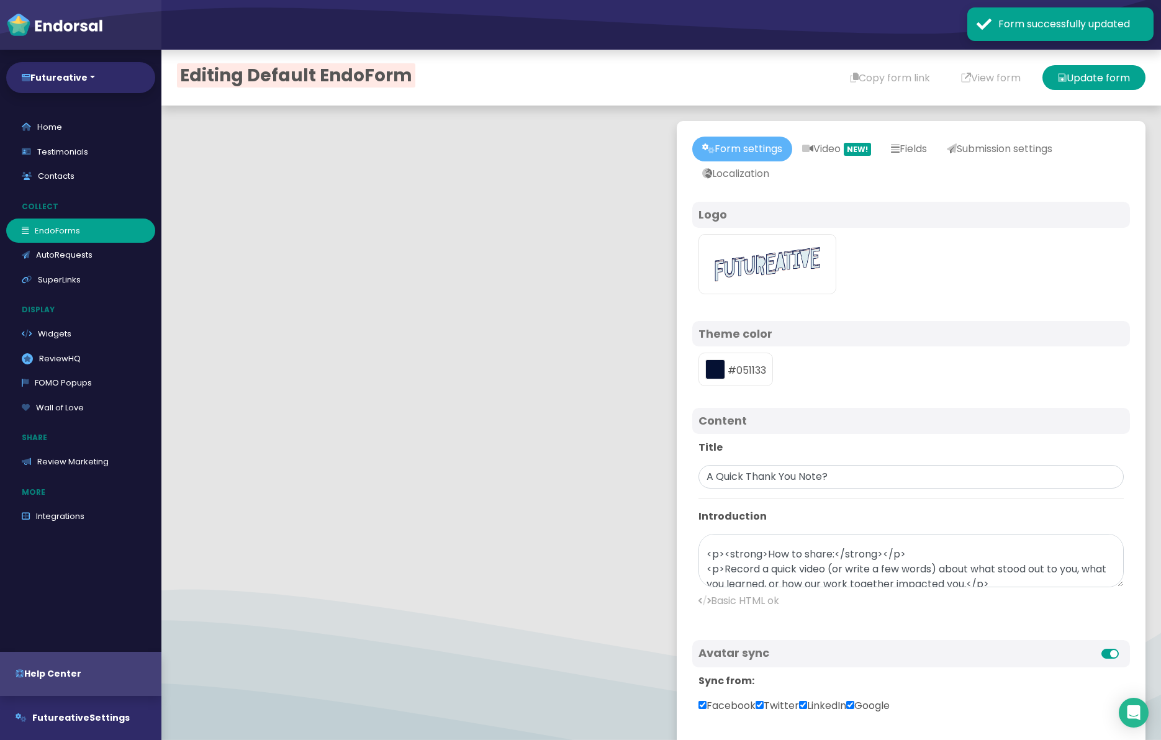
scroll to position [53, 0]
click at [767, 553] on textarea "<p>I'm collecting notes from those I've collaborated with to help spread the wo…" at bounding box center [911, 560] width 425 height 53
click at [858, 553] on textarea "<p>I'm collecting notes from those I've collaborated with to help spread the wo…" at bounding box center [911, 560] width 425 height 53
type textarea "<p>I'm collecting notes from those I've collaborated with to help spread the wo…"
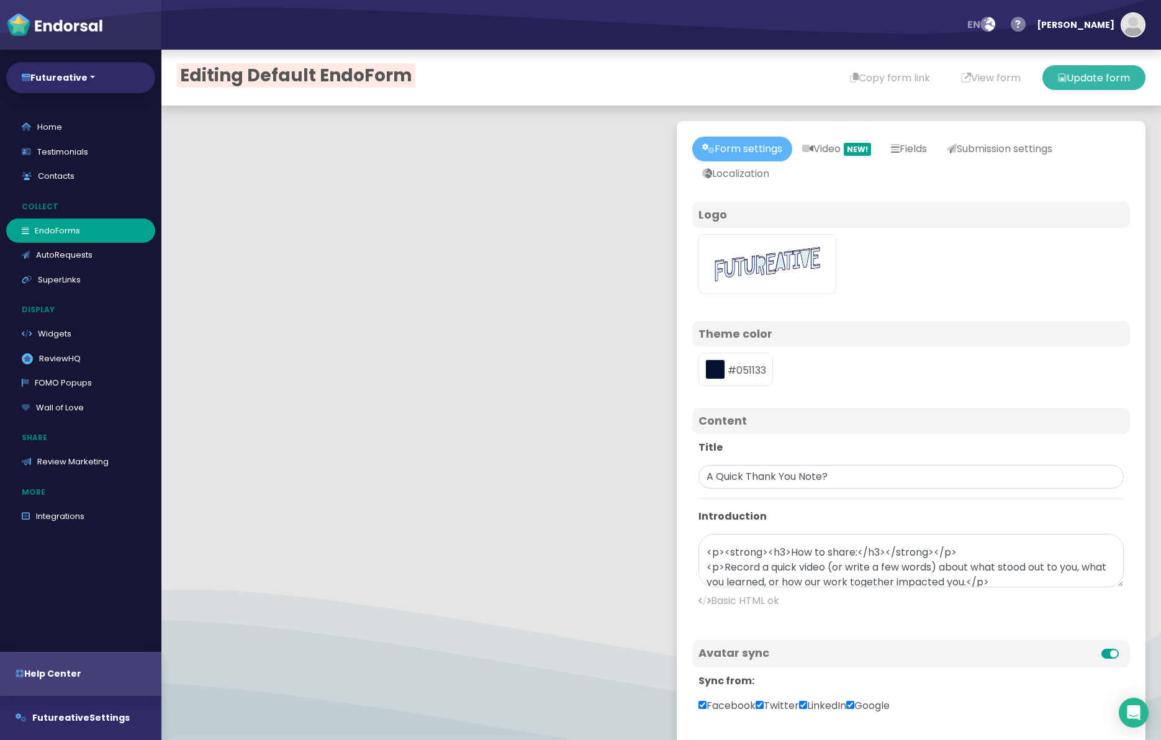
click at [1073, 91] on div "Editing Default EndoForm Copy form link View form Update form" at bounding box center [661, 78] width 1000 height 56
click at [1079, 79] on button "Update form" at bounding box center [1094, 77] width 103 height 25
click at [747, 475] on input "A Quick Thank You Note?" at bounding box center [911, 477] width 425 height 24
click at [797, 478] on input "A Quick 'Thank You Note?" at bounding box center [911, 477] width 425 height 24
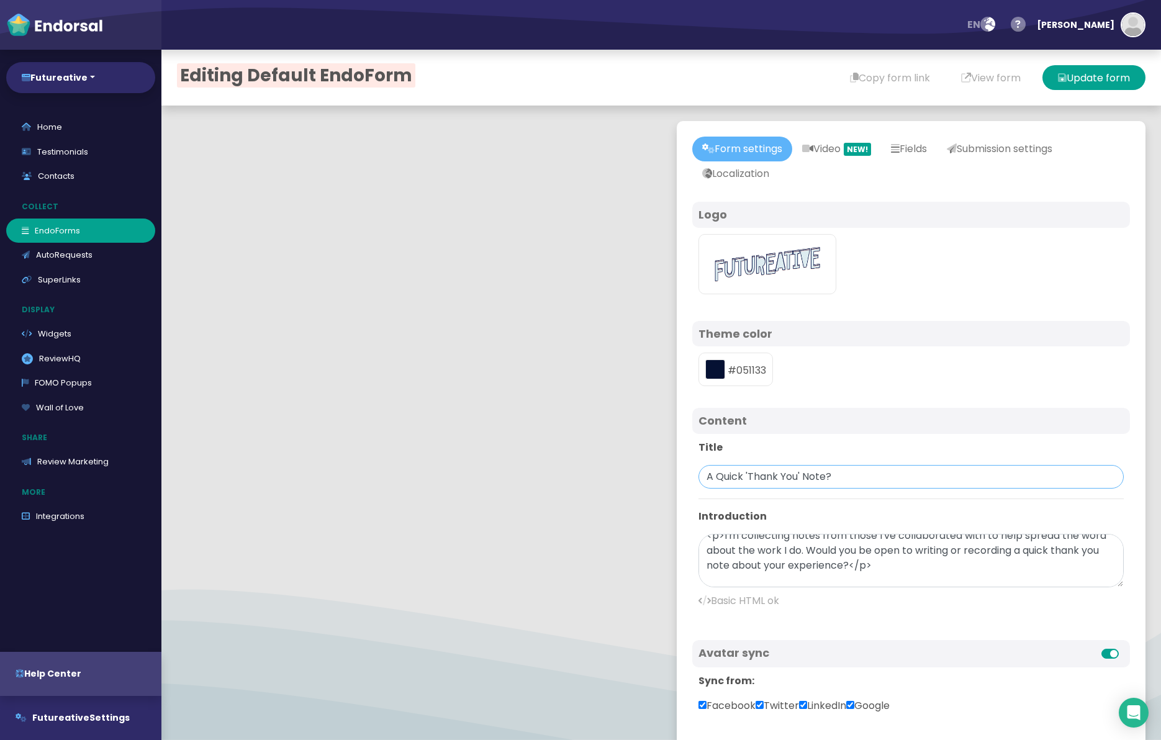
scroll to position [0, 0]
type input "A Quick 'Thank You' Note?"
click at [809, 561] on textarea "<p>I'm collecting notes from those I've collaborated with to help spread the wo…" at bounding box center [911, 560] width 425 height 53
drag, startPoint x: 706, startPoint y: 545, endPoint x: 860, endPoint y: 570, distance: 155.4
click at [882, 570] on textarea "<p>I'm collecting notes from those I've collaborated with to help spread the wo…" at bounding box center [911, 560] width 425 height 53
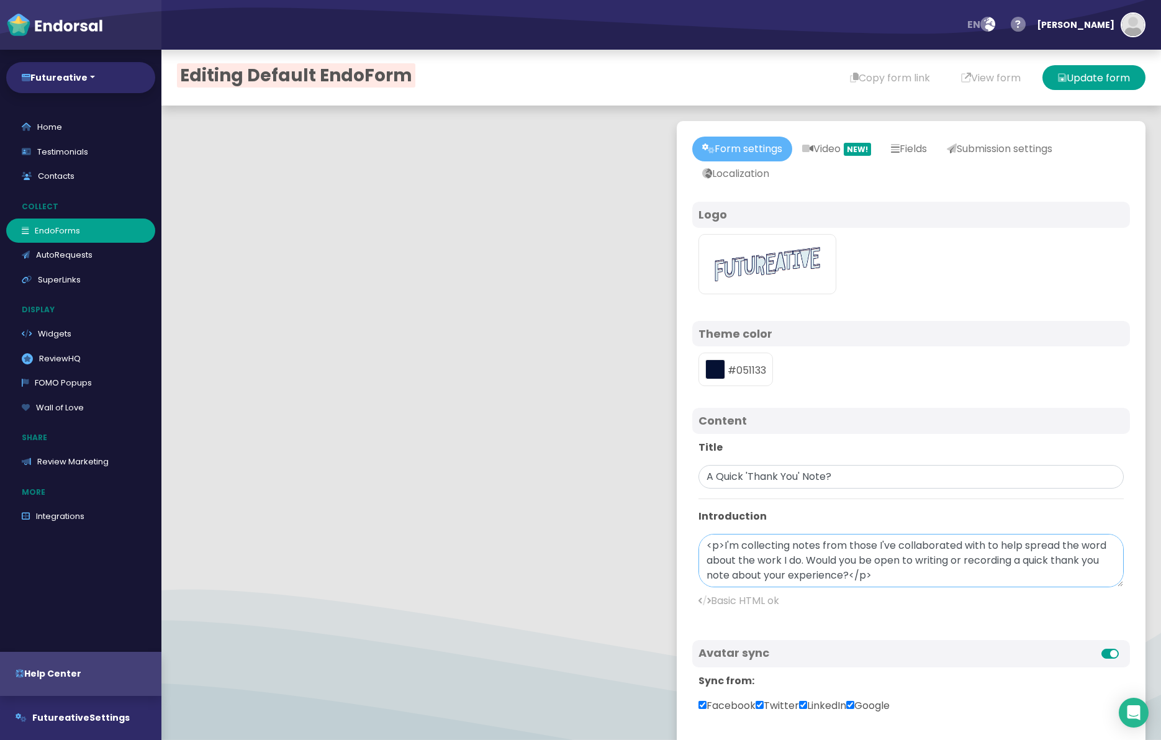
click at [817, 561] on textarea "<p>I'm collecting notes from those I've collaborated with to help spread the wo…" at bounding box center [911, 560] width 425 height 53
drag, startPoint x: 814, startPoint y: 561, endPoint x: 875, endPoint y: 572, distance: 61.9
click at [875, 572] on textarea "<p>I'm collecting notes from those I've collaborated with to help spread the wo…" at bounding box center [911, 560] width 425 height 53
click at [899, 572] on textarea "<p>I'm collecting notes from those I've collaborated with to help spread the wo…" at bounding box center [911, 560] width 425 height 53
drag, startPoint x: 878, startPoint y: 574, endPoint x: 704, endPoint y: 534, distance: 179.0
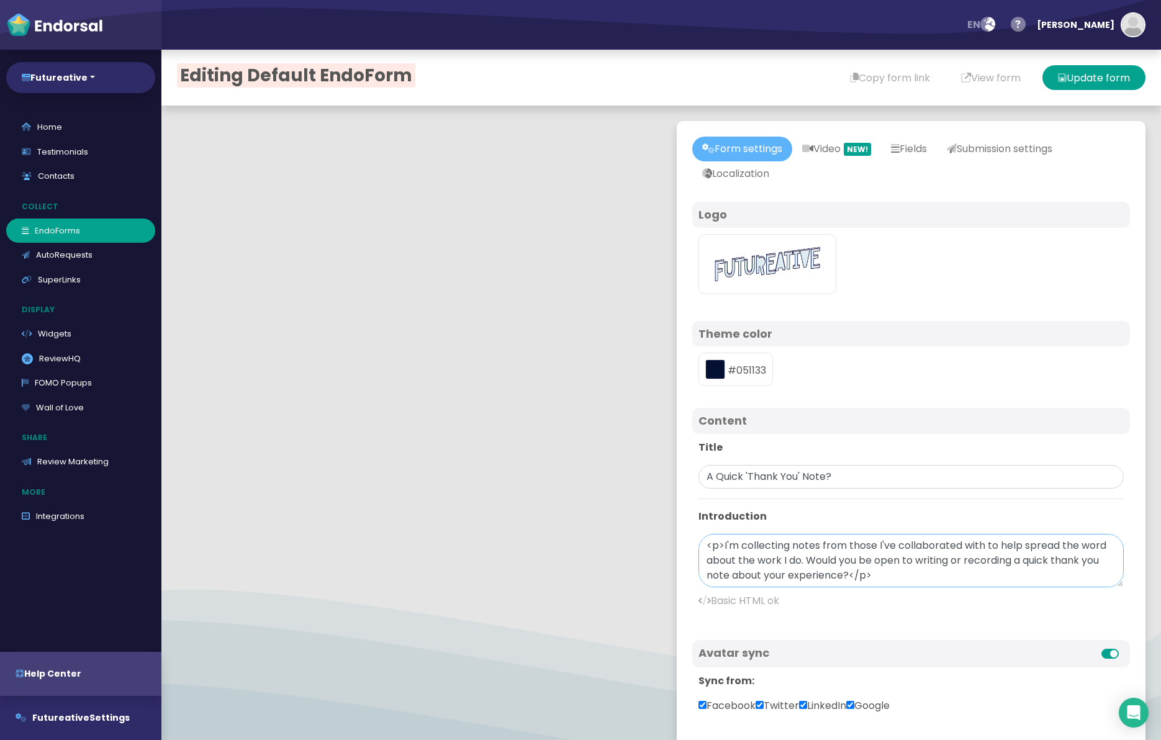
click at [704, 534] on div "Title A Quick 'Thank You' Note? Introduction <p>I'm collecting notes from those…" at bounding box center [912, 529] width 438 height 191
paste textarea "<u>Would you be open to writing or recording a quick thank you note about your …"
click at [759, 571] on textarea "<p>I'm collecting notes from those I've collaborated with to help spread the wo…" at bounding box center [911, 560] width 425 height 53
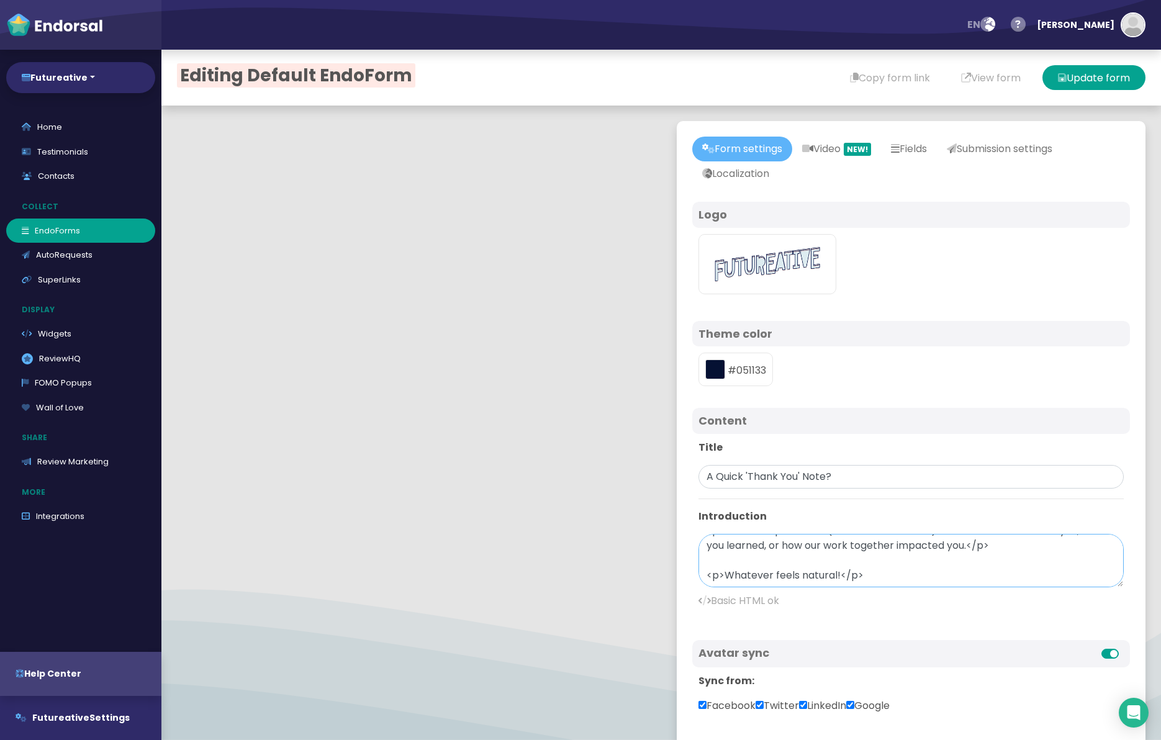
click at [759, 571] on textarea "<p>I'm collecting notes from those I've collaborated with to help spread the wo…" at bounding box center [911, 560] width 425 height 53
paste textarea "<em>Whatever feels natural!</em></p>Retry"
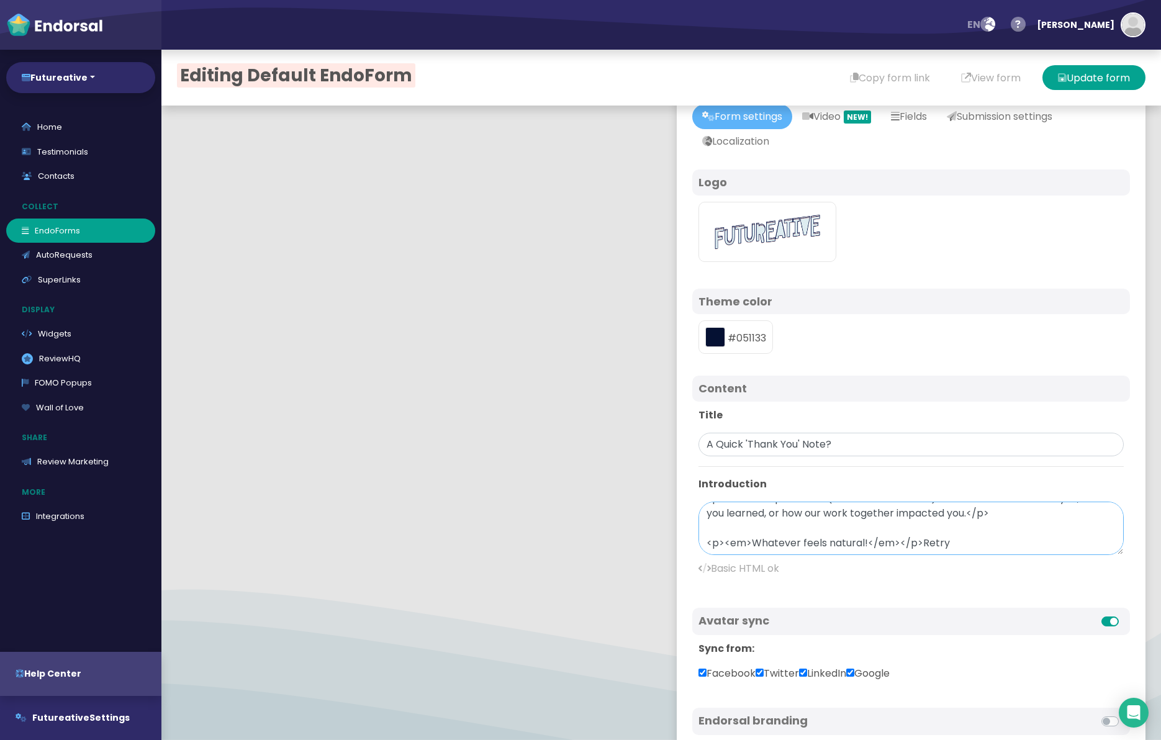
scroll to position [103, 0]
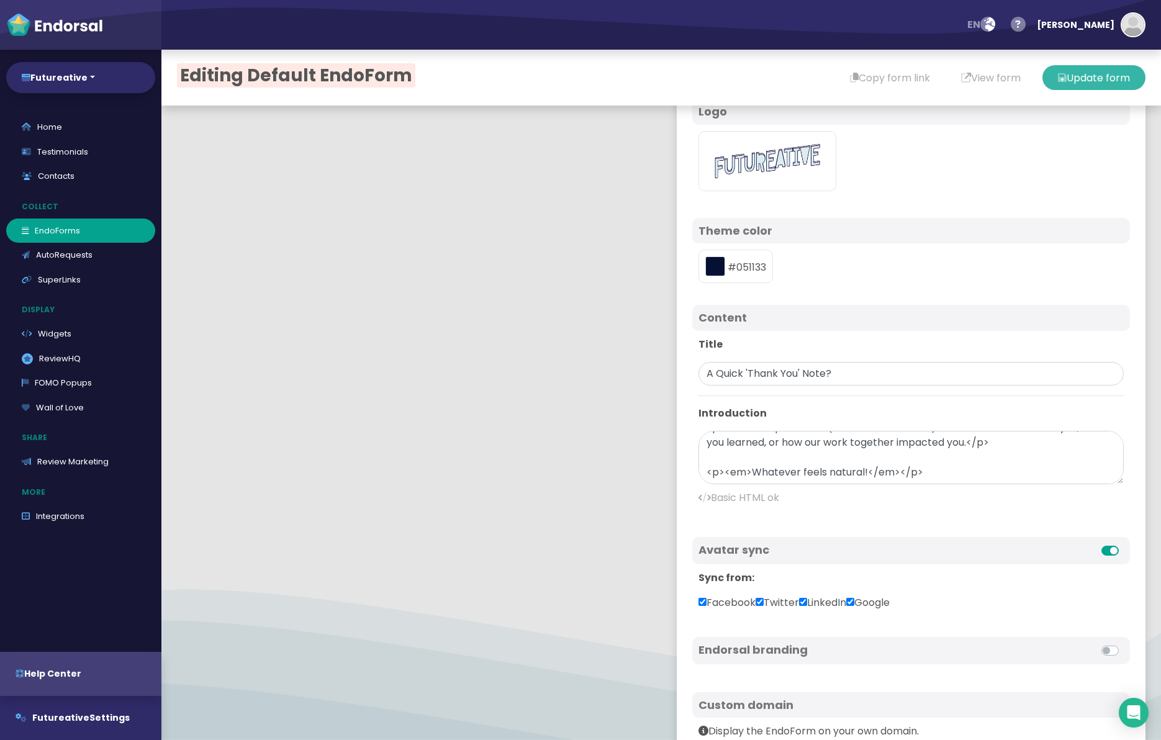
click at [1081, 76] on button "Update form" at bounding box center [1094, 77] width 103 height 25
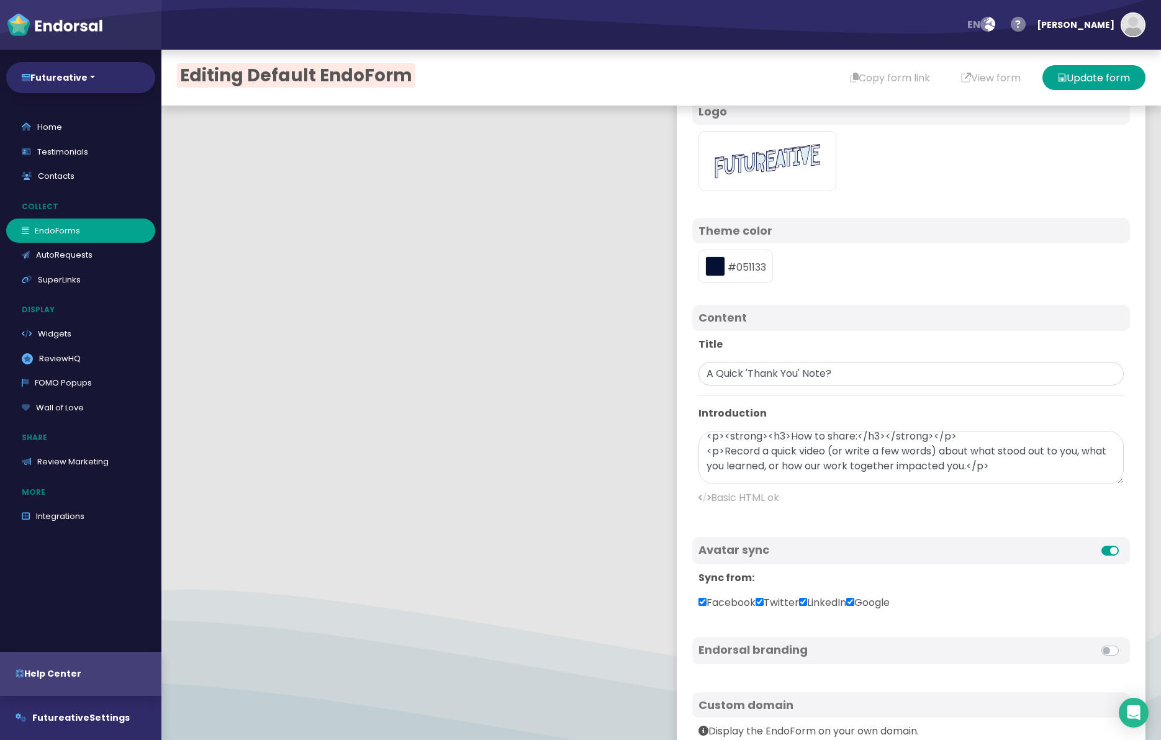
scroll to position [65, 0]
click at [781, 452] on textarea "<p>I'm collecting notes from those I've collaborated with to help spread the wo…" at bounding box center [911, 457] width 425 height 53
paste textarea "```html <p>I'm collecting notes from those I've <strong>collaborated</strong> w…"
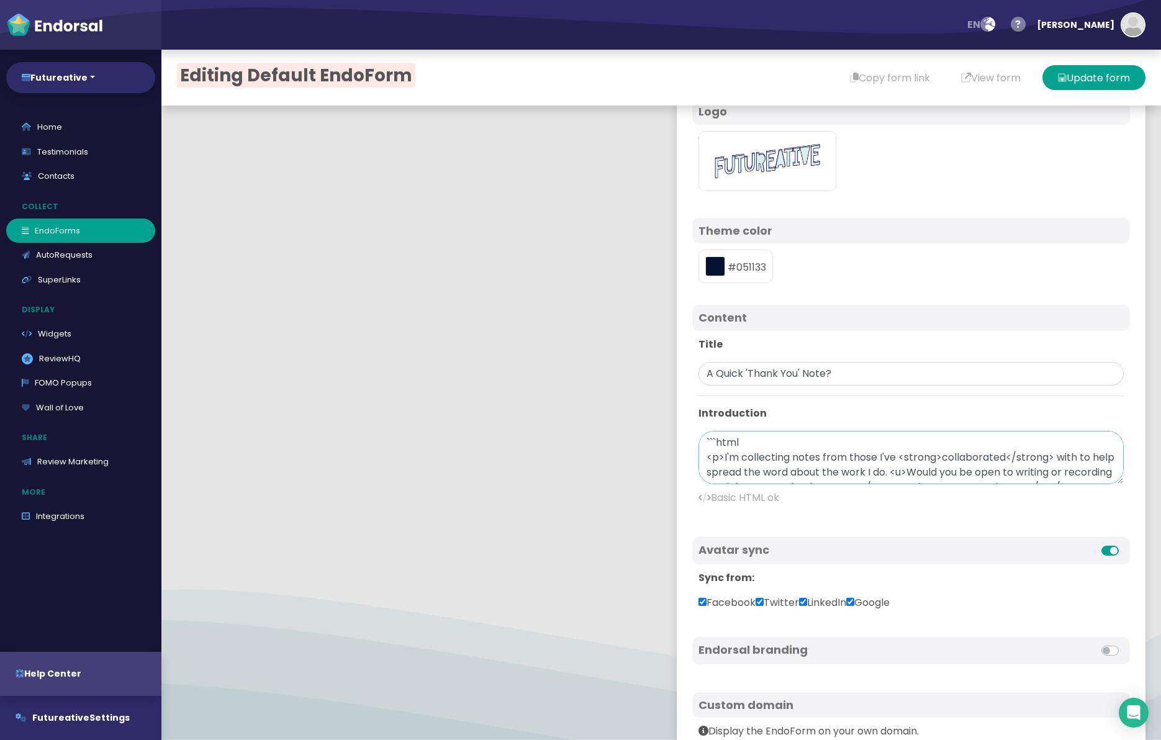
drag, startPoint x: 679, startPoint y: 436, endPoint x: 665, endPoint y: 434, distance: 14.5
click at [665, 434] on div "Form settings Video NEW! Fields Submission settings Localization Avatar Field l…" at bounding box center [911, 410] width 500 height 817
click at [1084, 72] on button "Update form" at bounding box center [1094, 77] width 103 height 25
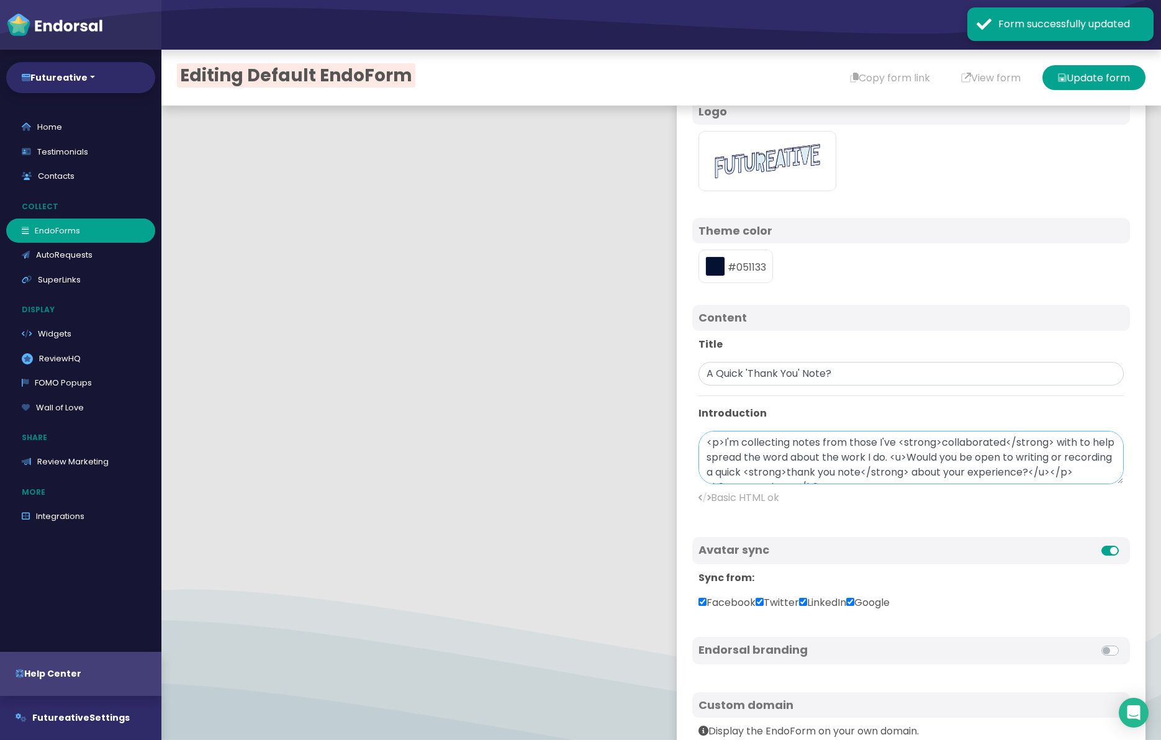
click at [890, 460] on textarea "<p>I'm collecting notes from those I've <strong>collaborated</strong> with to h…" at bounding box center [911, 457] width 425 height 53
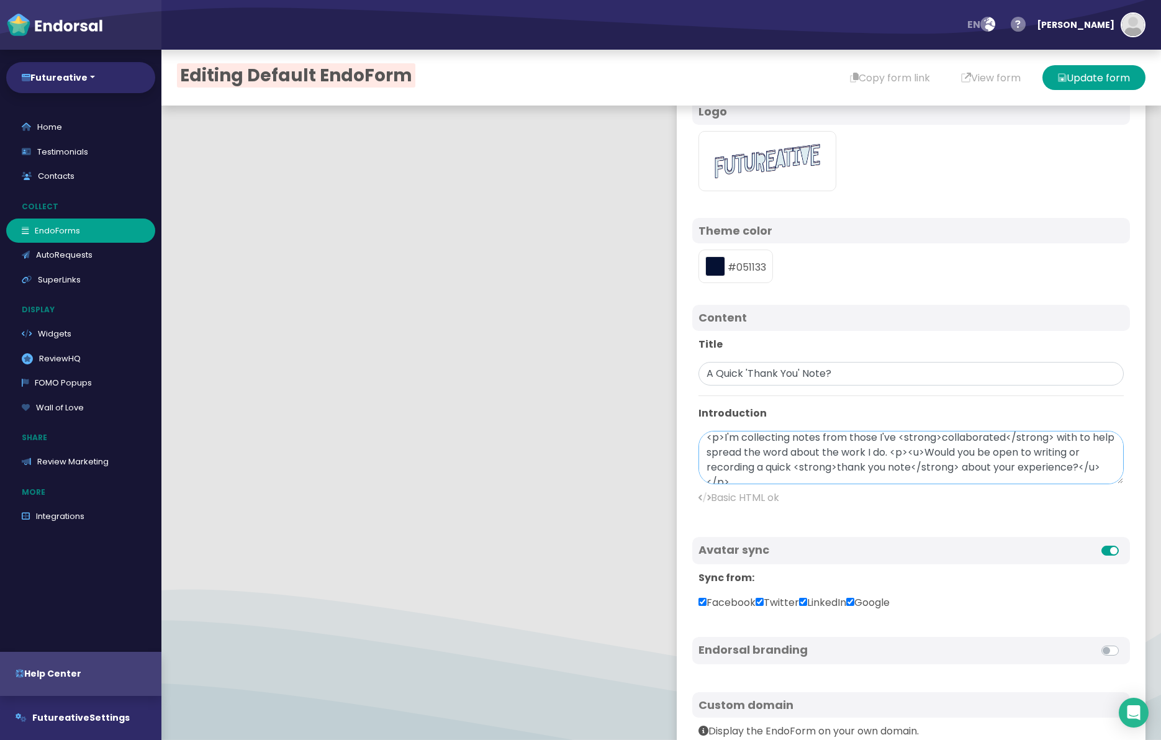
scroll to position [8, 0]
drag, startPoint x: 889, startPoint y: 448, endPoint x: 924, endPoint y: 449, distance: 34.8
click at [889, 448] on textarea "<p>I'm collecting notes from those I've <strong>collaborated</strong> with to h…" at bounding box center [911, 457] width 425 height 53
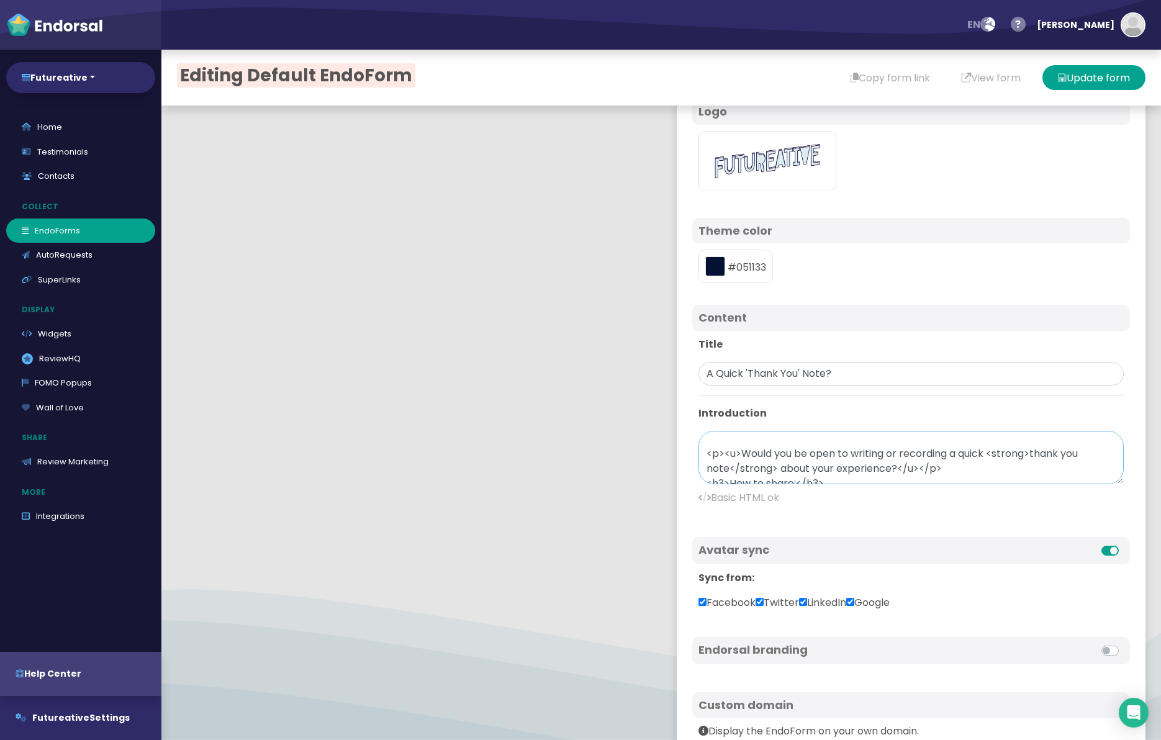
scroll to position [48, 0]
drag, startPoint x: 926, startPoint y: 453, endPoint x: 947, endPoint y: 452, distance: 21.2
click at [947, 452] on textarea "<p>I'm collecting notes from those I've <strong>collaborated</strong> with to h…" at bounding box center [911, 457] width 425 height 53
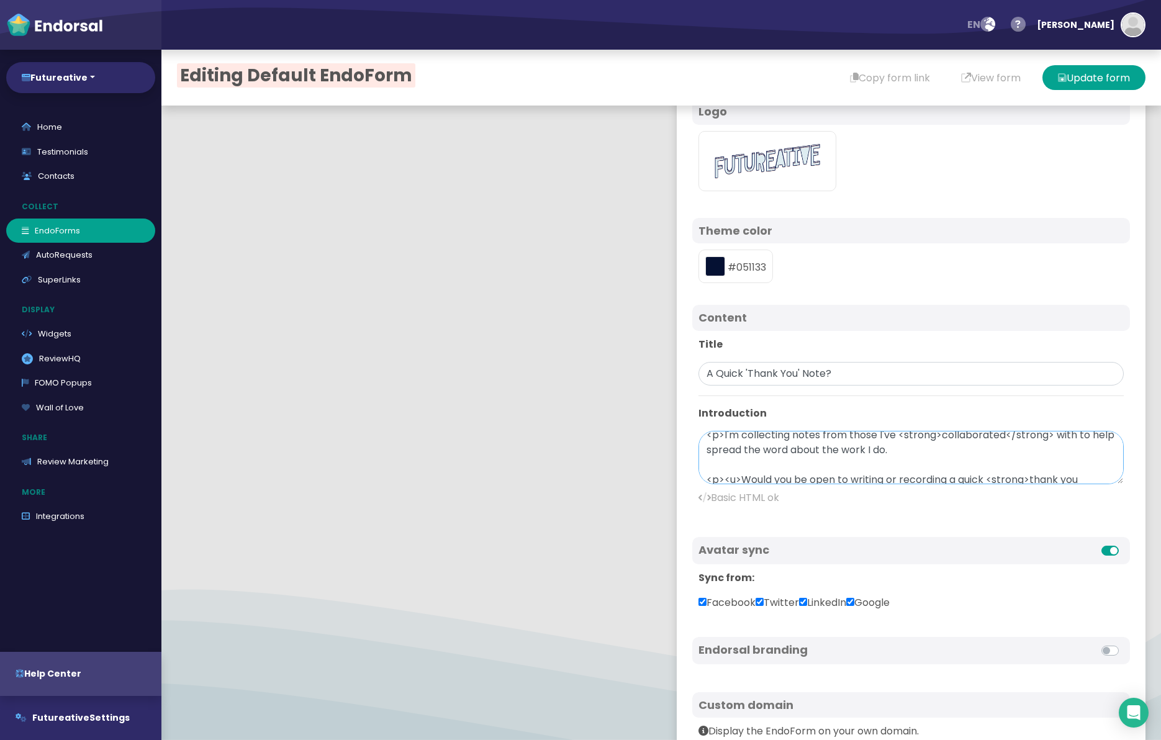
click at [924, 455] on textarea "<p>I'm collecting notes from those I've <strong>collaborated</strong> with to h…" at bounding box center [911, 457] width 425 height 53
paste textarea "</p>"
drag, startPoint x: 892, startPoint y: 445, endPoint x: 901, endPoint y: 438, distance: 11.9
click at [892, 445] on textarea "<p>I'm collecting notes from those I've <strong>collaborated</strong> with to h…" at bounding box center [911, 457] width 425 height 53
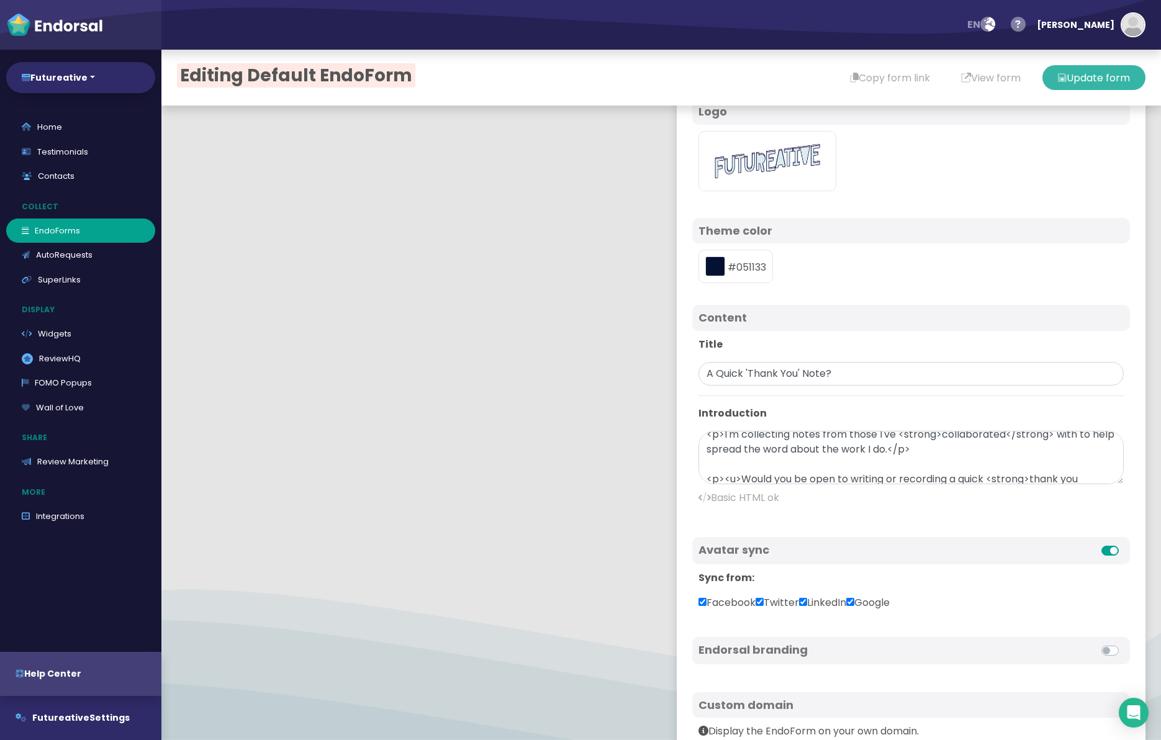
click at [1079, 71] on button "Update form" at bounding box center [1094, 77] width 103 height 25
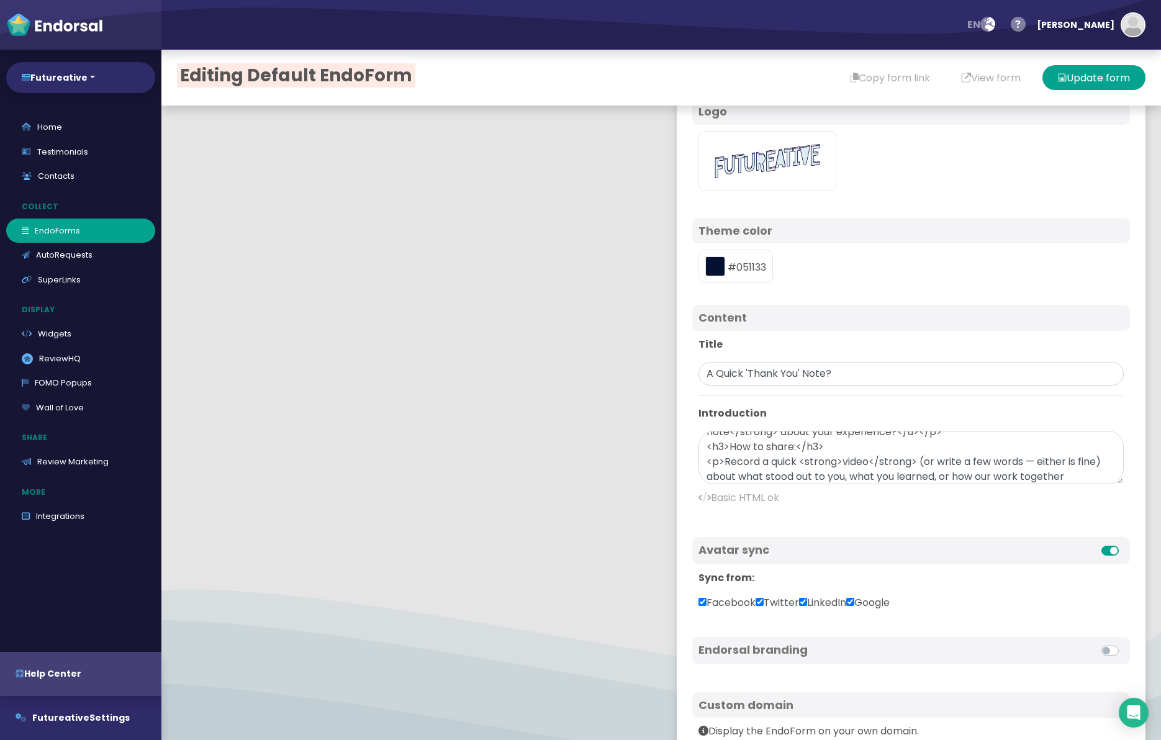
scroll to position [71, 0]
drag, startPoint x: 1098, startPoint y: 462, endPoint x: 1031, endPoint y: 460, distance: 67.1
click at [1027, 460] on textarea "<p>I'm collecting notes from those I've <strong>collaborated</strong> with to h…" at bounding box center [911, 457] width 425 height 53
drag, startPoint x: 914, startPoint y: 460, endPoint x: 873, endPoint y: 458, distance: 41.0
click at [873, 458] on textarea "<p>I'm collecting notes from those I've <strong>collaborated</strong> with to h…" at bounding box center [911, 457] width 425 height 53
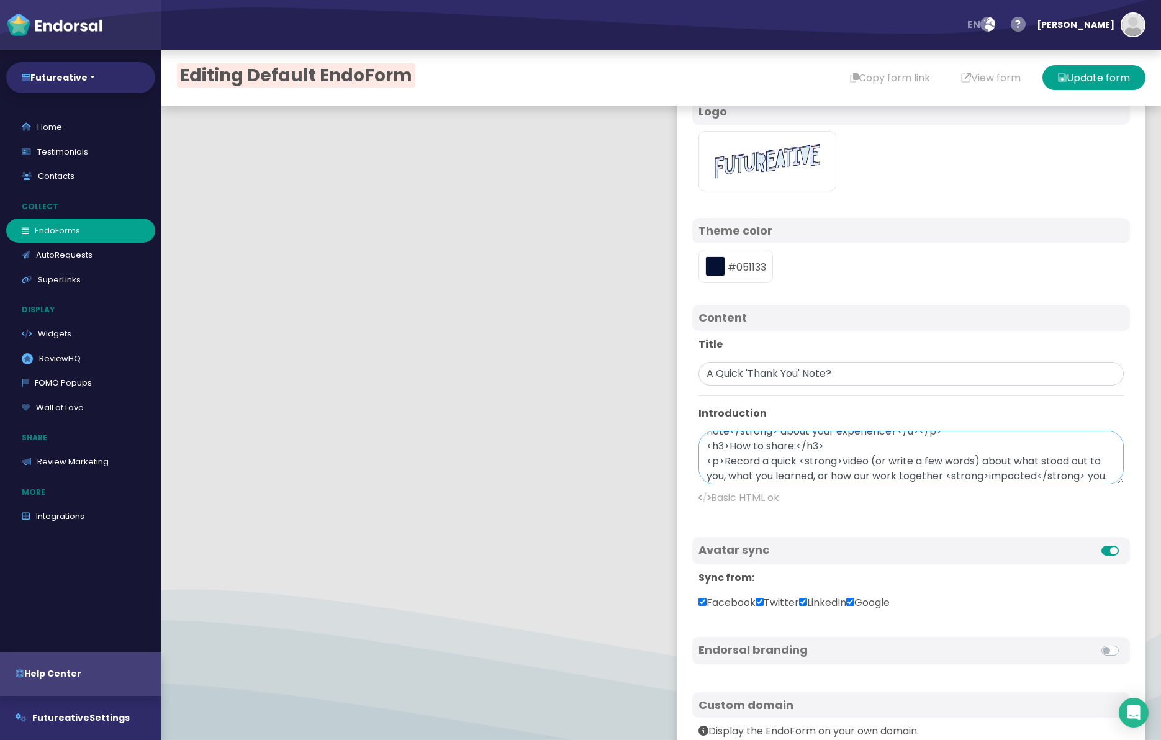
click at [981, 463] on textarea "<p>I'm collecting notes from those I've <strong>collaborated</strong> with to h…" at bounding box center [911, 457] width 425 height 53
paste textarea "</strong>"
click at [1088, 79] on button "Update form" at bounding box center [1094, 77] width 103 height 25
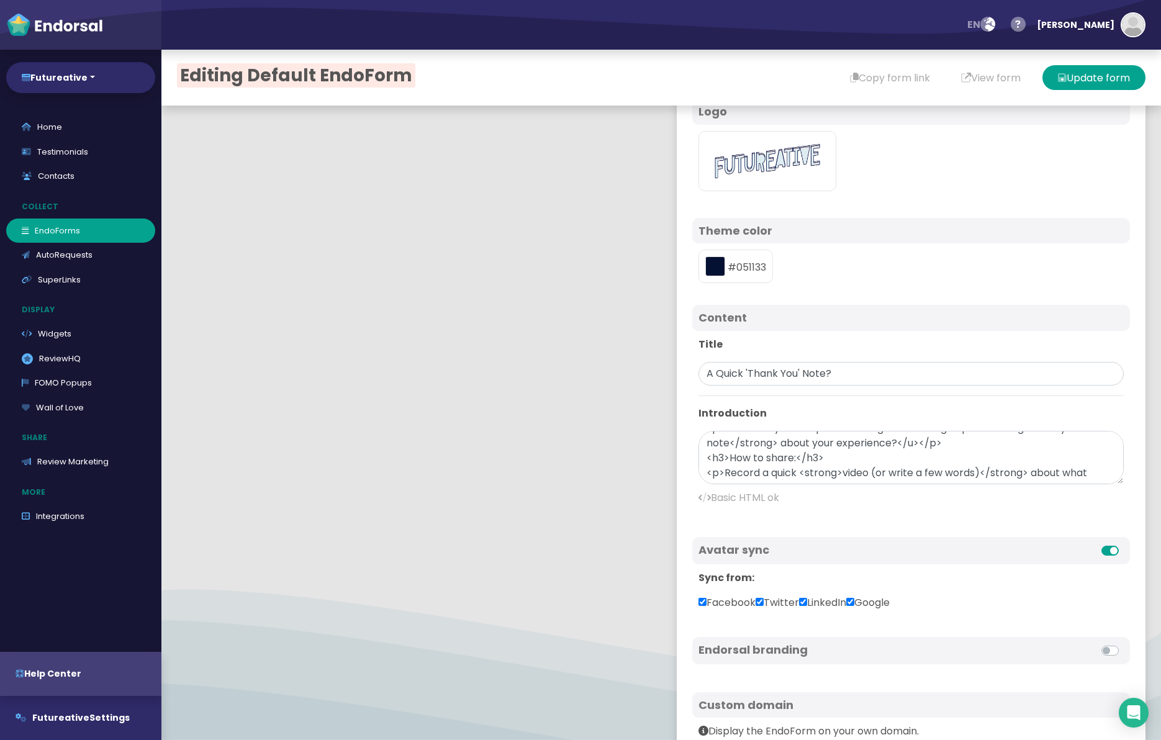
scroll to position [60, 0]
drag, startPoint x: 837, startPoint y: 473, endPoint x: 802, endPoint y: 469, distance: 35.7
click at [801, 469] on textarea "<p>I'm collecting notes from those I've <strong>collaborated</strong> with to h…" at bounding box center [911, 457] width 425 height 53
drag, startPoint x: 986, startPoint y: 471, endPoint x: 942, endPoint y: 468, distance: 44.9
click at [941, 468] on textarea "<p>I'm collecting notes from those I've <strong>collaborated</strong> with to h…" at bounding box center [911, 457] width 425 height 53
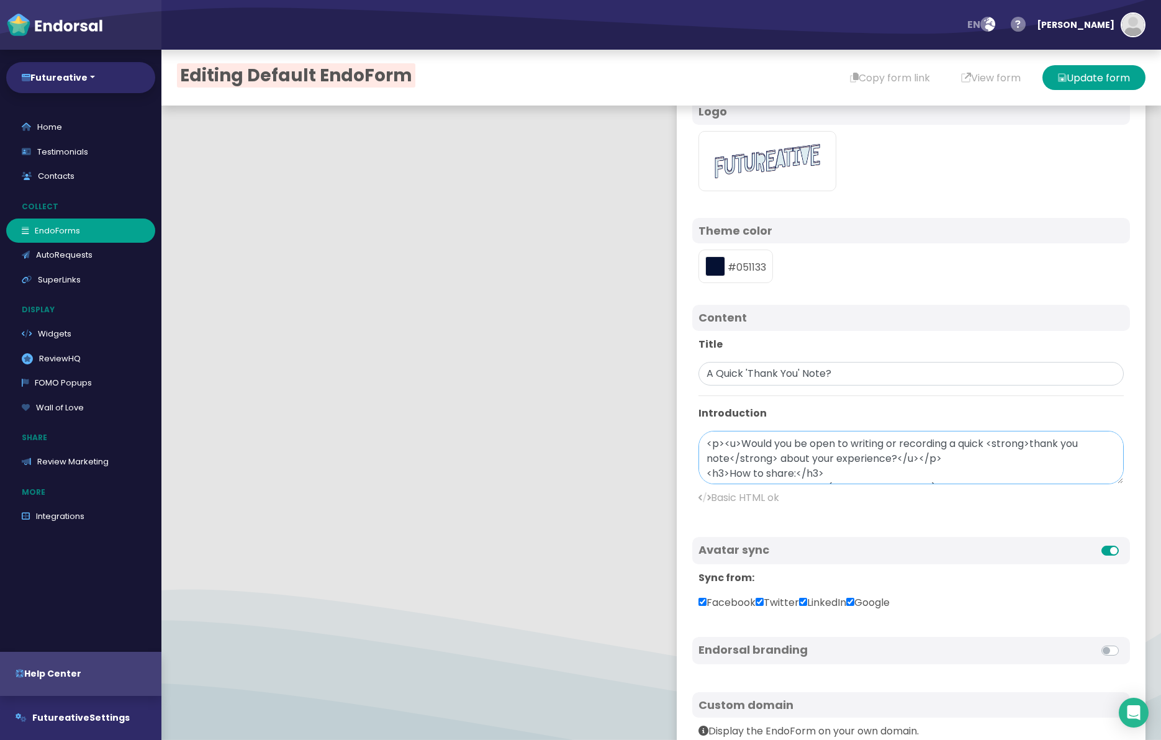
scroll to position [26, 0]
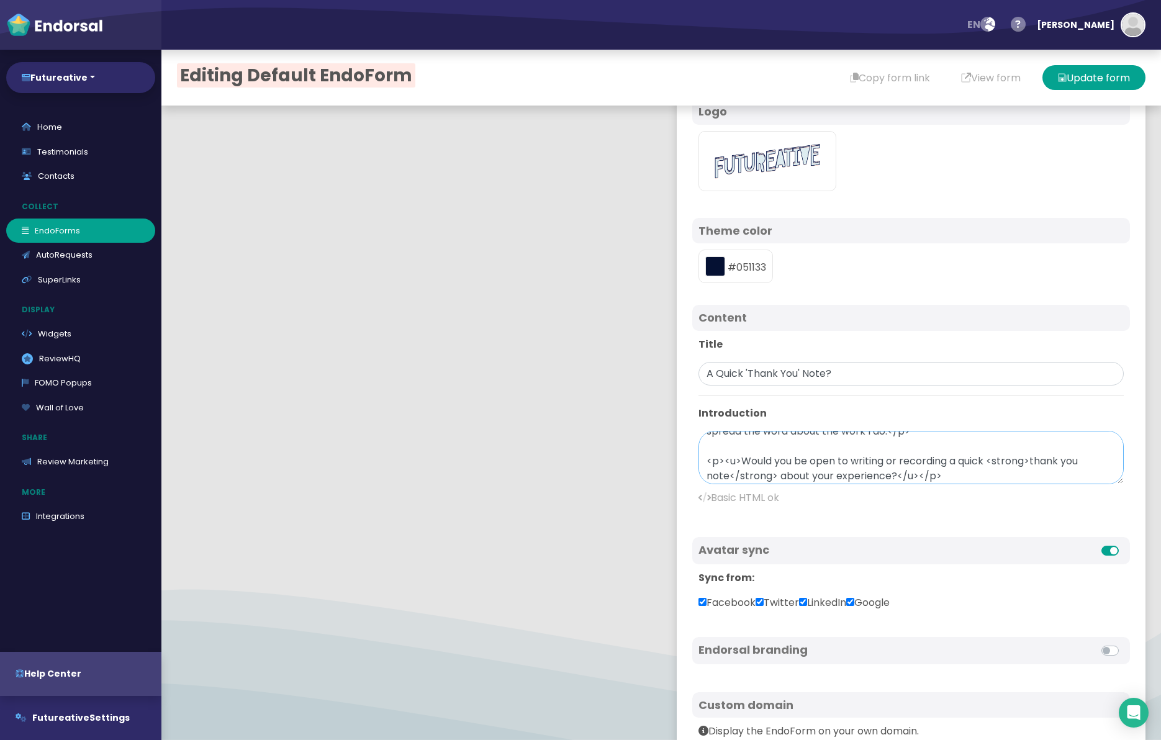
click at [853, 463] on textarea "<p>I'm collecting notes from those I've <strong>collaborated</strong> with to h…" at bounding box center [911, 457] width 425 height 53
paste textarea "<strong>"
drag, startPoint x: 1076, startPoint y: 462, endPoint x: 1035, endPoint y: 459, distance: 41.1
click at [1035, 459] on textarea "<p>I'm collecting notes from those I've <strong>collaborated</strong> with to h…" at bounding box center [911, 457] width 425 height 53
click at [1099, 77] on button "Update form" at bounding box center [1094, 77] width 103 height 25
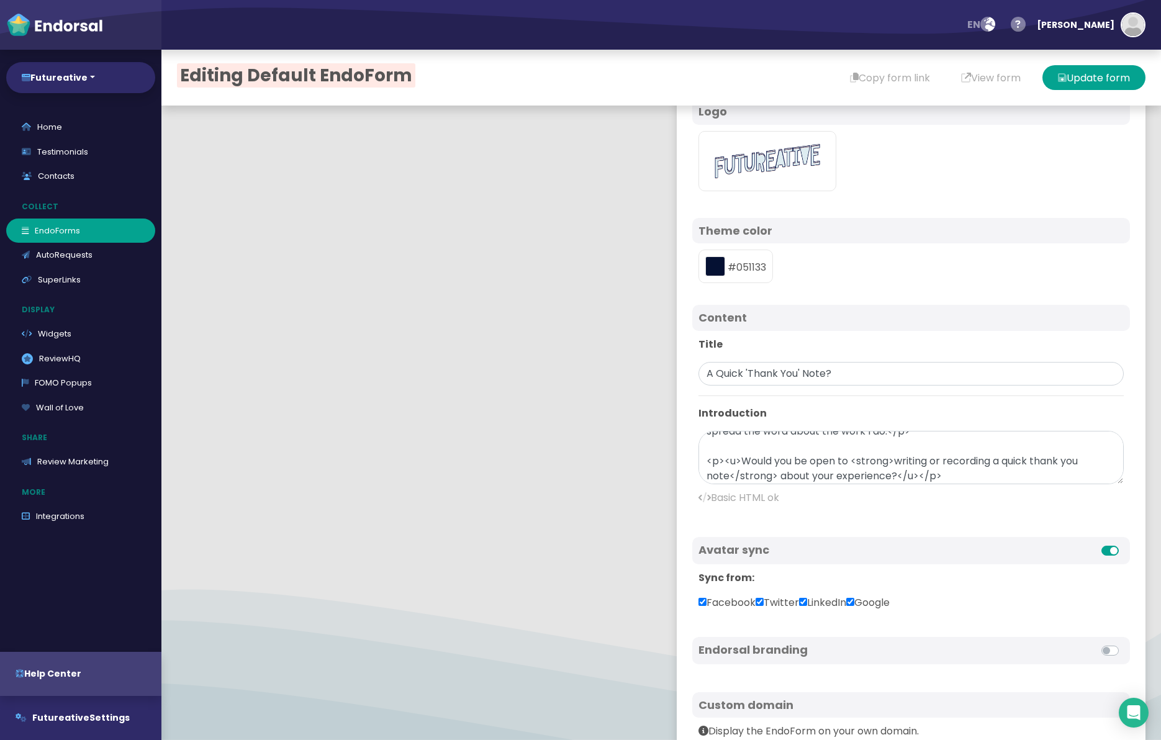
scroll to position [0, 0]
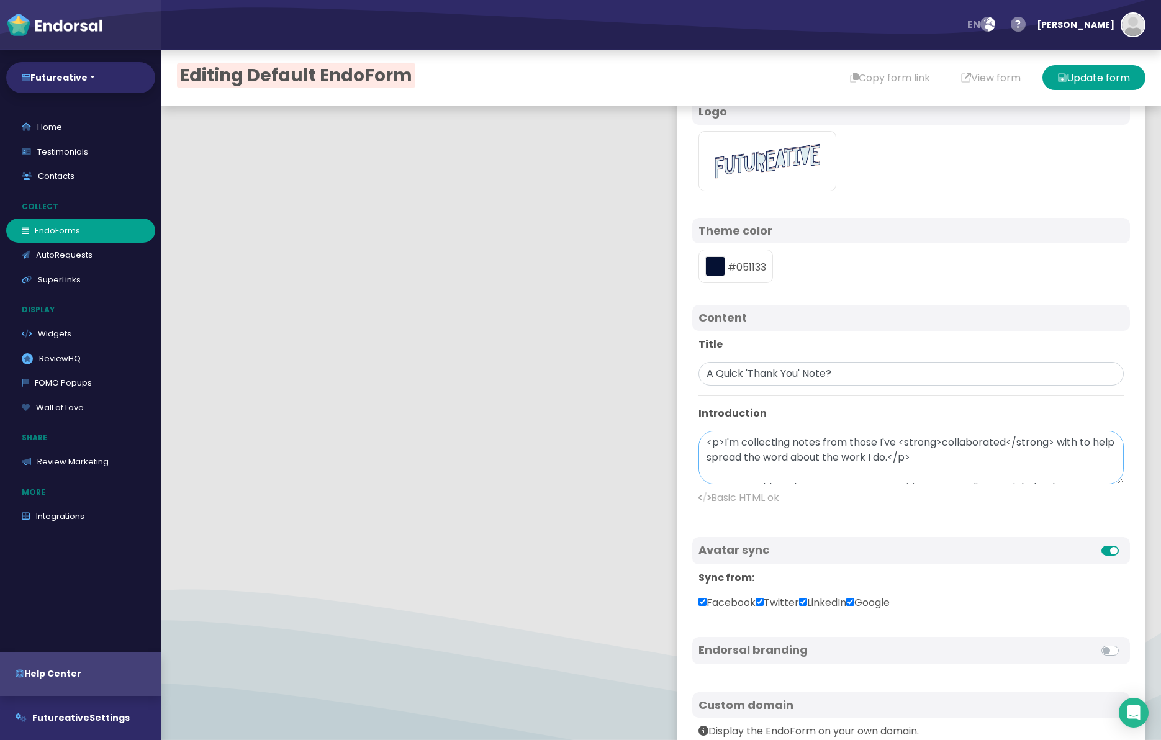
drag, startPoint x: 940, startPoint y: 446, endPoint x: 900, endPoint y: 442, distance: 40.0
click at [900, 442] on textarea "<p>I'm collecting notes from those I've <strong>collaborated</strong> with to h…" at bounding box center [911, 457] width 425 height 53
drag, startPoint x: 996, startPoint y: 444, endPoint x: 963, endPoint y: 443, distance: 32.9
click at [963, 443] on textarea "<p>I'm collecting notes from those I've collaborated</strong> with to help spre…" at bounding box center [911, 457] width 425 height 53
click at [1085, 76] on button "Update form" at bounding box center [1094, 77] width 103 height 25
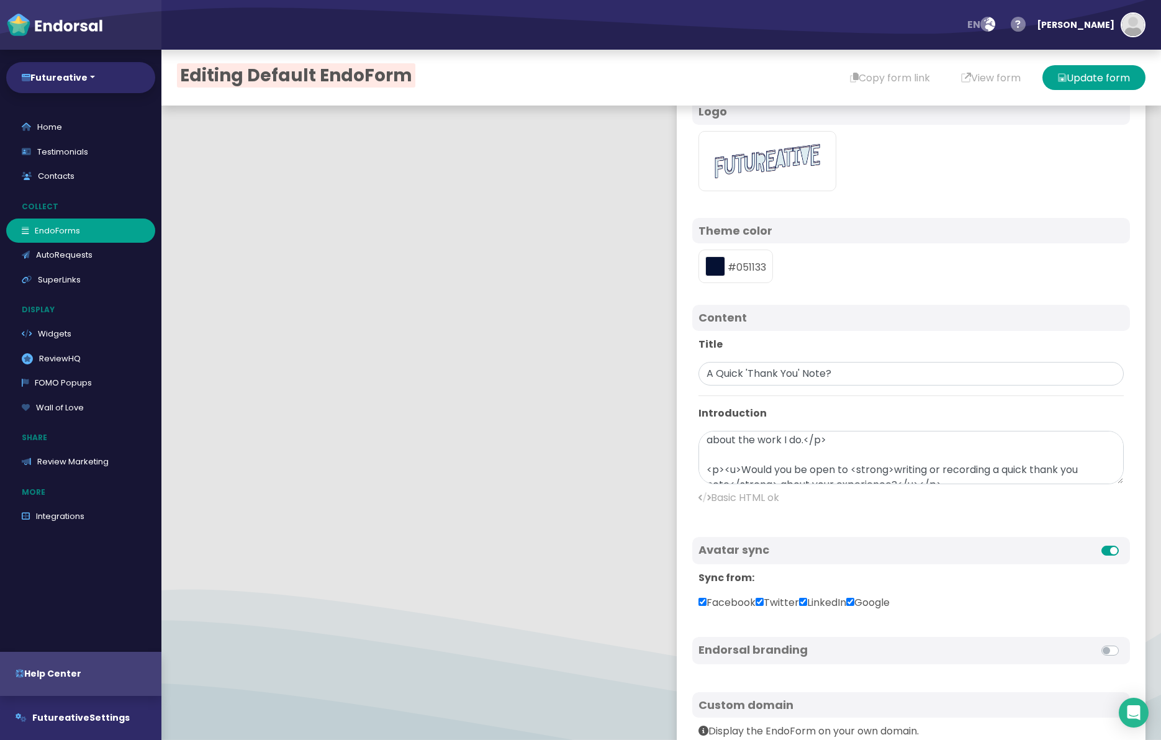
scroll to position [19, 0]
click at [740, 469] on textarea "<p>I'm collecting notes from those I've collaborated with to help spread the wo…" at bounding box center [911, 457] width 425 height 53
click at [917, 471] on textarea "<p>I'm collecting notes from those I've collaborated with to help spread the wo…" at bounding box center [911, 457] width 425 height 53
click at [1099, 70] on button "Update form" at bounding box center [1094, 77] width 103 height 25
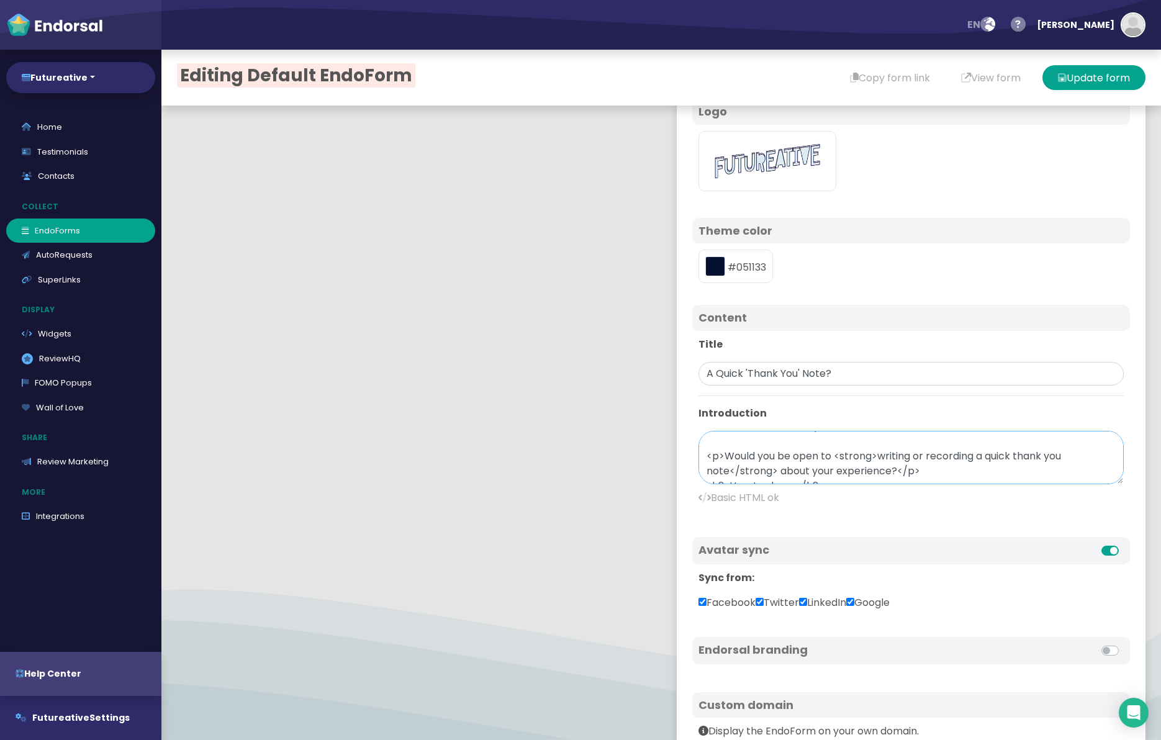
drag, startPoint x: 731, startPoint y: 471, endPoint x: 773, endPoint y: 470, distance: 42.3
click at [773, 470] on textarea "<p>I'm collecting notes from those I've collaborated with to help spread the wo…" at bounding box center [911, 457] width 425 height 53
drag, startPoint x: 776, startPoint y: 470, endPoint x: 731, endPoint y: 470, distance: 44.7
click at [731, 470] on textarea "<p>I'm collecting notes from those I've collaborated with to help spread the wo…" at bounding box center [911, 457] width 425 height 53
click at [975, 458] on textarea "<p>I'm collecting notes from those I've collaborated with to help spread the wo…" at bounding box center [911, 457] width 425 height 53
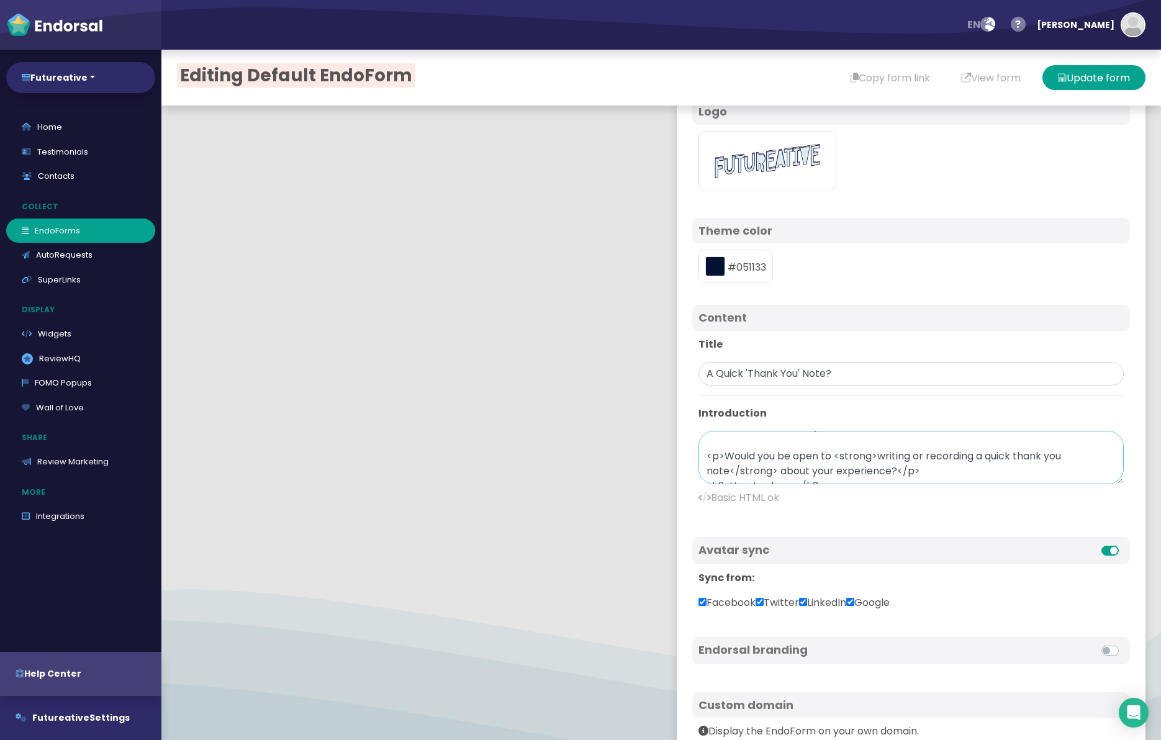
paste textarea "</strong>"
drag, startPoint x: 838, startPoint y: 457, endPoint x: 876, endPoint y: 455, distance: 37.3
click at [876, 455] on textarea "<p>I'm collecting notes from those I've collaborated with to help spread the wo…" at bounding box center [911, 457] width 425 height 53
click at [1064, 457] on textarea "<p>I'm collecting notes from those I've collaborated with to help spread the wo…" at bounding box center [911, 457] width 425 height 53
paste textarea "<strong>"
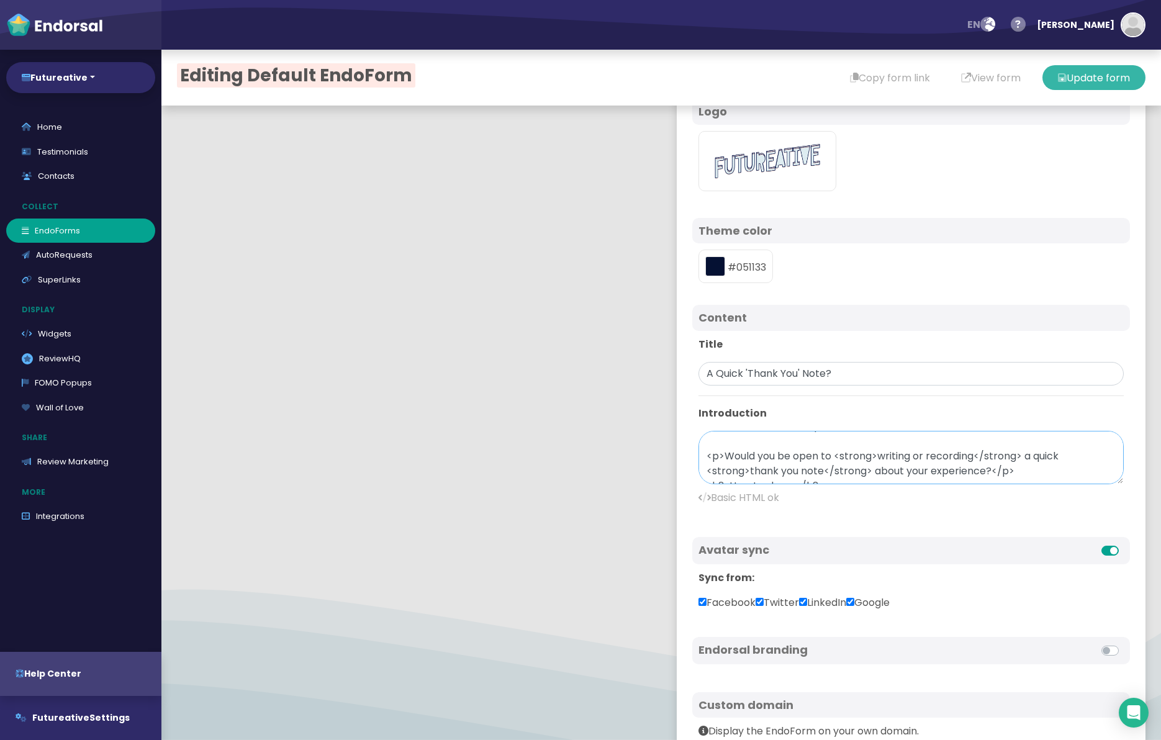
type textarea "<p>I'm collecting notes from those I've collaborated with to help spread the wo…"
click at [1093, 75] on button "Update form" at bounding box center [1094, 77] width 103 height 25
click at [881, 376] on input "A Quick 'Thank You' Note?" at bounding box center [911, 374] width 425 height 24
click at [844, 377] on input "A Quick 'Thank You' Note?" at bounding box center [911, 374] width 425 height 24
type input "A Quick 'Thank You' Note? 🙏"
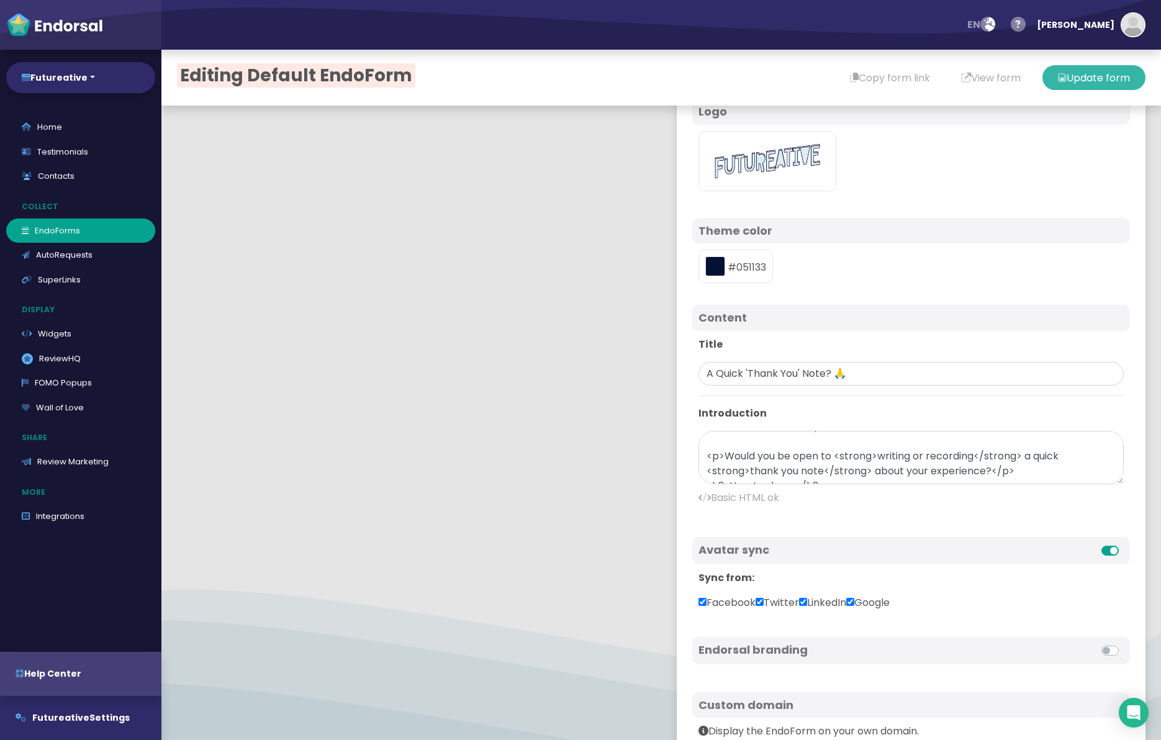
click at [1079, 82] on button "Update form" at bounding box center [1094, 77] width 103 height 25
click at [869, 474] on textarea "<p>I'm collecting notes from those I've collaborated with to help spread the wo…" at bounding box center [911, 457] width 425 height 53
click at [874, 472] on textarea "<p>I'm collecting notes from those I've collaborated with to help spread the wo…" at bounding box center [911, 457] width 425 height 53
type textarea "<p>I'm collecting notes from those I've collaborated with to help spread the wo…"
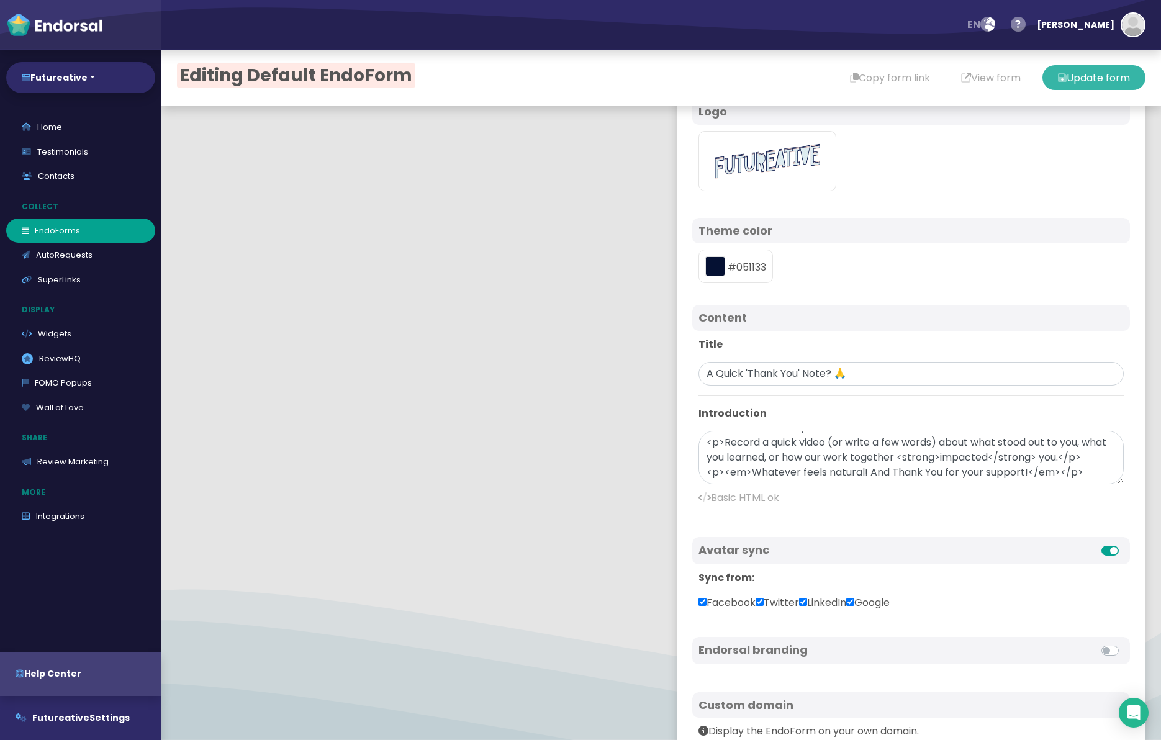
click at [1093, 80] on button "Update form" at bounding box center [1094, 77] width 103 height 25
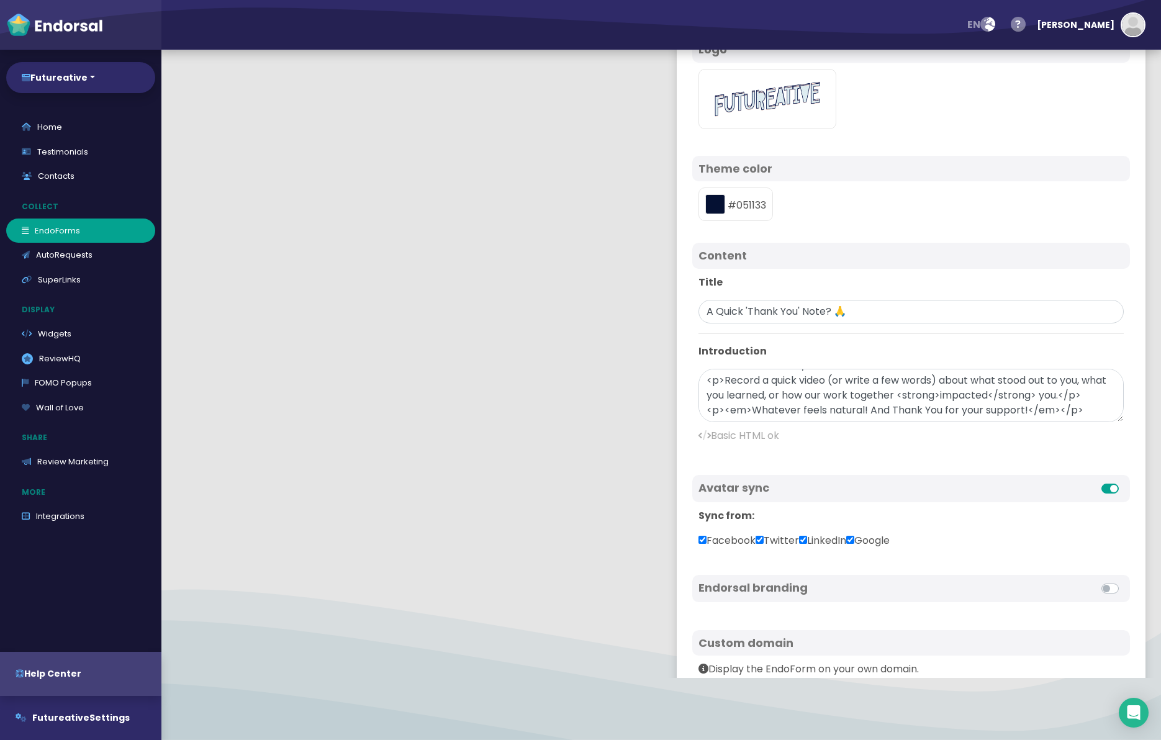
scroll to position [0, 0]
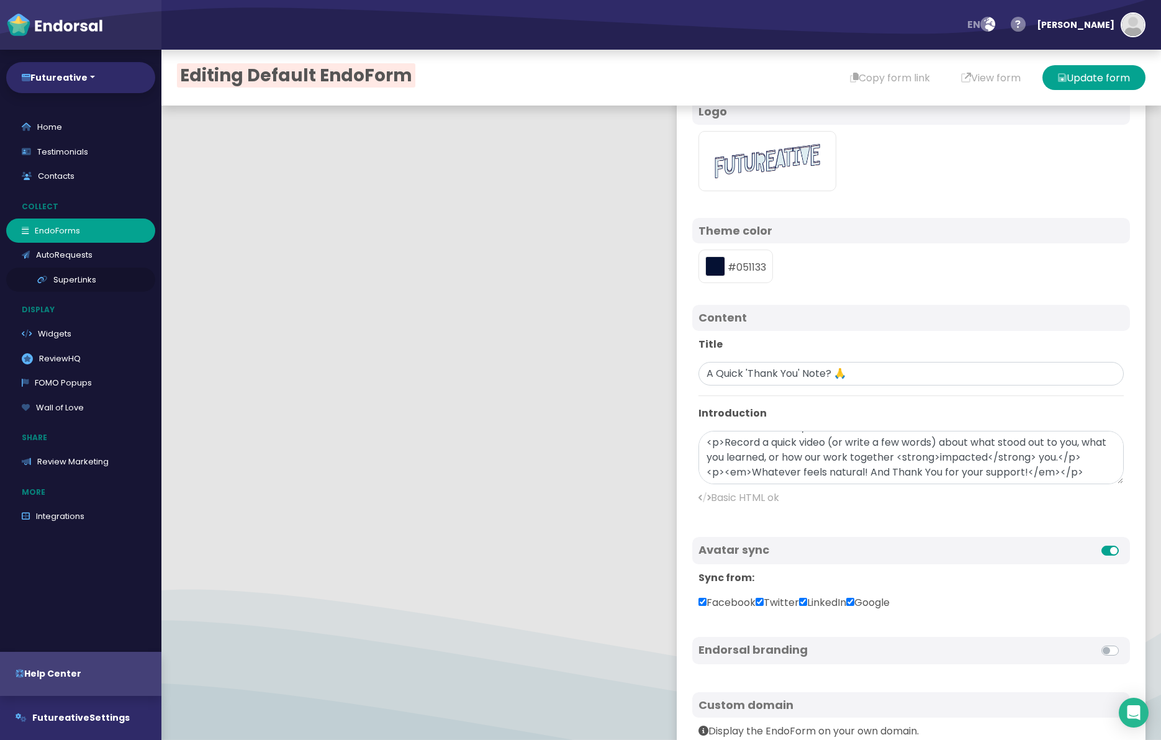
click at [73, 281] on link "SuperLinks" at bounding box center [80, 280] width 149 height 25
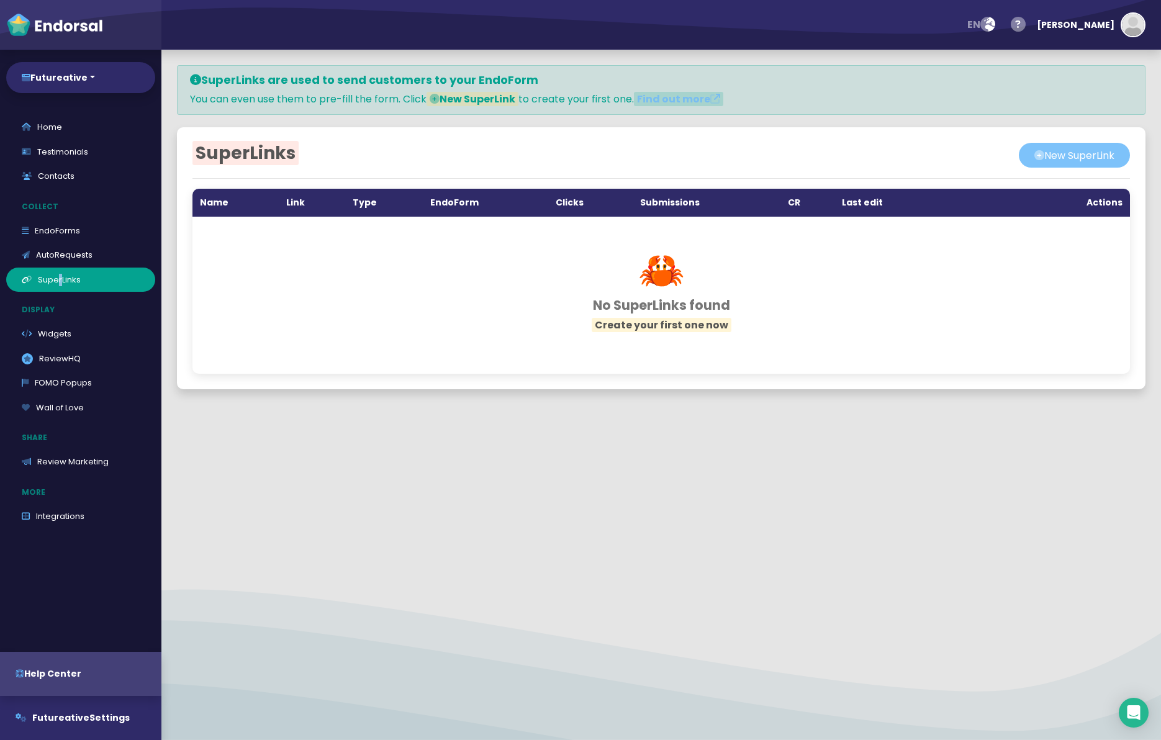
click at [1073, 157] on button "New SuperLink" at bounding box center [1074, 155] width 111 height 25
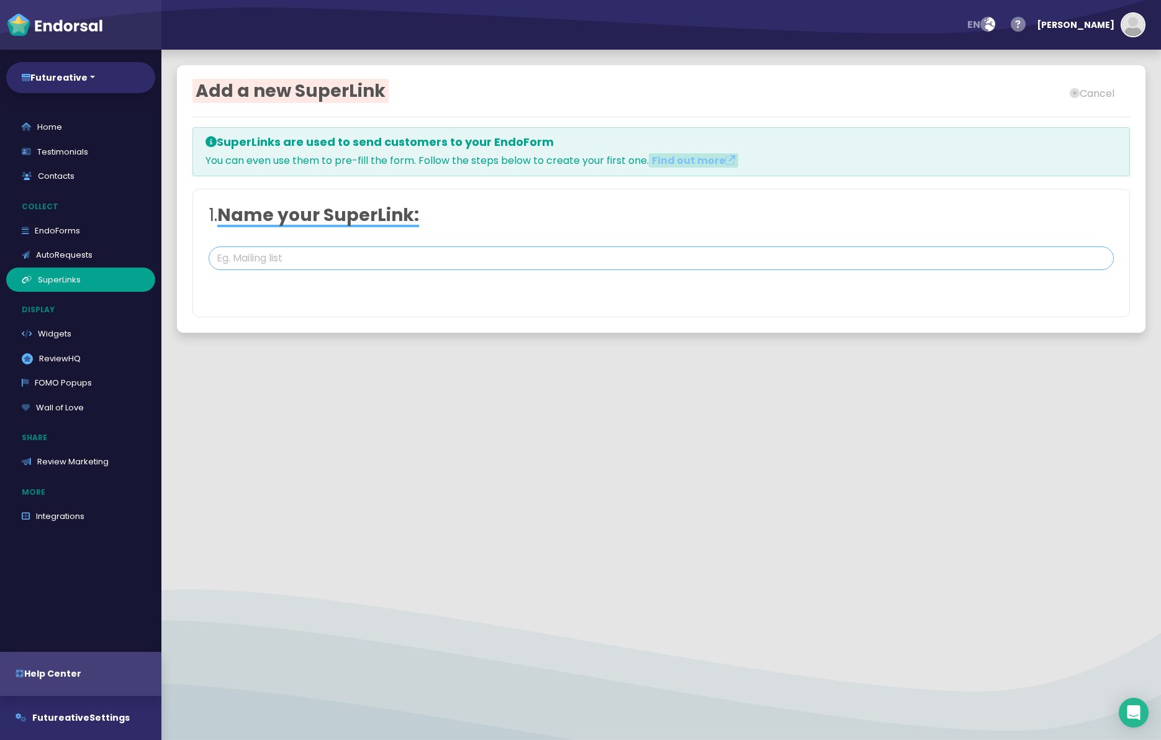
click at [260, 262] on input "text" at bounding box center [662, 259] width 906 height 24
click at [709, 160] on link "Find out more" at bounding box center [693, 160] width 83 height 14
click at [52, 329] on link "Widgets" at bounding box center [80, 334] width 149 height 25
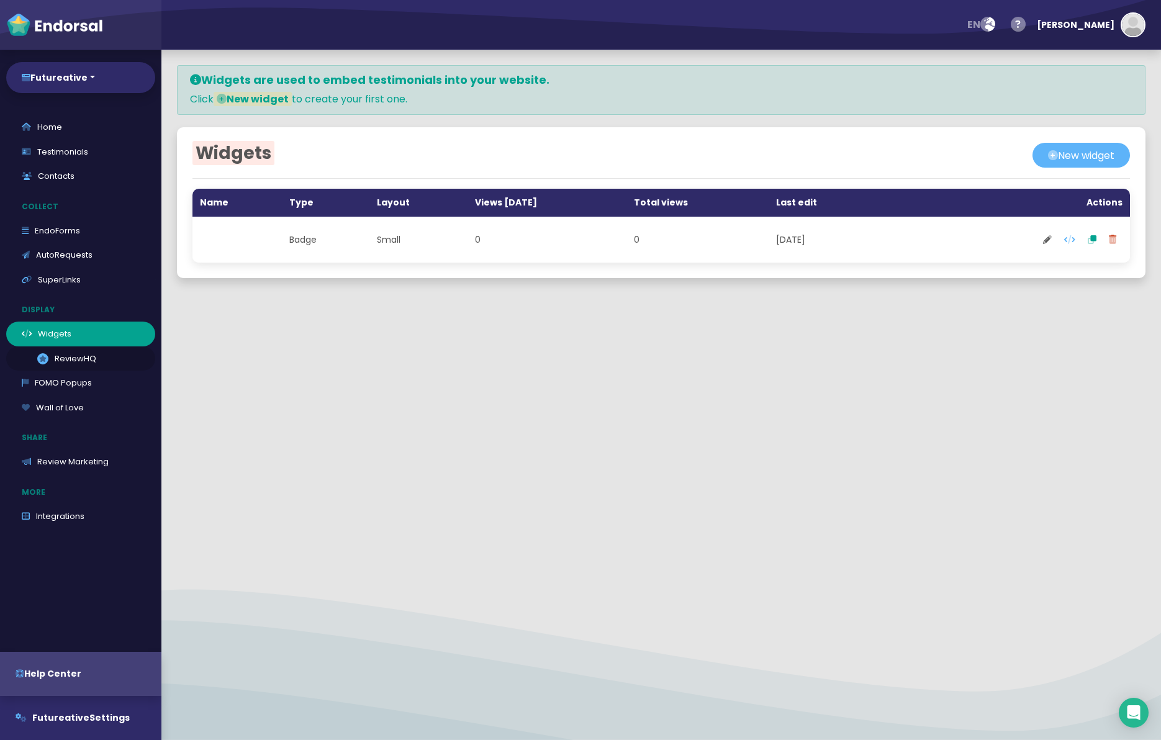
click at [50, 356] on link ".review-hq-icon-1{opacity:0.5;} ReviewHQ" at bounding box center [80, 359] width 149 height 25
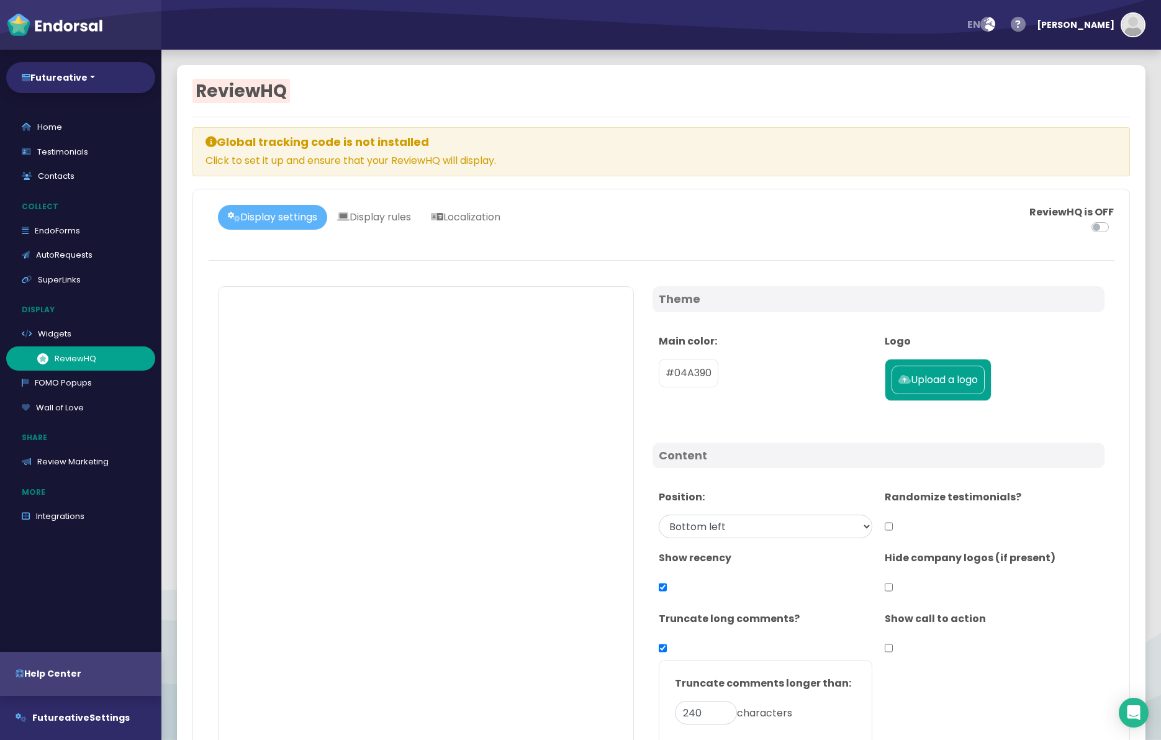
select select "1"
click at [55, 329] on link "Widgets" at bounding box center [80, 334] width 149 height 25
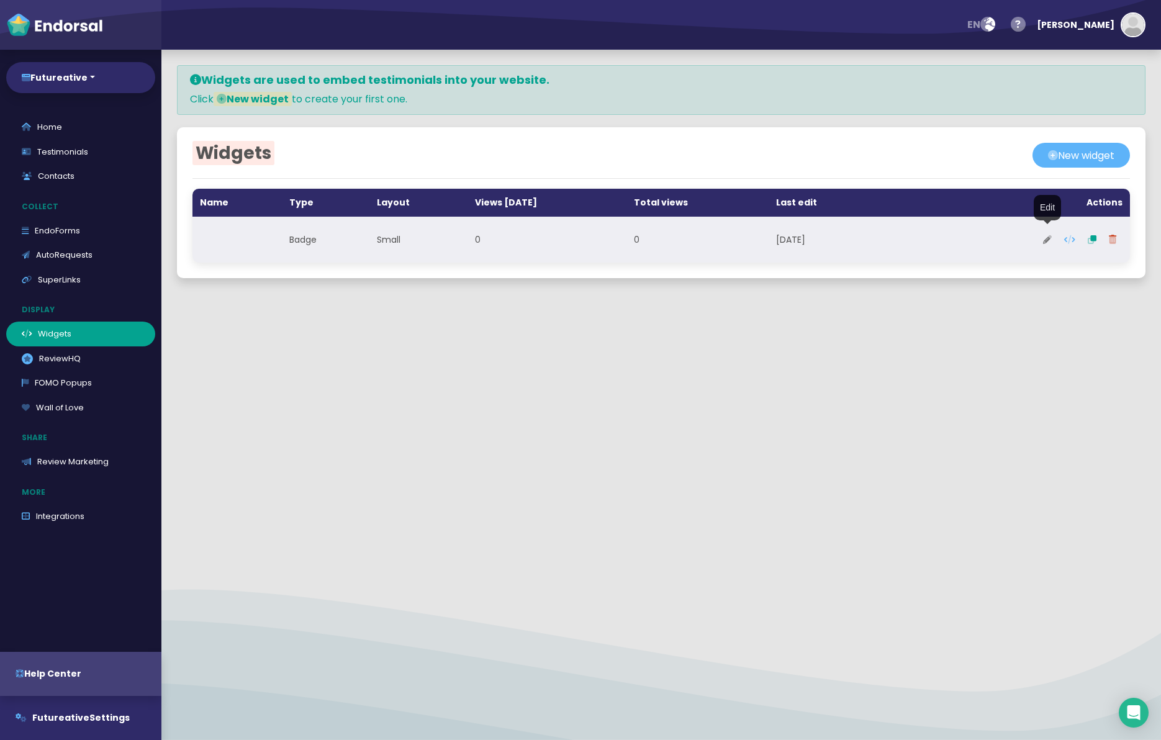
click at [1051, 241] on icon at bounding box center [1047, 239] width 9 height 9
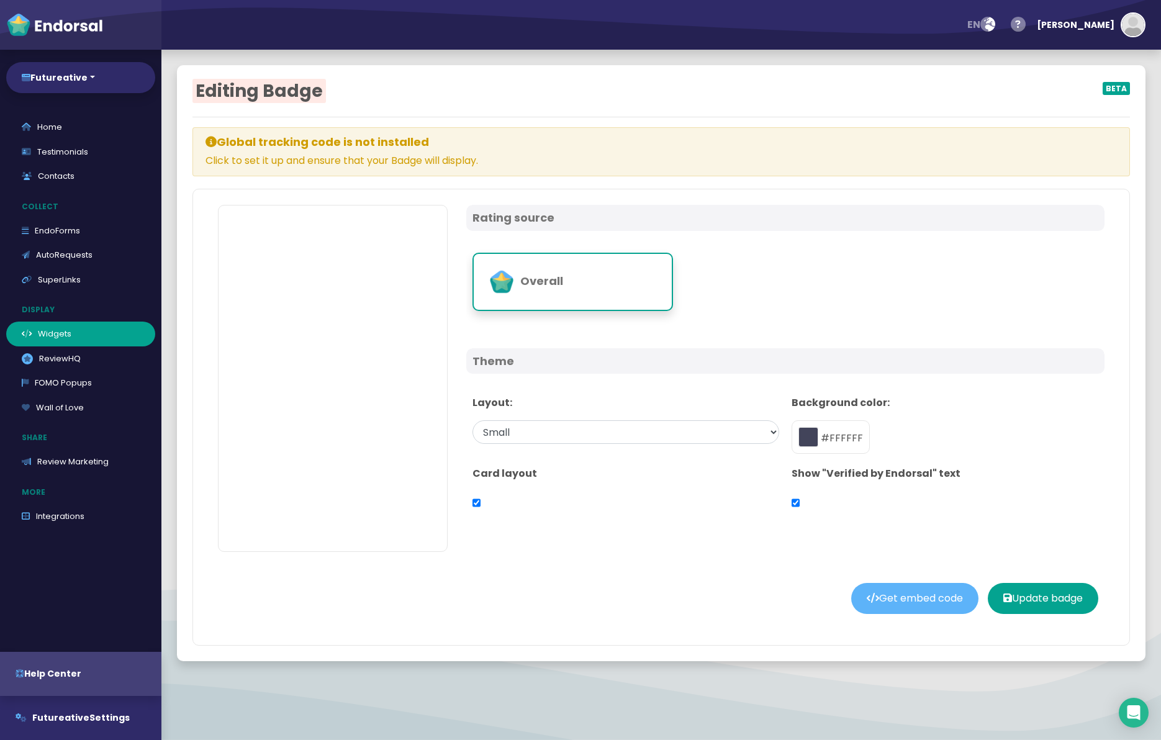
type input "#FFFFFF"
click at [71, 329] on link "Widgets" at bounding box center [80, 334] width 149 height 25
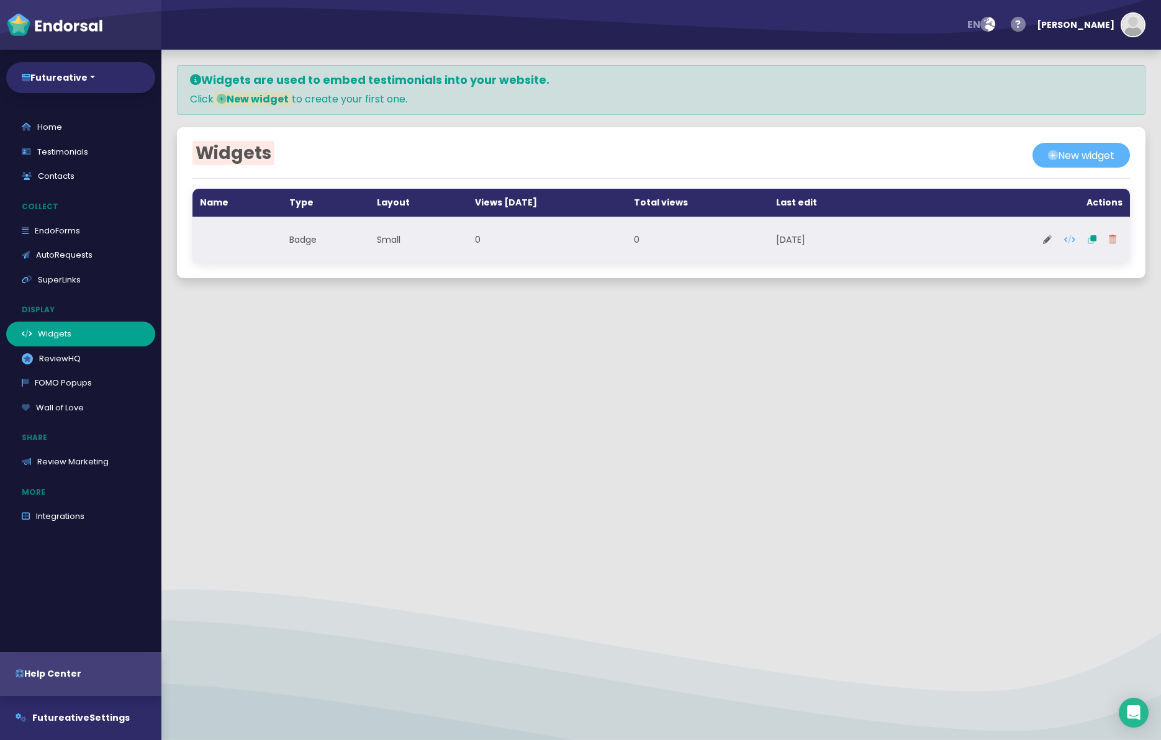
click at [1112, 235] on icon at bounding box center [1112, 239] width 7 height 9
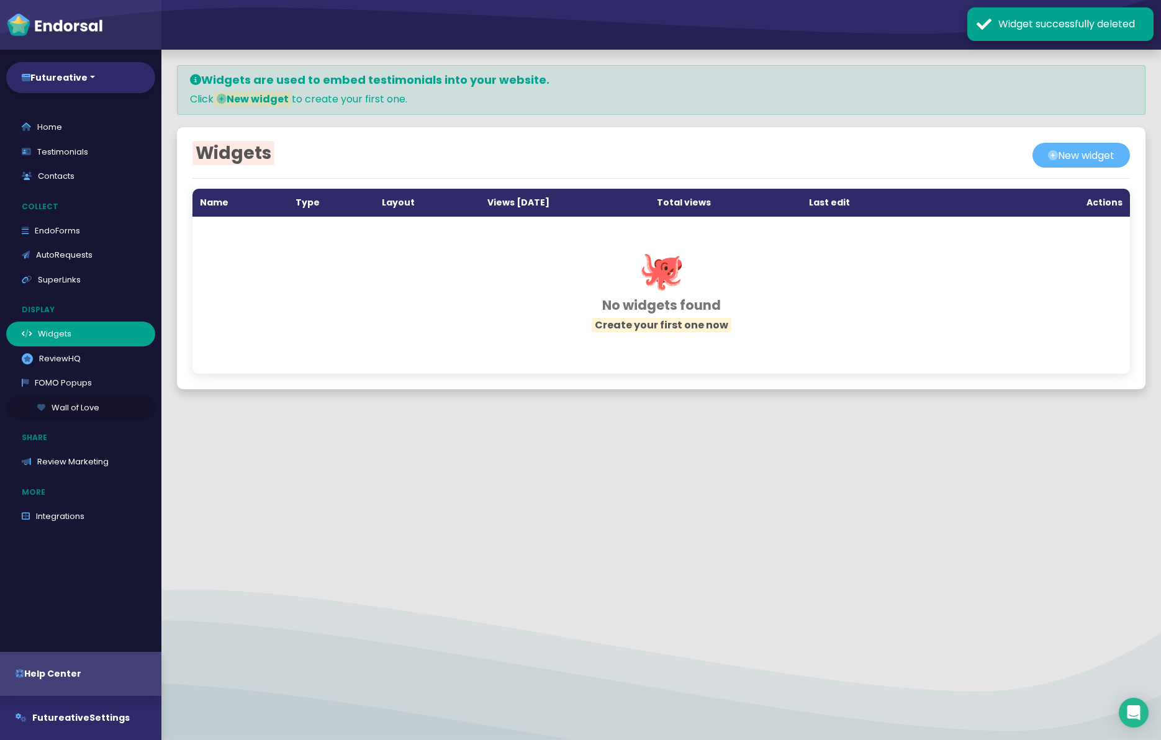
click at [57, 401] on link "Wall of Love" at bounding box center [80, 408] width 149 height 25
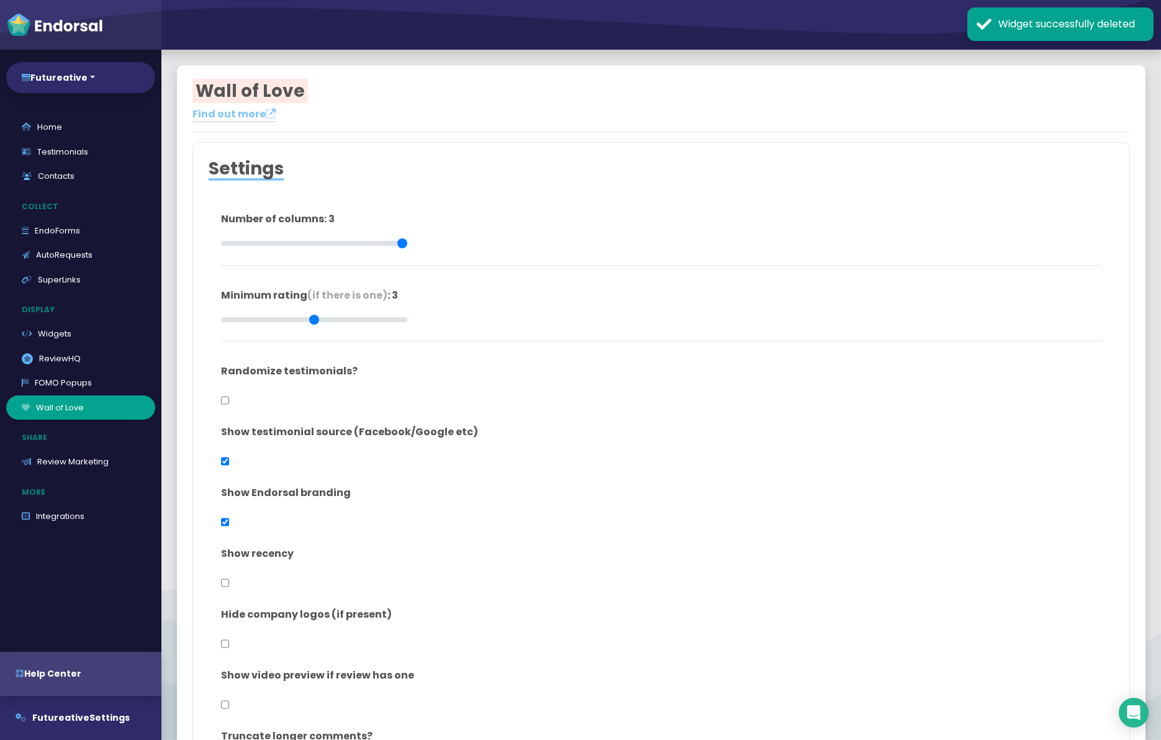
type input "#FFFFFF"
type input "#555555"
type input "#777777"
type input "#555555"
type input "#FFD75C"
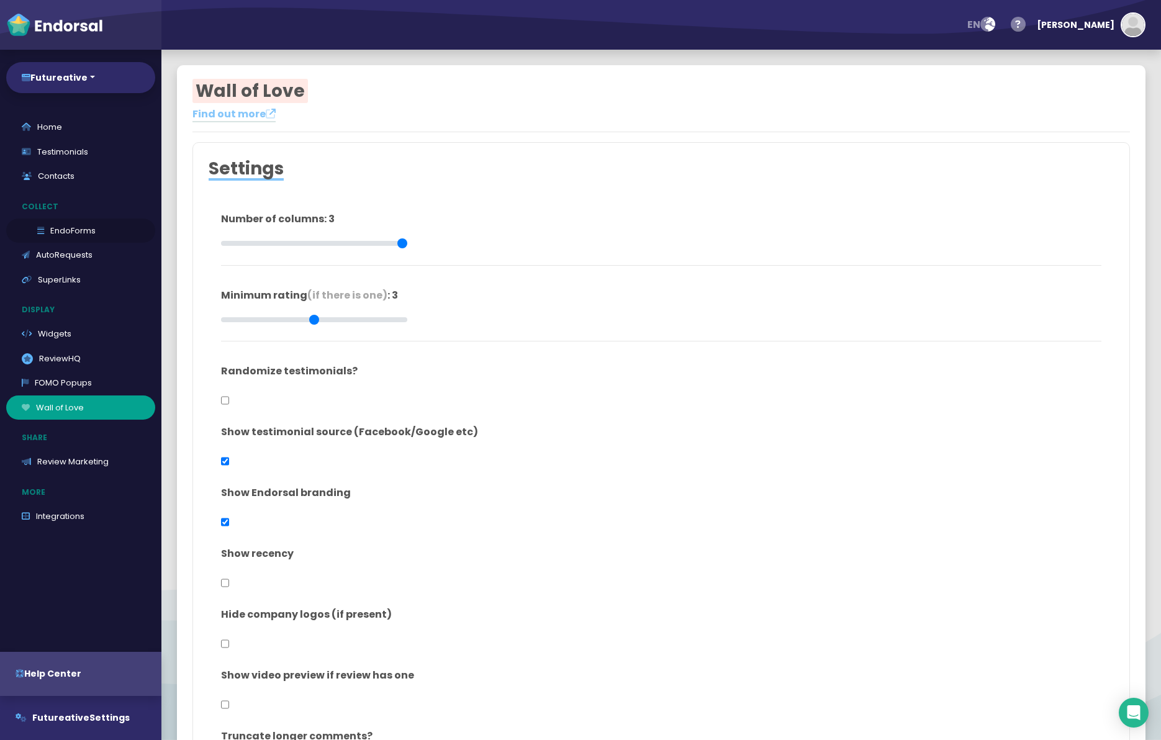
click at [47, 232] on link "EndoForms" at bounding box center [80, 231] width 149 height 25
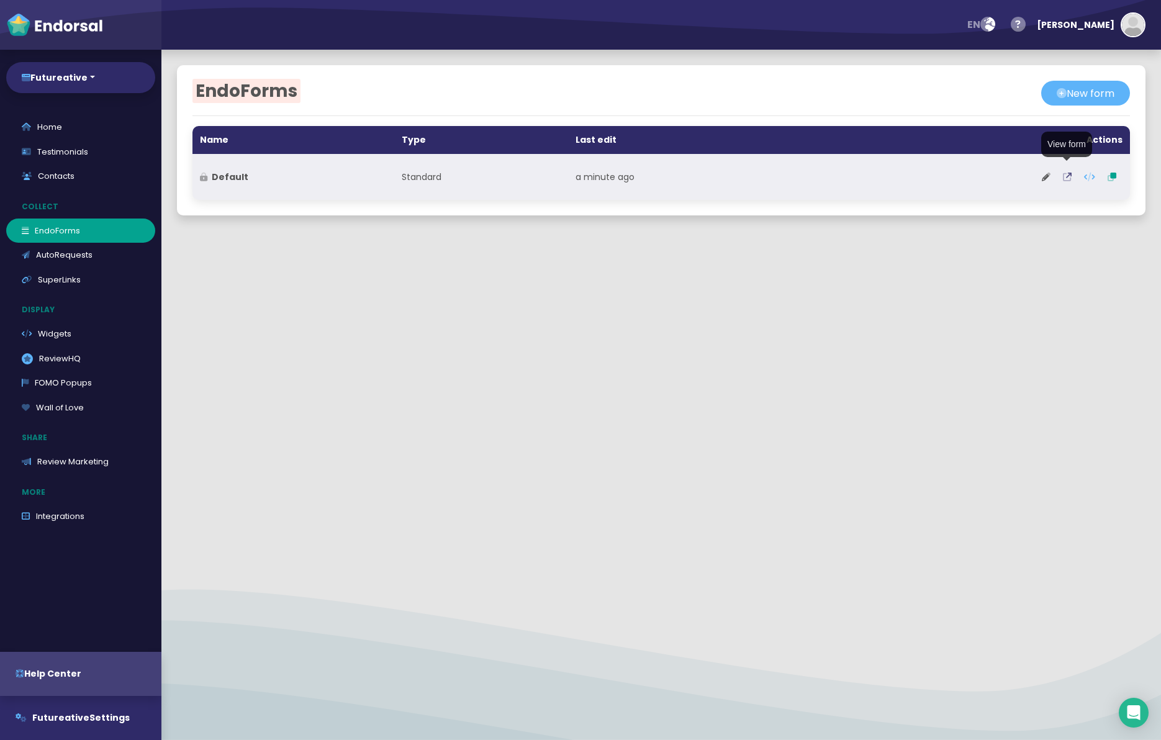
click at [1070, 177] on icon at bounding box center [1067, 177] width 9 height 9
click at [1049, 175] on icon at bounding box center [1046, 177] width 9 height 9
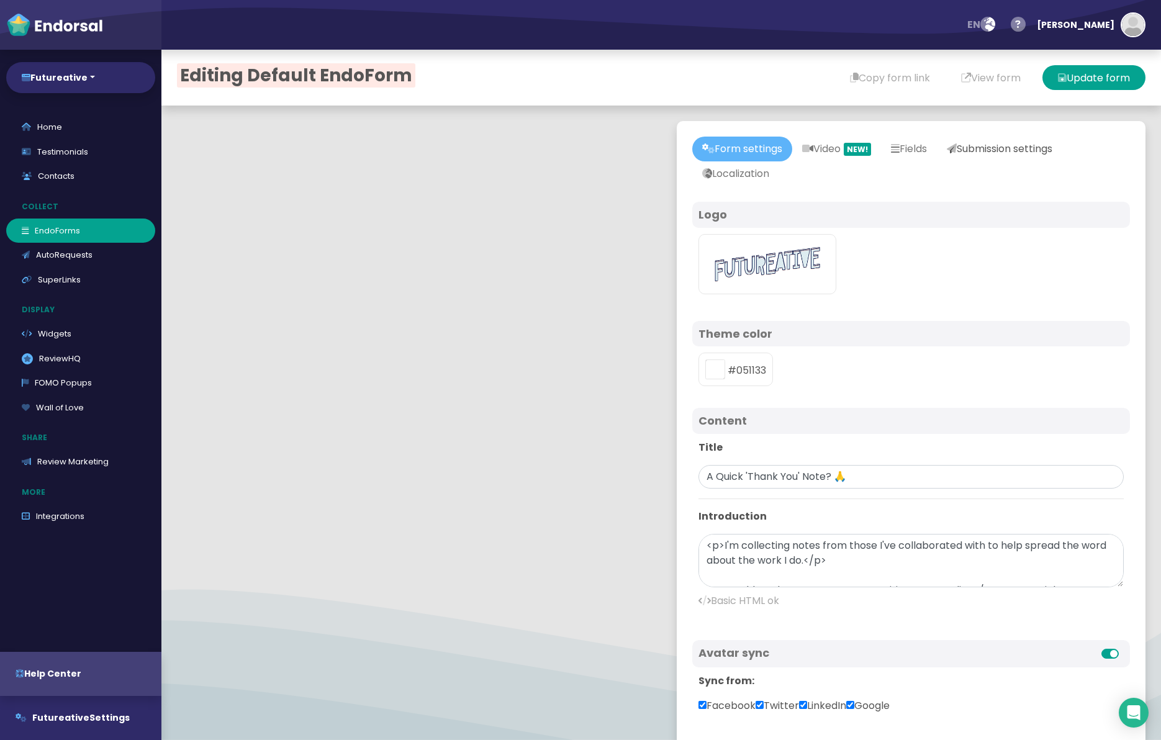
click at [1000, 148] on link "Submission settings" at bounding box center [999, 149] width 125 height 25
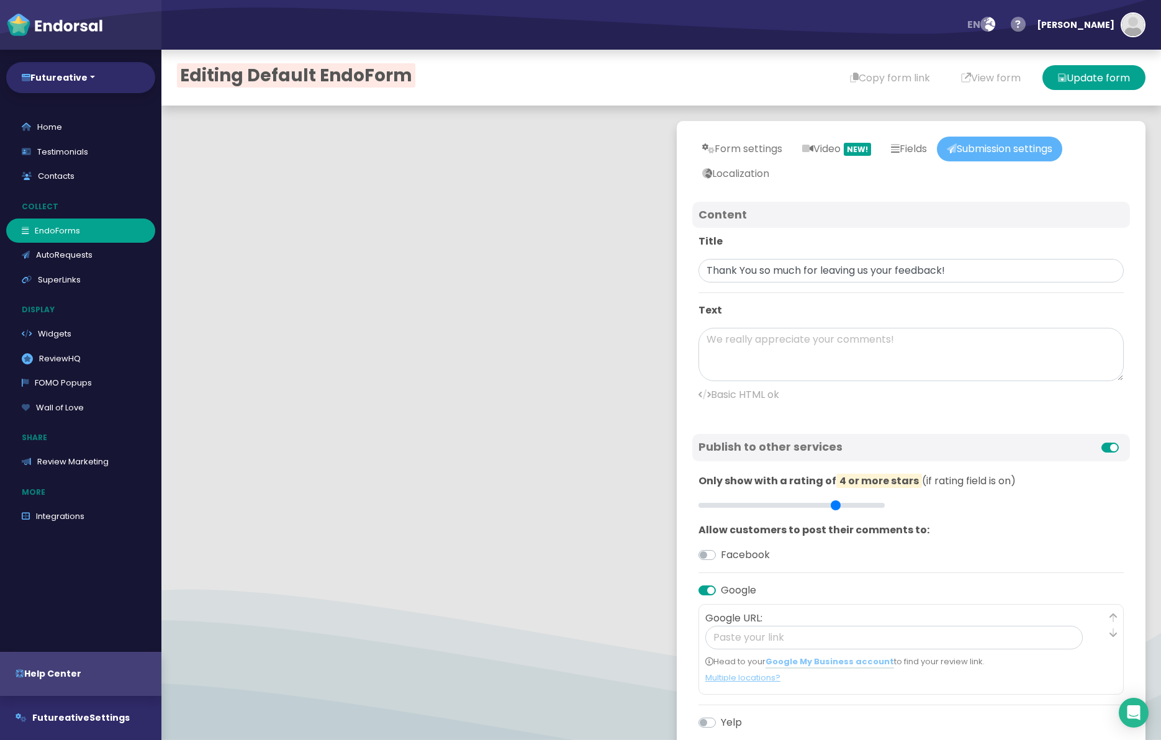
type input "#051133"
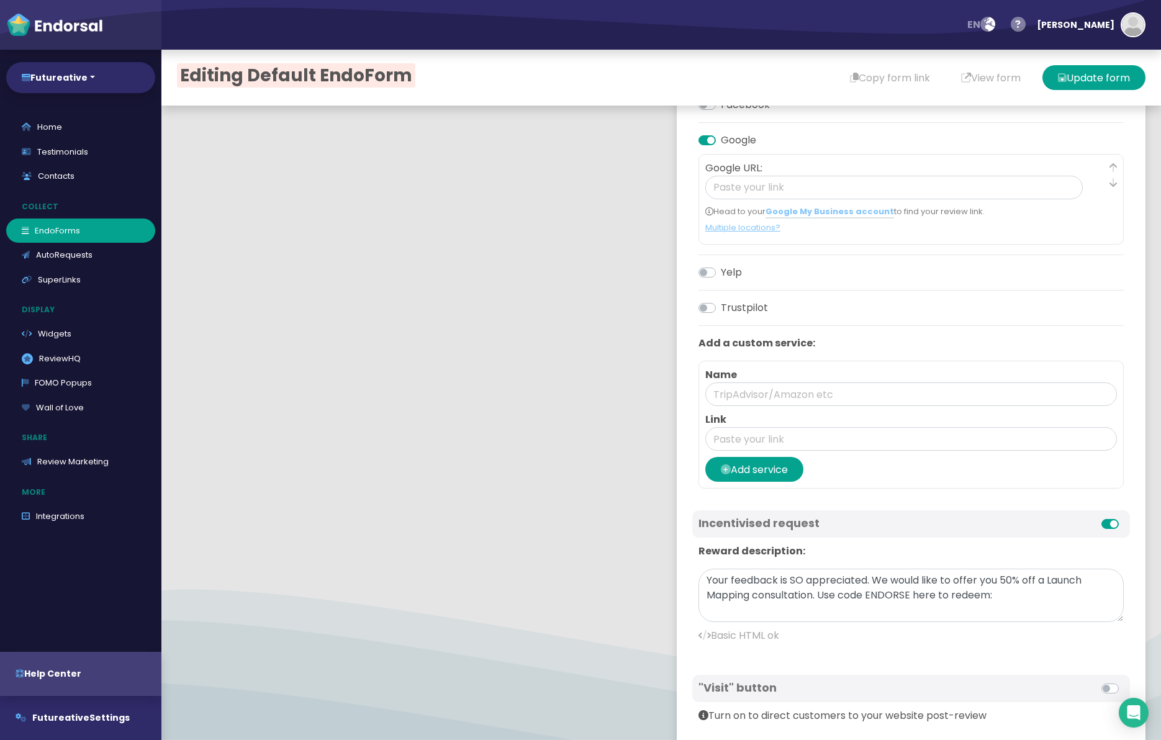
scroll to position [486, 0]
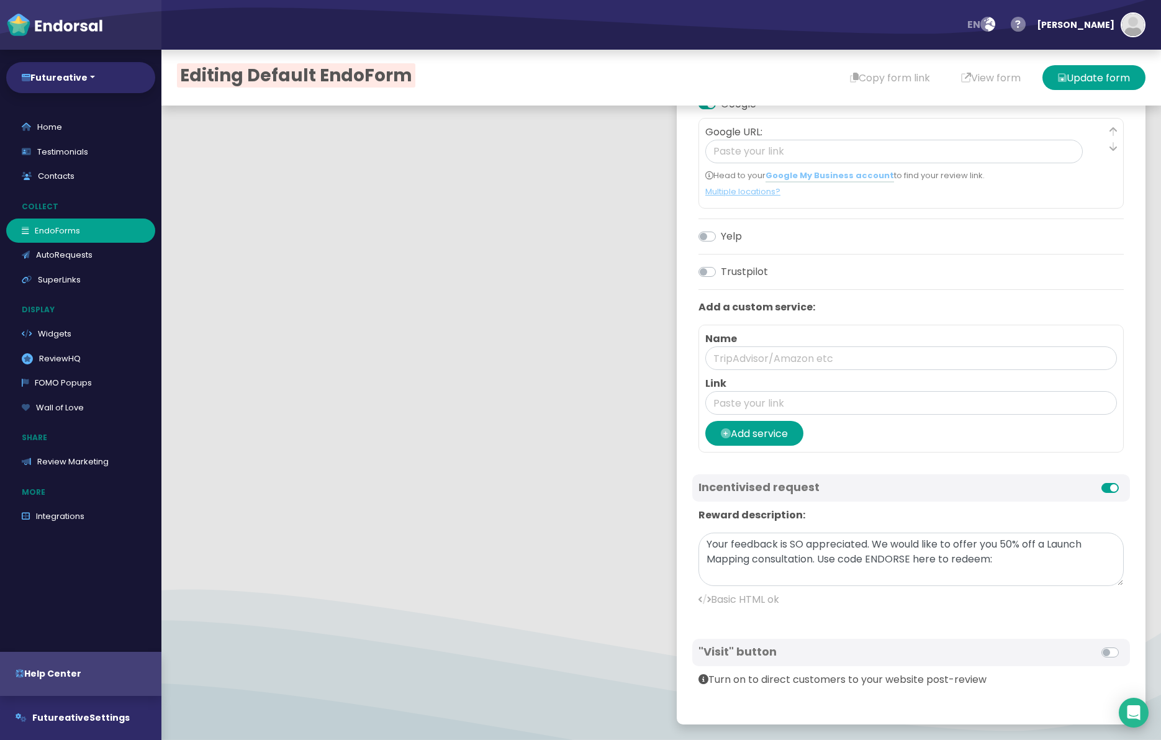
click at [1124, 481] on label at bounding box center [1124, 481] width 0 height 0
click at [0, 0] on input "checkbox" at bounding box center [0, 0] width 0 height 0
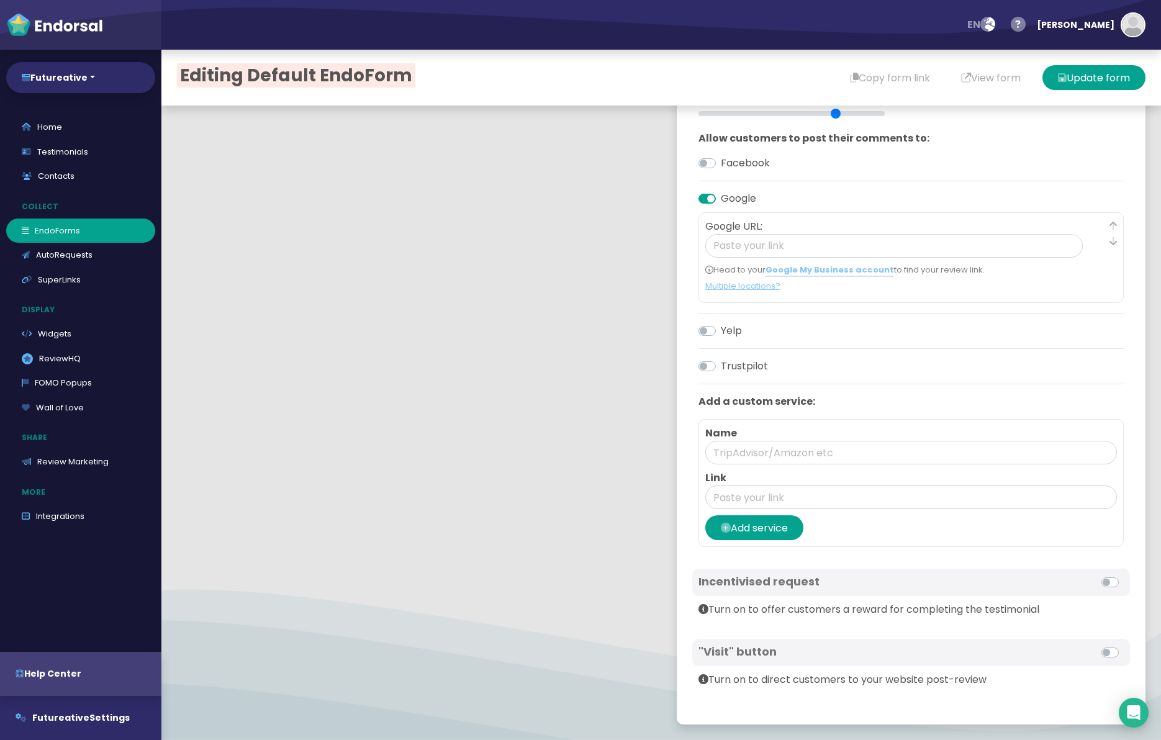
scroll to position [392, 0]
click at [1124, 575] on label at bounding box center [1124, 575] width 0 height 0
click at [0, 0] on input "checkbox" at bounding box center [0, 0] width 0 height 0
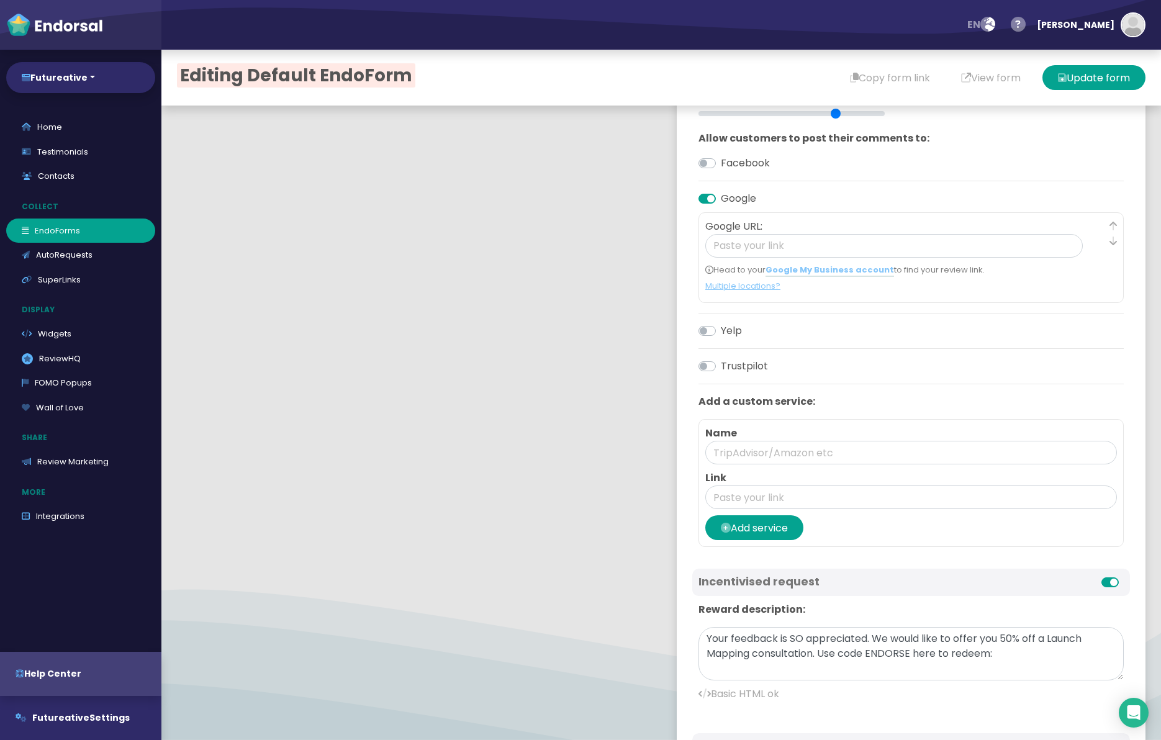
scroll to position [486, 0]
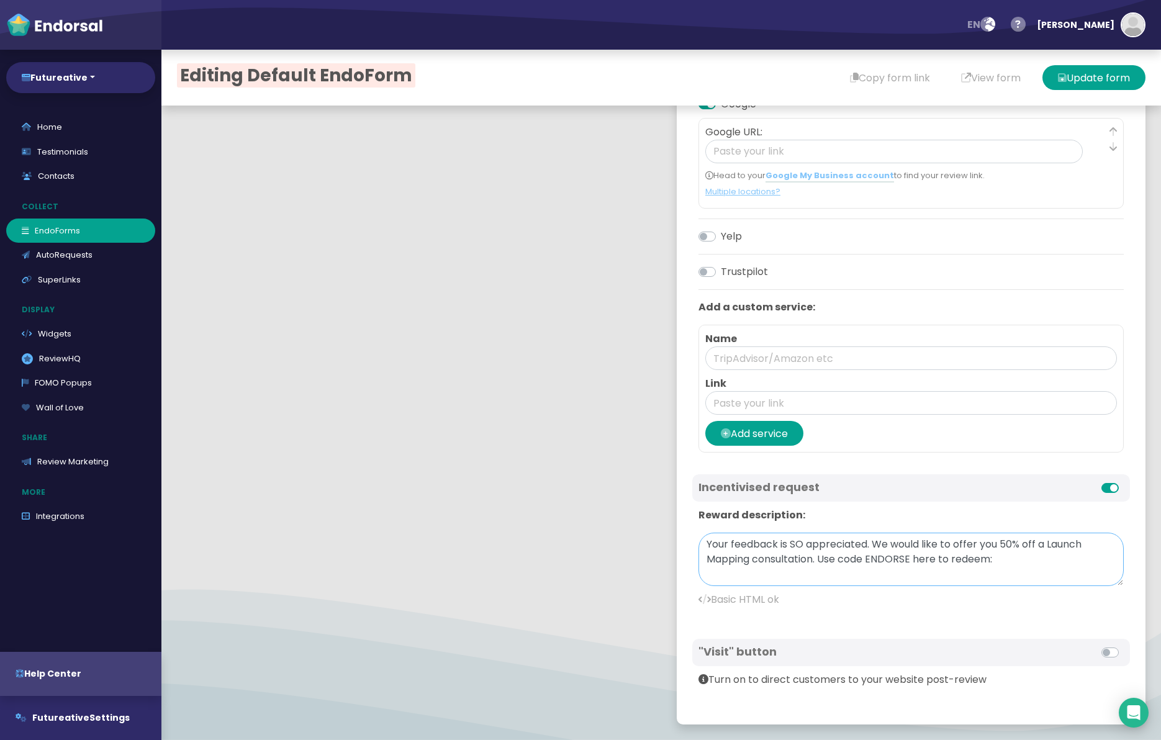
click at [806, 547] on textarea "Your feedback is SO appreciated. We would like to offer you 50% off a Launch Ma…" at bounding box center [911, 559] width 425 height 53
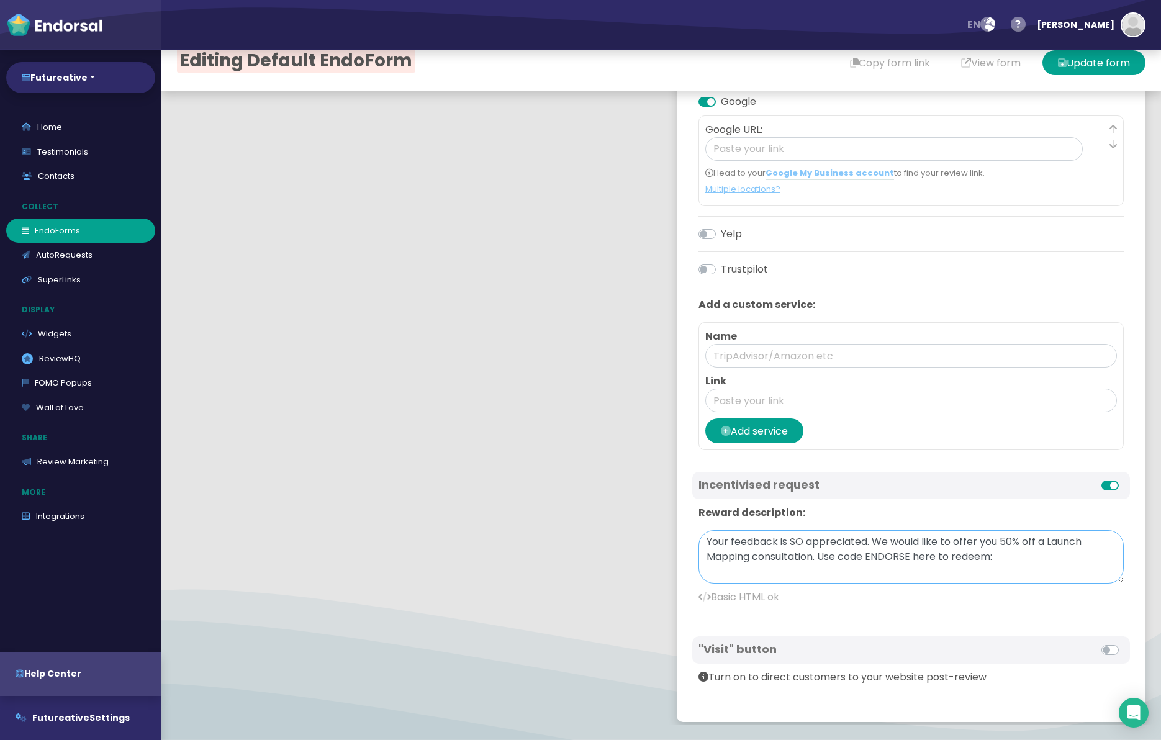
scroll to position [473, 0]
drag, startPoint x: 876, startPoint y: 543, endPoint x: 1029, endPoint y: 557, distance: 152.8
click at [1029, 557] on textarea "Your feedback is SO appreciated. We would like to offer you 50% off a Launch Ma…" at bounding box center [911, 557] width 425 height 53
click at [874, 542] on textarea "Your feedback is SO appreciated. THANK-YOU" at bounding box center [911, 557] width 425 height 53
click at [1093, 545] on textarea "Your feedback is SO appreciated. Try out coupon code THANK-YOU" at bounding box center [911, 557] width 425 height 53
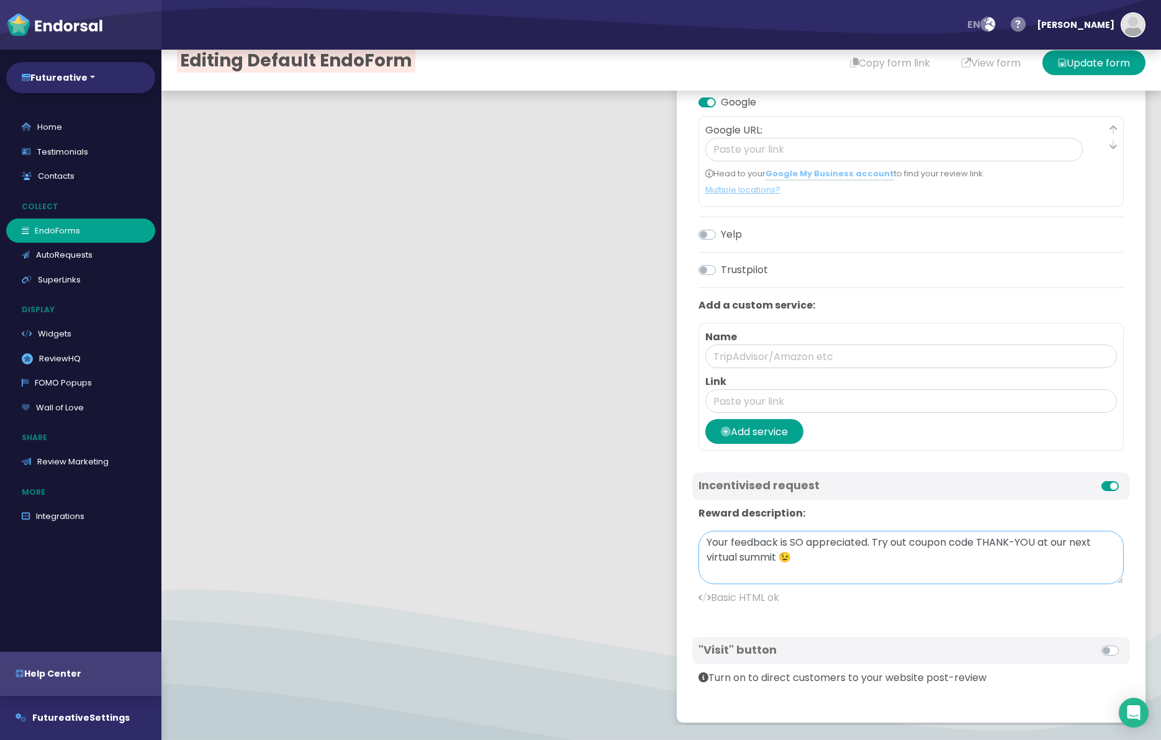
click at [758, 545] on textarea "Your feedback is SO appreciated. Try out coupon code THANK-YOU at our next virt…" at bounding box center [911, 557] width 425 height 53
click at [871, 565] on textarea "Your feedback is SO appreciated. Try out coupon code THANK-YOU at our next virt…" at bounding box center [911, 557] width 425 height 53
click at [881, 542] on textarea "Your feedback is SO appreciated. Try out coupon code THANK-YOU at our next virt…" at bounding box center [911, 557] width 425 height 53
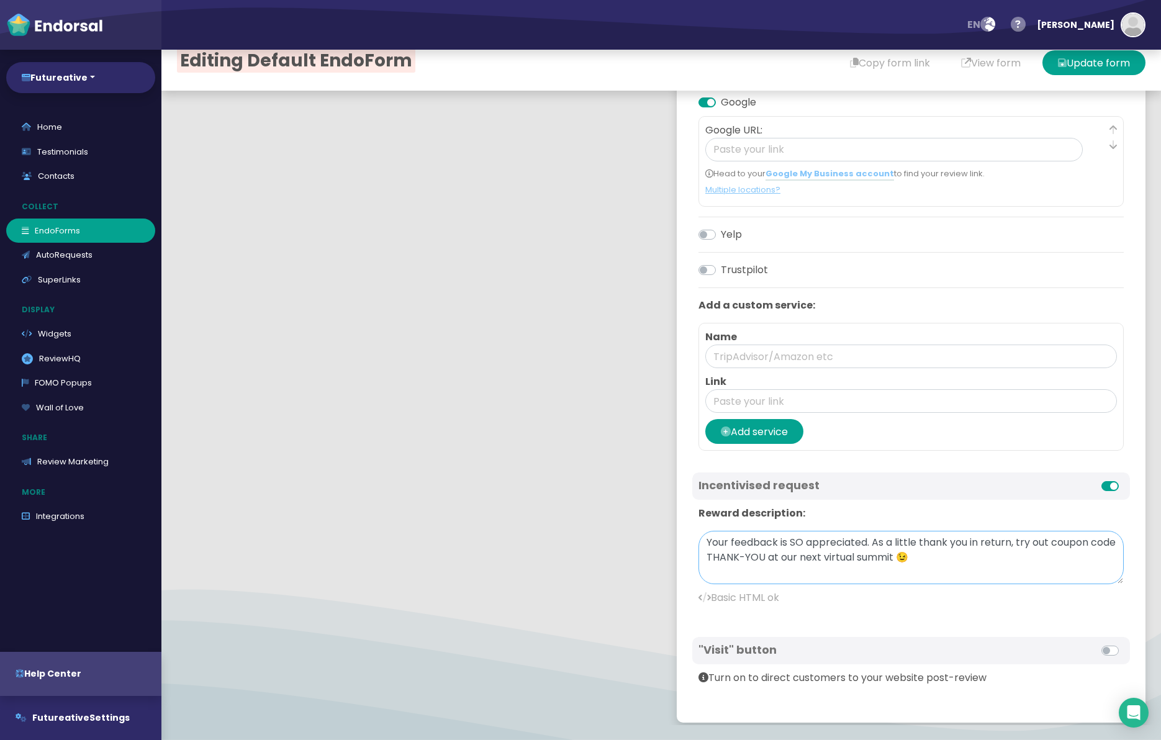
drag, startPoint x: 790, startPoint y: 557, endPoint x: 799, endPoint y: 557, distance: 9.3
click at [790, 557] on textarea "Your feedback is SO appreciated. As a little thank you in return, try out coupo…" at bounding box center [911, 557] width 425 height 53
drag, startPoint x: 795, startPoint y: 557, endPoint x: 832, endPoint y: 556, distance: 37.3
click at [832, 556] on textarea "Your feedback is SO appreciated. As a little thank you in return, try out coupo…" at bounding box center [911, 557] width 425 height 53
click at [799, 557] on textarea "Your feedback is SO appreciated. As a little thank you in return, try out coupo…" at bounding box center [911, 557] width 425 height 53
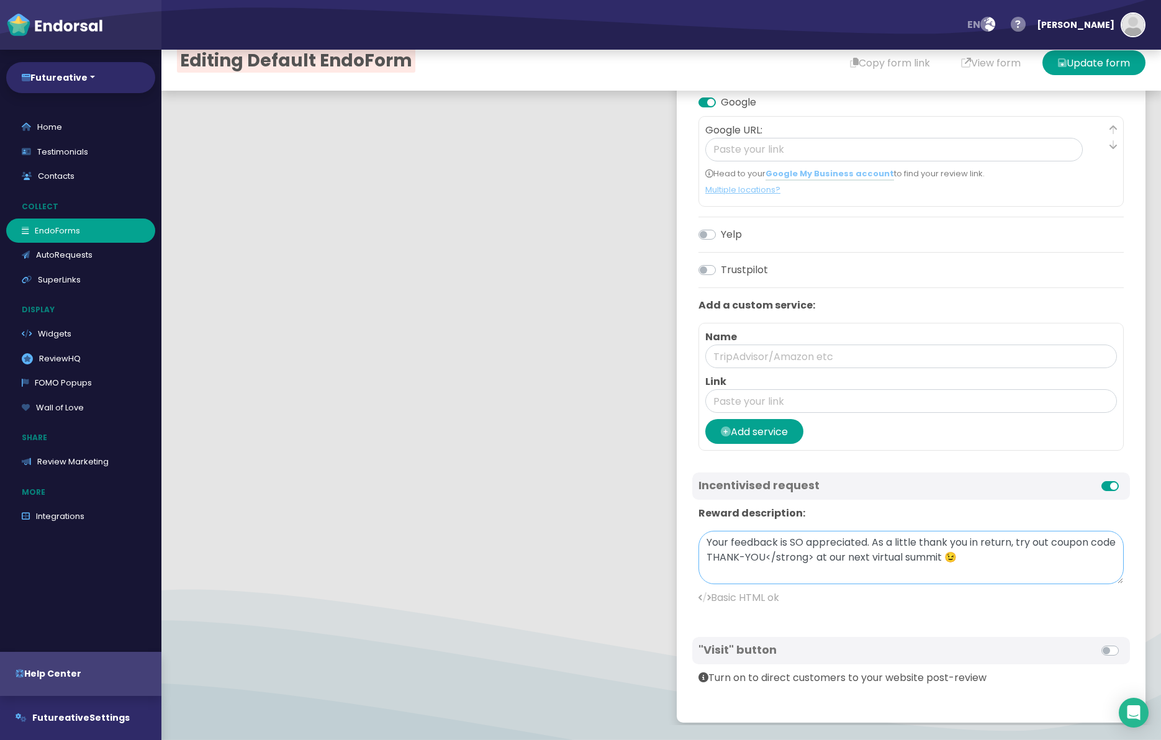
click at [735, 557] on textarea "Your feedback is SO appreciated. As a little thank you in return, try out coupo…" at bounding box center [911, 557] width 425 height 53
paste textarea "<strong>"
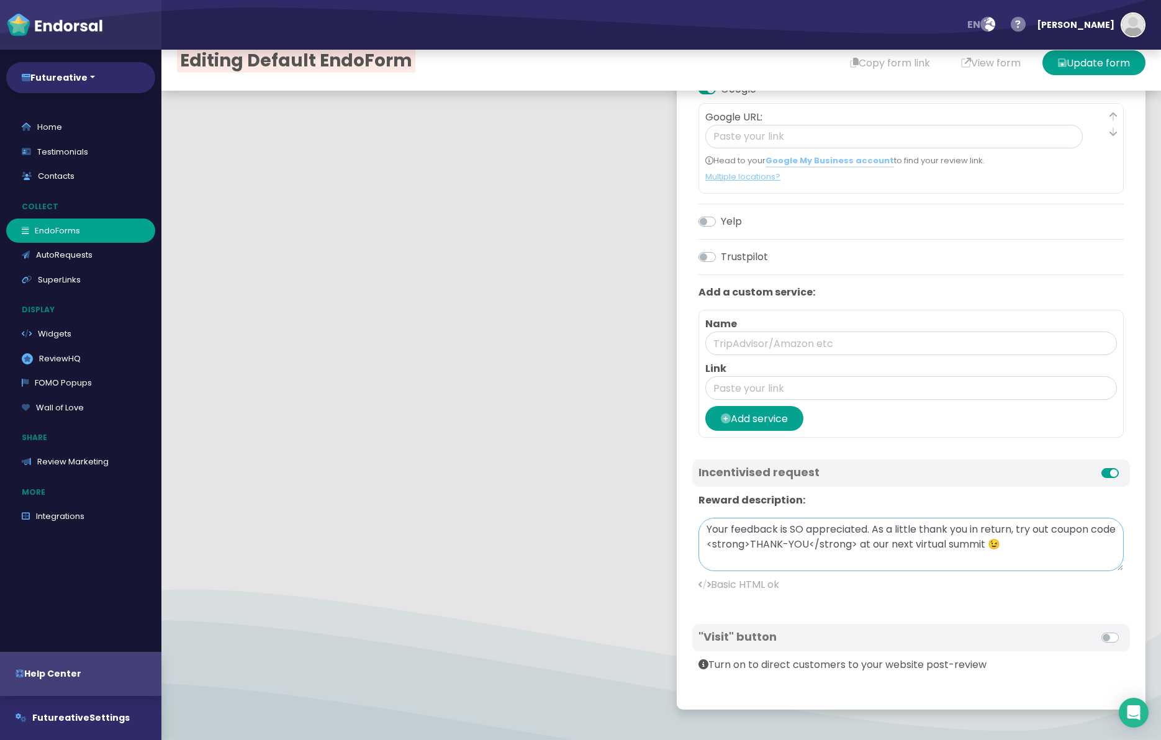
click at [1056, 553] on textarea "Your feedback is SO appreciated. As a little thank you in return, try out coupo…" at bounding box center [911, 544] width 425 height 53
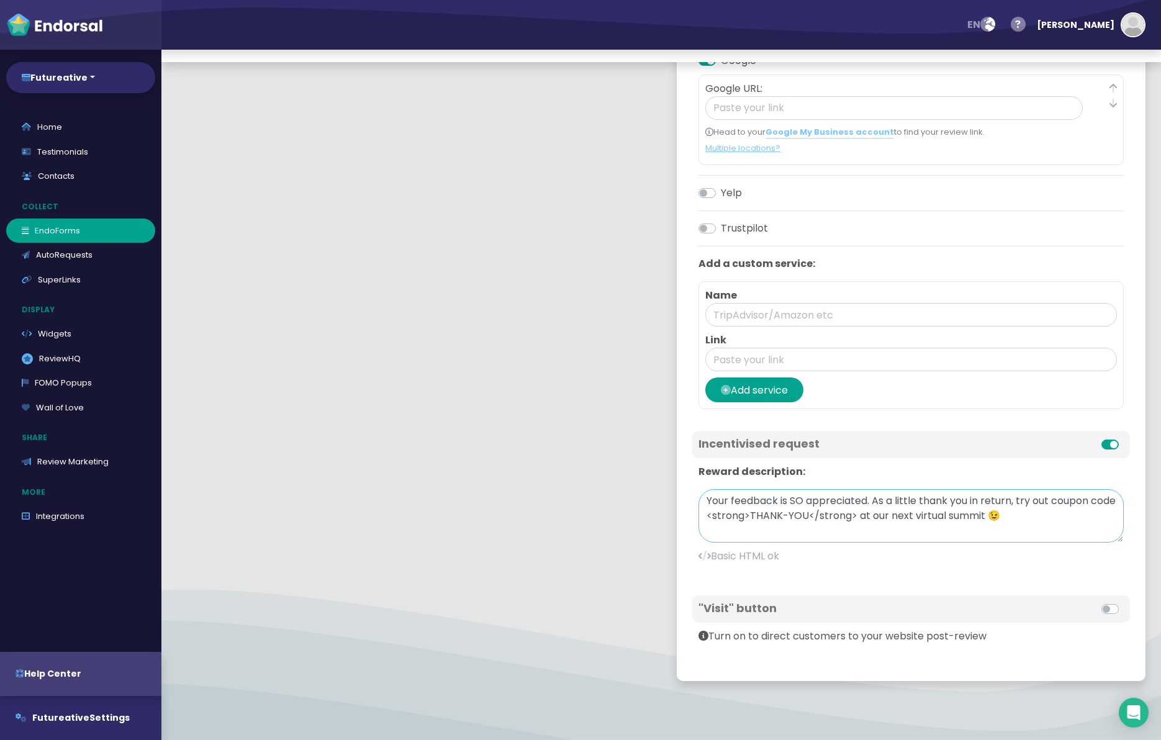
scroll to position [62, 0]
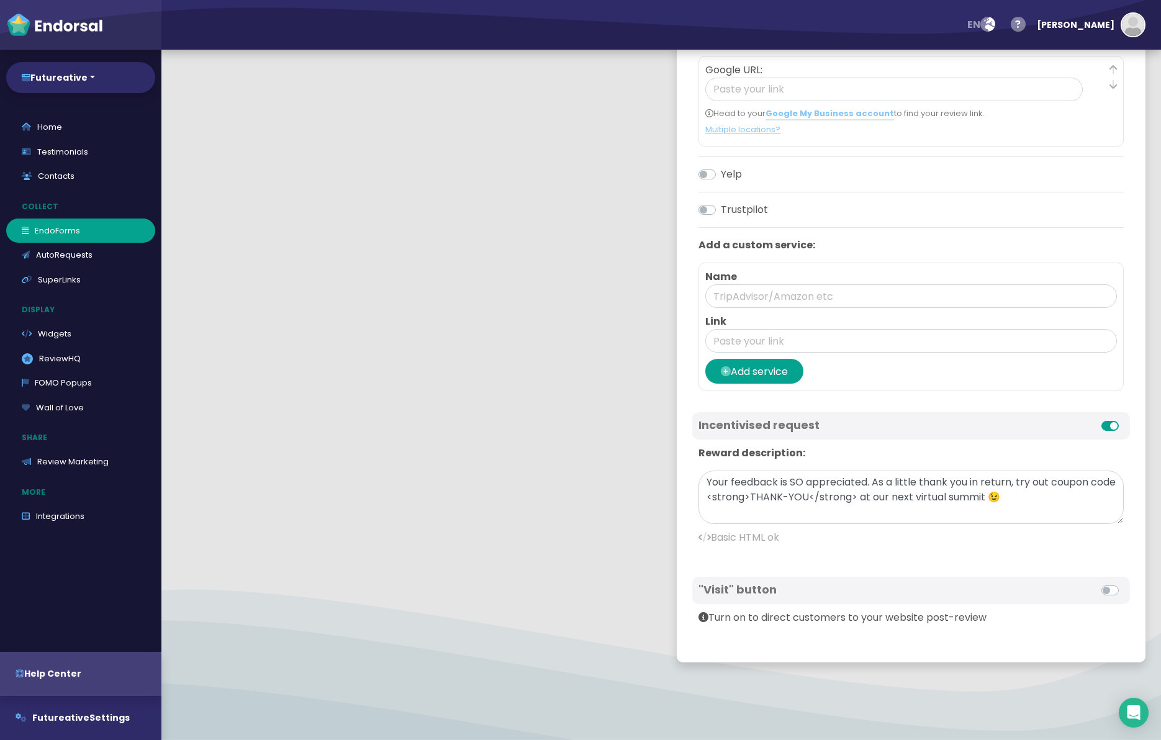
click at [1124, 583] on label at bounding box center [1124, 583] width 0 height 0
click at [0, 0] on input "checkbox" at bounding box center [0, 0] width 0 height 0
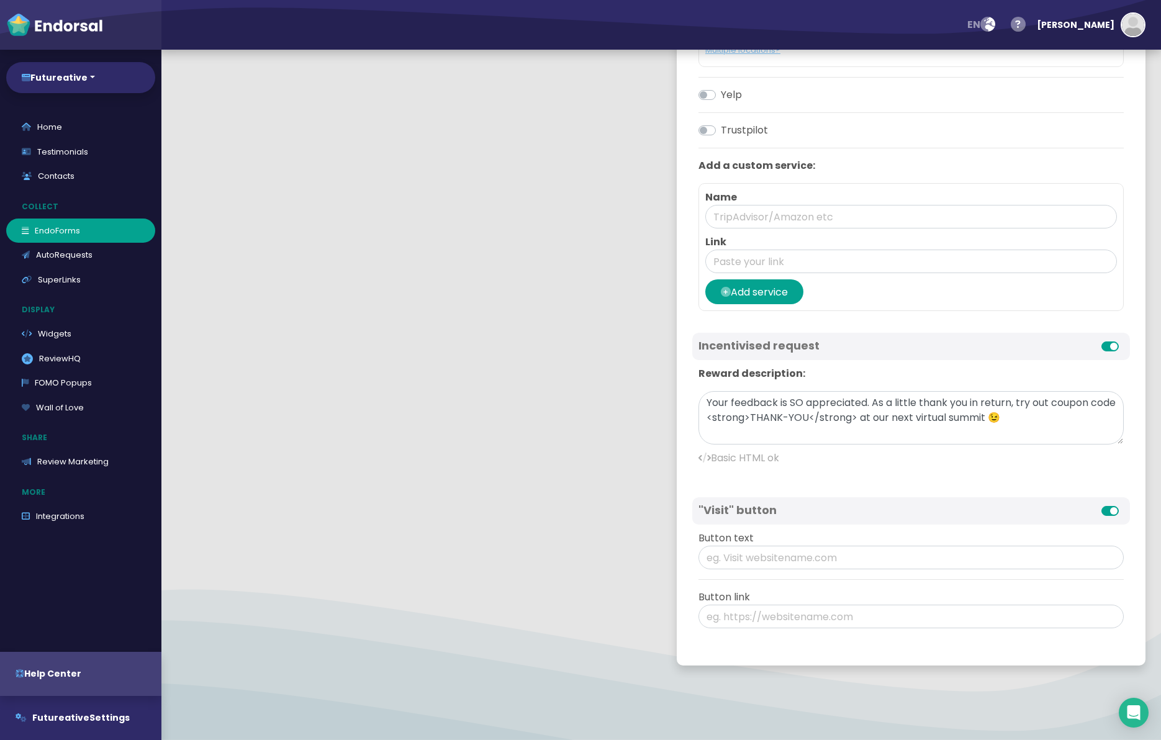
scroll to position [552, 0]
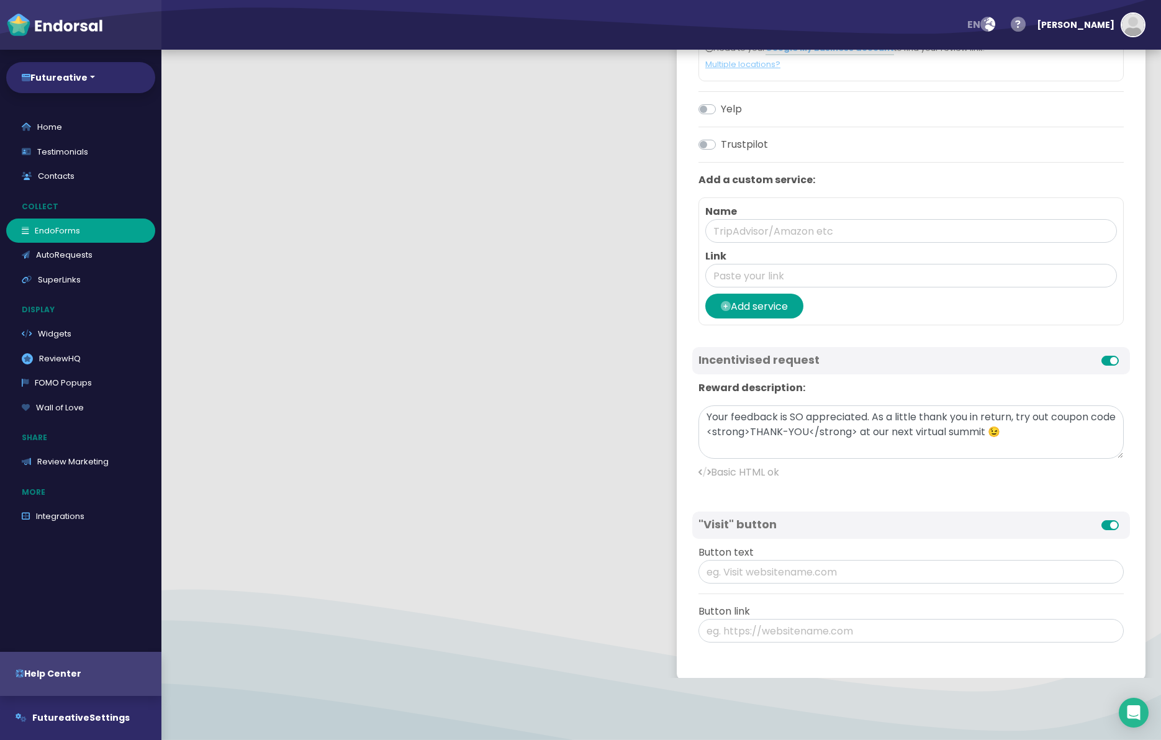
click at [1124, 518] on label at bounding box center [1124, 518] width 0 height 0
click at [0, 0] on input "checkbox" at bounding box center [0, 0] width 0 height 0
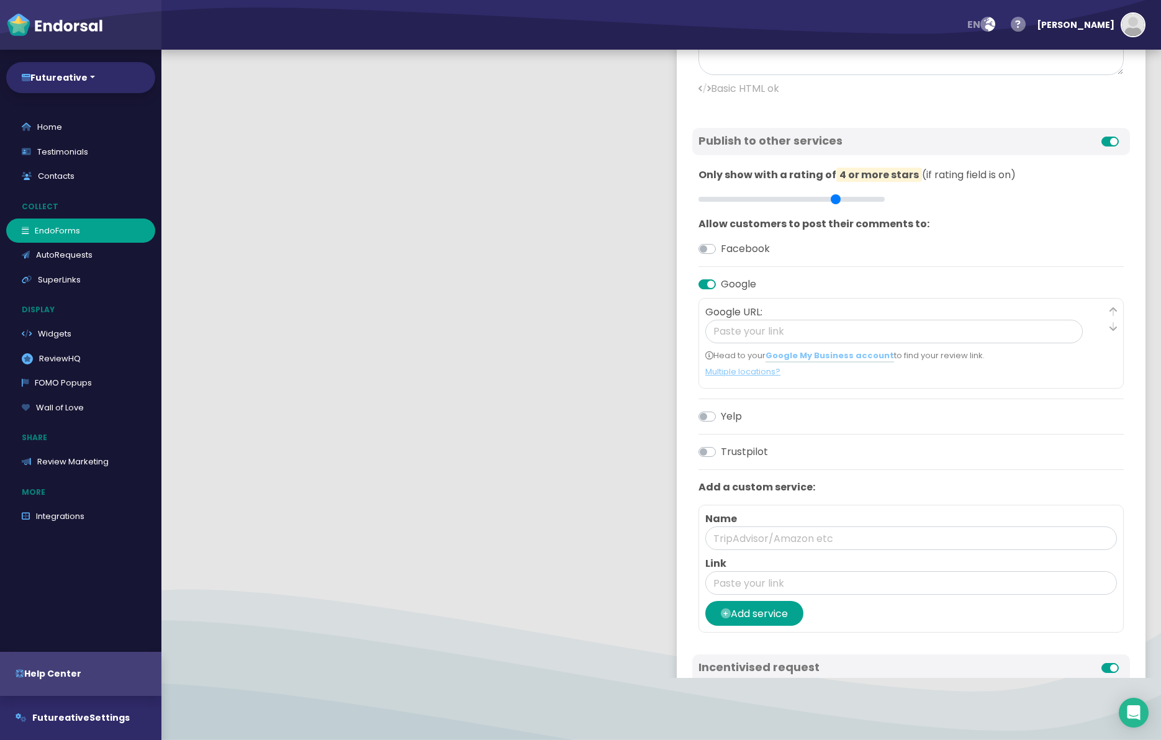
scroll to position [453, 0]
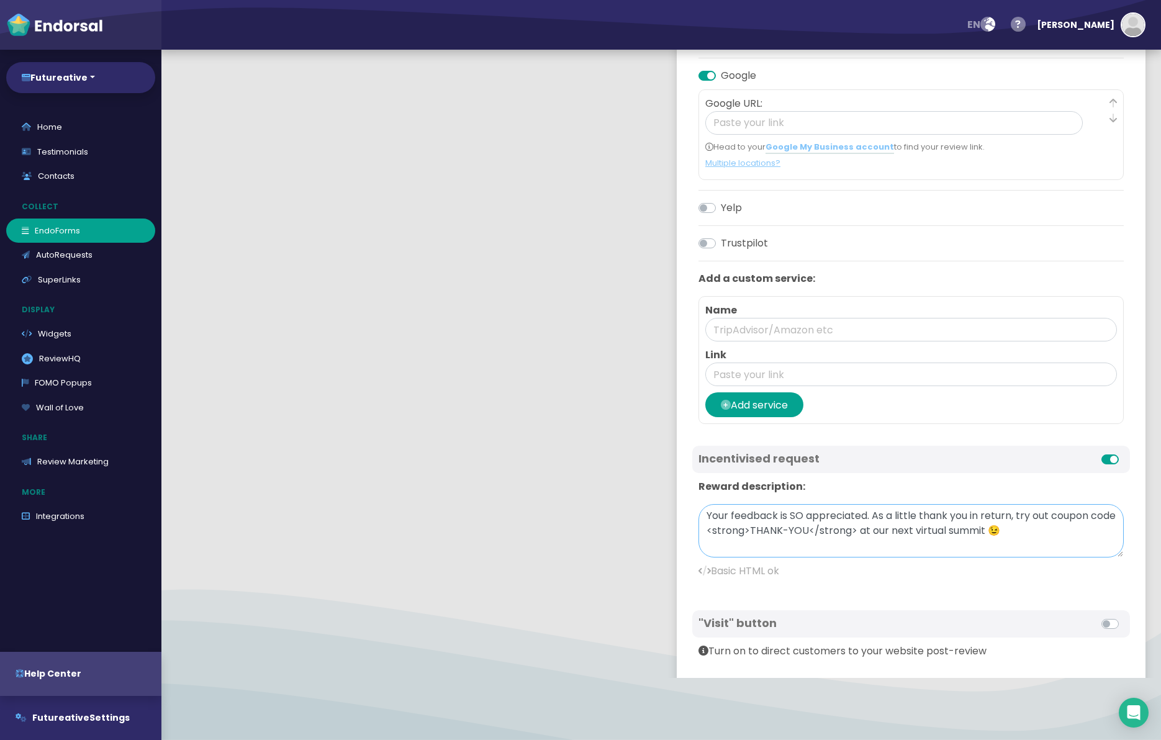
click at [779, 530] on textarea "Your feedback is SO appreciated. As a little thank you in return, try out coupo…" at bounding box center [911, 530] width 425 height 53
click at [788, 532] on textarea "Your feedback is SO appreciated. As a little thank you in return, try out coupo…" at bounding box center [911, 530] width 425 height 53
click at [842, 533] on textarea "Your feedback is SO appreciated. As a little thank you in return, try out coupo…" at bounding box center [911, 530] width 425 height 53
click at [861, 531] on textarea "Your feedback is SO appreciated. As a little thank you in return, try out coupo…" at bounding box center [911, 530] width 425 height 53
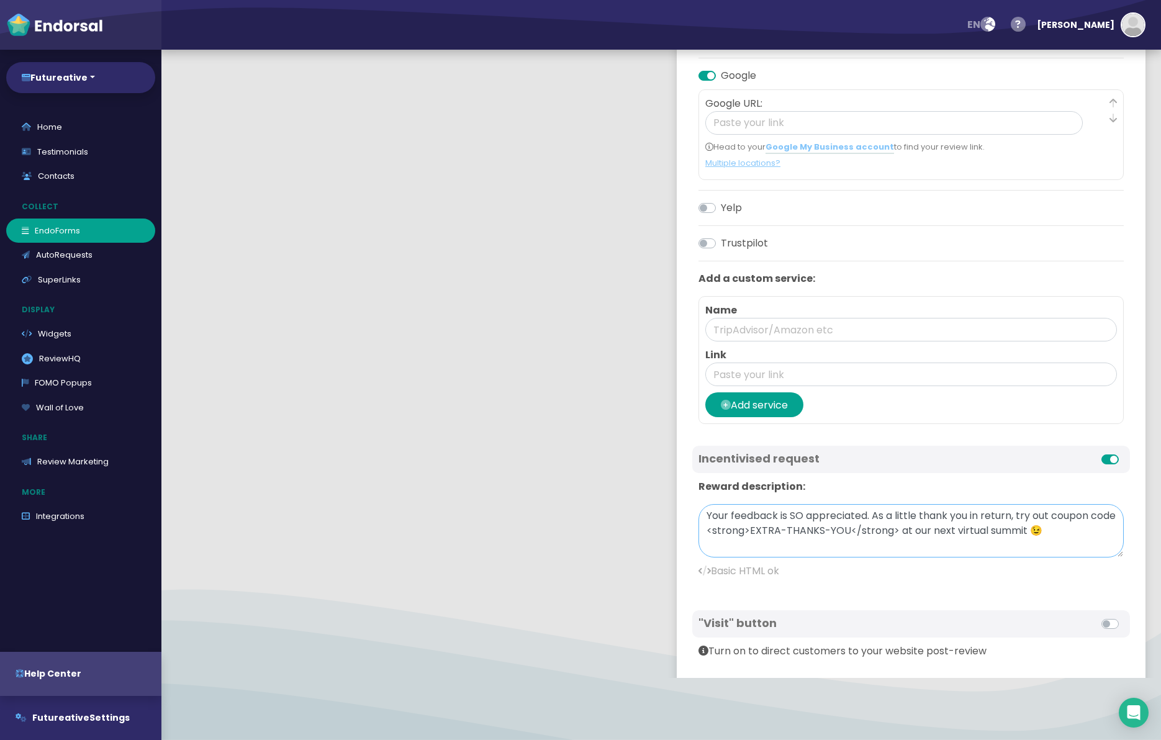
click at [861, 531] on textarea "Your feedback is SO appreciated. As a little thank you in return, try out coupo…" at bounding box center [911, 530] width 425 height 53
drag, startPoint x: 770, startPoint y: 512, endPoint x: 885, endPoint y: 518, distance: 115.0
click at [822, 515] on textarea "Your feedback is SO appreciated. As a little thank you in return, try out coupo…" at bounding box center [911, 530] width 425 height 53
click at [907, 519] on textarea "Your feedback is SO appreciated. As a little thank you in return, try out coupo…" at bounding box center [911, 530] width 425 height 53
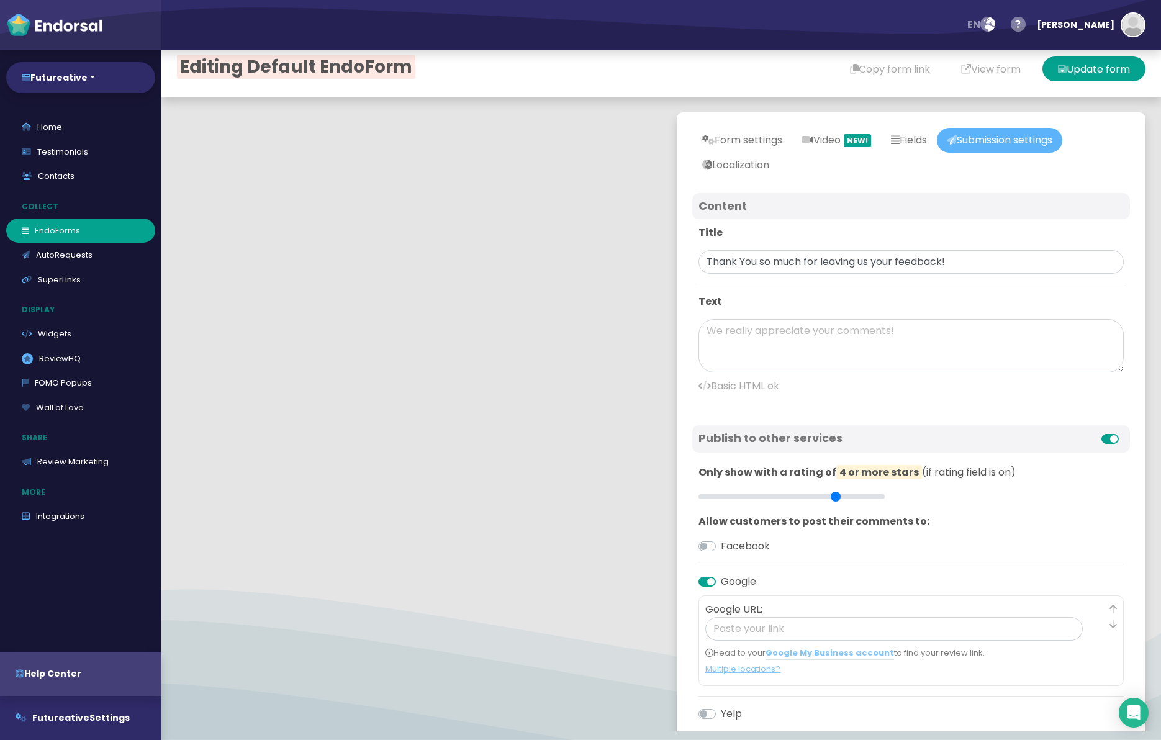
scroll to position [0, 0]
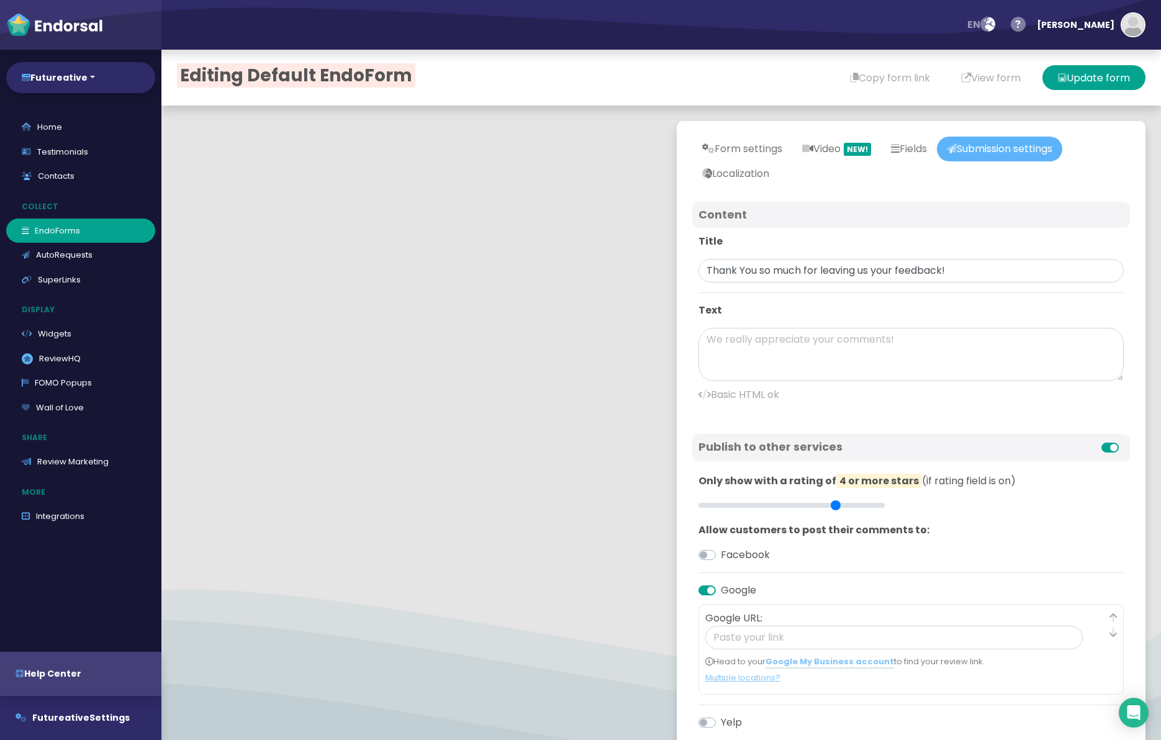
type textarea "Your feedback is SO appreciated. As a little thank you in return, try out coupo…"
click at [1124, 440] on label at bounding box center [1124, 440] width 0 height 0
click at [0, 0] on input "checkbox" at bounding box center [0, 0] width 0 height 0
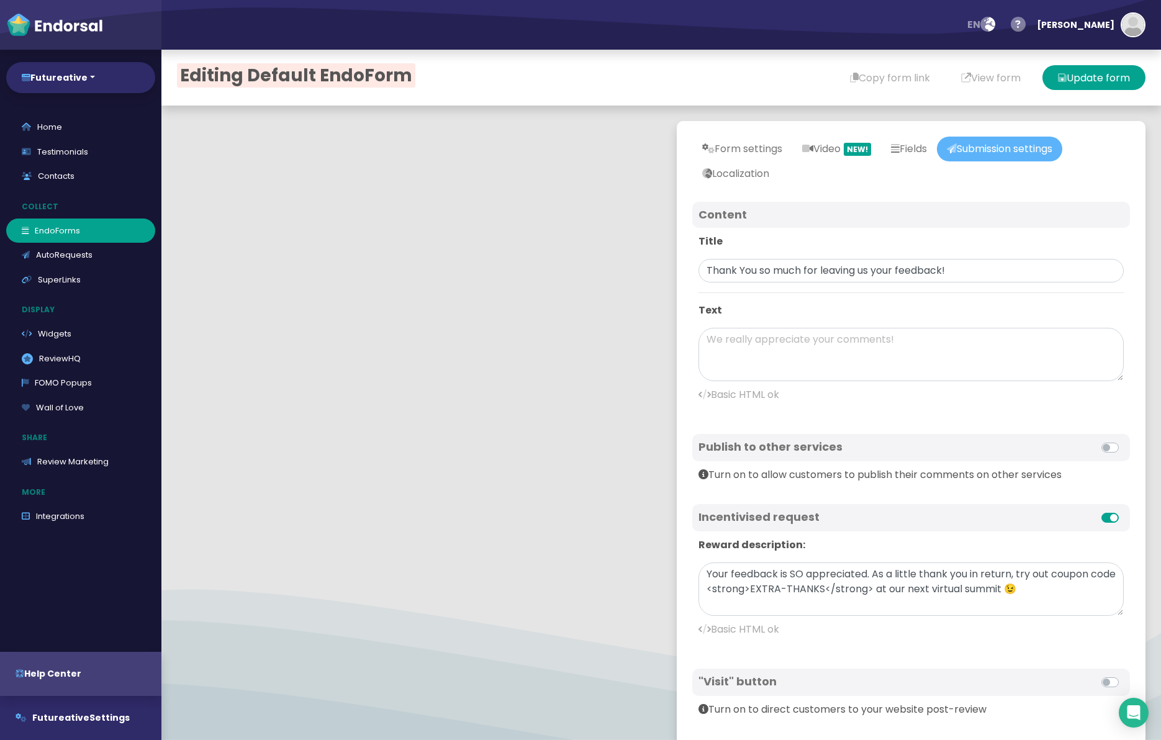
scroll to position [29, 0]
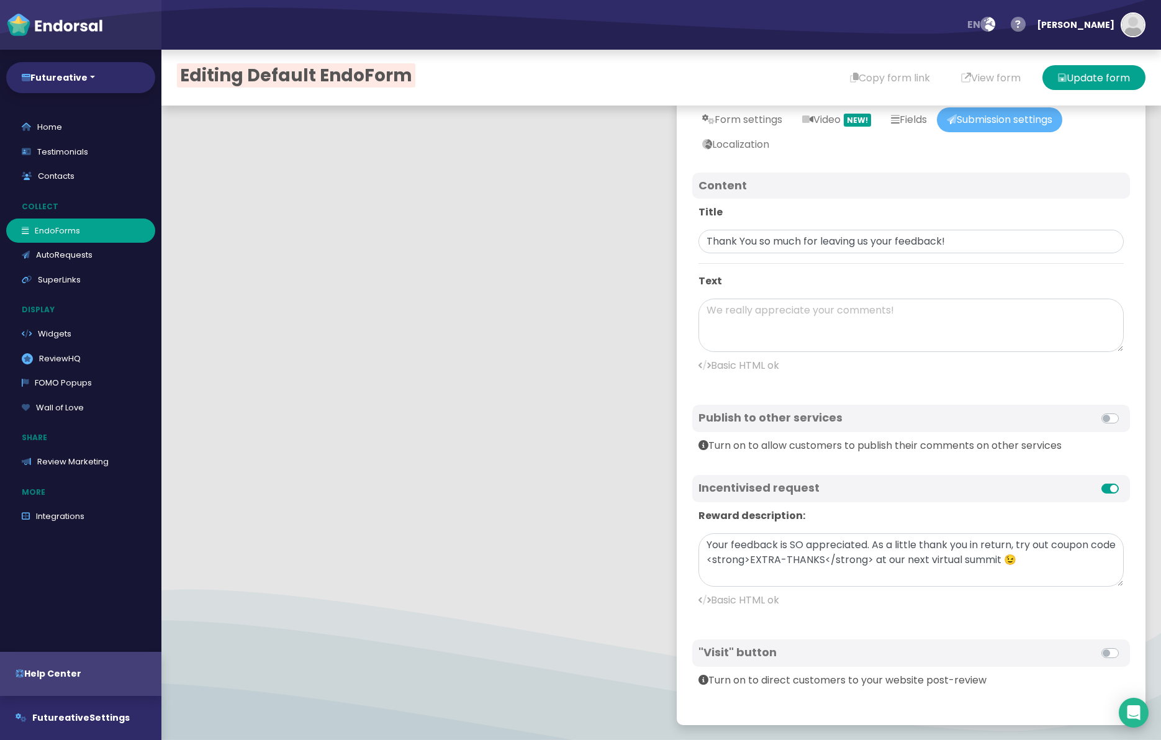
click at [806, 371] on p "Basic HTML ok" at bounding box center [911, 365] width 425 height 15
click at [834, 330] on textarea at bounding box center [911, 325] width 425 height 53
click at [788, 239] on input "Thank You so much for leaving us your feedback!" at bounding box center [911, 242] width 425 height 24
drag, startPoint x: 822, startPoint y: 243, endPoint x: 945, endPoint y: 243, distance: 122.4
click at [945, 243] on input "Thank You so much for leaving us your feedback!" at bounding box center [911, 242] width 425 height 24
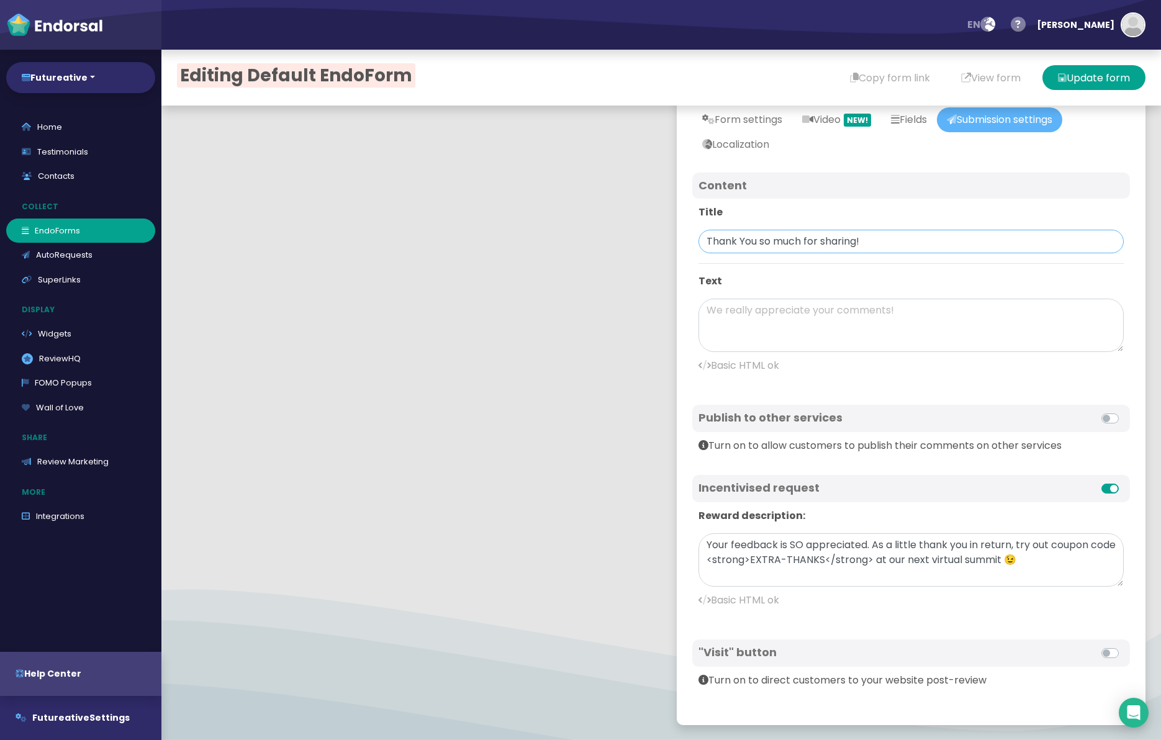
type input "Thank You so much for sharing!"
click at [861, 314] on textarea at bounding box center [911, 325] width 425 height 53
click at [750, 543] on textarea "Your feedback is SO appreciated. As a little thank you in return, try out coupo…" at bounding box center [911, 560] width 425 height 53
click at [1124, 481] on label at bounding box center [1124, 481] width 0 height 0
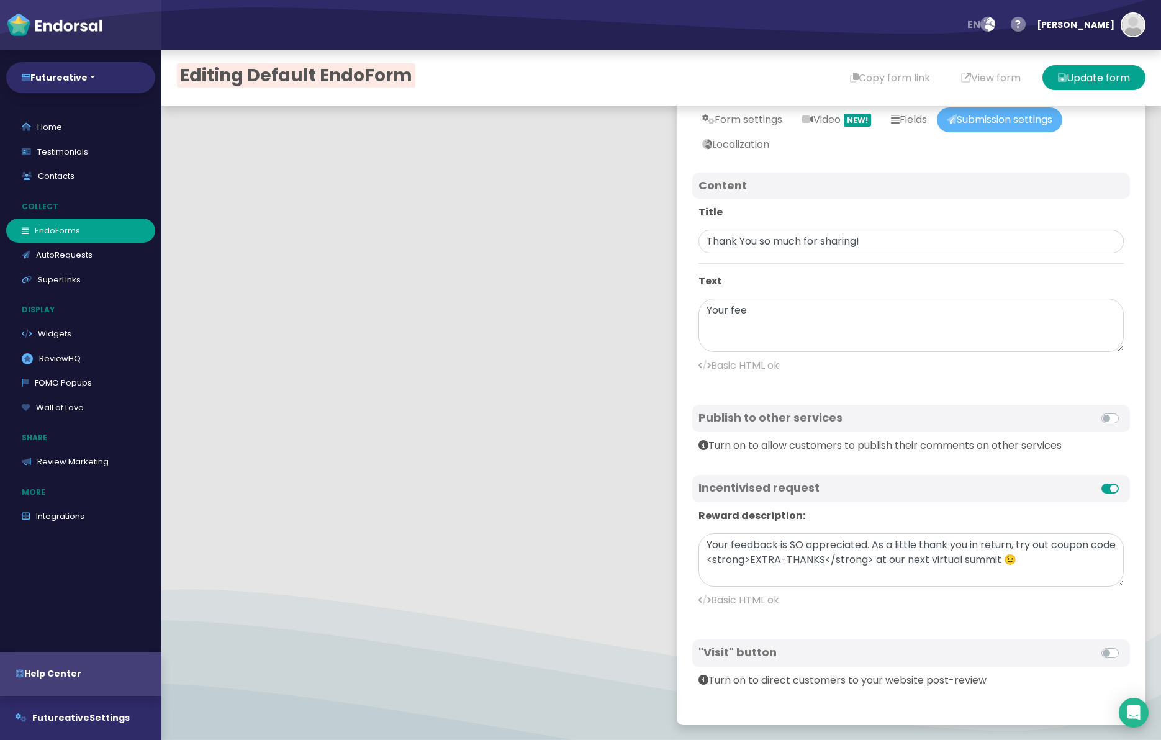
click at [0, 0] on input "checkbox" at bounding box center [0, 0] width 0 height 0
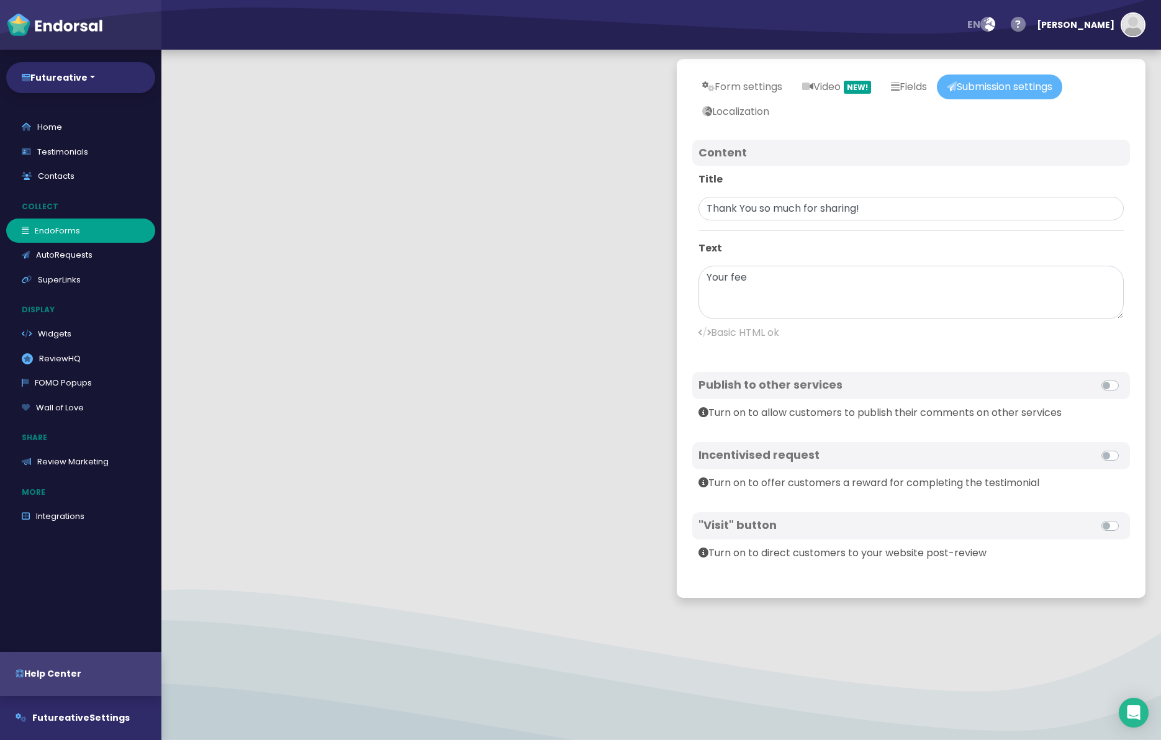
scroll to position [0, 0]
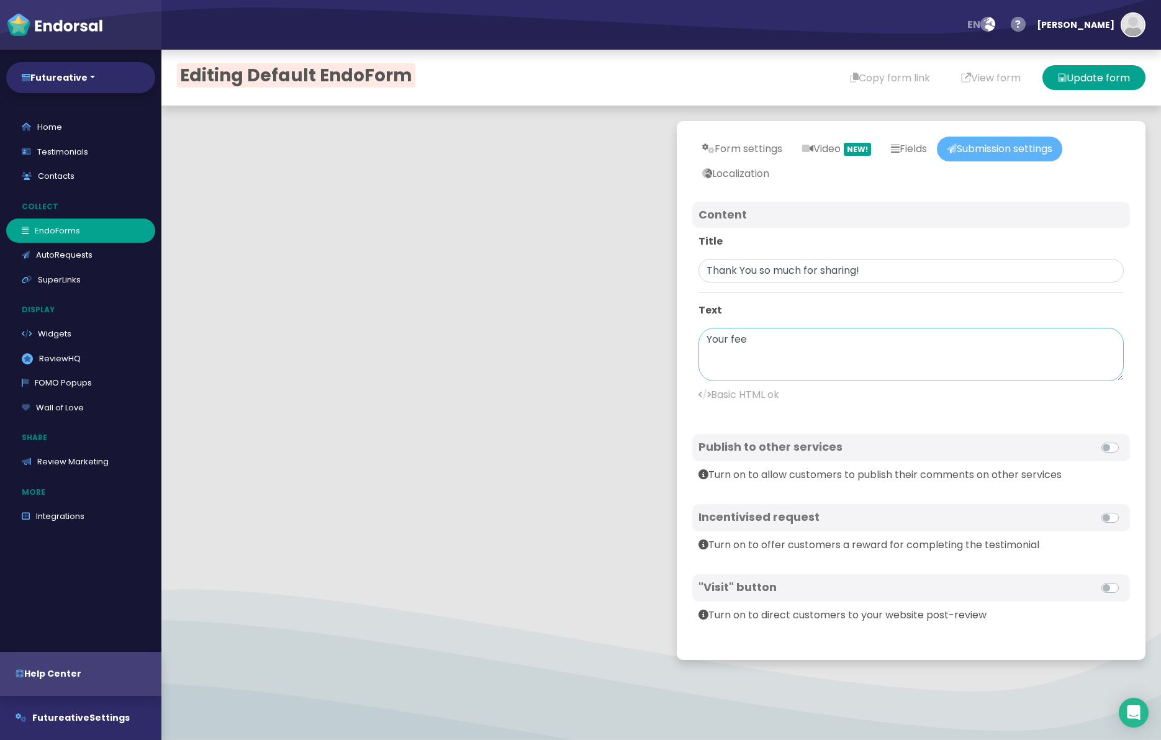
drag, startPoint x: 732, startPoint y: 338, endPoint x: 814, endPoint y: 332, distance: 82.3
click at [814, 332] on textarea "Your fee" at bounding box center [911, 354] width 425 height 53
click at [792, 340] on textarea "Your note is so appreciated and will help. If there's ever anything else I can …" at bounding box center [911, 354] width 425 height 53
click at [945, 340] on textarea "Your note is so appreciated and will help. If there's ever anything else I can …" at bounding box center [911, 354] width 425 height 53
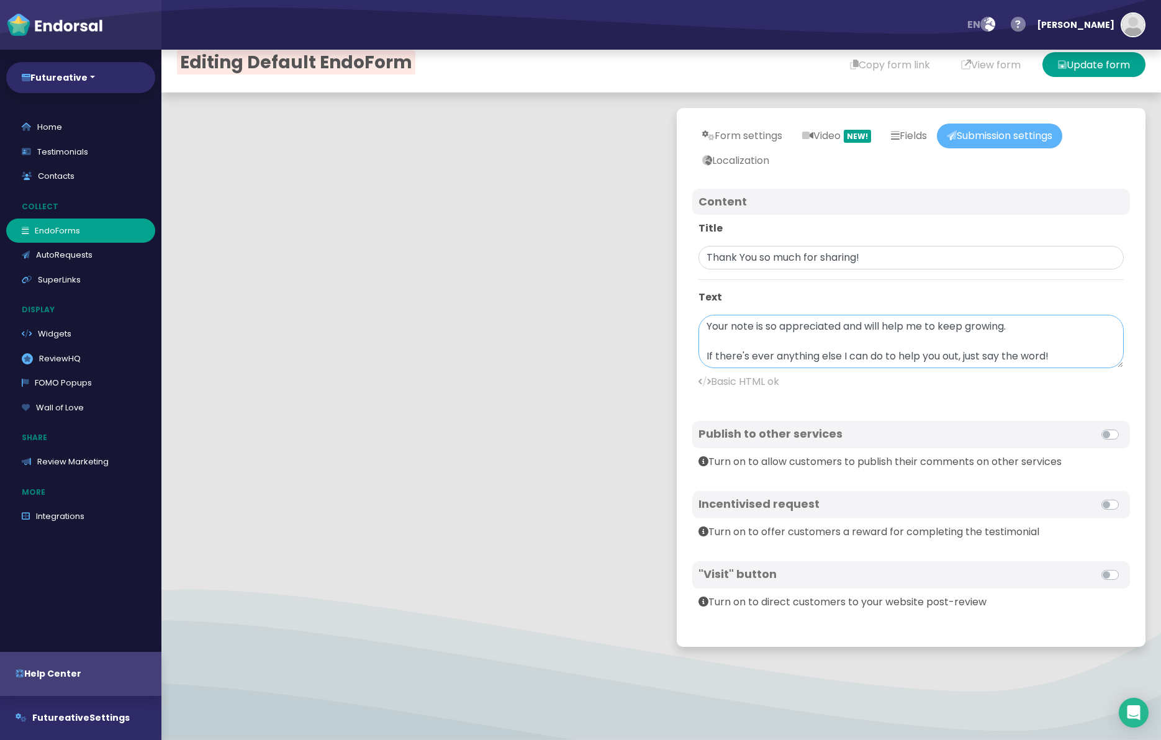
drag, startPoint x: 1030, startPoint y: 326, endPoint x: 914, endPoint y: 327, distance: 116.8
click at [914, 327] on textarea "Your note is so appreciated and will help me to keep growing. If there's ever a…" at bounding box center [911, 341] width 425 height 53
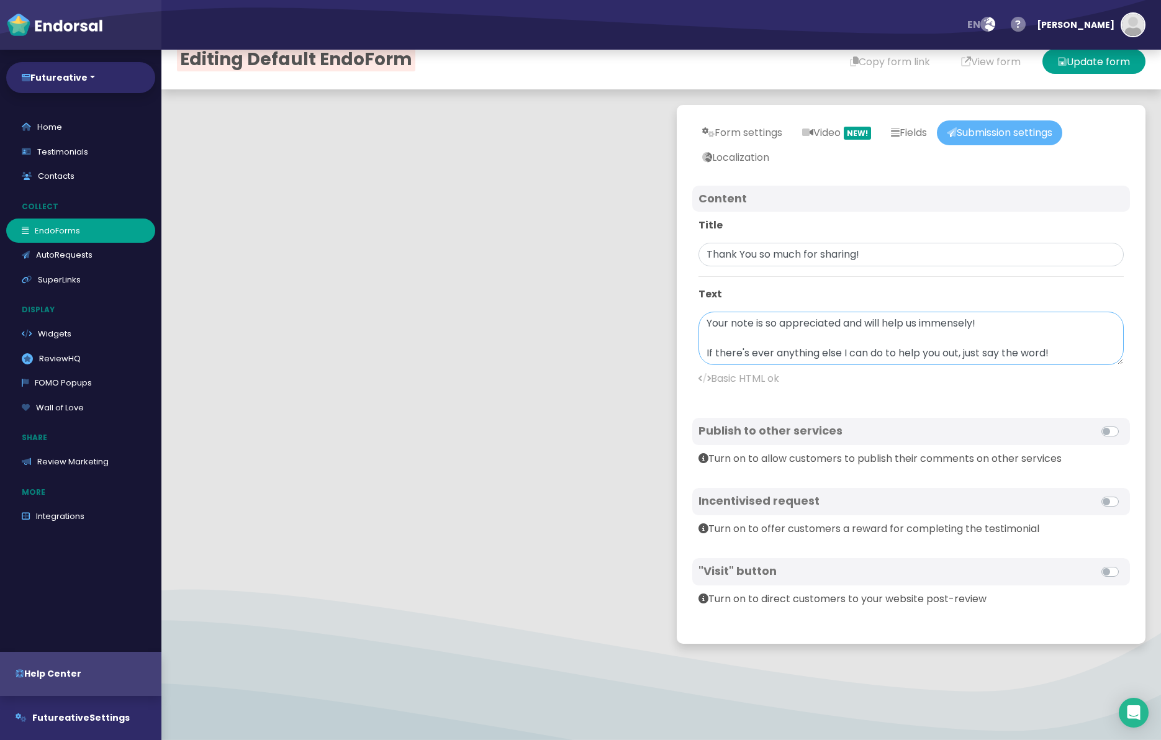
click at [914, 323] on textarea "Your note is so appreciated and will help us immensely! If there's ever anythin…" at bounding box center [911, 338] width 425 height 53
click at [913, 323] on textarea "Your note is so appreciated and will help us immensely! If there's ever anythin…" at bounding box center [911, 338] width 425 height 53
click at [1022, 326] on textarea "Your note is so appreciated and will help immensely! If there's ever anything e…" at bounding box center [911, 338] width 425 height 53
click at [866, 323] on textarea "Your note is so appreciated and will help immensely! If there's ever anything e…" at bounding box center [911, 338] width 425 height 53
drag, startPoint x: 782, startPoint y: 355, endPoint x: 840, endPoint y: 350, distance: 58.6
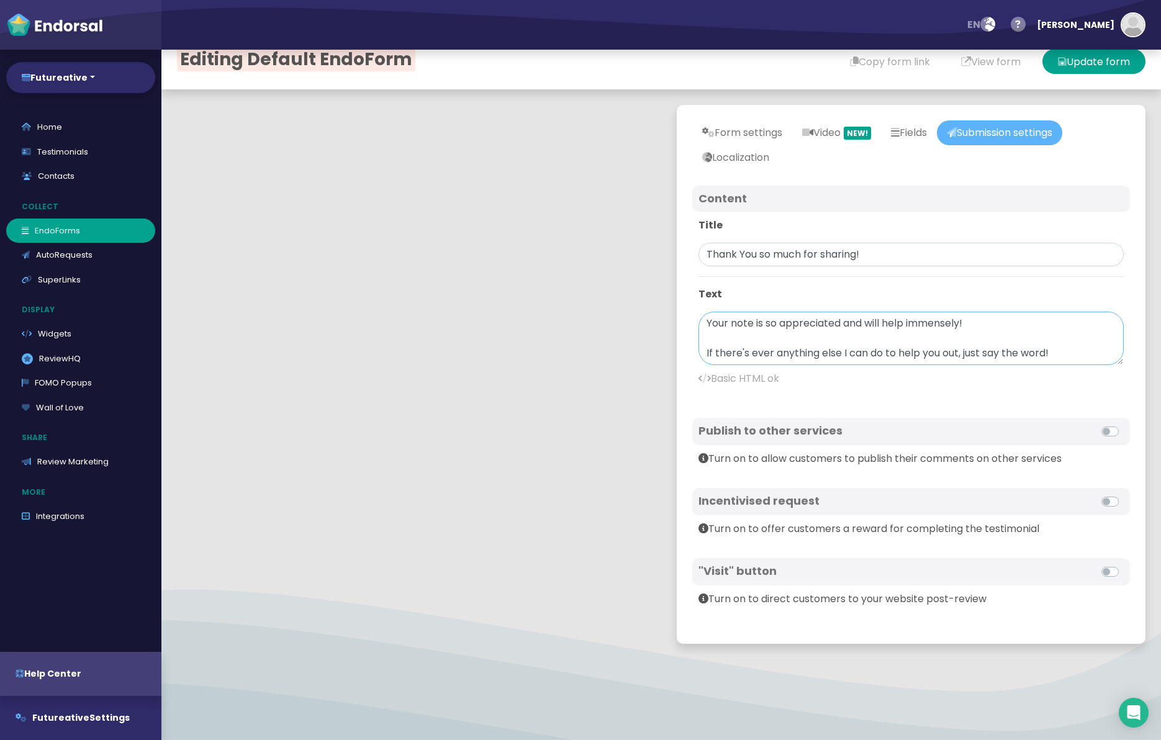
click at [781, 355] on textarea "Your note is so appreciated and will help immensely! If there's ever anything e…" at bounding box center [911, 338] width 425 height 53
click at [970, 345] on textarea "Your note is so appreciated and will help immensely! If there's ever anything e…" at bounding box center [911, 338] width 425 height 53
click at [807, 352] on textarea "Your note is so appreciated and will help immensely! If there's ever anything e…" at bounding box center [911, 338] width 425 height 53
click at [721, 351] on textarea "Your note is so appreciated and will help immensely! If there's ever anything e…" at bounding box center [911, 338] width 425 height 53
click at [777, 352] on textarea "Your note is so appreciated and will help immensely! If there's ever anything e…" at bounding box center [911, 338] width 425 height 53
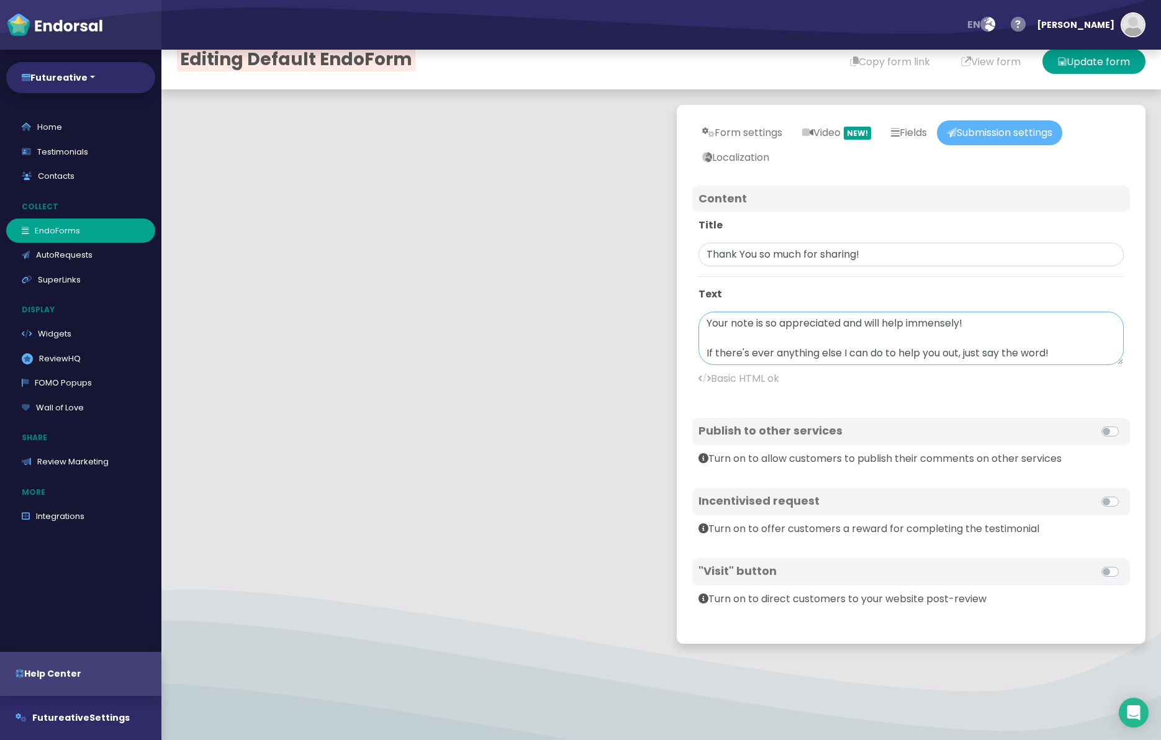
click at [799, 353] on textarea "Your note is so appreciated and will help immensely! If there's ever anything e…" at bounding box center [911, 338] width 425 height 53
click at [847, 354] on textarea "Your note is so appreciated and will help immensely! If there's ever anything e…" at bounding box center [911, 338] width 425 height 53
click at [901, 354] on textarea "Your note is so appreciated and will help immensely! If there's ever anything e…" at bounding box center [911, 338] width 425 height 53
click at [985, 361] on textarea "Your note is so appreciated and will help immensely! If there's ever anything e…" at bounding box center [911, 338] width 425 height 53
drag, startPoint x: 1057, startPoint y: 346, endPoint x: 1060, endPoint y: 355, distance: 9.2
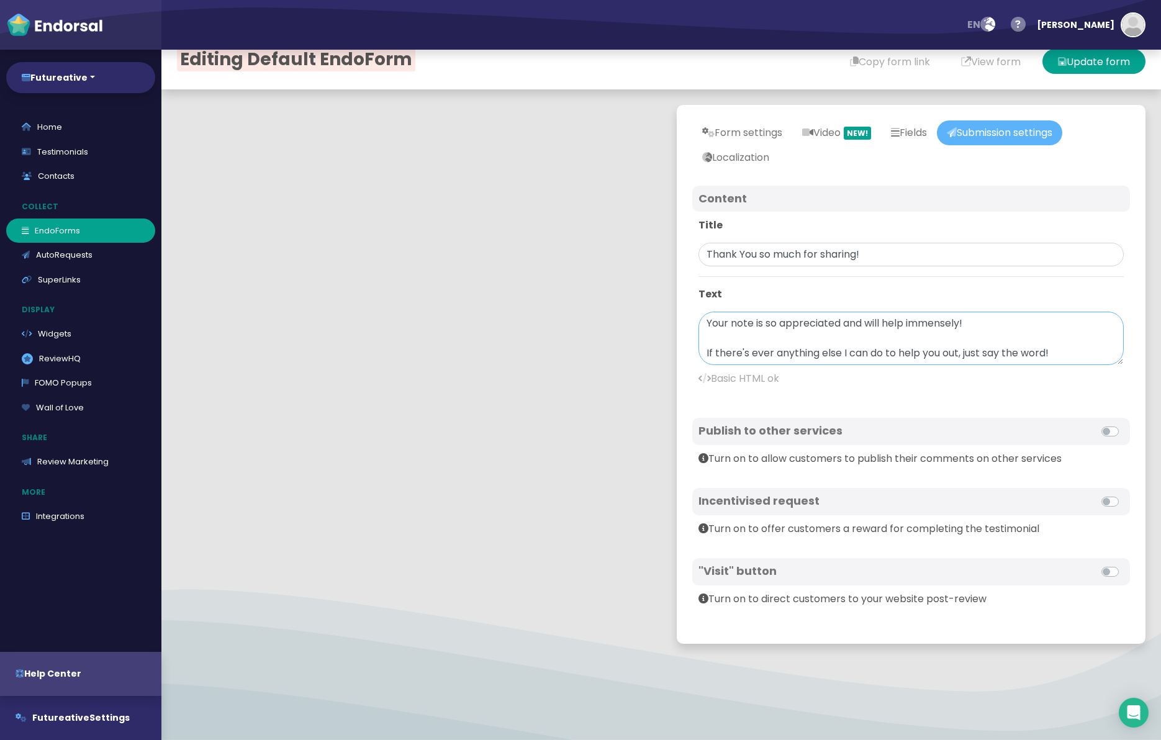
click at [1057, 346] on textarea "Your note is so appreciated and will help immensely! If there's ever anything e…" at bounding box center [911, 338] width 425 height 53
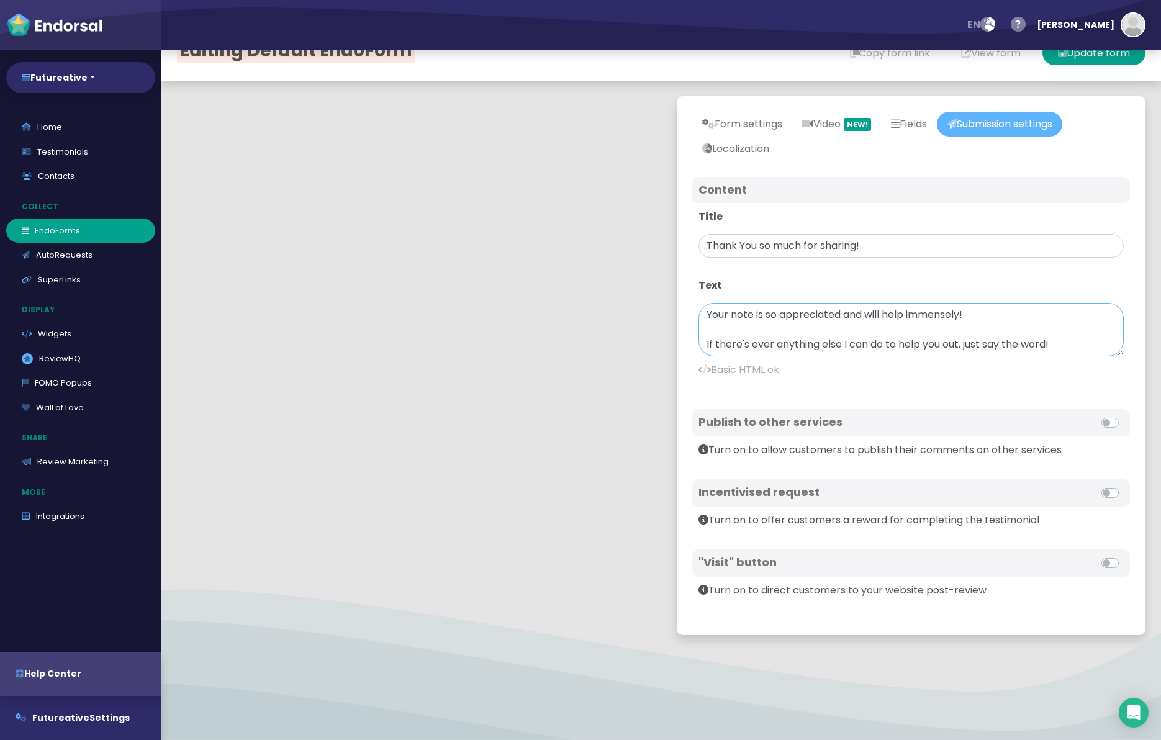
scroll to position [0, 0]
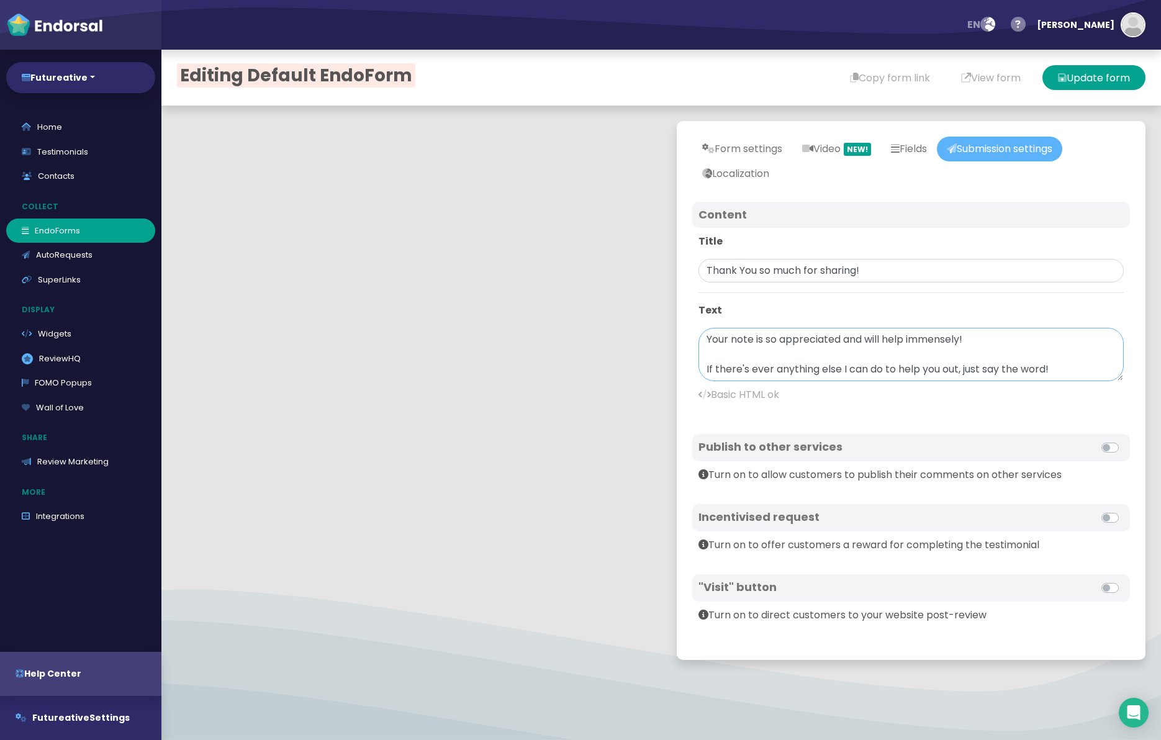
click at [1068, 369] on textarea "Your note is so appreciated and will help immensely! If there's ever anything e…" at bounding box center [911, 354] width 425 height 53
click at [1055, 358] on textarea "Your note is so appreciated and will help immensely! If there's ever anything e…" at bounding box center [911, 354] width 425 height 53
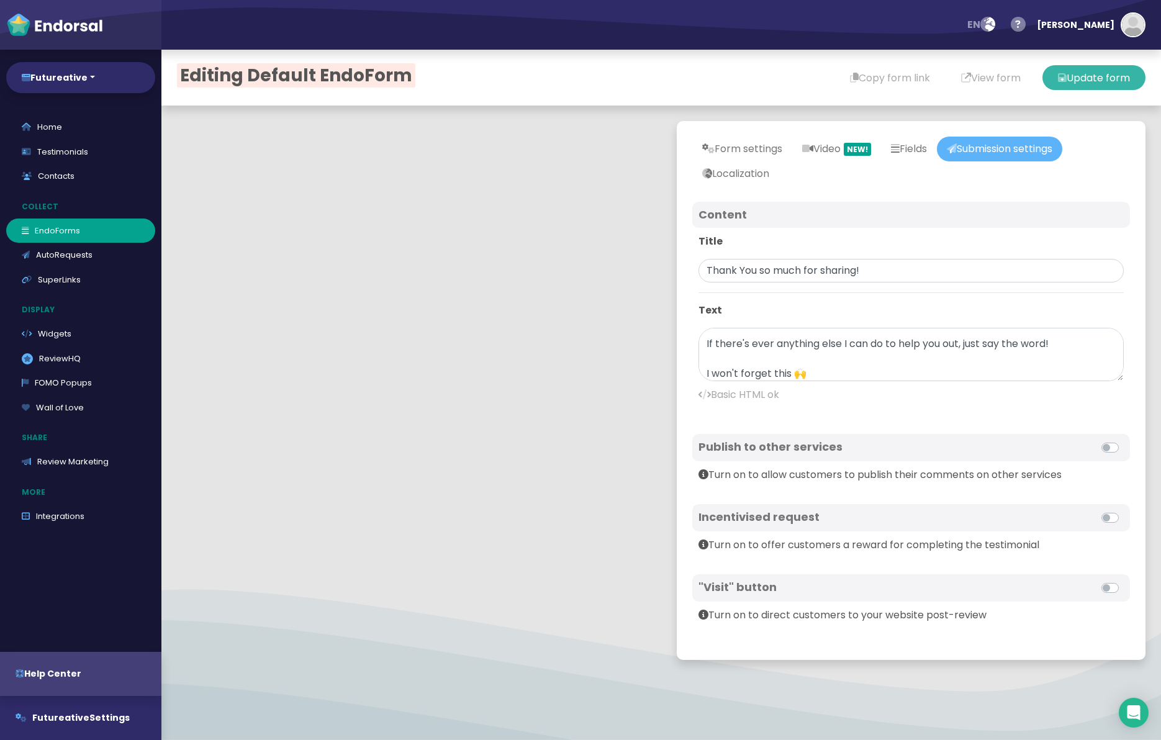
click at [1094, 87] on button "Update form" at bounding box center [1094, 77] width 103 height 25
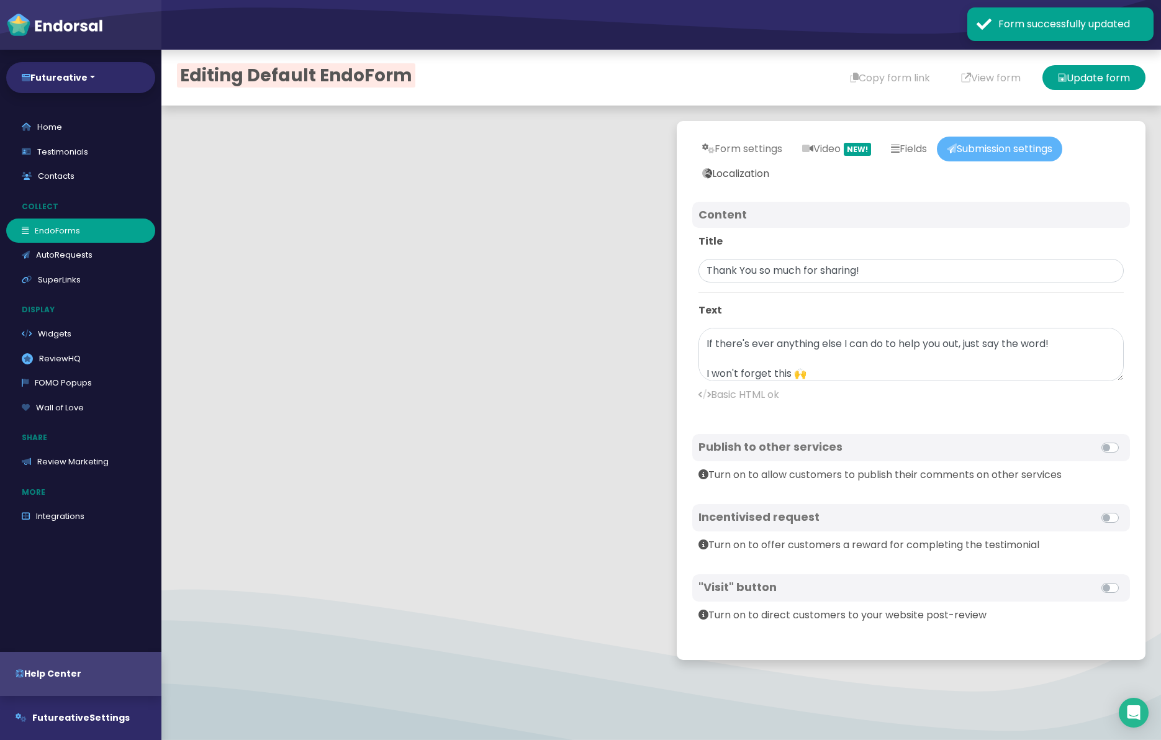
click at [741, 175] on link "Localization" at bounding box center [736, 173] width 87 height 25
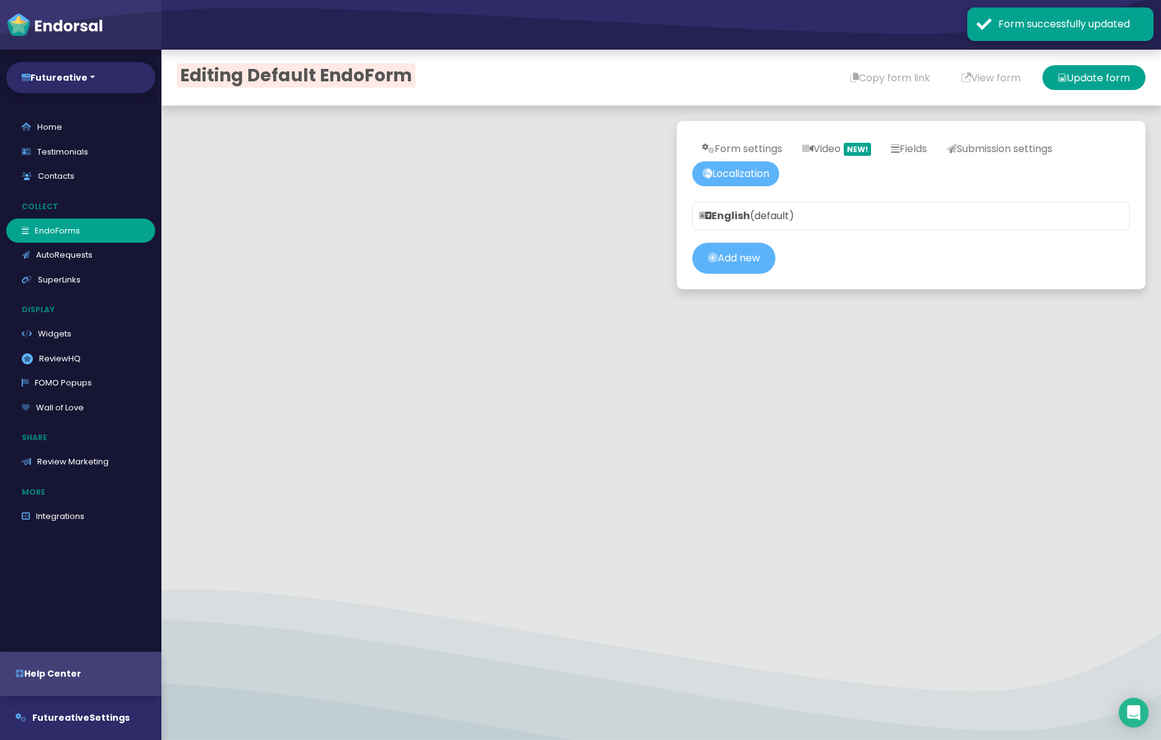
click at [744, 209] on strong "English" at bounding box center [724, 216] width 51 height 14
click at [834, 220] on p "English (default)" at bounding box center [911, 216] width 424 height 15
click at [999, 151] on link "Submission settings" at bounding box center [999, 149] width 125 height 25
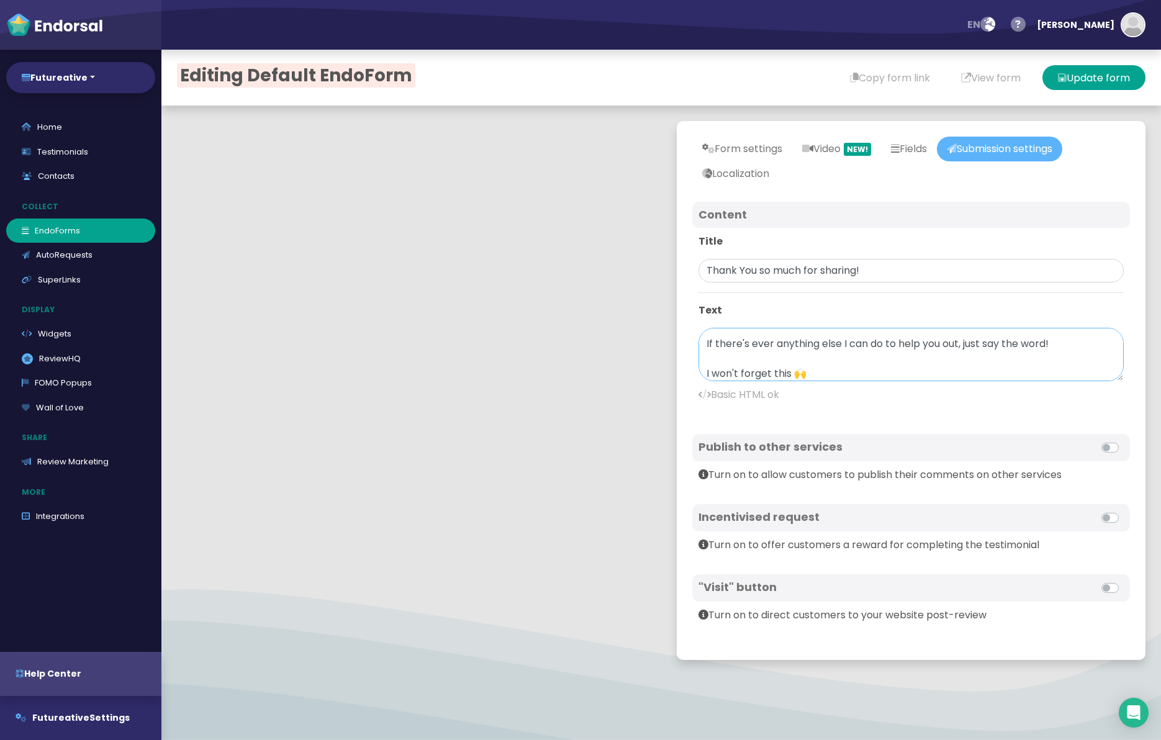
click at [705, 373] on textarea "Your note is so appreciated and will help immensely! If there's ever anything e…" at bounding box center [911, 354] width 425 height 53
click at [865, 373] on textarea "Your note is so appreciated and will help immensely! If there's ever anything e…" at bounding box center [911, 354] width 425 height 53
click at [1084, 80] on button "Update form" at bounding box center [1094, 77] width 103 height 25
click at [722, 373] on textarea "Your note is so appreciated and will help immensely! If there's ever anything e…" at bounding box center [911, 354] width 425 height 53
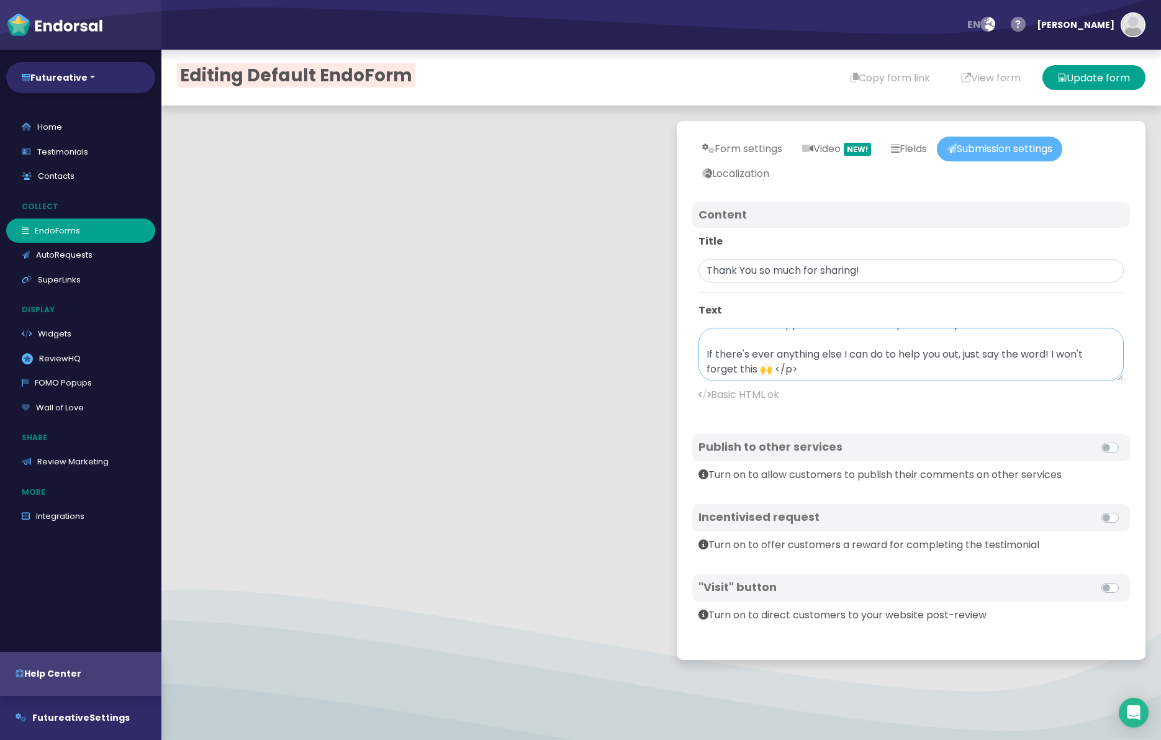
click at [847, 369] on textarea "Your note is so appreciated and will help immensely! If there's ever anything e…" at bounding box center [911, 354] width 425 height 53
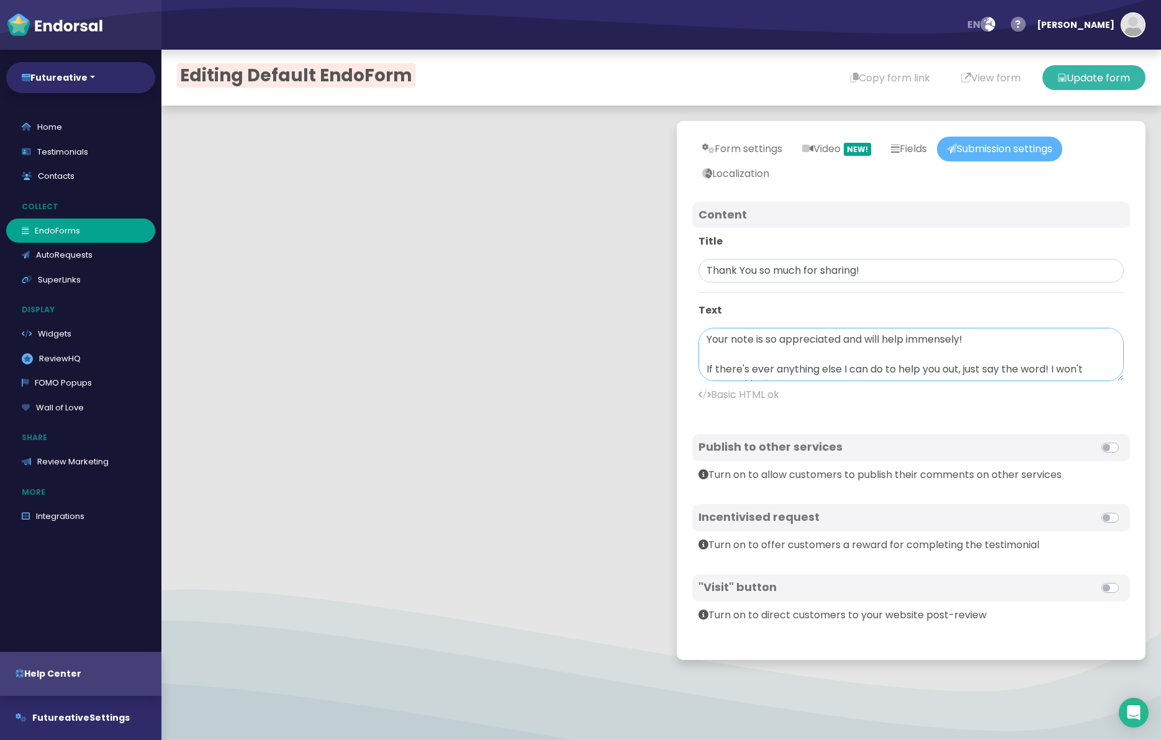
type textarea "Your note is so appreciated and will help immensely! If there's ever anything e…"
click at [1109, 74] on button "Update form" at bounding box center [1094, 77] width 103 height 25
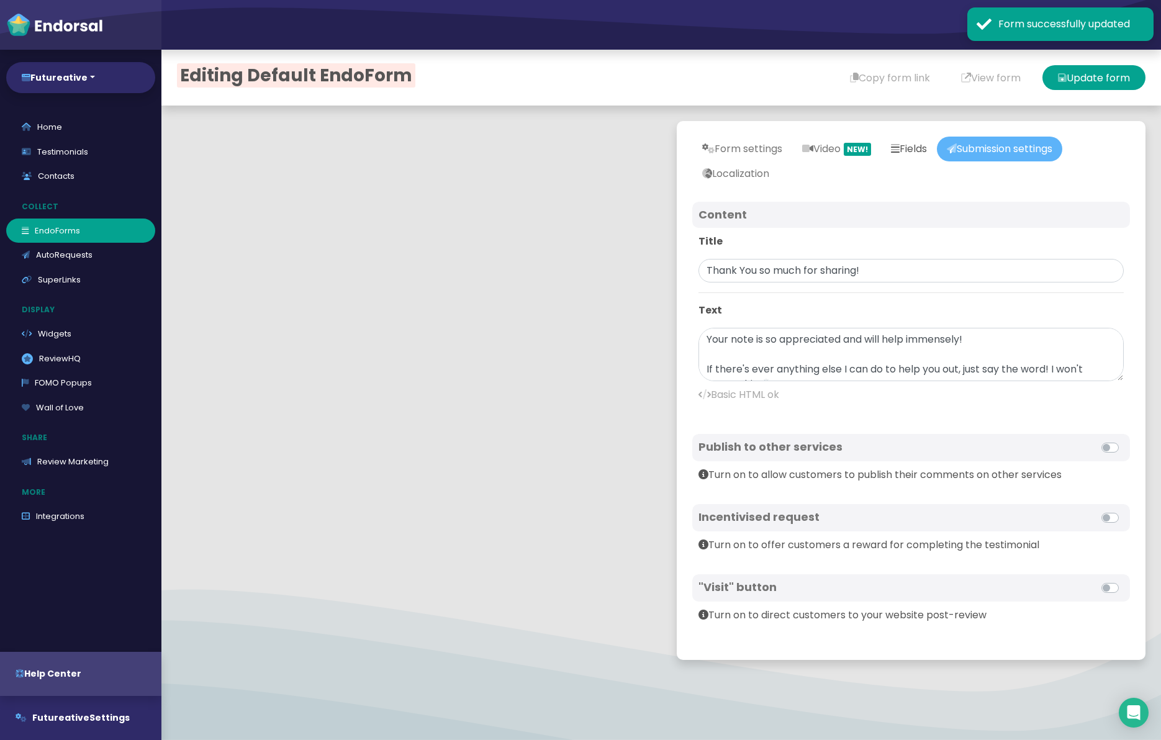
drag, startPoint x: 924, startPoint y: 152, endPoint x: 915, endPoint y: 151, distance: 9.4
click at [924, 152] on link "Fields" at bounding box center [909, 149] width 56 height 25
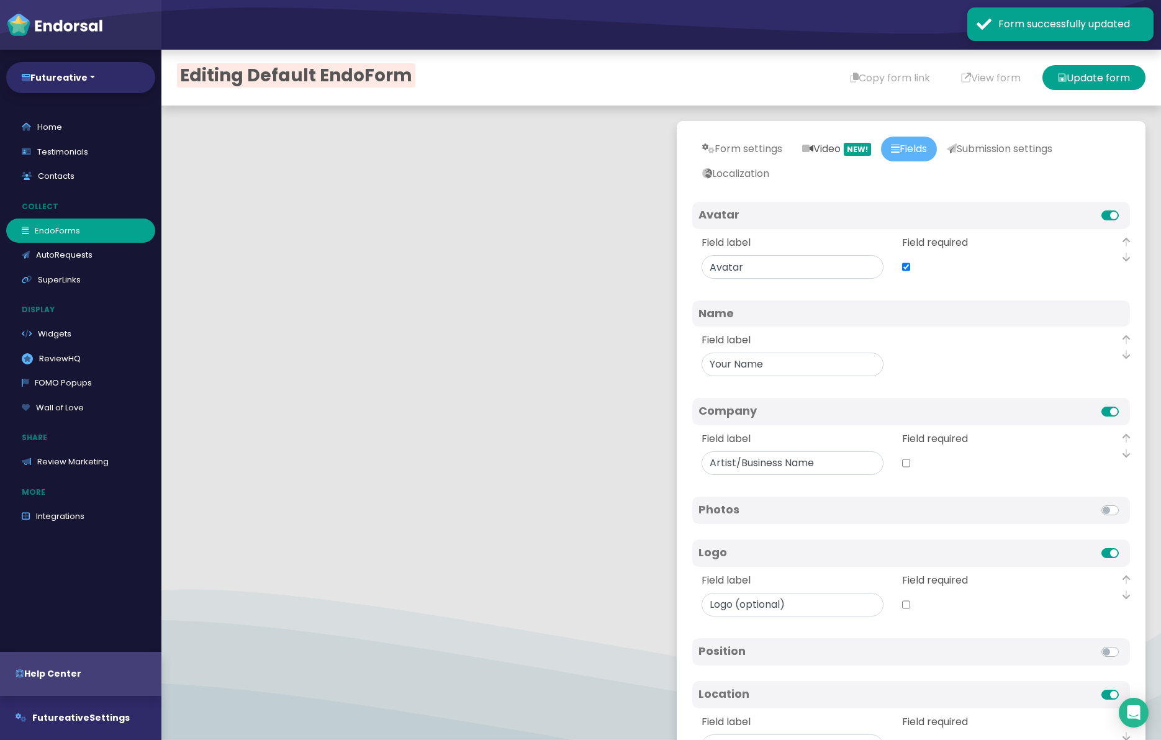
click at [845, 149] on link "Video NEW!" at bounding box center [837, 149] width 89 height 25
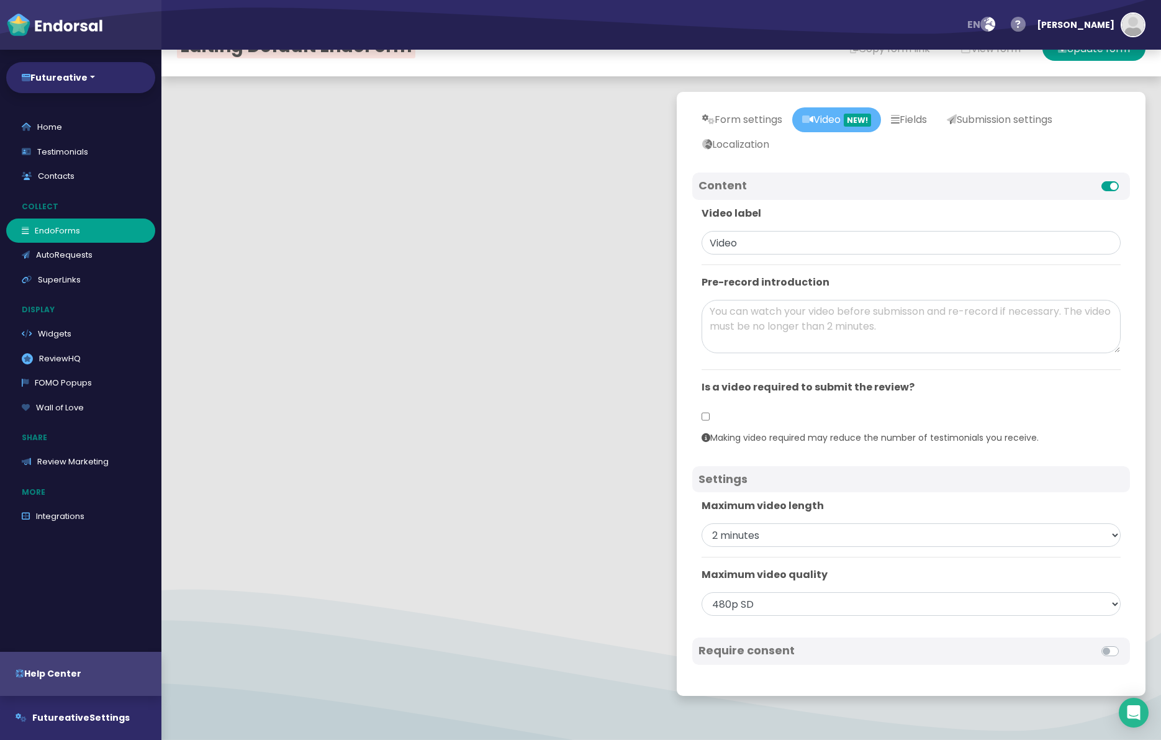
scroll to position [30, 0]
click at [771, 538] on select "2 minutes 3 minutes 5 minutes Unlimited" at bounding box center [911, 535] width 419 height 24
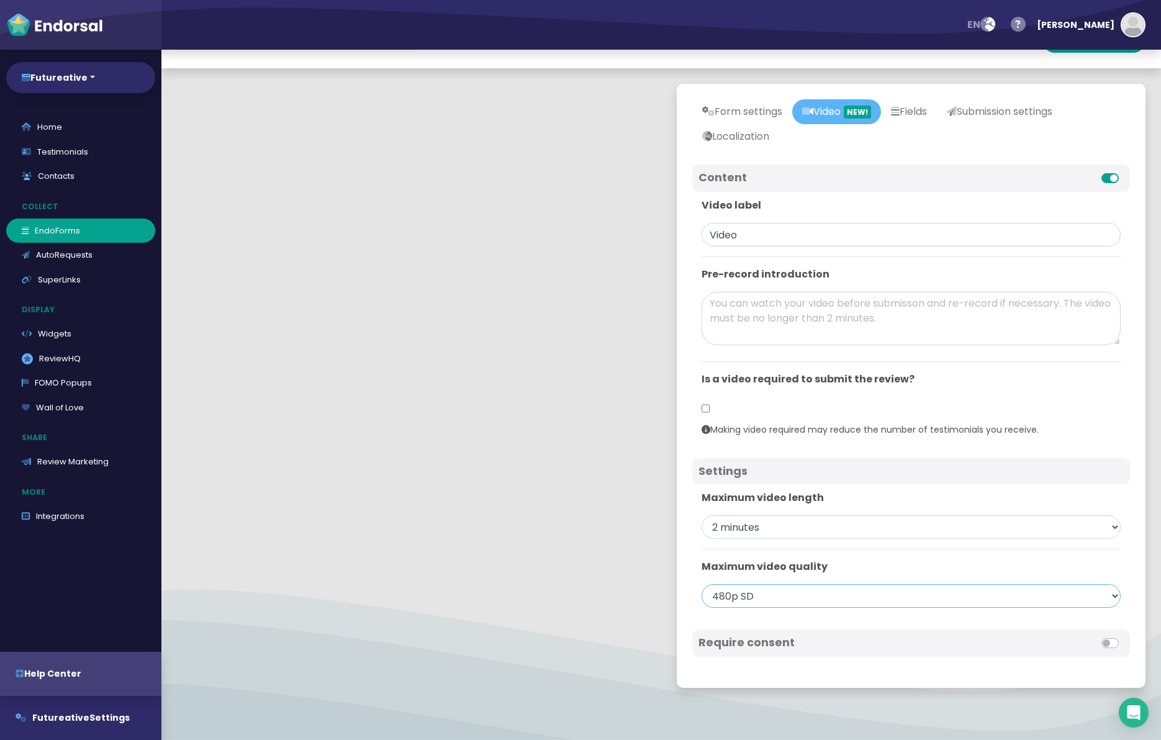
click at [743, 598] on select "480p SD 720p HD 1080p HD 4K" at bounding box center [911, 596] width 419 height 24
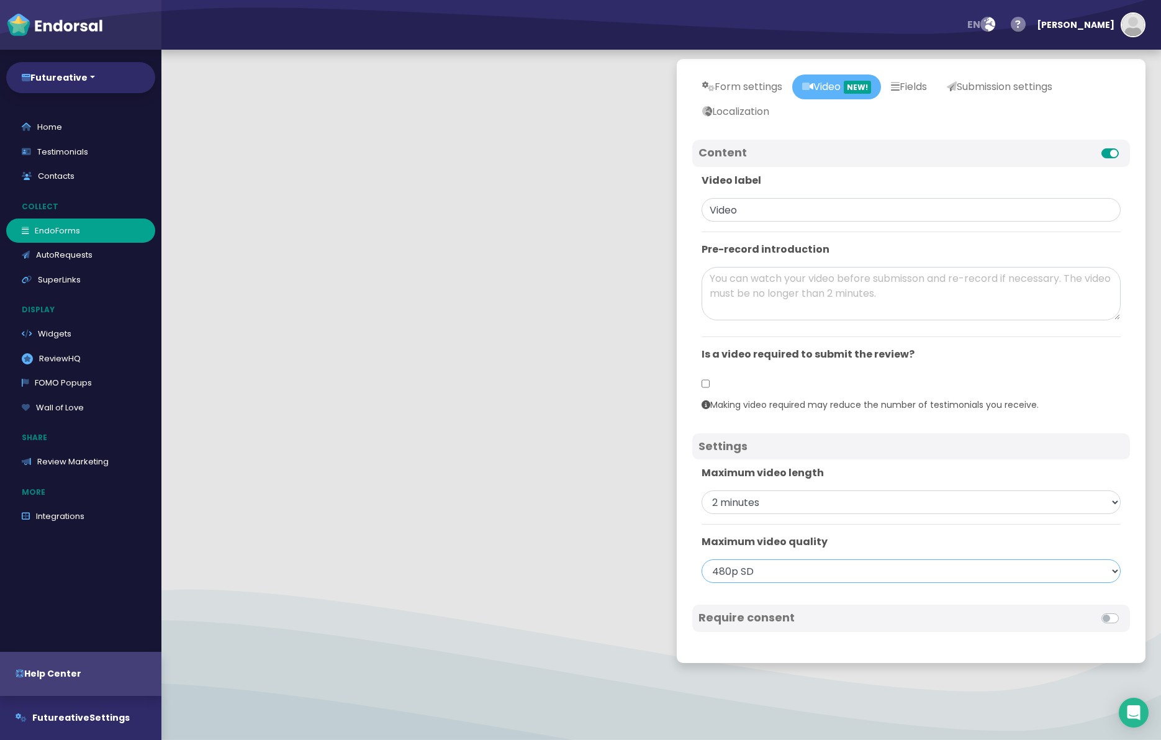
click at [743, 569] on select "480p SD 720p HD 1080p HD 4K" at bounding box center [911, 572] width 419 height 24
click at [1140, 22] on img "button" at bounding box center [1133, 25] width 22 height 22
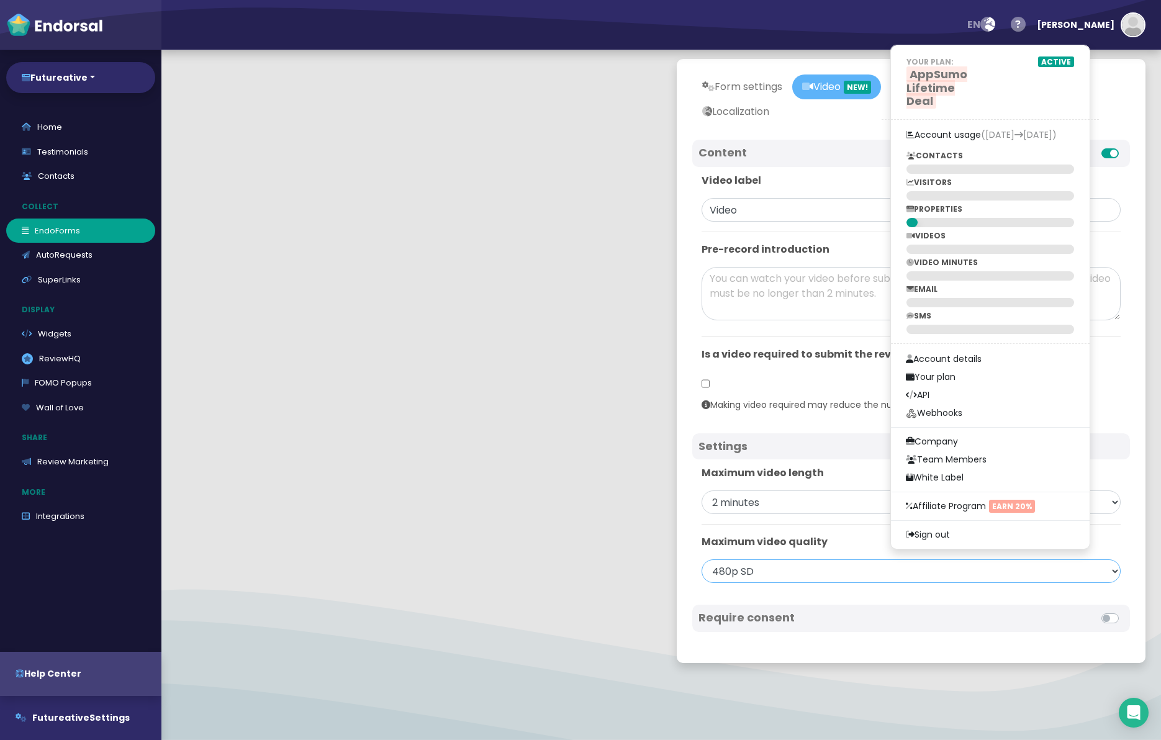
click at [774, 560] on select "480p SD 720p HD 1080p HD 4K" at bounding box center [911, 572] width 419 height 24
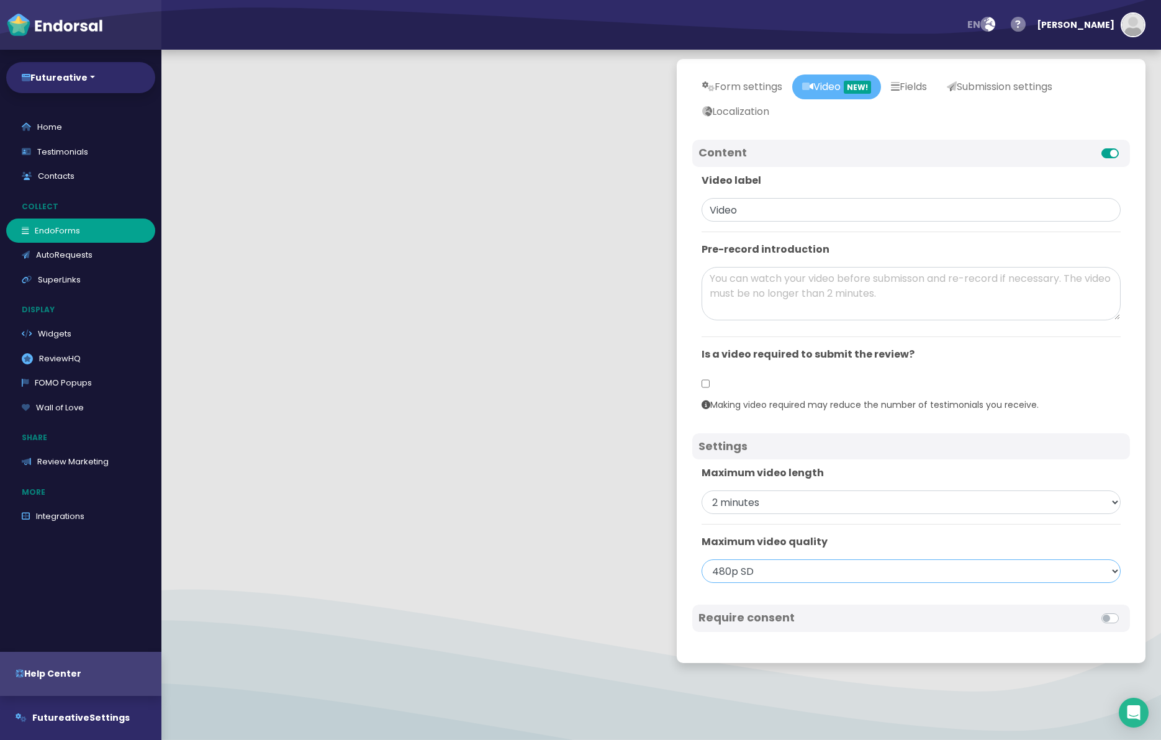
select select "2160"
click at [702, 560] on select "480p SD 720p HD 1080p HD 4K" at bounding box center [911, 572] width 419 height 24
drag, startPoint x: 729, startPoint y: 588, endPoint x: 747, endPoint y: 614, distance: 31.4
click at [729, 588] on div "Maximum video length 2 minutes 3 minutes 5 minutes Unlimited Maximum video qual…" at bounding box center [912, 525] width 438 height 130
click at [1074, 625] on div "Require consent" at bounding box center [912, 618] width 438 height 27
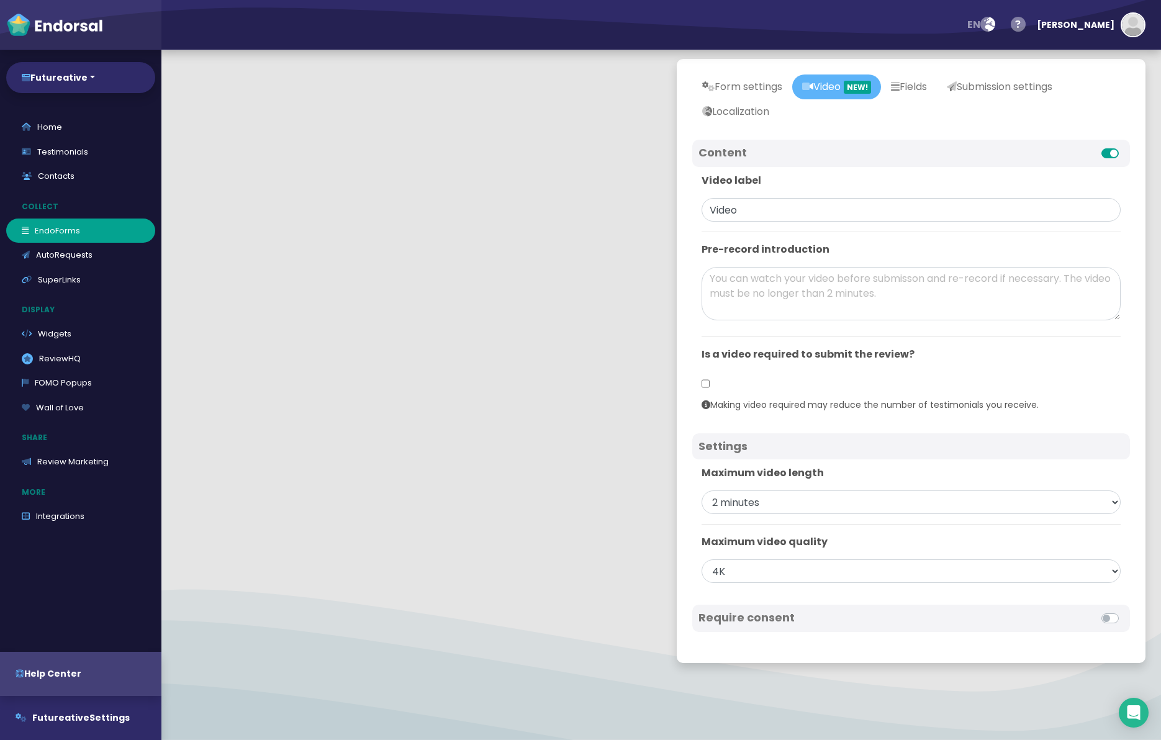
click at [1124, 611] on label at bounding box center [1124, 611] width 0 height 0
click at [0, 0] on input "checkbox" at bounding box center [0, 0] width 0 height 0
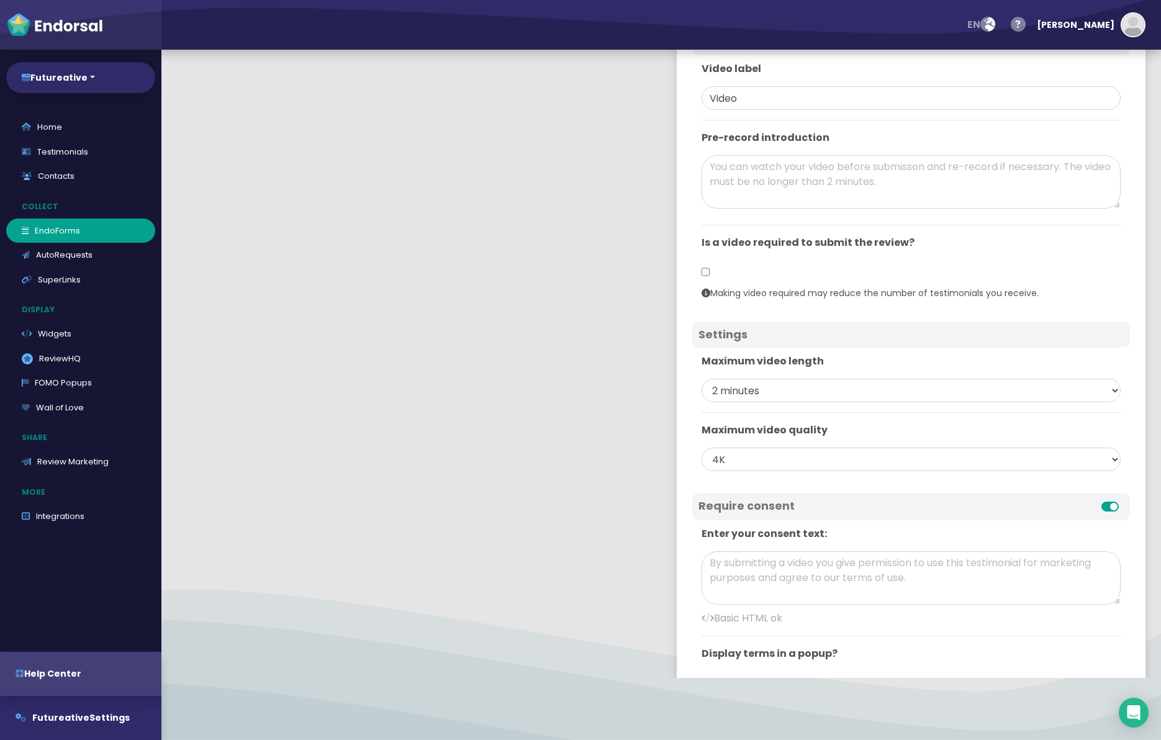
scroll to position [0, 0]
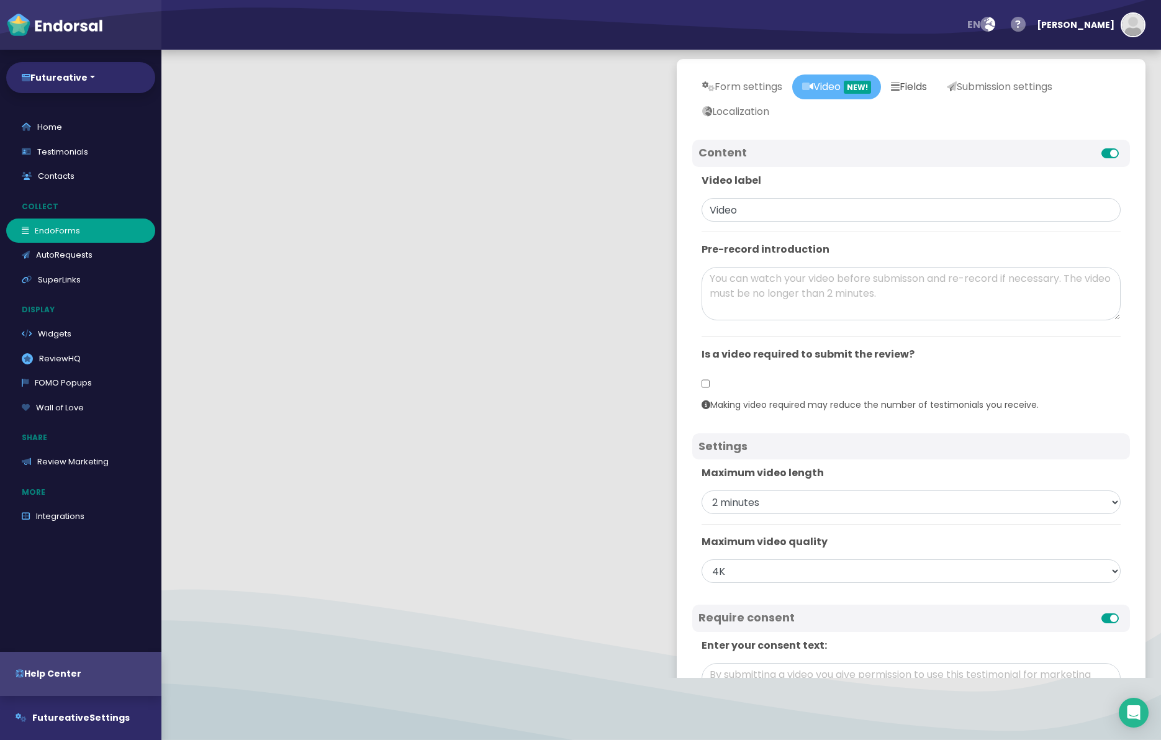
click at [913, 78] on link "Fields" at bounding box center [909, 87] width 56 height 25
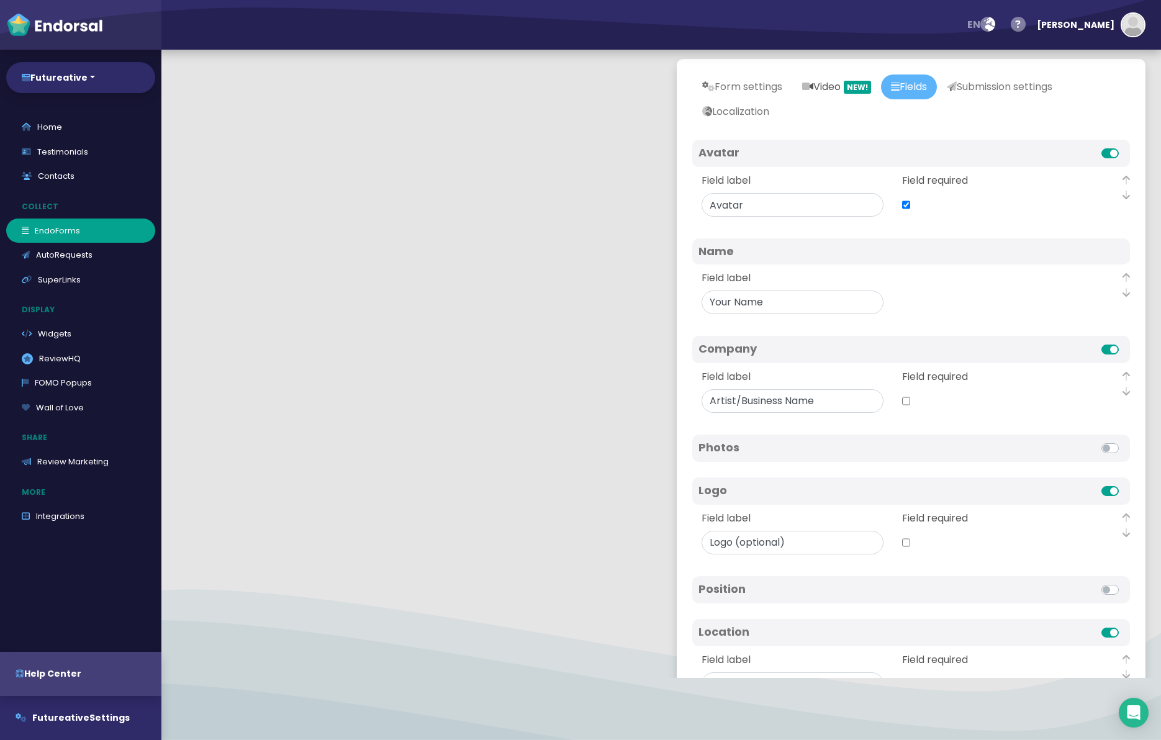
click at [837, 81] on link "Video NEW!" at bounding box center [837, 87] width 89 height 25
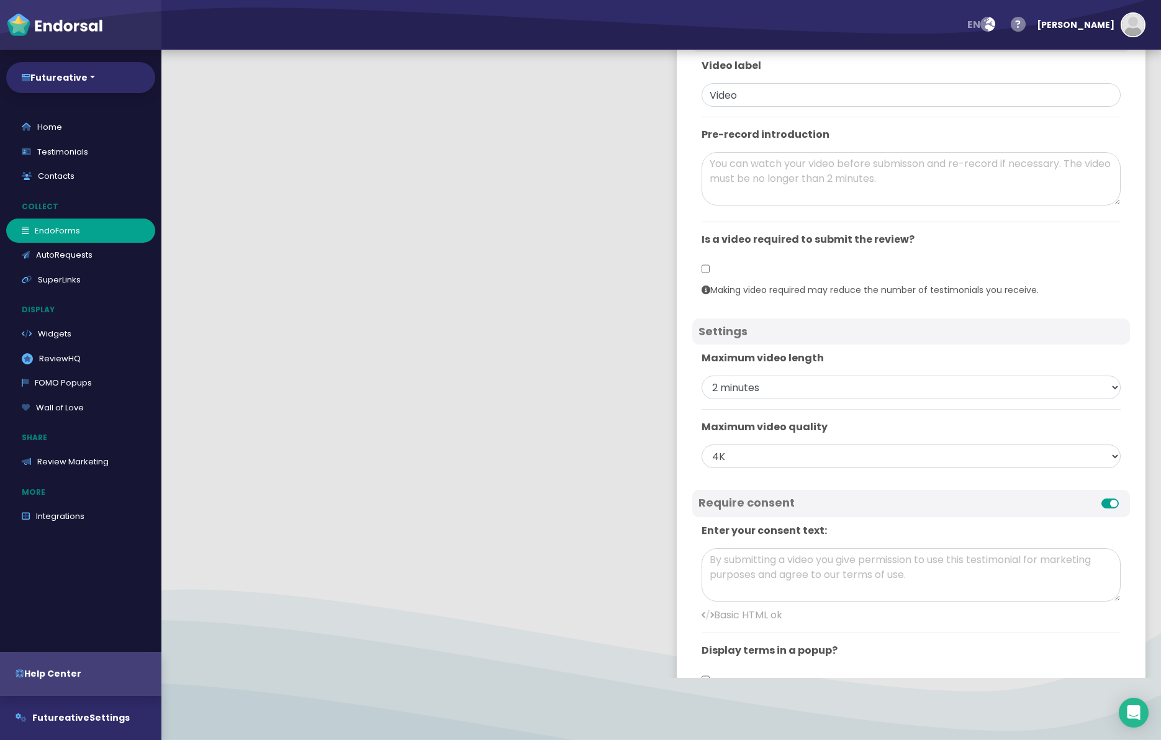
scroll to position [187, 0]
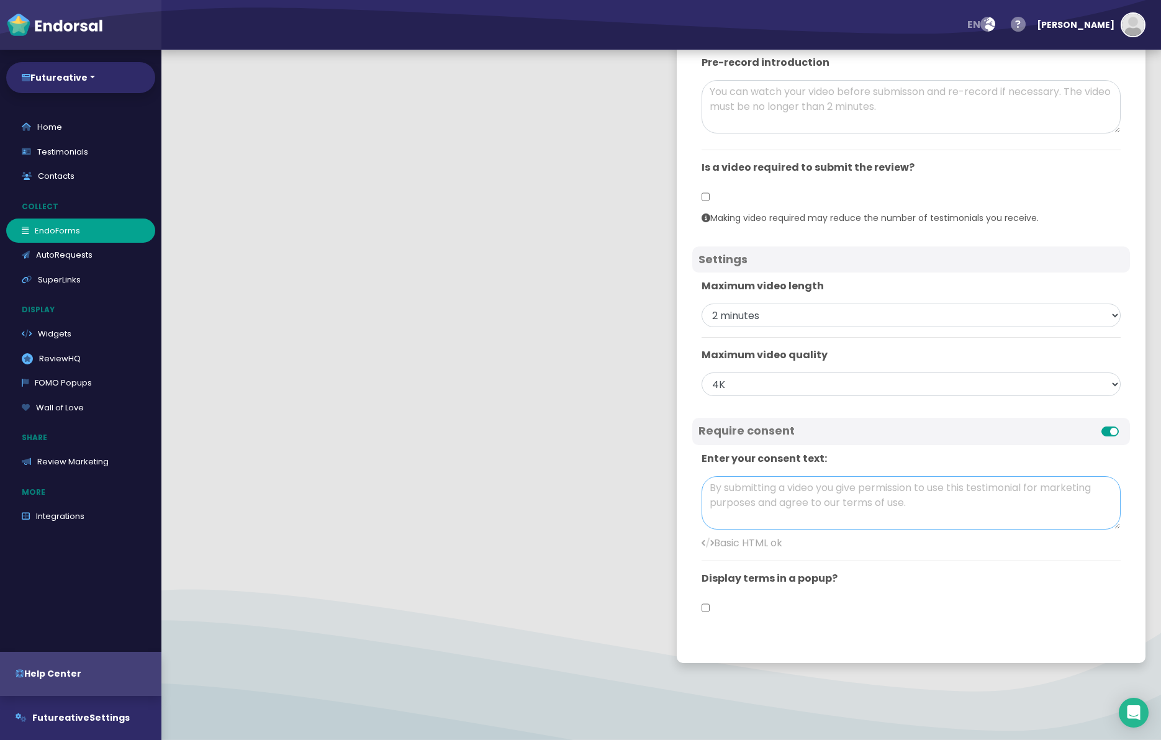
click at [785, 496] on textarea at bounding box center [911, 502] width 419 height 53
click at [707, 607] on input "checkbox" at bounding box center [706, 608] width 8 height 24
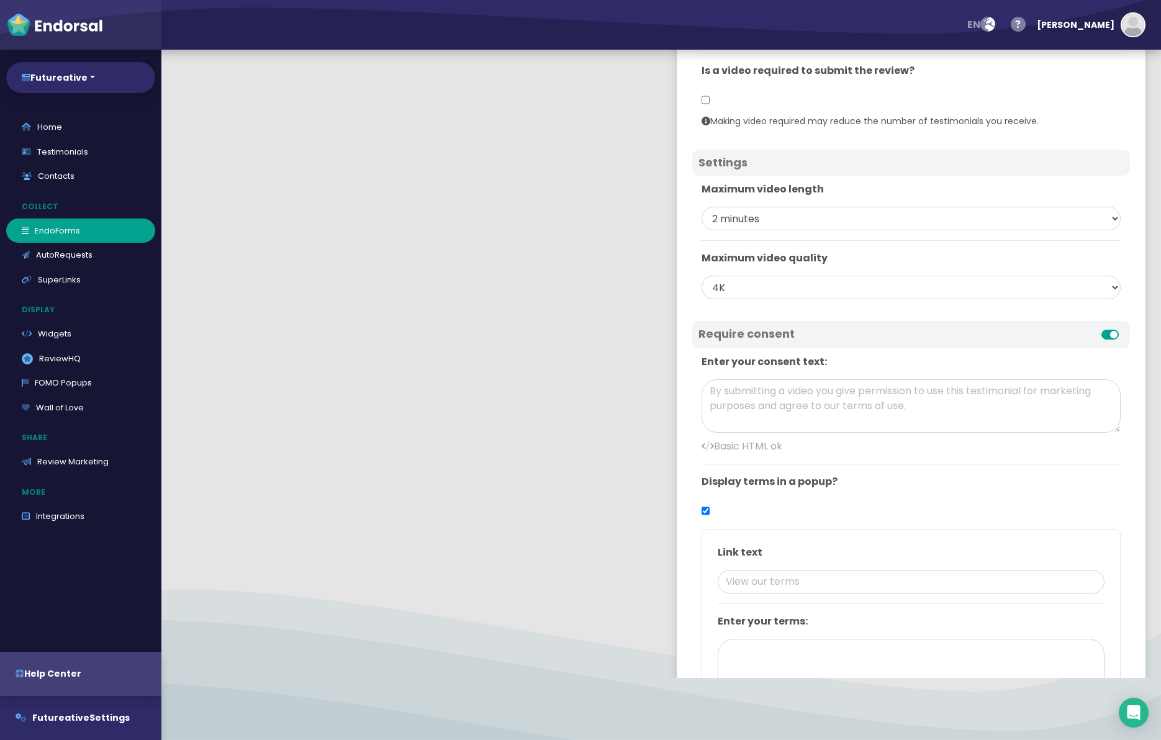
scroll to position [398, 0]
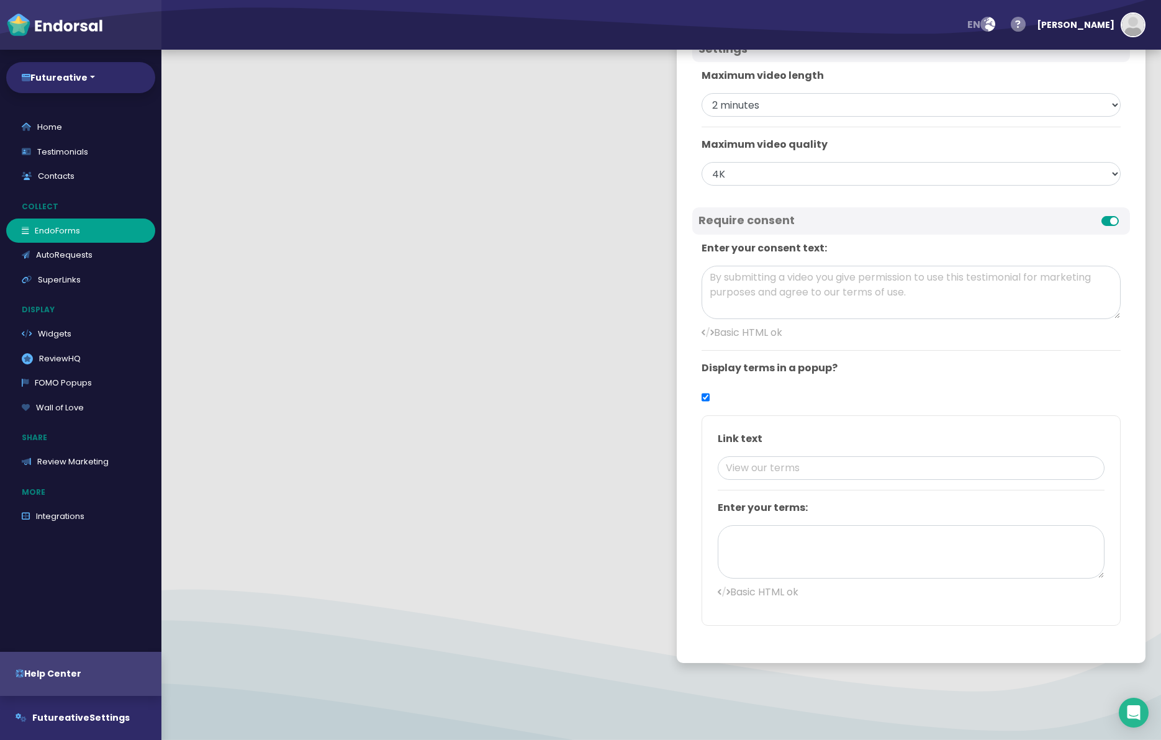
click at [706, 399] on input "checkbox" at bounding box center [706, 398] width 8 height 24
checkbox input "false"
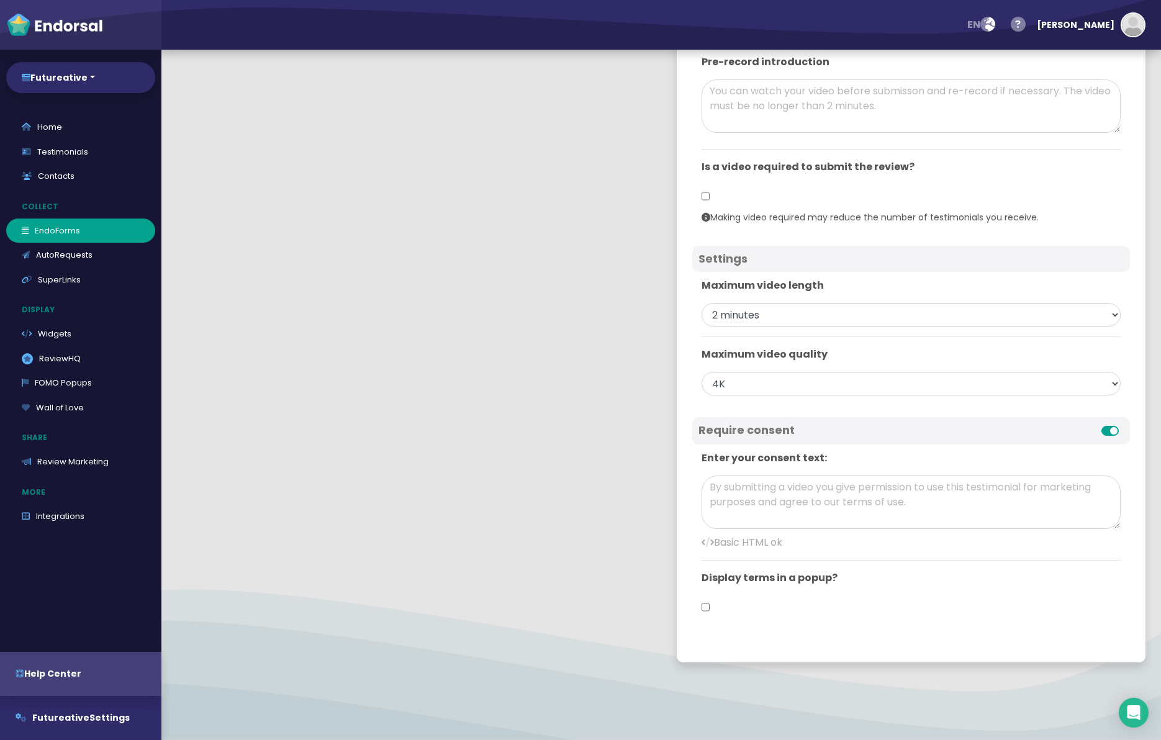
scroll to position [187, 0]
drag, startPoint x: 797, startPoint y: 499, endPoint x: 808, endPoint y: 499, distance: 10.6
click at [797, 499] on textarea at bounding box center [911, 502] width 419 height 53
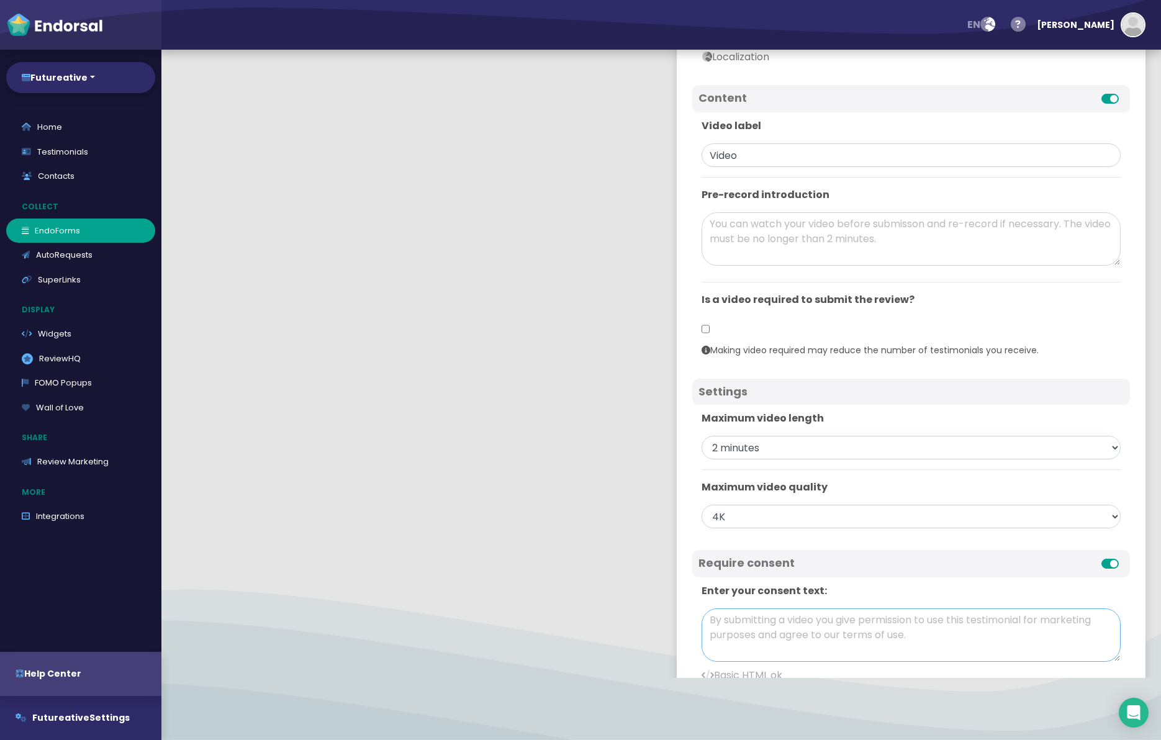
scroll to position [0, 0]
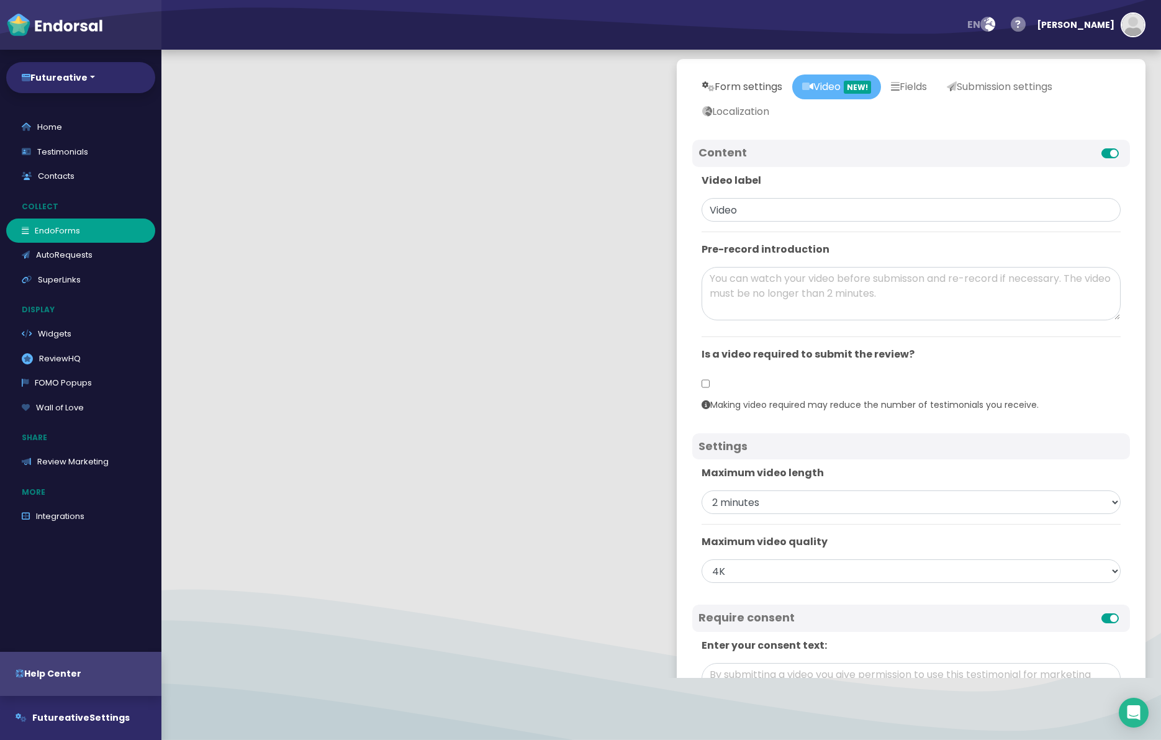
click at [771, 91] on link "Form settings" at bounding box center [743, 87] width 100 height 25
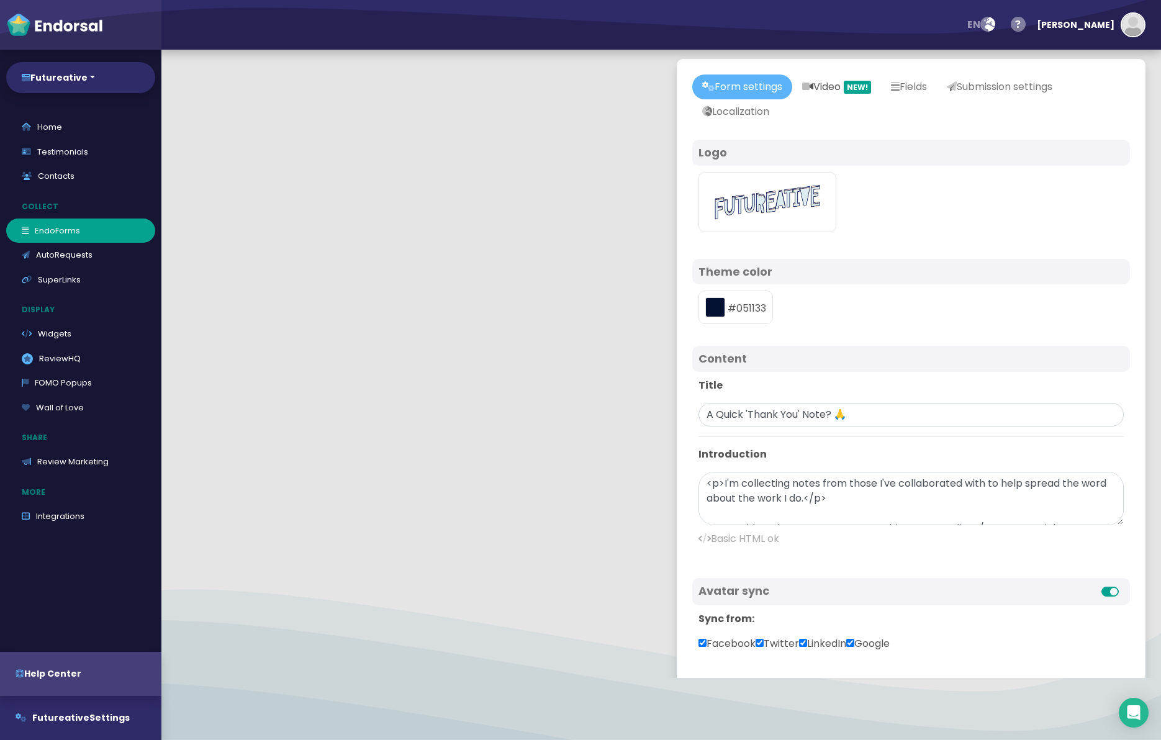
click at [820, 81] on link "Video NEW!" at bounding box center [837, 87] width 89 height 25
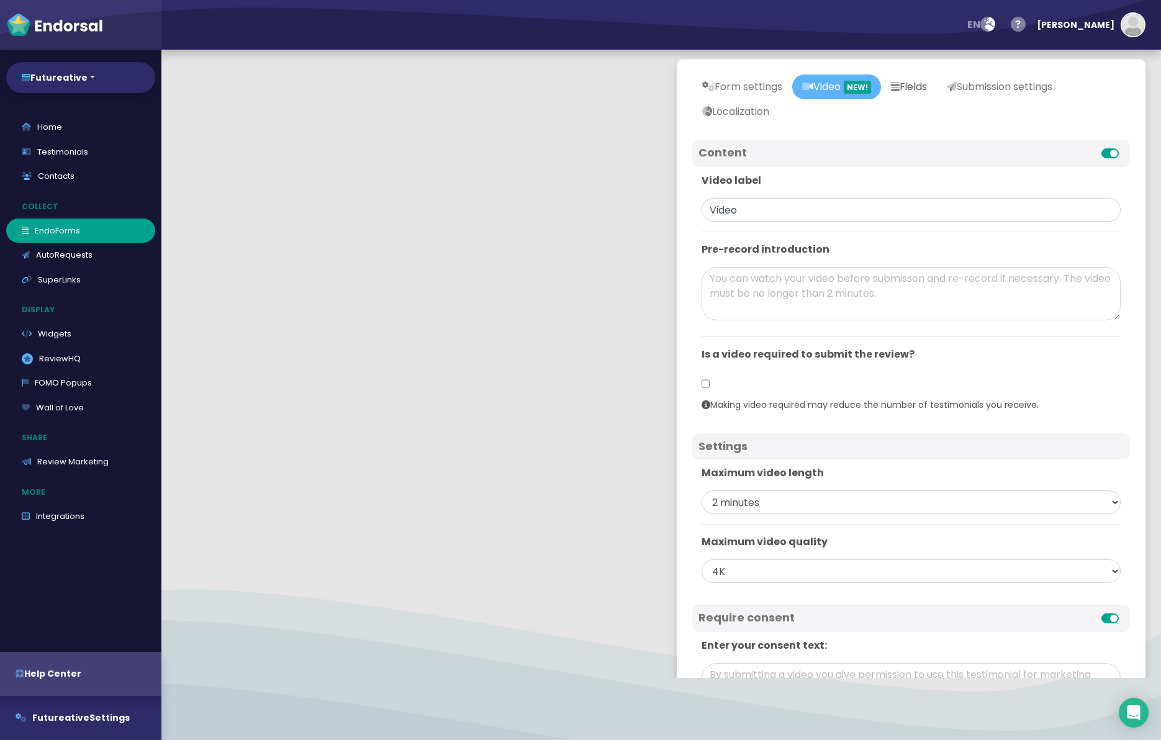
click at [937, 84] on link "Fields" at bounding box center [909, 87] width 56 height 25
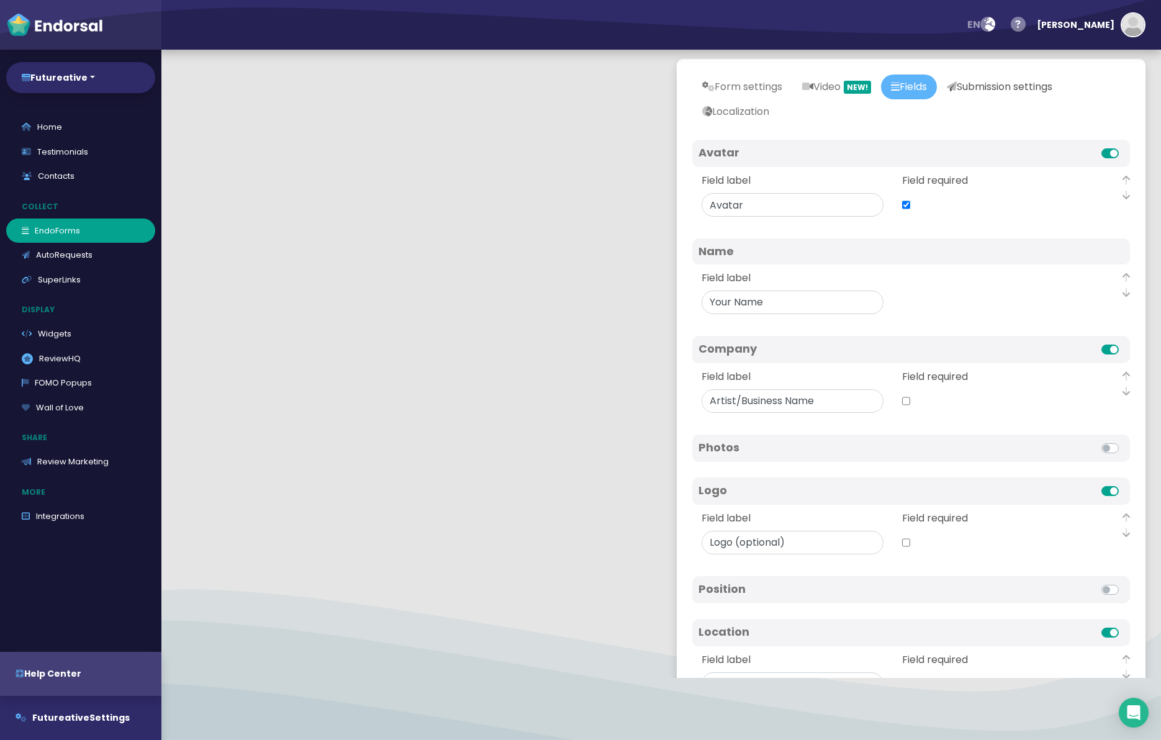
click at [1029, 84] on link "Submission settings" at bounding box center [999, 87] width 125 height 25
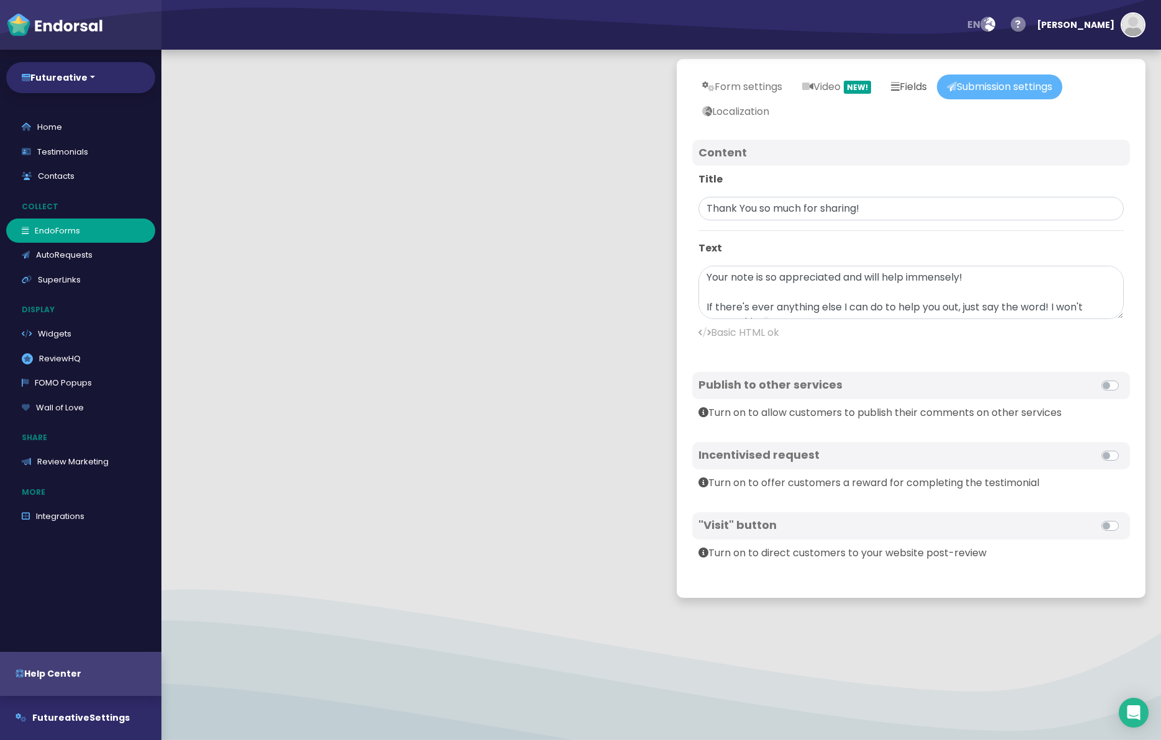
click at [937, 88] on link "Fields" at bounding box center [909, 87] width 56 height 25
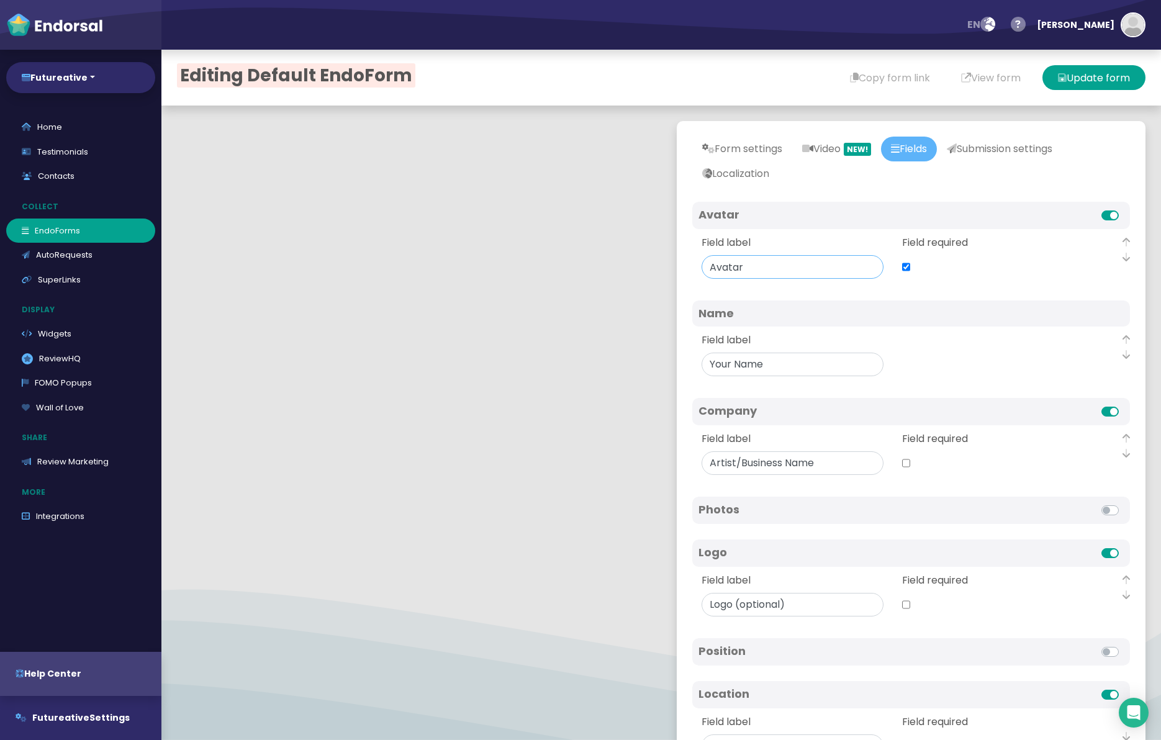
click at [732, 264] on input "Field label" at bounding box center [793, 267] width 182 height 24
click at [779, 286] on div "Avatar Field label Field required Video Field label Field required Name Field l…" at bounding box center [912, 581] width 438 height 758
click at [773, 271] on input "Field label" at bounding box center [793, 267] width 182 height 24
type input "Profile Picture"
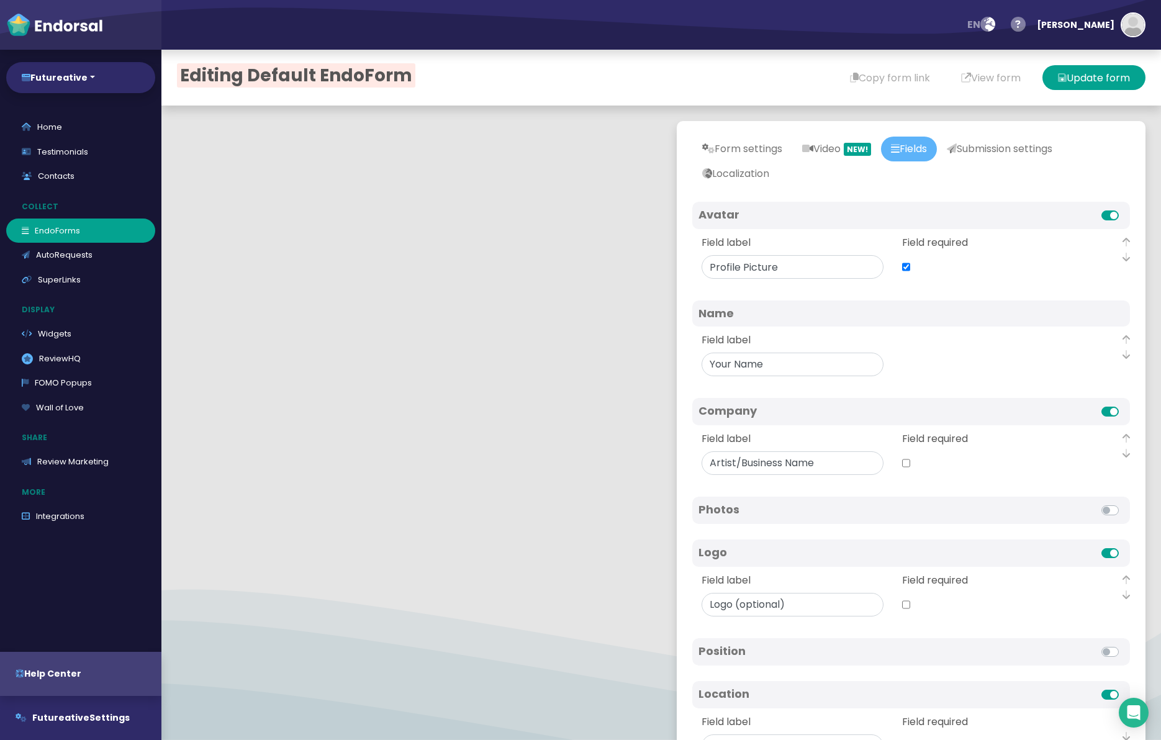
click at [767, 281] on div "Field label Field required" at bounding box center [912, 257] width 438 height 56
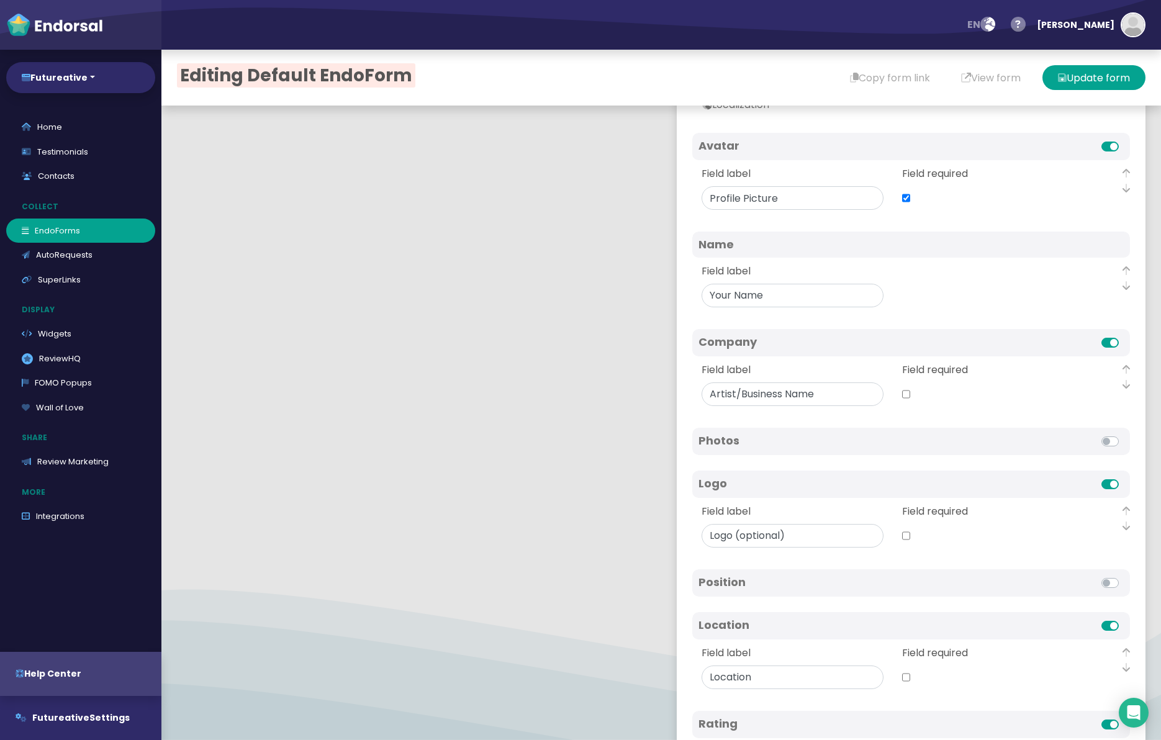
scroll to position [75, 0]
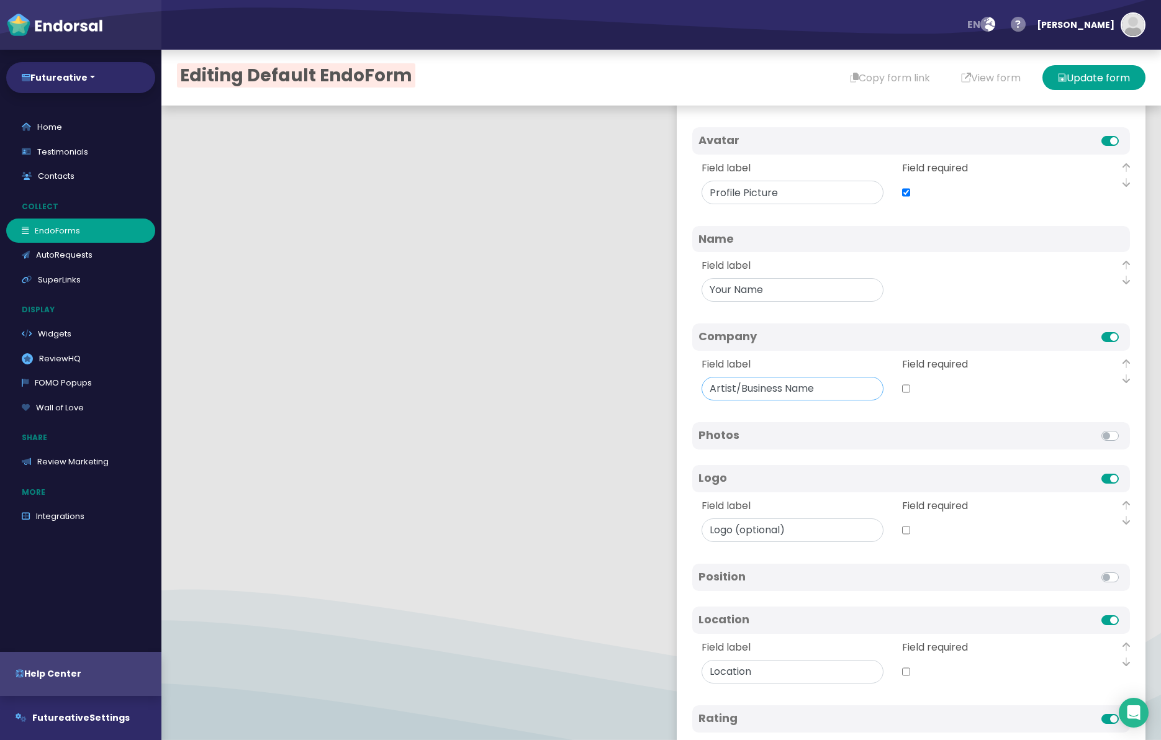
click at [825, 386] on input "Field label" at bounding box center [793, 389] width 182 height 24
click at [806, 406] on div "Field label Field required" at bounding box center [912, 379] width 438 height 56
click at [791, 389] on input "Field label" at bounding box center [793, 389] width 182 height 24
click at [789, 402] on div "Field label Field required" at bounding box center [912, 379] width 438 height 56
click at [746, 390] on input "Field label" at bounding box center [793, 389] width 182 height 24
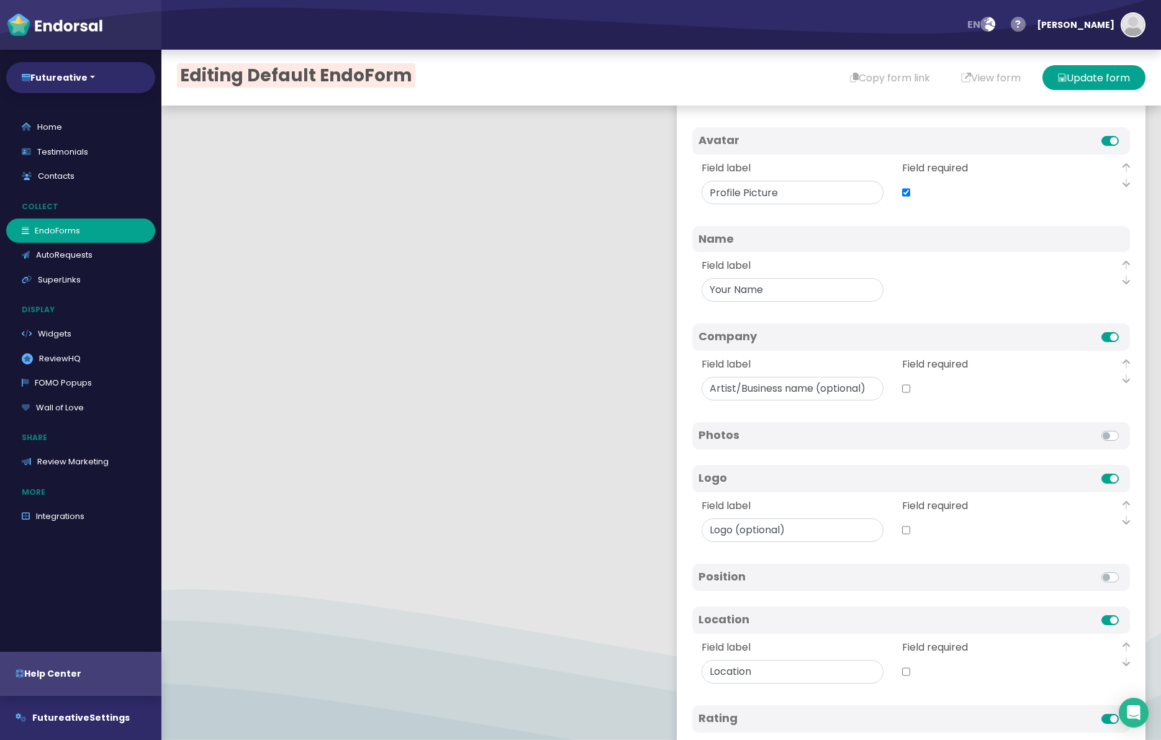
click at [753, 405] on div "Field label Field required" at bounding box center [912, 379] width 438 height 56
click at [792, 388] on input "Field label" at bounding box center [793, 389] width 182 height 24
type input "Artist/Business Name (optional)"
click at [788, 404] on div "Field label Field required" at bounding box center [912, 379] width 438 height 56
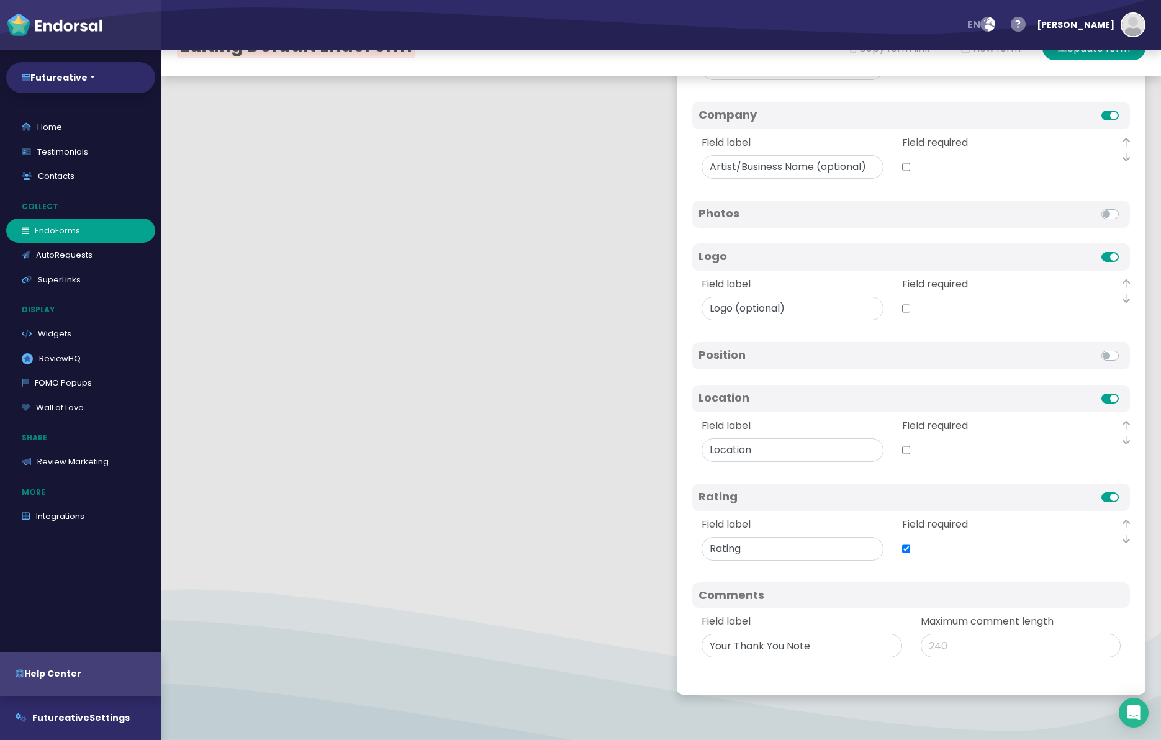
scroll to position [35, 0]
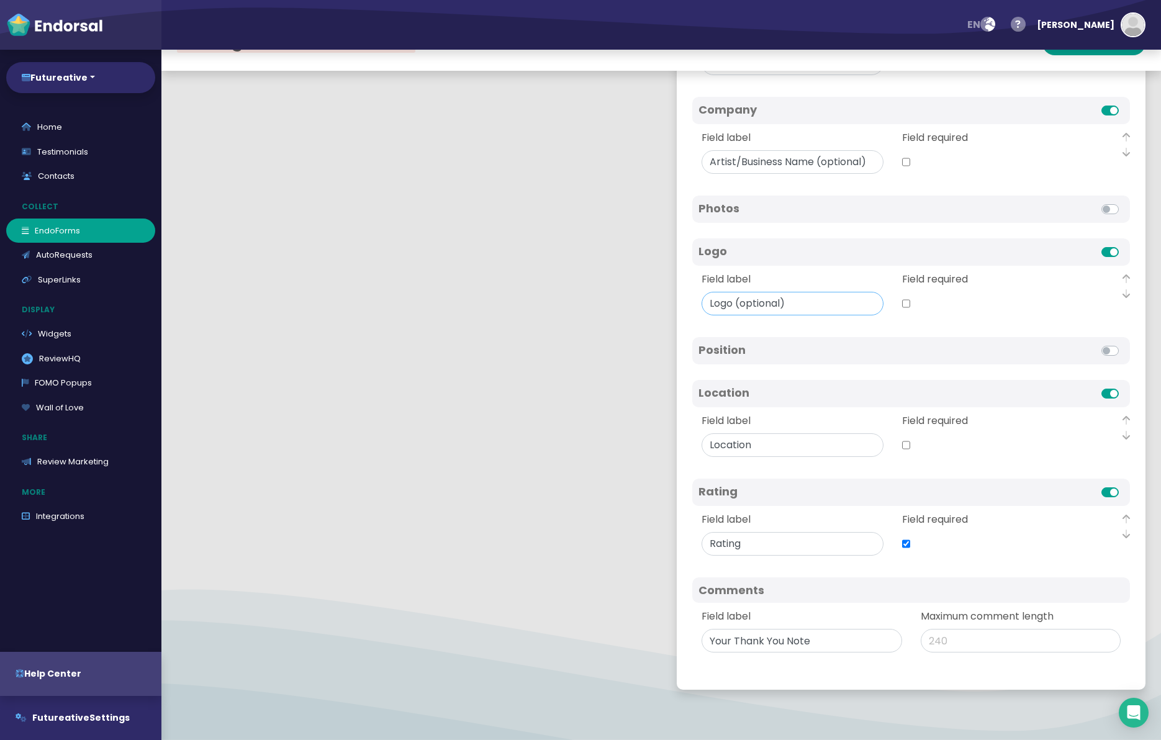
drag, startPoint x: 737, startPoint y: 302, endPoint x: 858, endPoint y: 298, distance: 121.2
click at [858, 298] on input "Field label" at bounding box center [793, 304] width 182 height 24
click at [806, 442] on input "Field label" at bounding box center [793, 446] width 182 height 24
click at [910, 445] on div "Field required" at bounding box center [993, 435] width 182 height 43
click at [909, 445] on input "checkbox" at bounding box center [906, 446] width 8 height 24
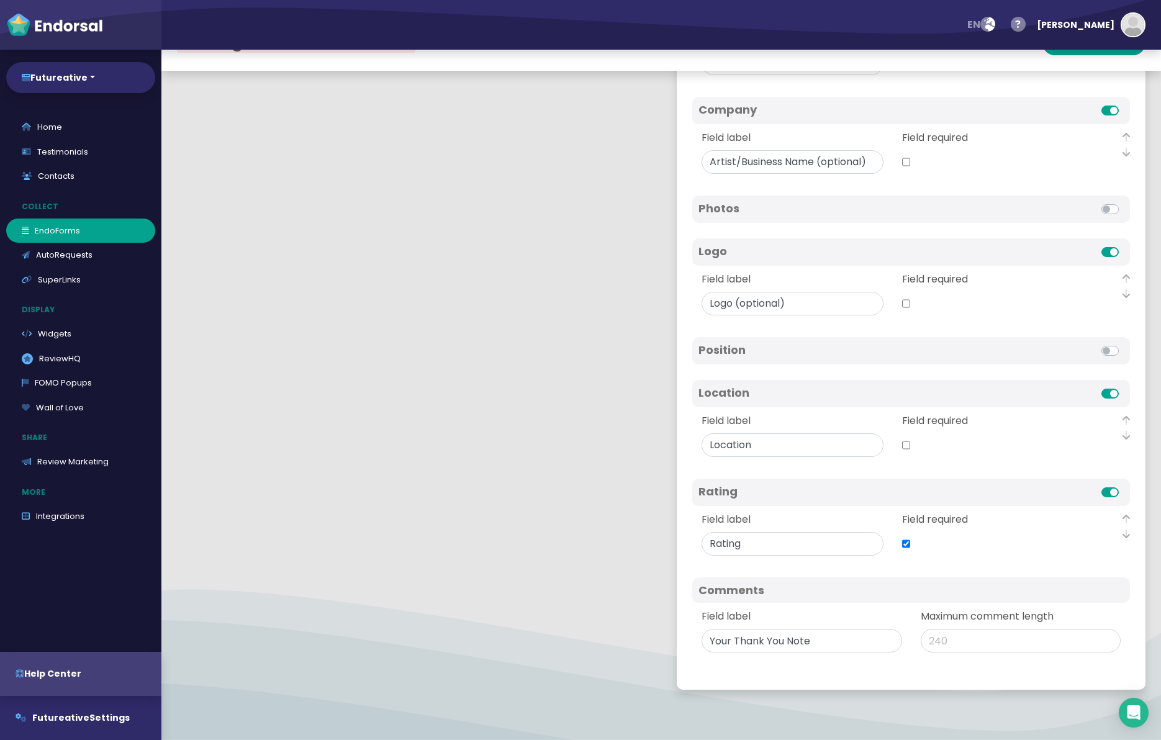
checkbox input "true"
click at [805, 421] on div "Field label" at bounding box center [793, 435] width 201 height 43
click at [716, 445] on input "Field label" at bounding box center [793, 446] width 182 height 24
click at [716, 446] on input "Field label" at bounding box center [793, 446] width 182 height 24
click at [722, 447] on input "Field label" at bounding box center [793, 446] width 182 height 24
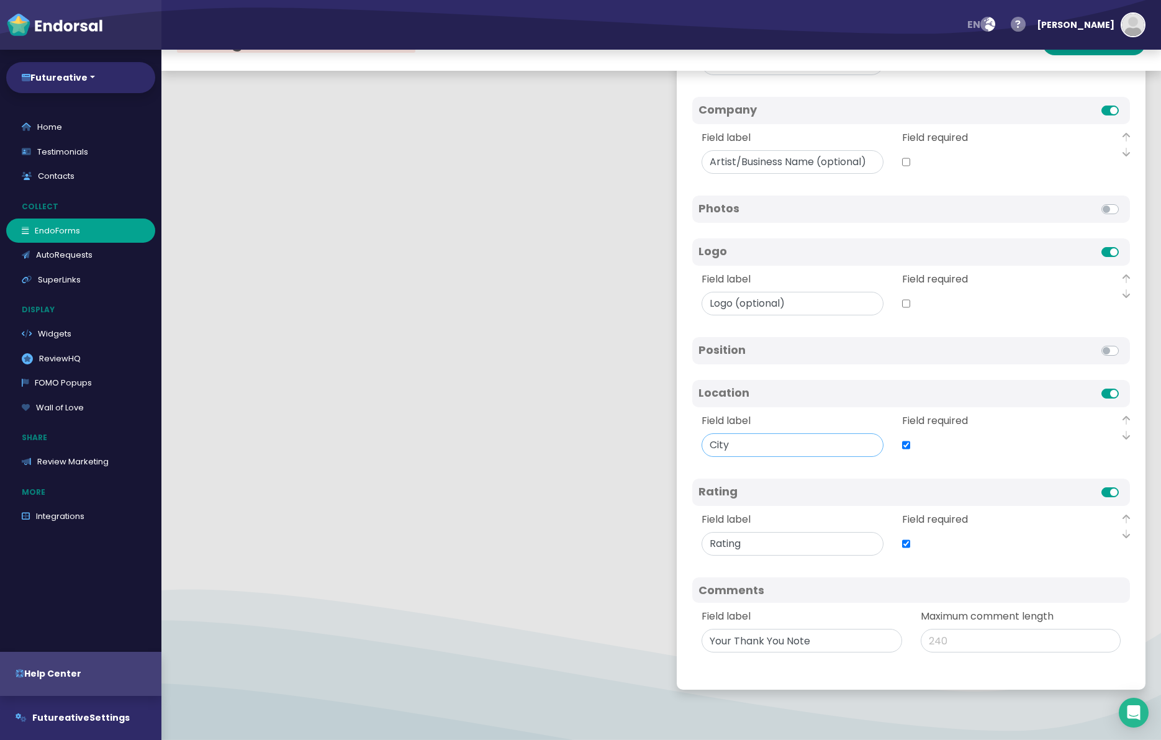
click at [722, 447] on input "Field label" at bounding box center [793, 446] width 182 height 24
type input "Location"
click at [752, 472] on div "Avatar Field label Field required Video Field label Field required Name Field l…" at bounding box center [912, 280] width 438 height 758
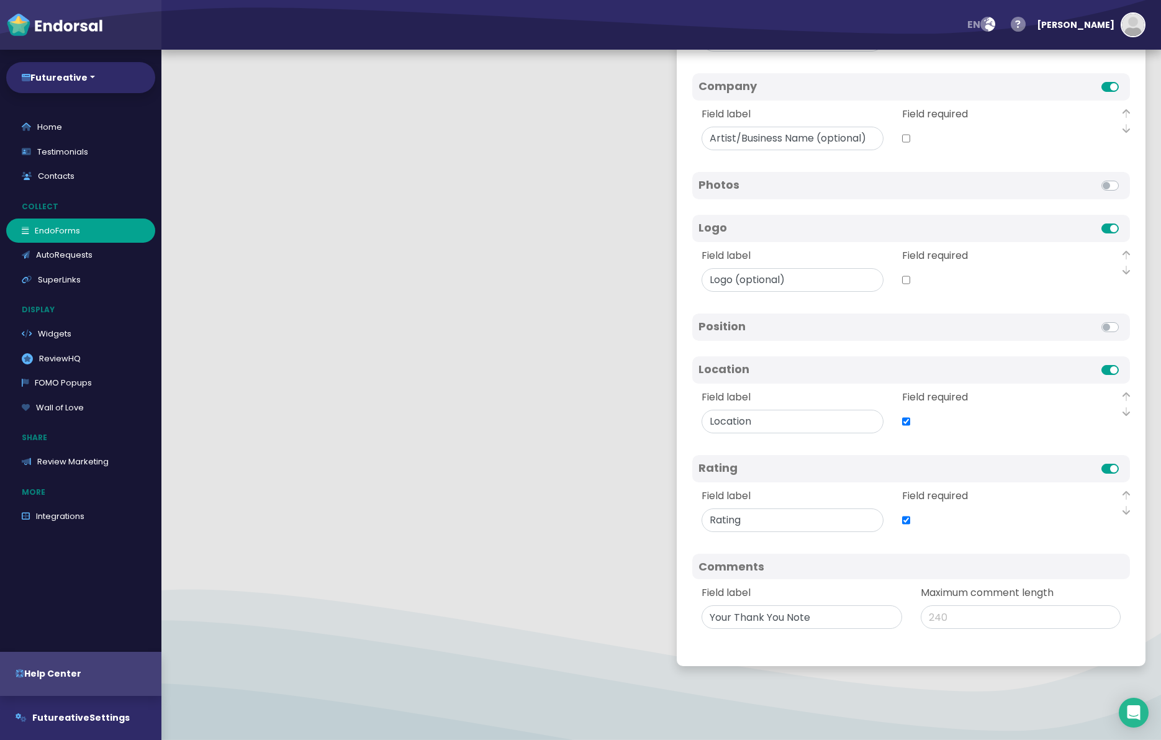
scroll to position [62, 0]
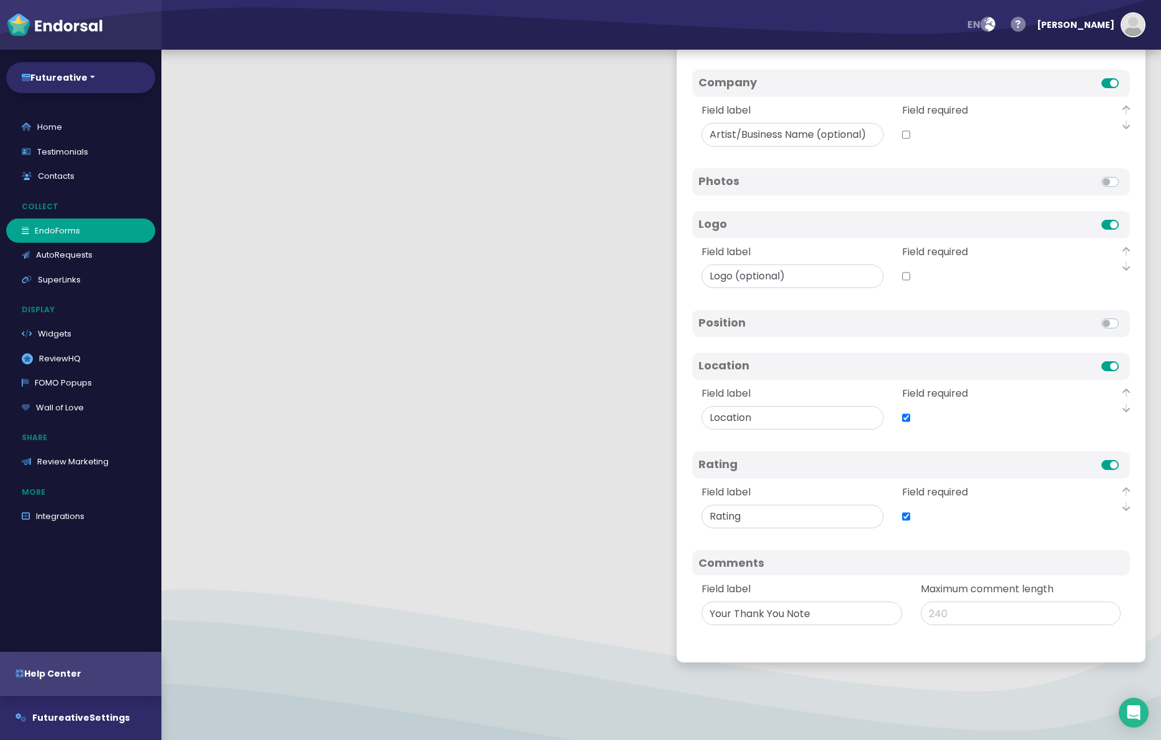
click at [760, 534] on div "Field label Field required" at bounding box center [912, 507] width 438 height 56
click at [735, 614] on input "Field label" at bounding box center [802, 614] width 201 height 24
click at [784, 615] on input "Field label" at bounding box center [802, 614] width 201 height 24
type input "Your 'Thank You' Note"
click at [807, 591] on div "Field label" at bounding box center [802, 603] width 219 height 43
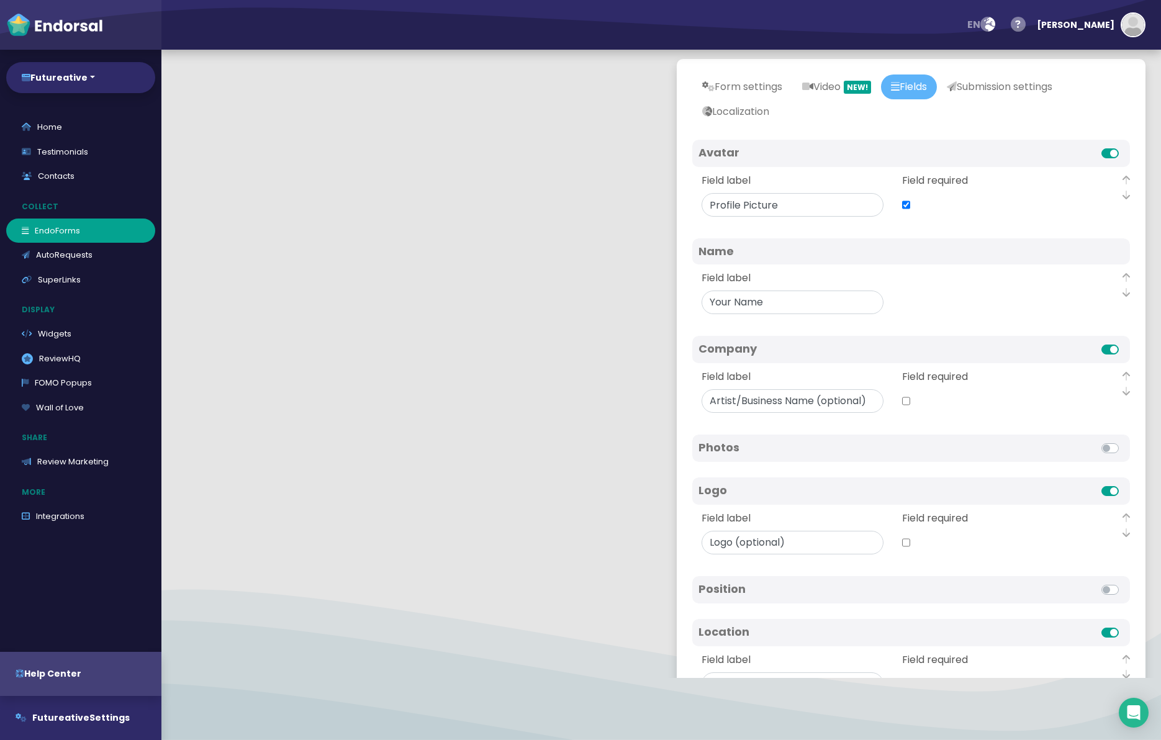
scroll to position [0, 0]
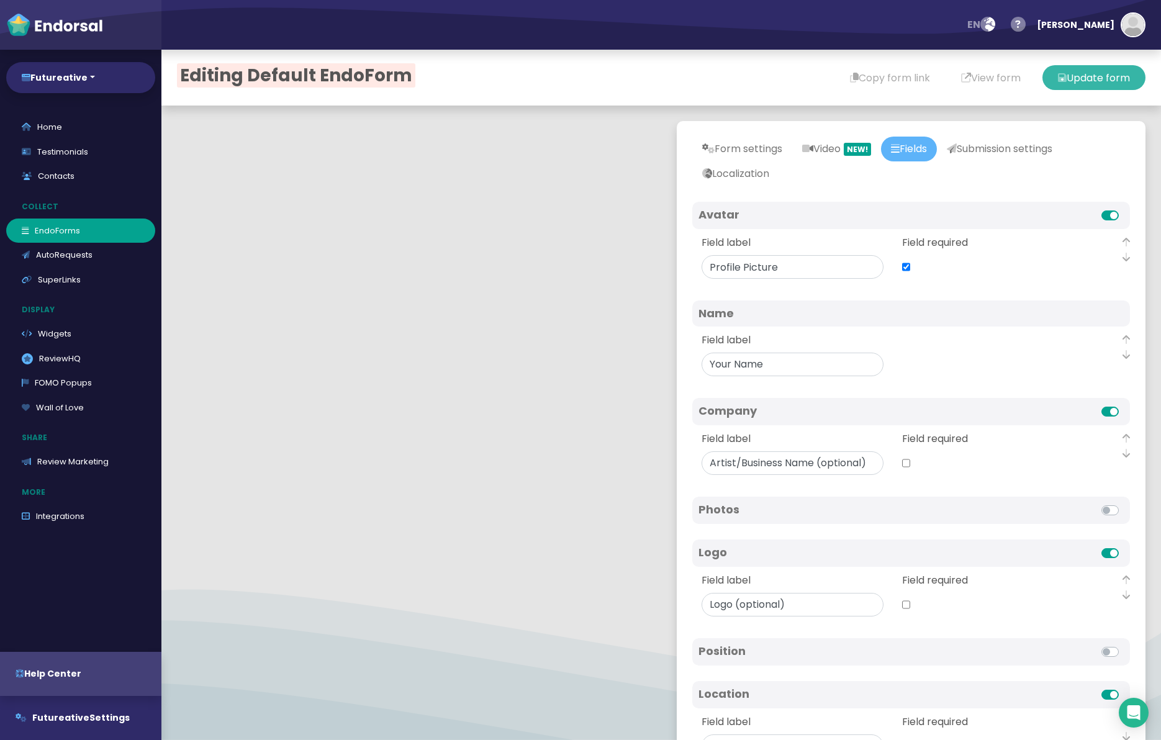
click at [1097, 71] on button "Update form" at bounding box center [1094, 77] width 103 height 25
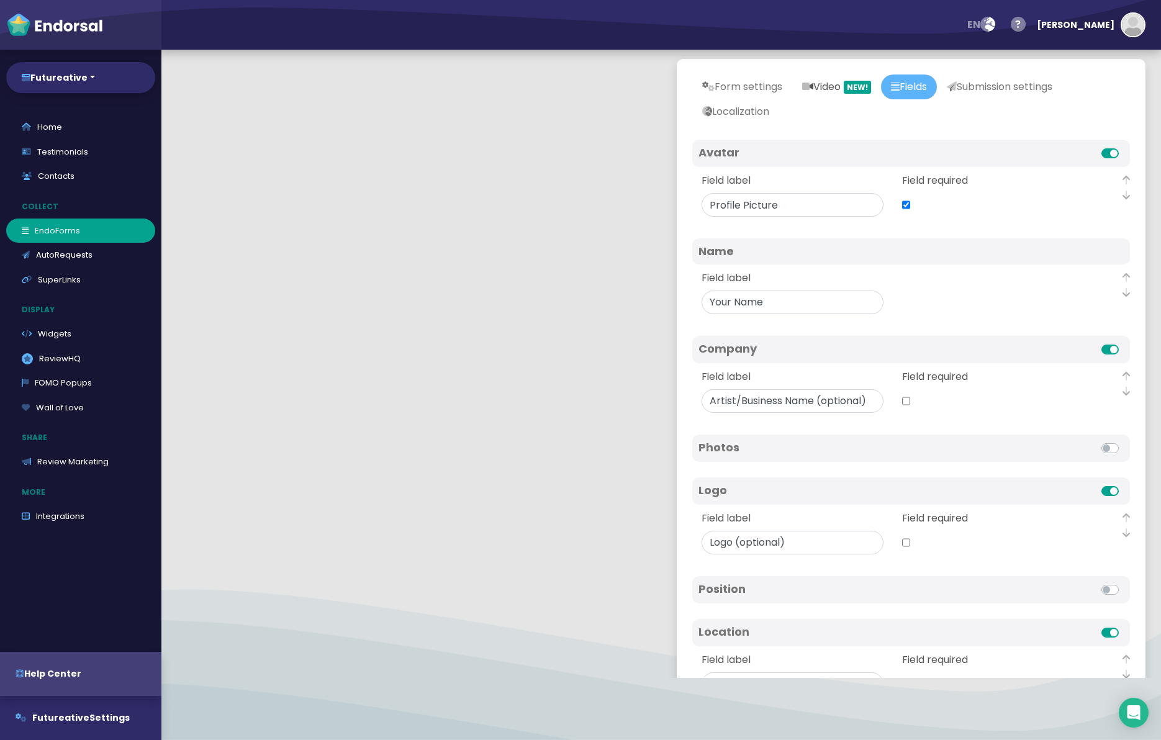
click at [825, 84] on link "Video NEW!" at bounding box center [837, 87] width 89 height 25
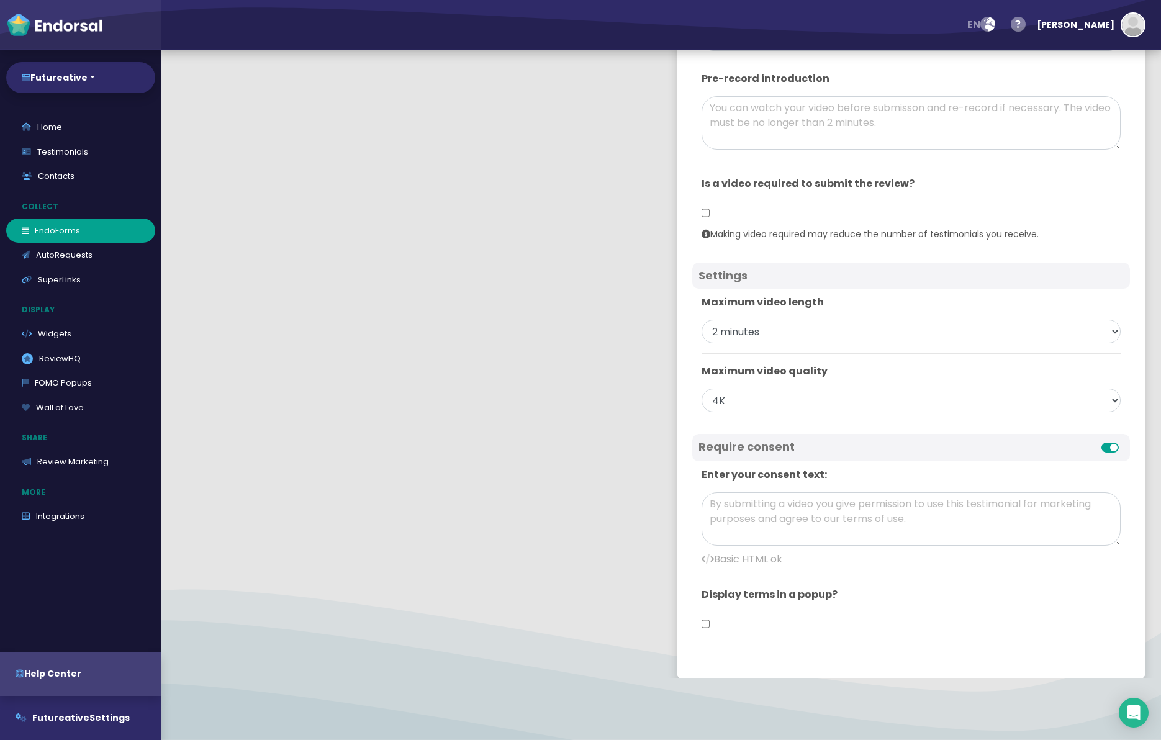
scroll to position [187, 0]
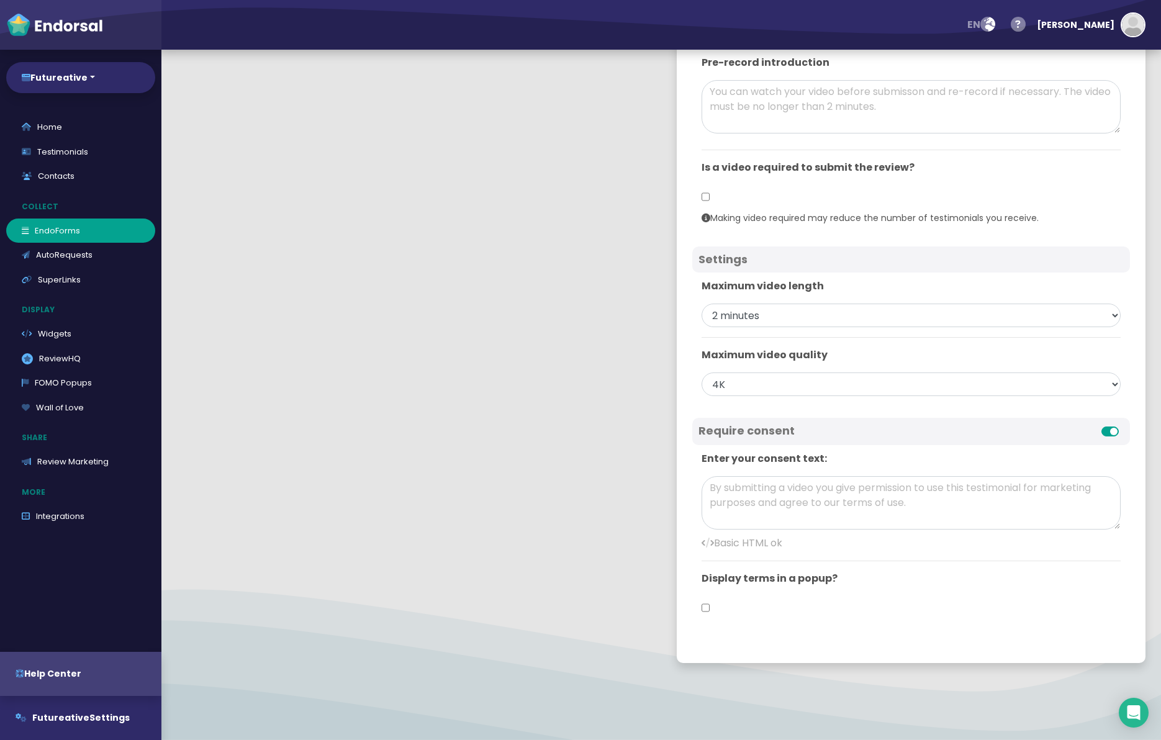
click at [704, 607] on input "checkbox" at bounding box center [706, 608] width 8 height 24
checkbox input "true"
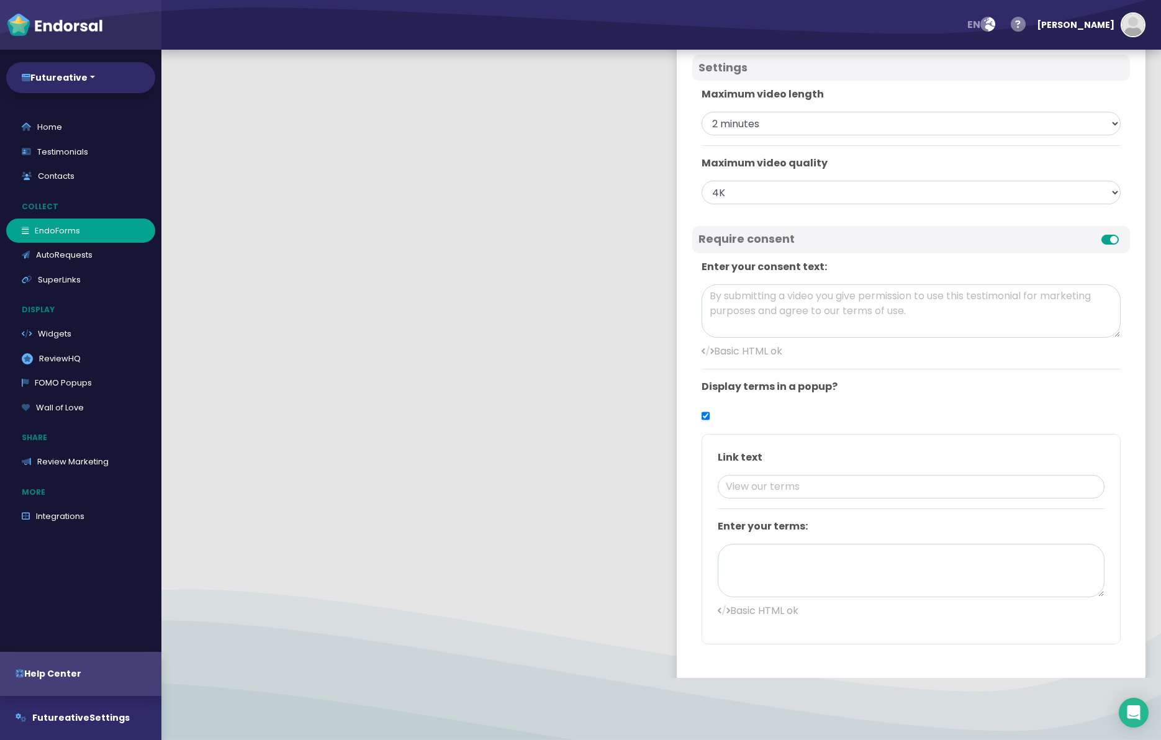
scroll to position [376, 0]
click at [1124, 235] on label at bounding box center [1124, 235] width 0 height 0
click at [0, 0] on input "checkbox" at bounding box center [0, 0] width 0 height 0
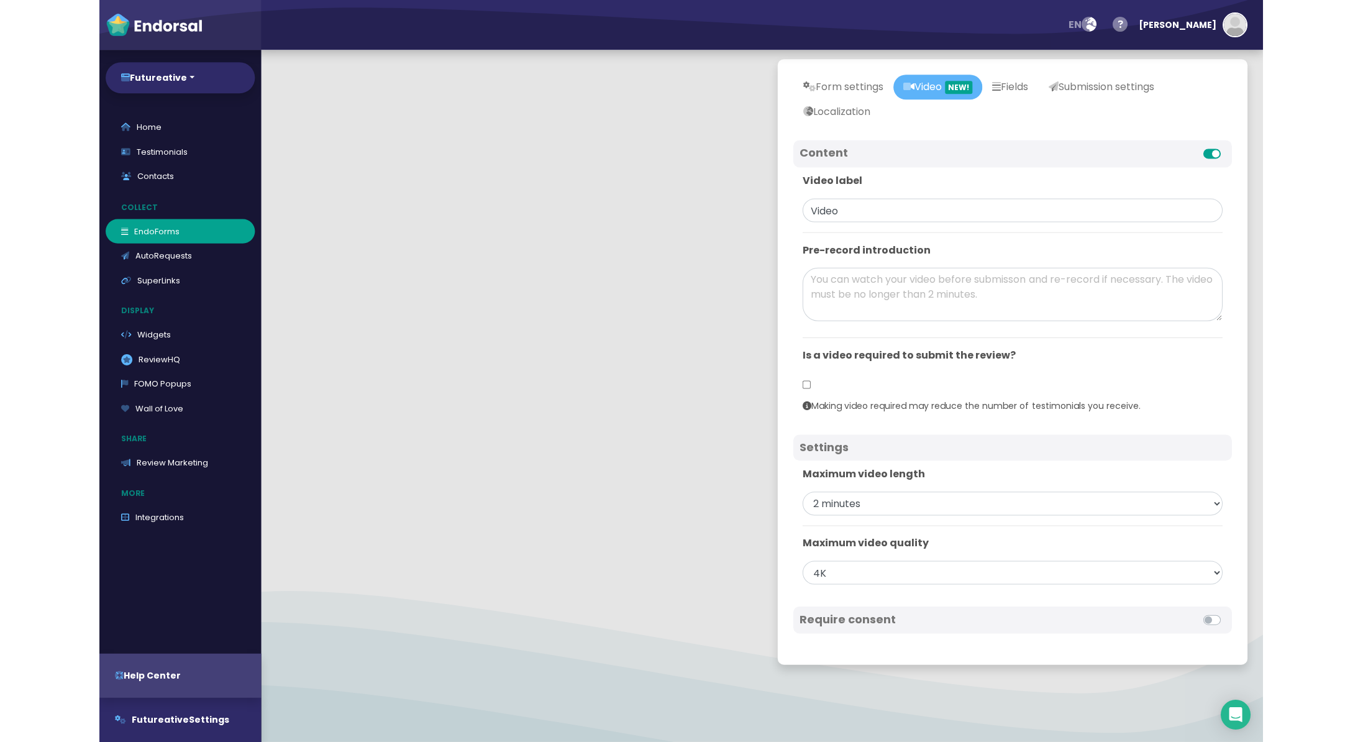
scroll to position [0, 0]
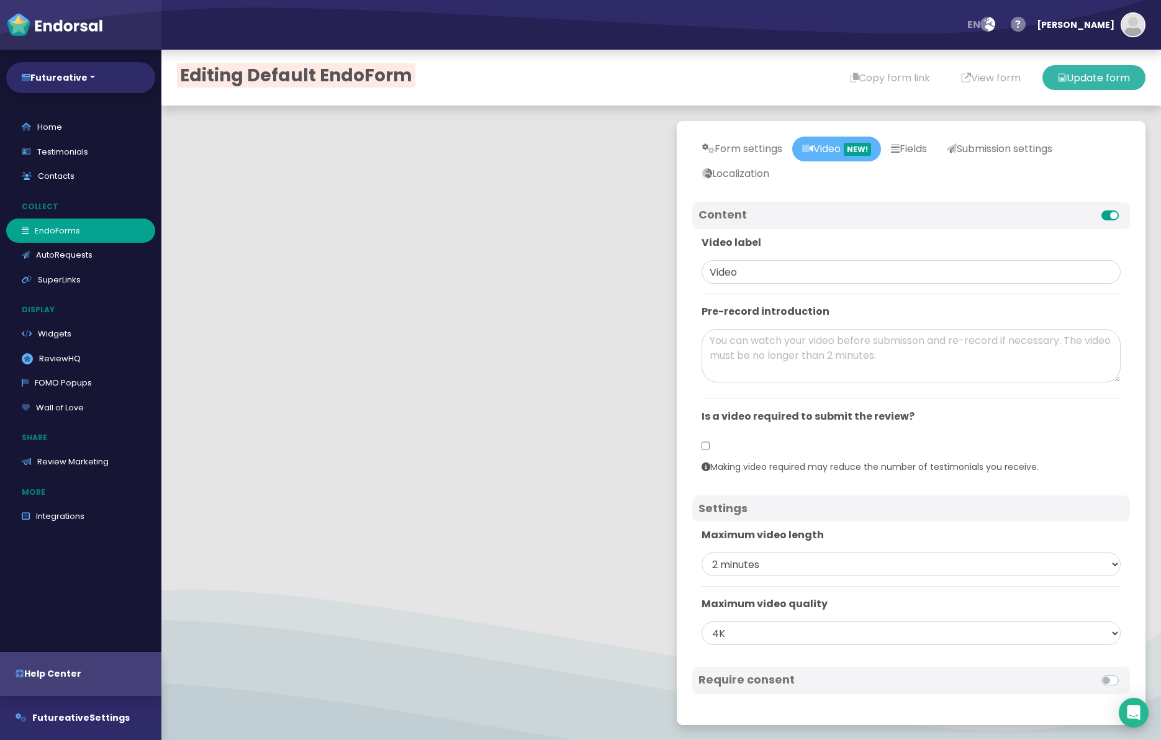
click at [1109, 81] on button "Update form" at bounding box center [1094, 77] width 103 height 25
